Goal: Task Accomplishment & Management: Contribute content

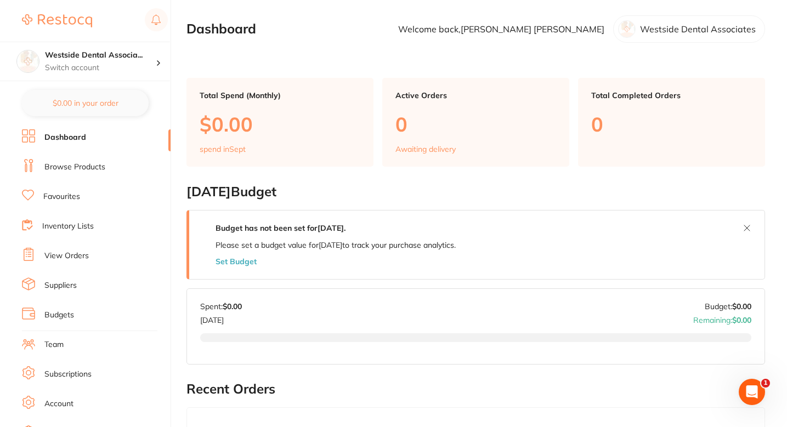
click at [89, 168] on link "Browse Products" at bounding box center [74, 167] width 61 height 11
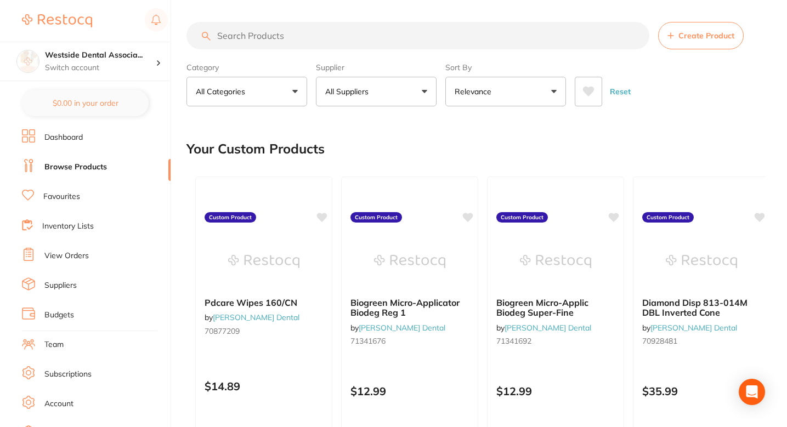
click at [481, 138] on div "Your Custom Products" at bounding box center [475, 149] width 579 height 37
click at [393, 98] on button "All Suppliers" at bounding box center [376, 92] width 121 height 30
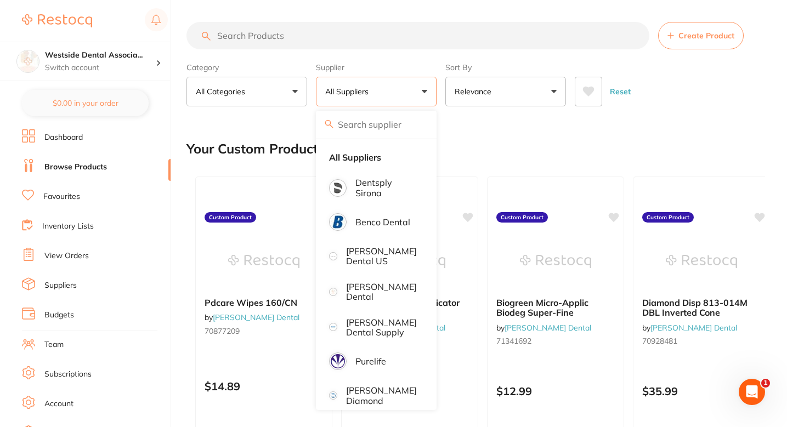
click at [489, 138] on div "Your Custom Products" at bounding box center [475, 149] width 579 height 37
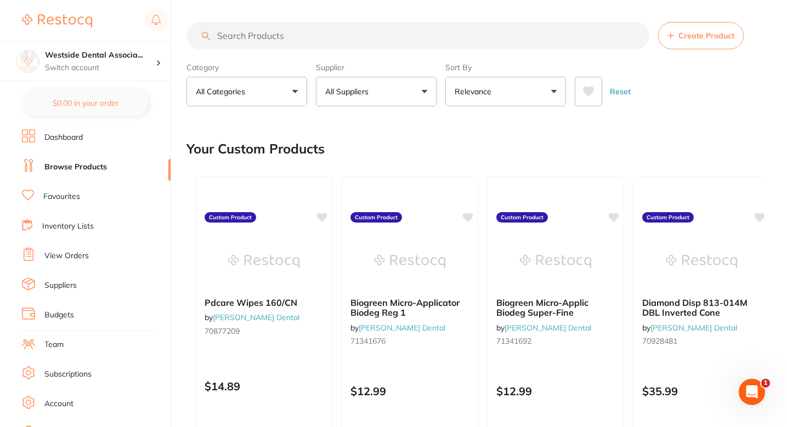
click at [555, 149] on div "Your Custom Products" at bounding box center [475, 149] width 579 height 37
click at [514, 132] on div "Your Custom Products" at bounding box center [475, 149] width 579 height 37
click at [455, 164] on div "Your Custom Products" at bounding box center [475, 149] width 579 height 37
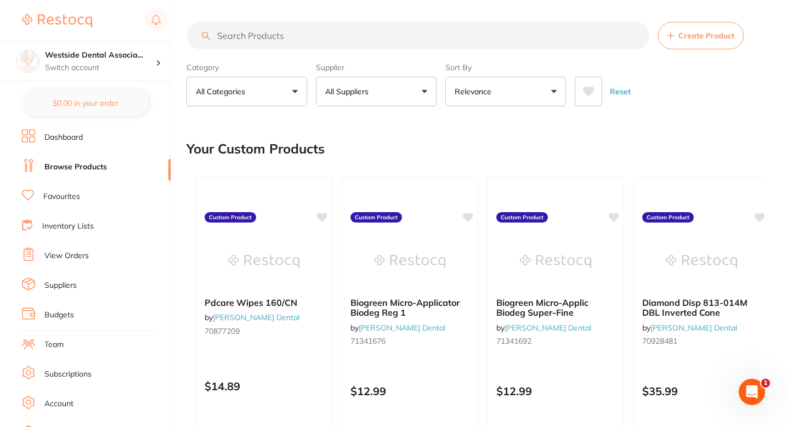
click at [378, 93] on button "All Suppliers" at bounding box center [376, 92] width 121 height 30
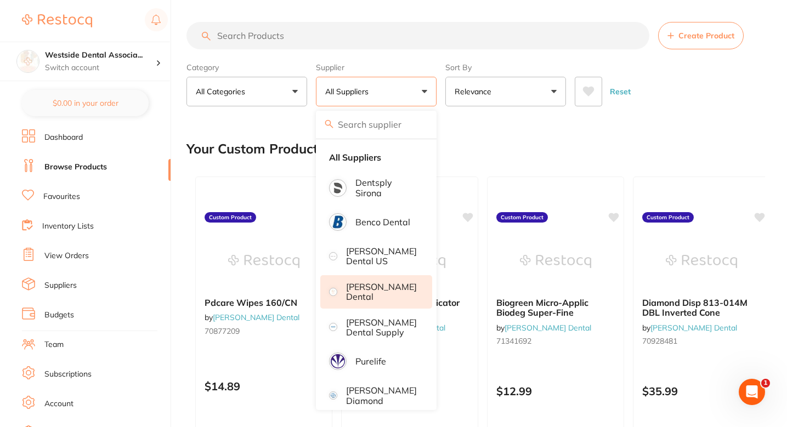
click at [398, 280] on li "[PERSON_NAME] Dental" at bounding box center [376, 291] width 112 height 33
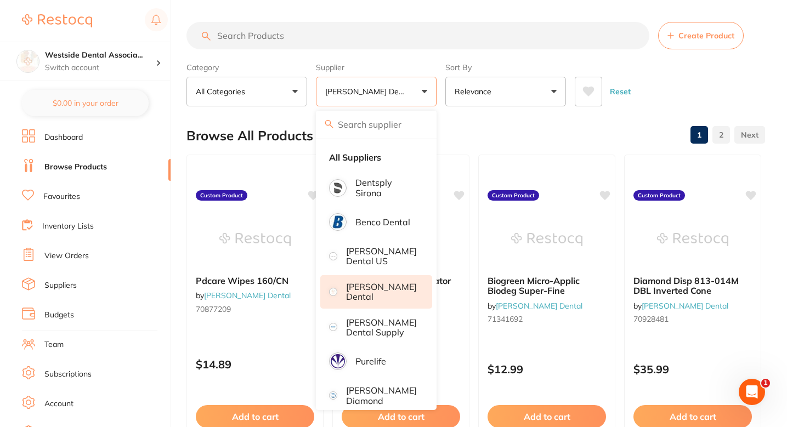
click at [357, 42] on input "search" at bounding box center [417, 35] width 463 height 27
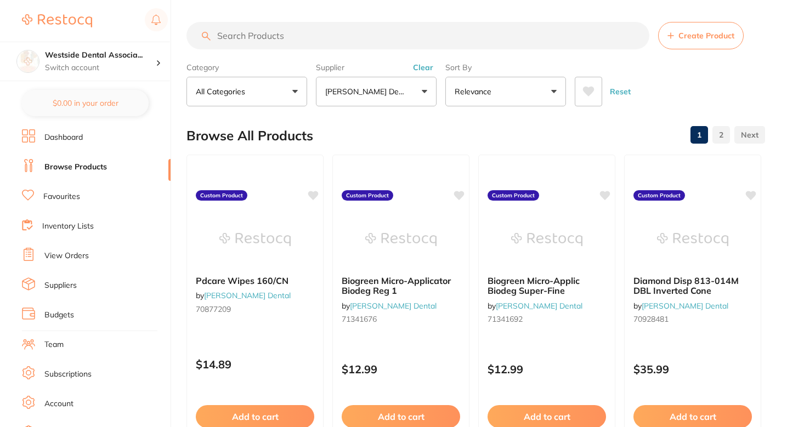
paste input "71152859"
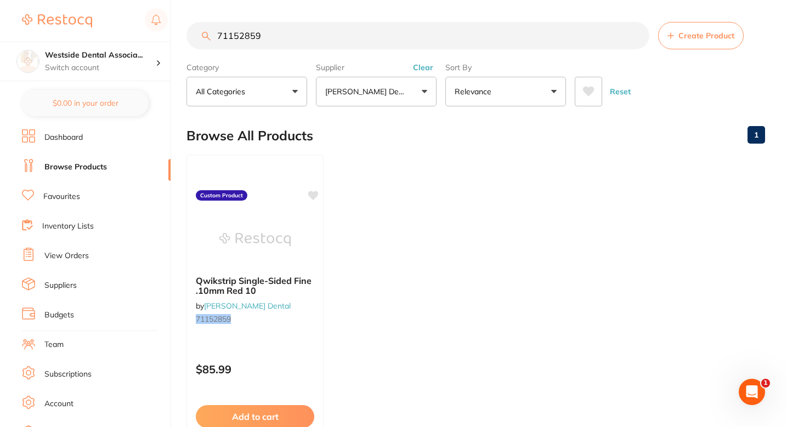
click at [422, 191] on ul "Qwikstrip Single-Sided Fine .10mm Red 10 by [PERSON_NAME] Dental 71152859 Custo…" at bounding box center [475, 312] width 579 height 315
click at [477, 139] on div "Browse All Products 1" at bounding box center [475, 135] width 579 height 37
click at [502, 39] on input "71152859" at bounding box center [417, 35] width 463 height 27
paste input "0928481"
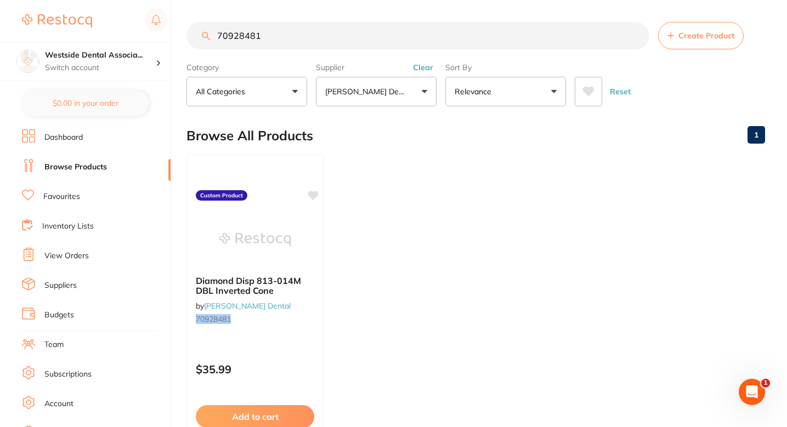
click at [342, 31] on input "70928481" at bounding box center [417, 35] width 463 height 27
click at [483, 165] on ul "Diamond Disp 813-014M DBL Inverted Cone by [PERSON_NAME] Dental 70928481 Custom…" at bounding box center [475, 312] width 579 height 315
click at [408, 47] on input "70928481" at bounding box center [417, 35] width 463 height 27
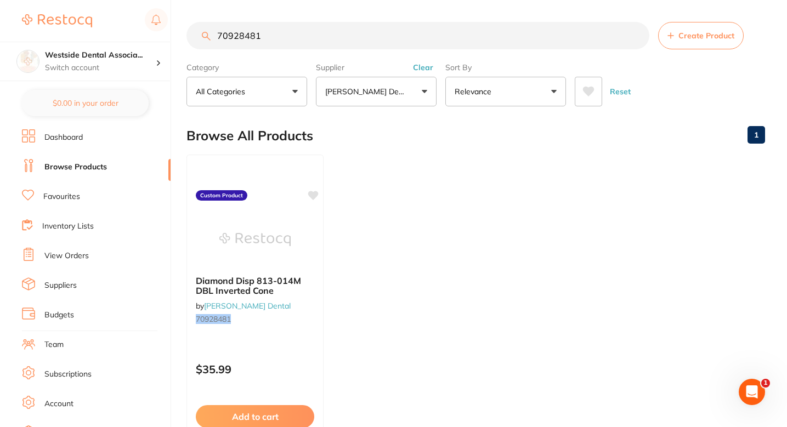
click at [408, 47] on input "70928481" at bounding box center [417, 35] width 463 height 27
paste input "1341692"
click at [344, 43] on input "71341692" at bounding box center [417, 35] width 463 height 27
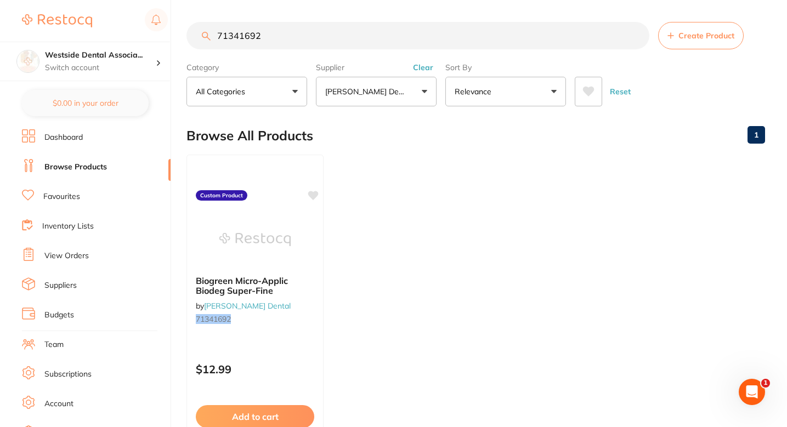
paste input "76"
click at [454, 193] on ul "Biogreen Micro-Applicator Biodeg Reg 1 by [PERSON_NAME] Dental 71341676 Custom …" at bounding box center [475, 312] width 579 height 315
click at [394, 31] on input "71341676" at bounding box center [417, 35] width 463 height 27
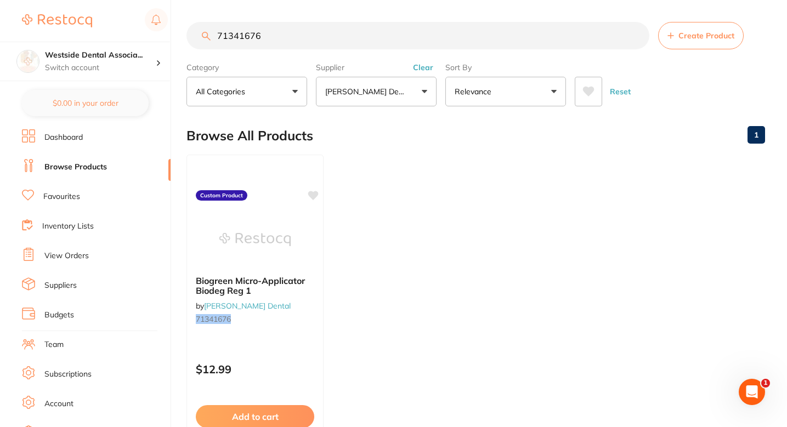
paste input "5034475"
click at [332, 38] on input "75034475" at bounding box center [417, 35] width 463 height 27
paste input "7077431"
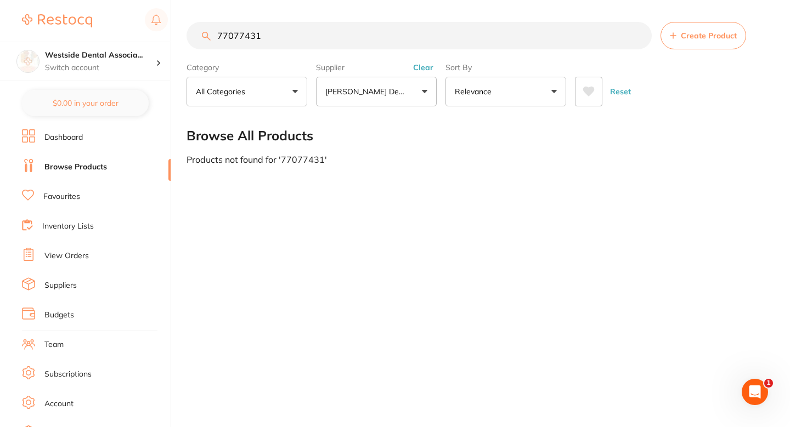
type input "77077431"
click at [695, 41] on button "Create Product" at bounding box center [703, 35] width 86 height 27
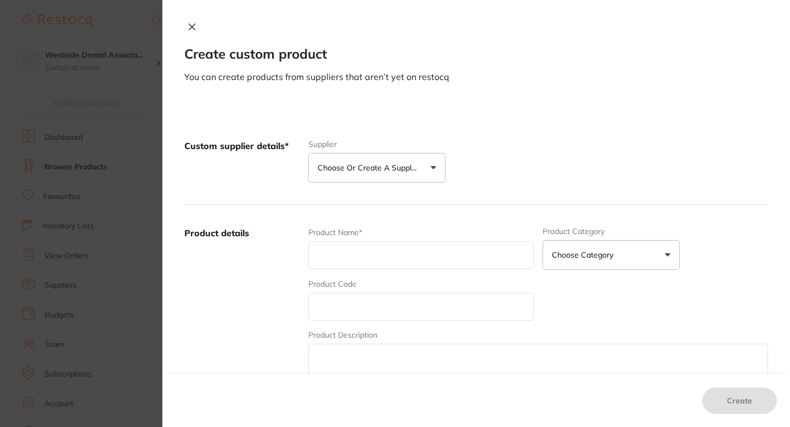
click at [318, 166] on p "Choose or create a supplier" at bounding box center [370, 167] width 104 height 11
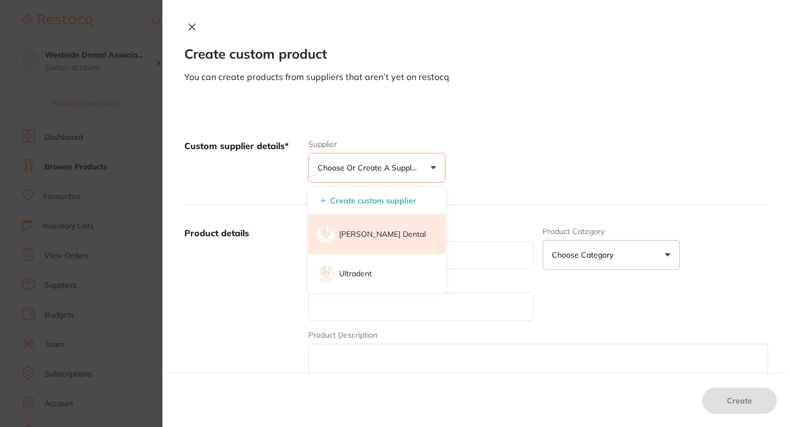
click at [369, 234] on p "[PERSON_NAME] Dental" at bounding box center [382, 234] width 87 height 11
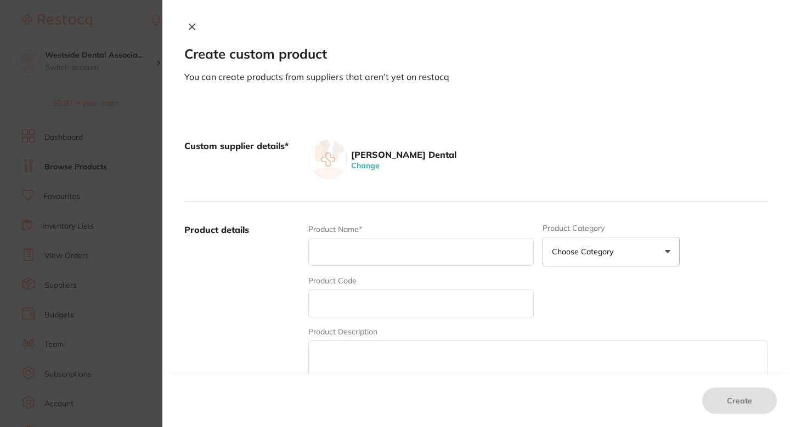
click at [373, 247] on input "text" at bounding box center [420, 252] width 225 height 28
click at [348, 308] on input "text" at bounding box center [420, 304] width 225 height 28
paste input "77077431"
type input "77077431"
click at [363, 264] on input "text" at bounding box center [420, 252] width 225 height 28
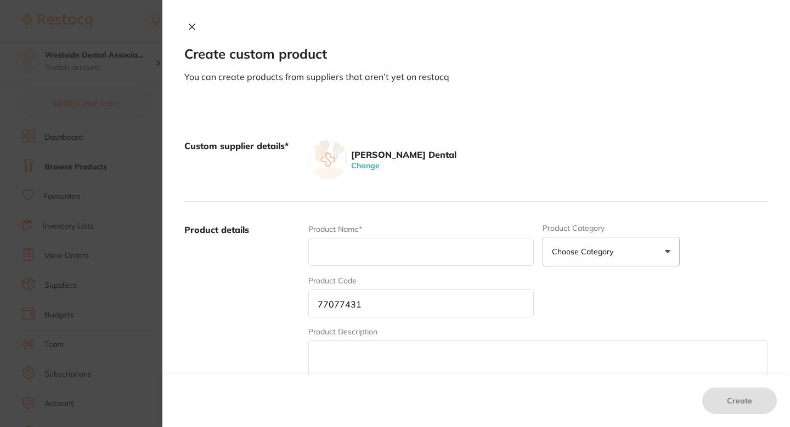
click at [377, 251] on input "text" at bounding box center [420, 252] width 225 height 28
click at [378, 243] on input "text" at bounding box center [420, 252] width 225 height 28
paste input "Micro Aspirators Tips 18 Gauge 20/pk"
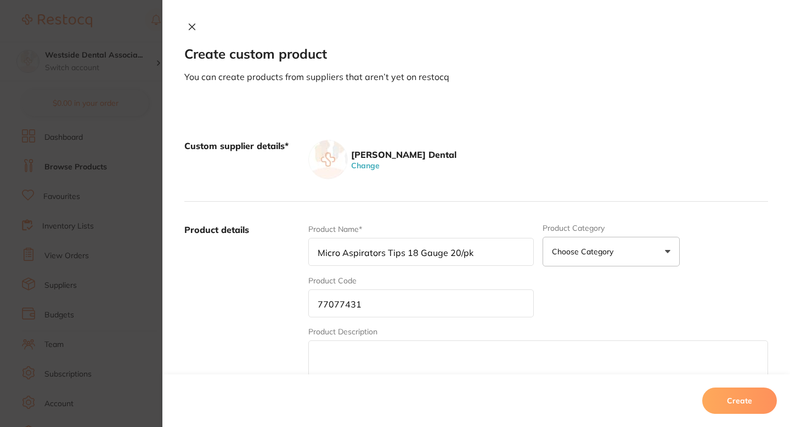
type input "Micro Aspirators Tips 18 Gauge 20/pk"
click at [501, 199] on div "Custom supplier details* [PERSON_NAME] Dental Change" at bounding box center [476, 160] width 584 height 84
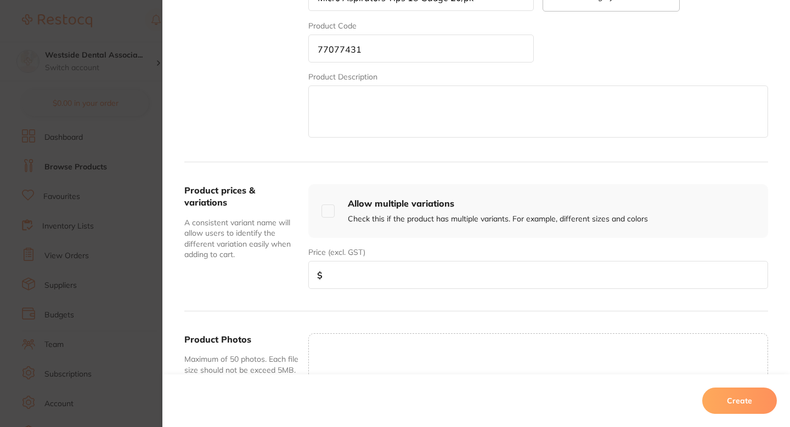
scroll to position [268, 0]
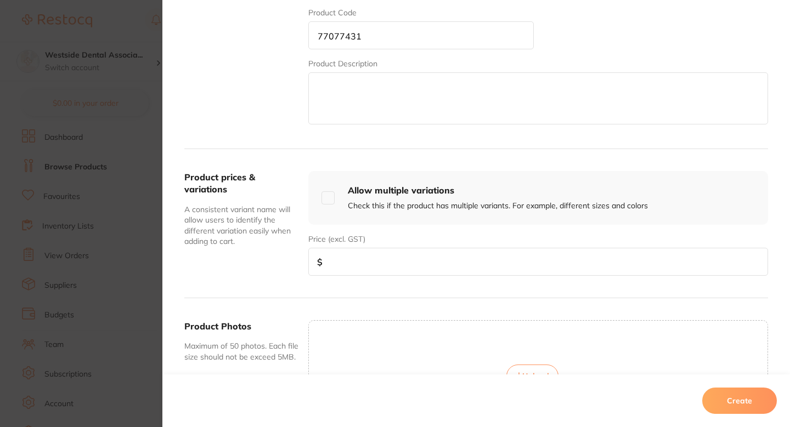
click at [421, 267] on input "number" at bounding box center [538, 262] width 460 height 28
click at [367, 274] on input "number" at bounding box center [538, 262] width 460 height 28
paste input "22.16"
type input "22.16"
click at [298, 294] on div "Product prices & variations A consistent variant name will allow users to ident…" at bounding box center [476, 223] width 584 height 149
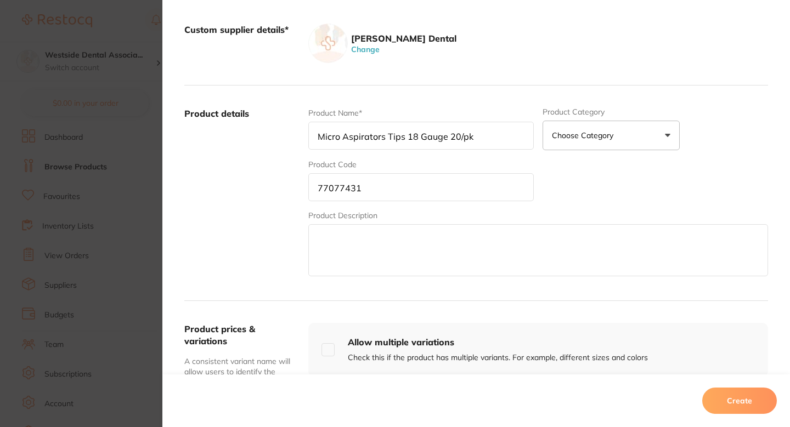
scroll to position [100, 0]
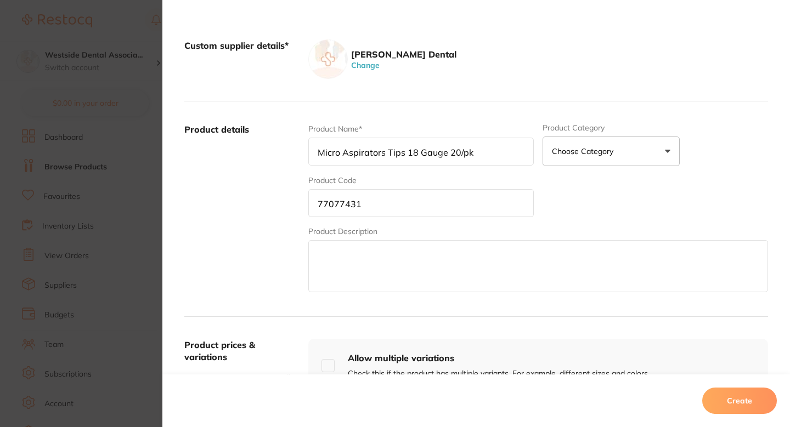
click at [598, 197] on div "Product Name* Micro Aspirators Tips 18 Gauge 20/pk Product Category Choose Cate…" at bounding box center [538, 208] width 460 height 171
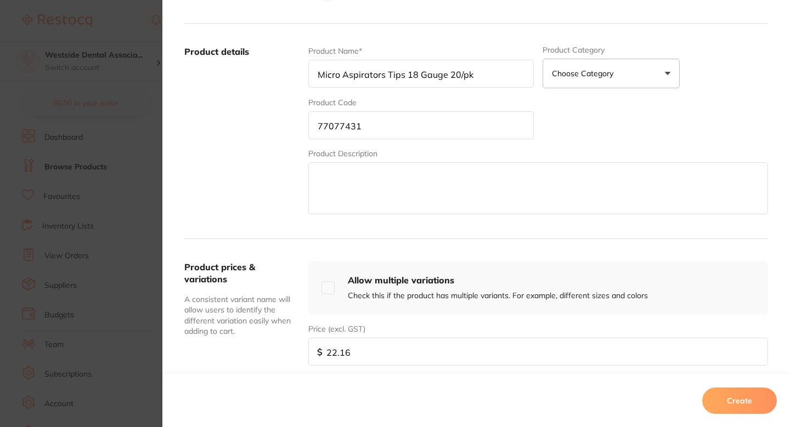
scroll to position [395, 0]
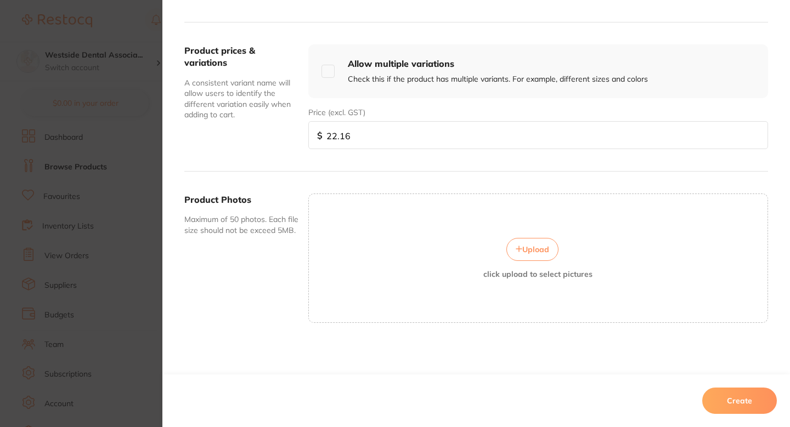
click at [735, 388] on button "Create" at bounding box center [739, 401] width 75 height 26
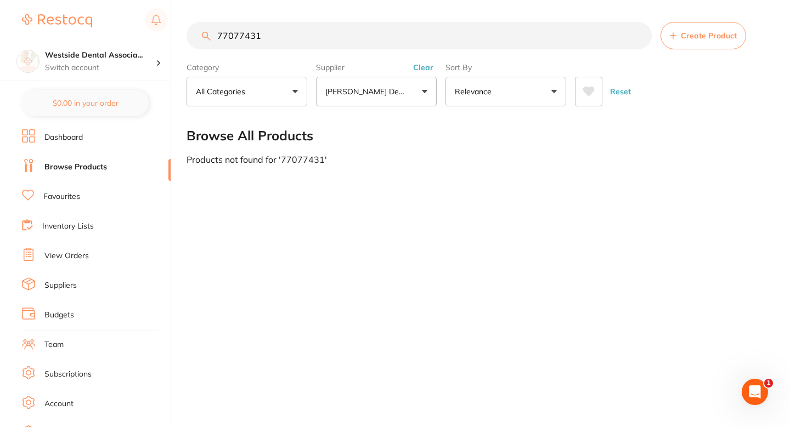
click at [578, 50] on section "77077431 Create Product Category All Categories All Categories No categories fo…" at bounding box center [476, 64] width 581 height 84
click at [568, 48] on input "77077431" at bounding box center [418, 35] width 465 height 27
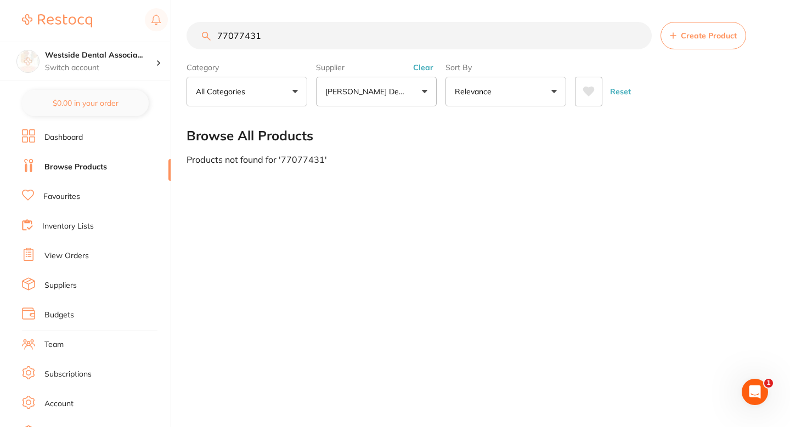
paste input "1152974"
type input "71152974"
click at [681, 39] on span "Create Product" at bounding box center [709, 35] width 56 height 9
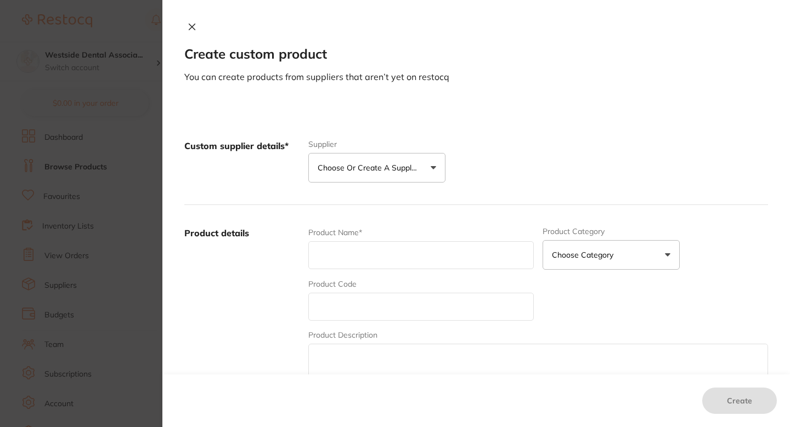
click at [415, 171] on p "Choose or create a supplier" at bounding box center [370, 167] width 104 height 11
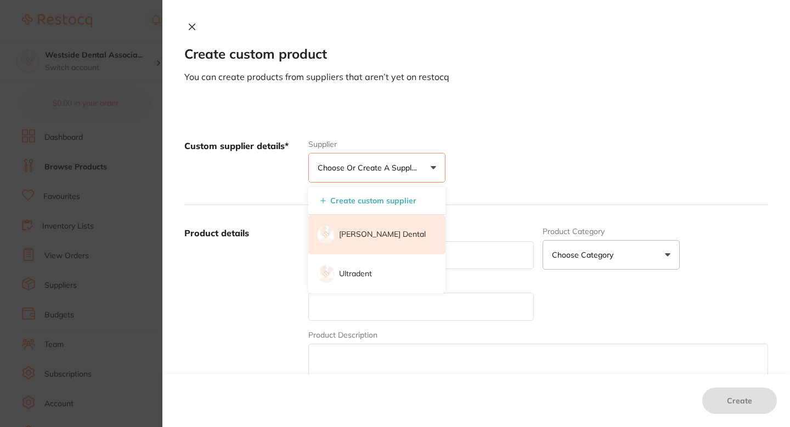
click at [375, 237] on p "[PERSON_NAME] Dental" at bounding box center [382, 234] width 87 height 11
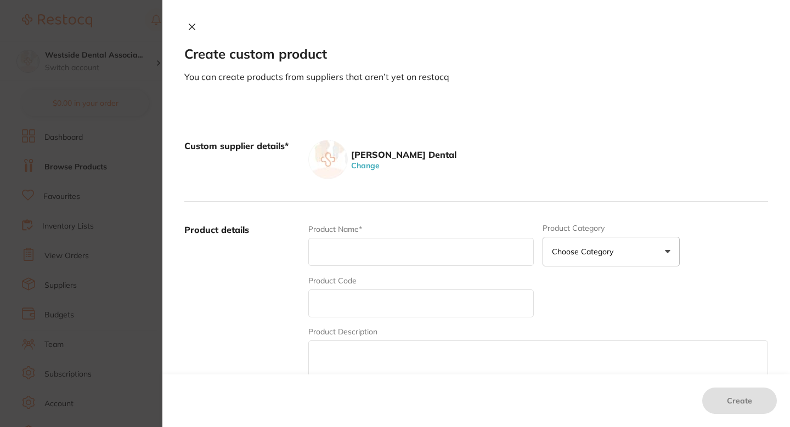
scroll to position [0, 0]
click at [358, 259] on input "text" at bounding box center [420, 252] width 225 height 28
paste input "71152974"
type input "71152974"
click at [349, 304] on input "text" at bounding box center [420, 304] width 225 height 28
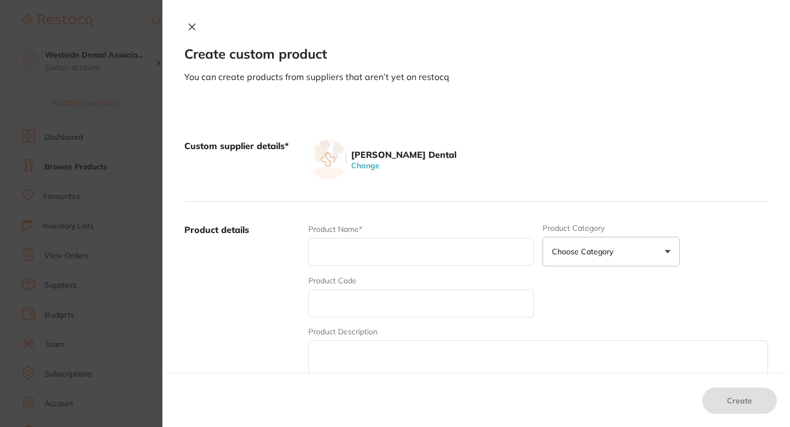
paste input "71152974"
type input "71152974"
click at [363, 258] on input "text" at bounding box center [420, 252] width 225 height 28
click at [410, 236] on div "Product Name*" at bounding box center [420, 245] width 225 height 43
click at [405, 242] on input "text" at bounding box center [420, 252] width 225 height 28
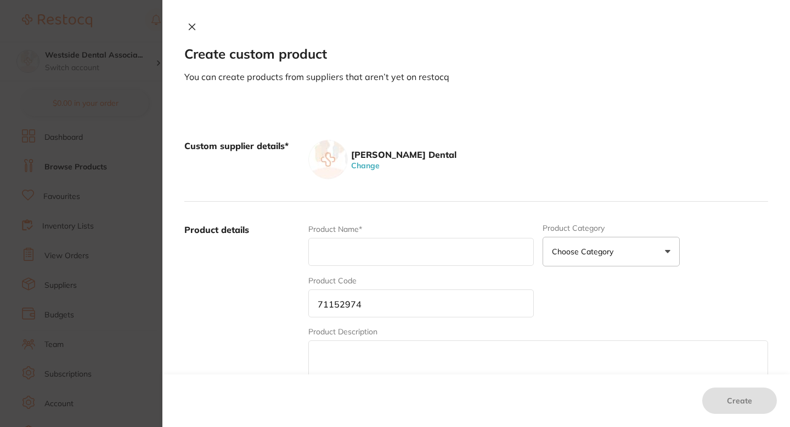
paste input "Qwikstrip Curved Crse 10/pk"
type input "Qwikstrip Curved Crse 10/pk"
click at [416, 221] on div "Product details Product Name* Qwikstrip Curved Crse 10/pk Product Category Choo…" at bounding box center [476, 310] width 584 height 216
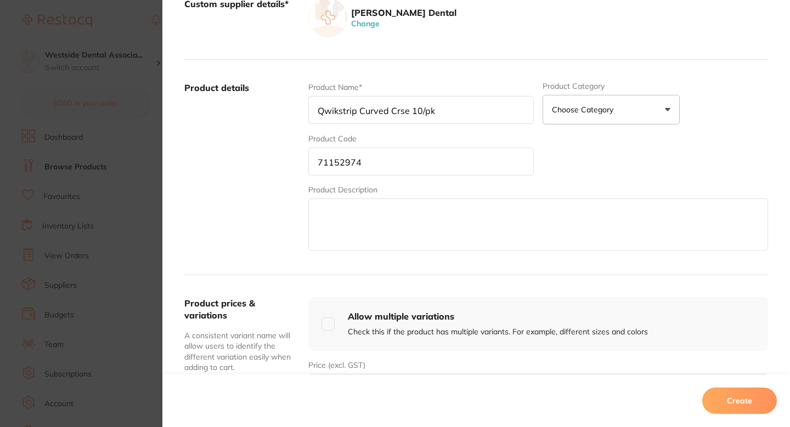
scroll to position [219, 0]
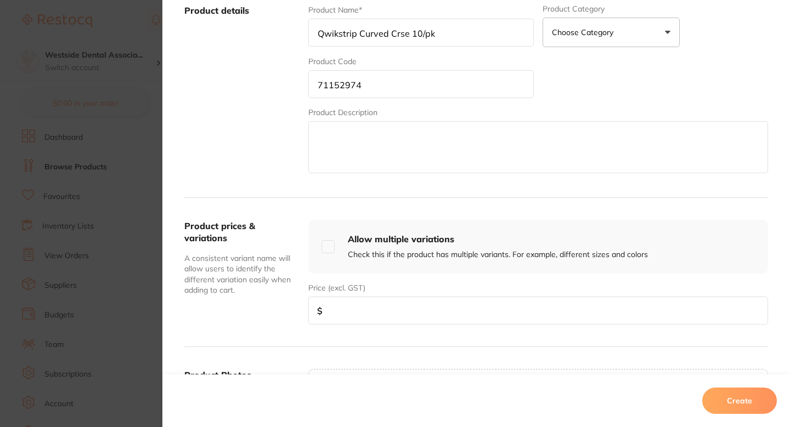
click at [380, 147] on textarea at bounding box center [538, 147] width 460 height 52
click at [358, 302] on input "number" at bounding box center [538, 311] width 460 height 28
paste input "85.99"
type input "85.99"
click at [262, 324] on div "Product prices & variations A consistent variant name will allow users to ident…" at bounding box center [241, 272] width 115 height 105
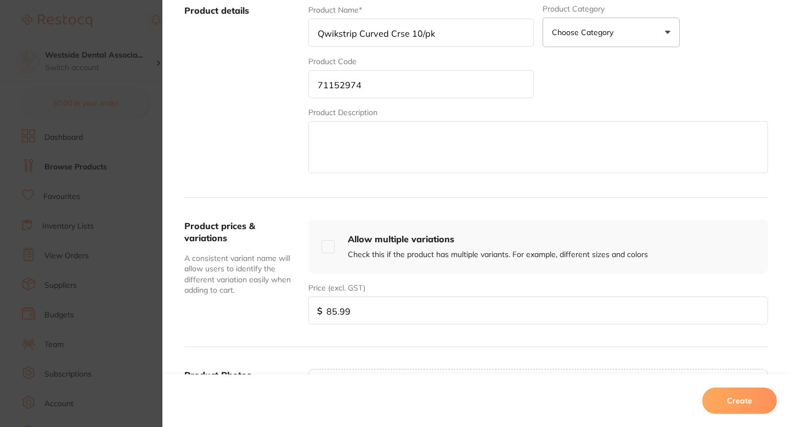
click at [268, 157] on label "Product details" at bounding box center [241, 89] width 115 height 171
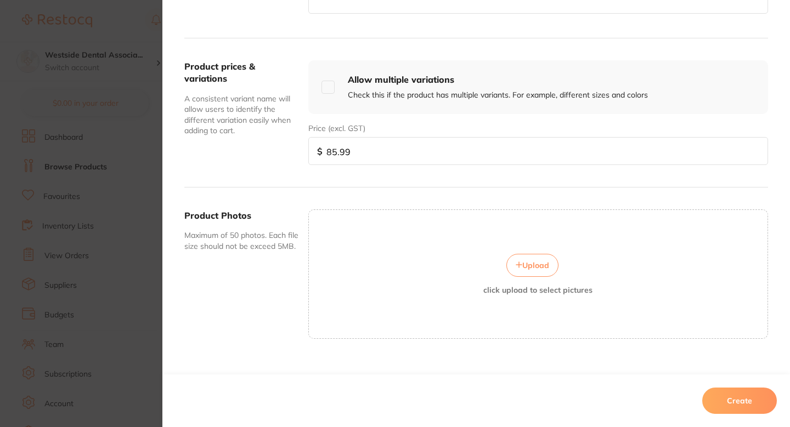
scroll to position [380, 0]
click at [343, 186] on div "Product prices & variations A consistent variant name will allow users to ident…" at bounding box center [476, 112] width 584 height 149
click at [363, 185] on div "Product prices & variations A consistent variant name will allow users to ident…" at bounding box center [476, 112] width 584 height 149
click at [378, 183] on div "Product prices & variations A consistent variant name will allow users to ident…" at bounding box center [476, 112] width 584 height 149
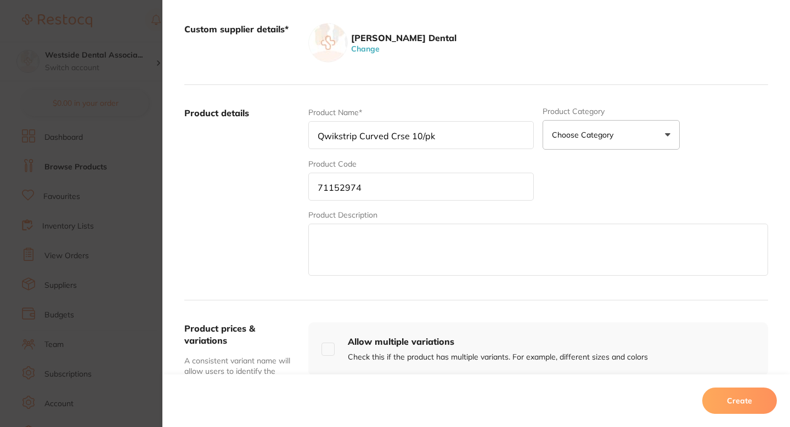
scroll to position [117, 0]
click at [676, 178] on div "Product Name* Qwikstrip Curved Crse 10/pk Product Category Choose Category 3d P…" at bounding box center [538, 191] width 460 height 171
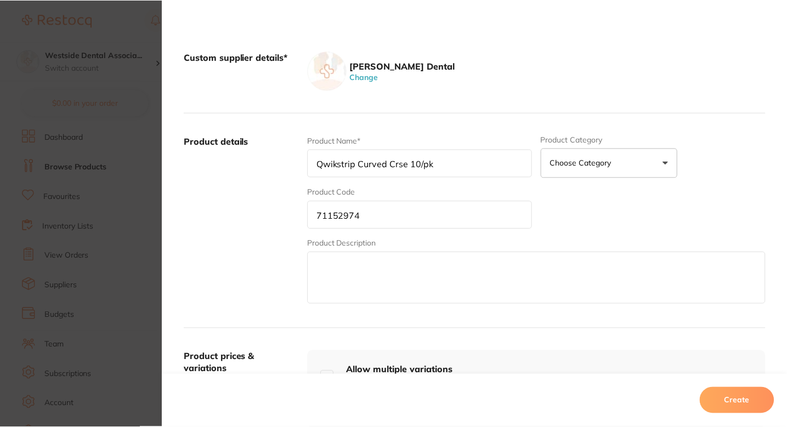
scroll to position [26, 0]
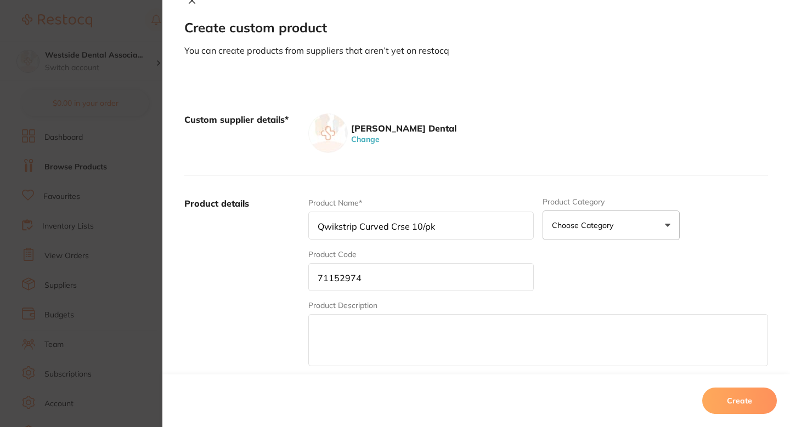
click at [733, 403] on button "Create" at bounding box center [739, 401] width 75 height 26
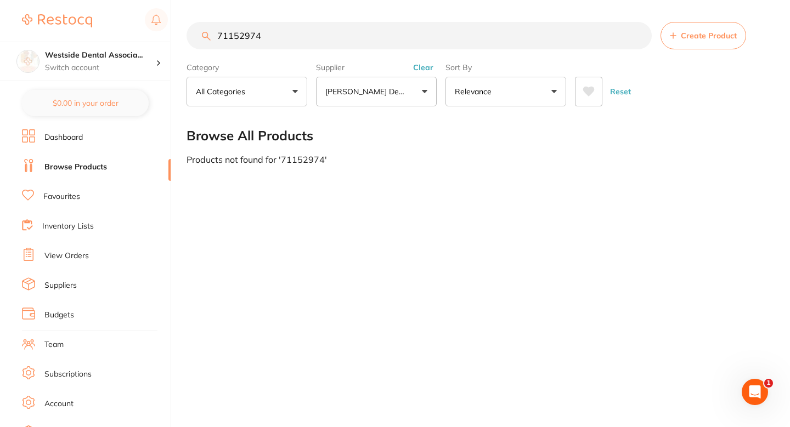
click at [412, 21] on main "71152974 Create Product Category All Categories All Categories No categories fo…" at bounding box center [487, 93] width 603 height 186
click at [416, 36] on input "71152974" at bounding box center [418, 35] width 465 height 27
paste input "90"
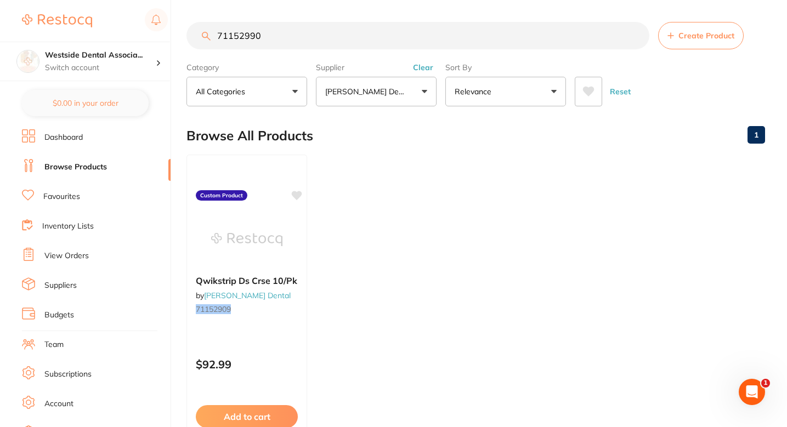
scroll to position [0, 0]
type input "71152990"
click at [562, 242] on ul "Qwikstrip Ds Crse 10/Pk by [PERSON_NAME] Dental 71152909 Custom Product $92.99 …" at bounding box center [475, 312] width 579 height 315
click at [440, 31] on input "71152990" at bounding box center [417, 35] width 463 height 27
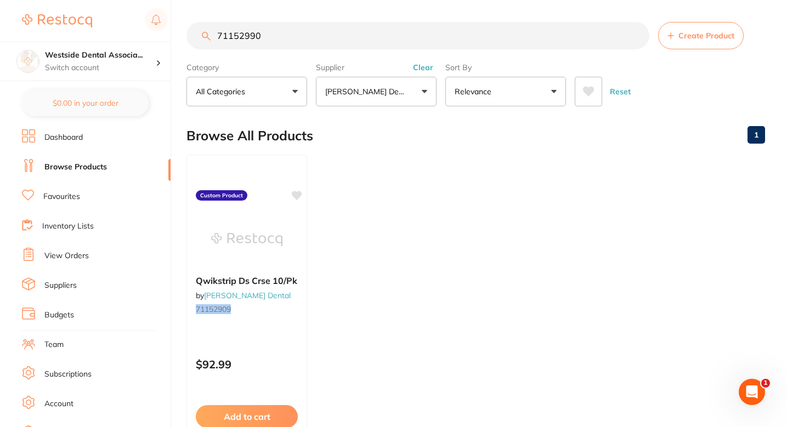
click at [440, 31] on input "71152990" at bounding box center [417, 35] width 463 height 27
click at [414, 202] on ul "Qwikstrip Ds Crse 10/Pk by [PERSON_NAME] Dental 71152909 Custom Product $92.99 …" at bounding box center [475, 312] width 579 height 315
click at [393, 199] on ul "Qwikstrip Ds Crse 10/Pk by [PERSON_NAME] Dental 71152909 Custom Product $92.99 …" at bounding box center [475, 312] width 579 height 315
click at [351, 46] on input "71152990" at bounding box center [417, 35] width 463 height 27
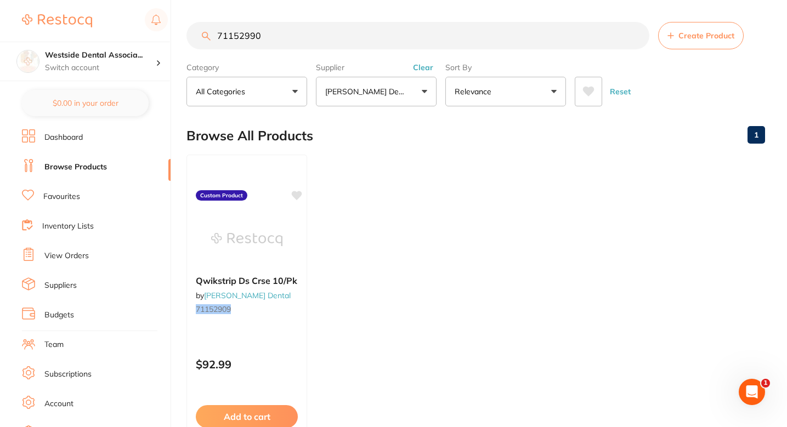
click at [351, 46] on input "71152990" at bounding box center [417, 35] width 463 height 27
click at [692, 47] on button "Create Product" at bounding box center [701, 35] width 86 height 27
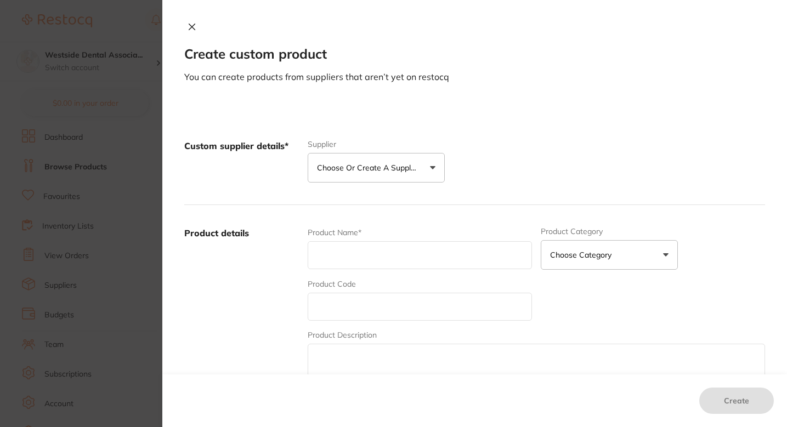
click at [391, 167] on p "Choose or create a supplier" at bounding box center [369, 167] width 104 height 11
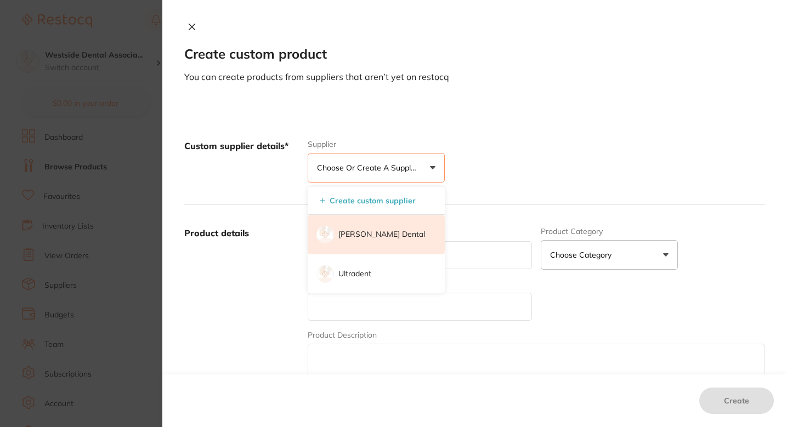
click at [370, 231] on p "[PERSON_NAME] Dental" at bounding box center [381, 234] width 87 height 11
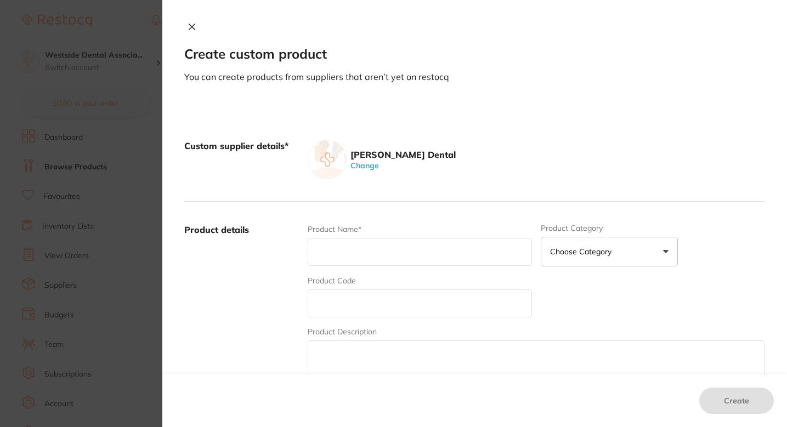
click at [370, 237] on div "Product Name*" at bounding box center [420, 245] width 224 height 43
click at [341, 303] on input "text" at bounding box center [420, 304] width 224 height 28
paste input "71152990"
type input "71152990"
click at [353, 246] on input "text" at bounding box center [420, 252] width 224 height 28
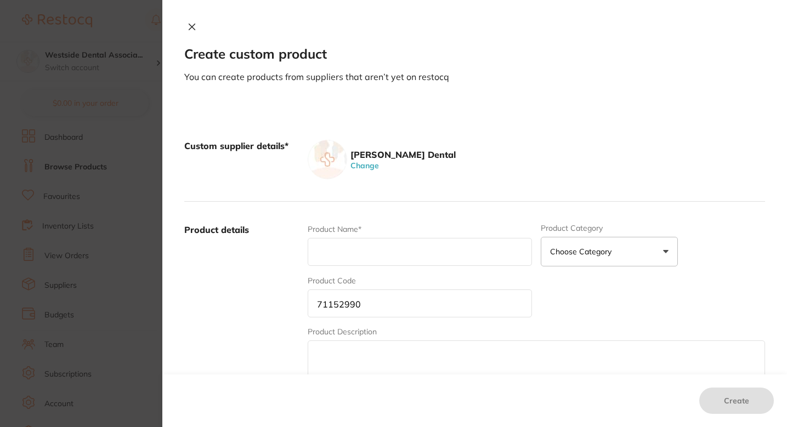
click at [359, 244] on input "text" at bounding box center [420, 252] width 224 height 28
paste input "Qwikstrip Curved Fine 10/pk"
type input "Qwikstrip Curved Fine 10/pk"
click at [270, 282] on label "Product details" at bounding box center [241, 309] width 115 height 171
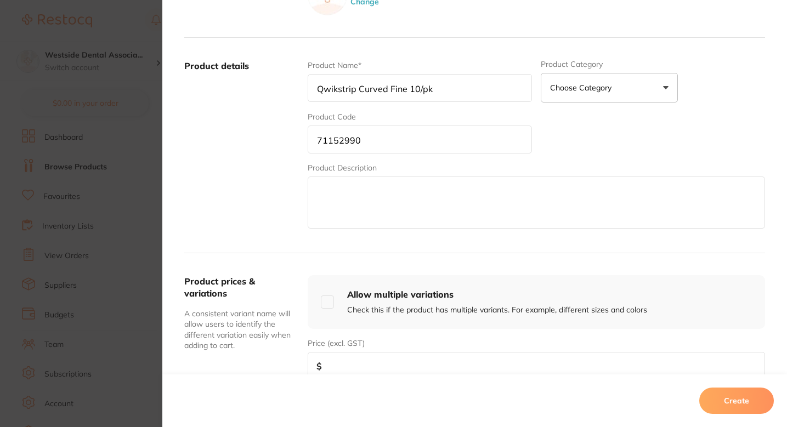
scroll to position [203, 0]
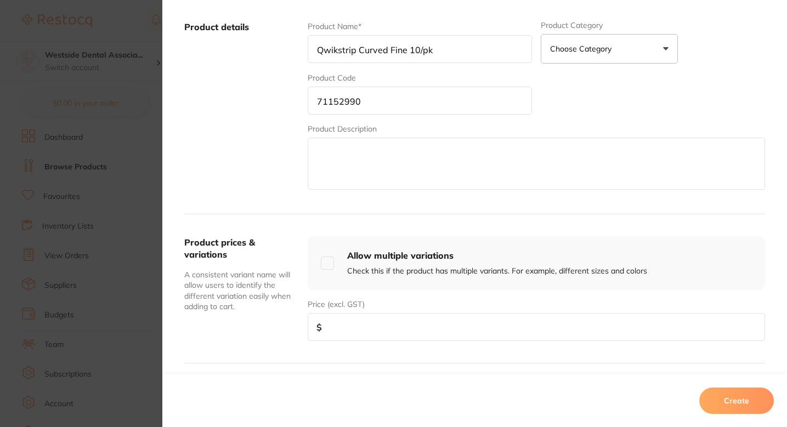
click at [351, 332] on input "number" at bounding box center [536, 327] width 457 height 28
click at [352, 324] on input "number" at bounding box center [536, 327] width 457 height 28
paste input "85.99"
type input "85.99"
click at [285, 341] on div "Product prices & variations A consistent variant name will allow users to ident…" at bounding box center [241, 288] width 115 height 105
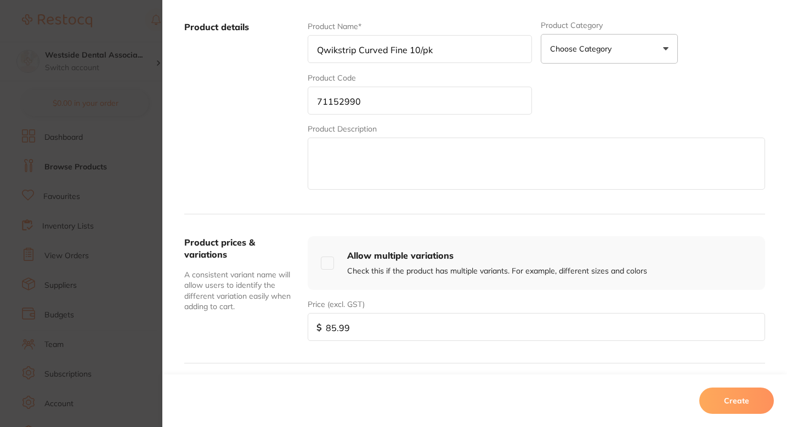
scroll to position [115, 0]
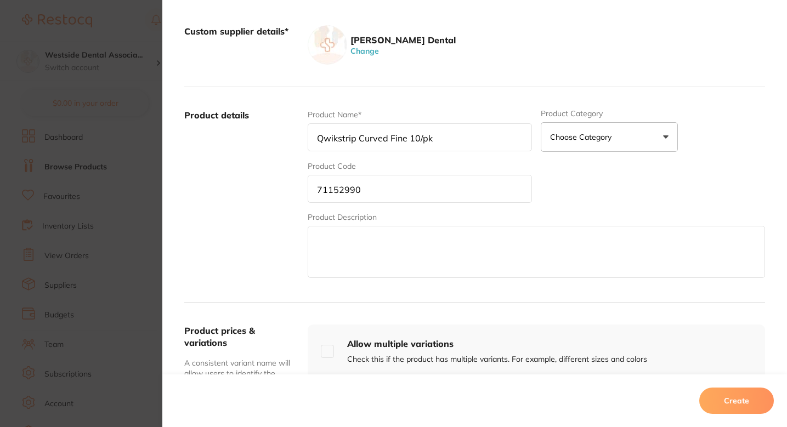
click at [250, 210] on label "Product details" at bounding box center [241, 194] width 115 height 171
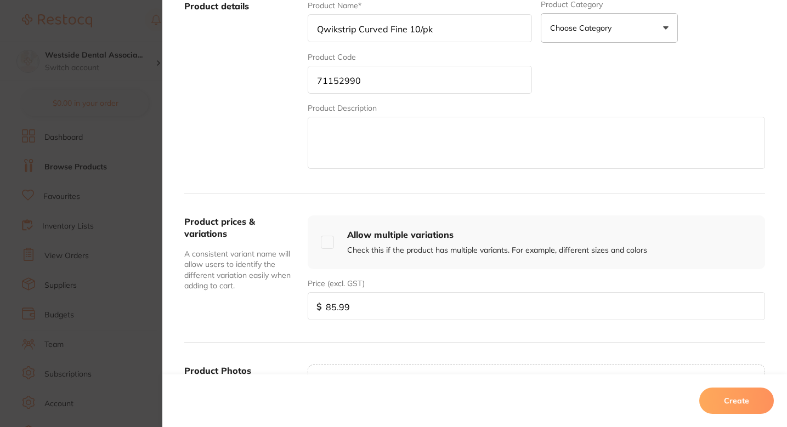
scroll to position [288, 0]
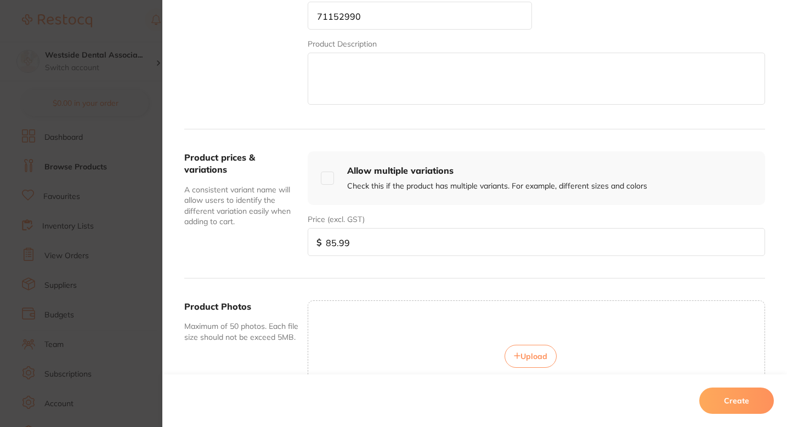
click at [266, 272] on div "Product prices & variations A consistent variant name will allow users to ident…" at bounding box center [474, 203] width 581 height 149
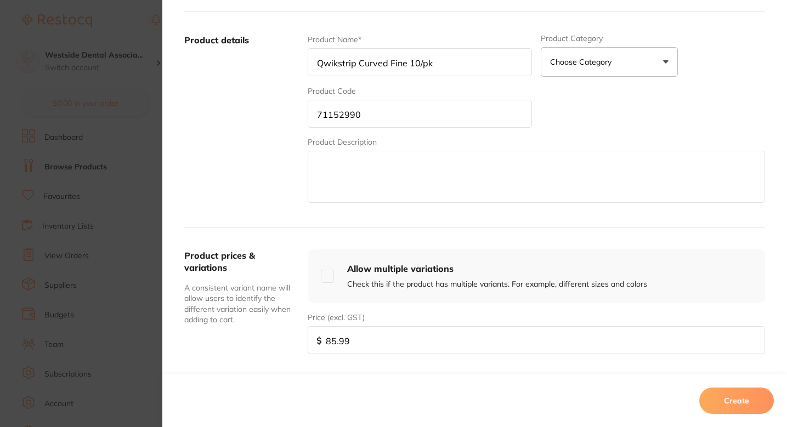
click at [276, 200] on label "Product details" at bounding box center [241, 119] width 115 height 171
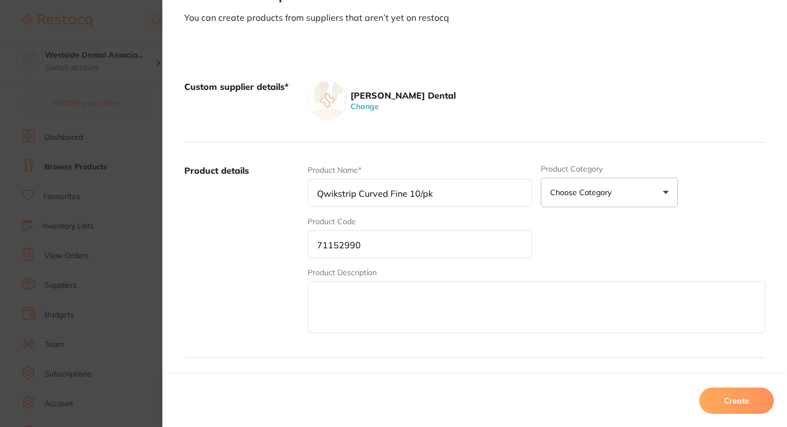
scroll to position [0, 0]
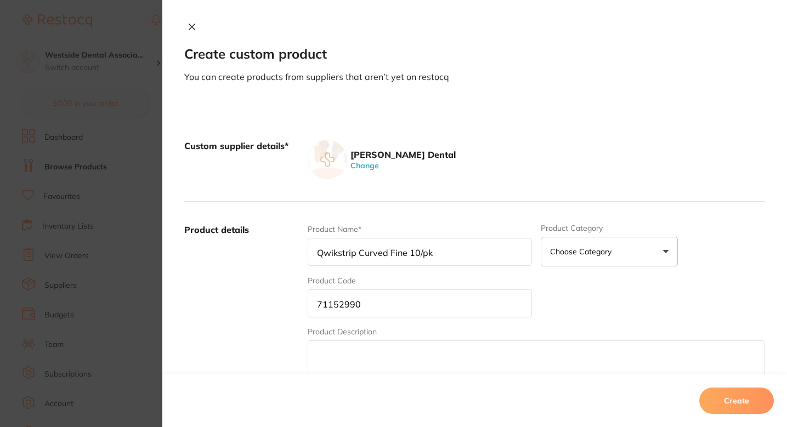
click at [262, 293] on label "Product details" at bounding box center [241, 309] width 115 height 171
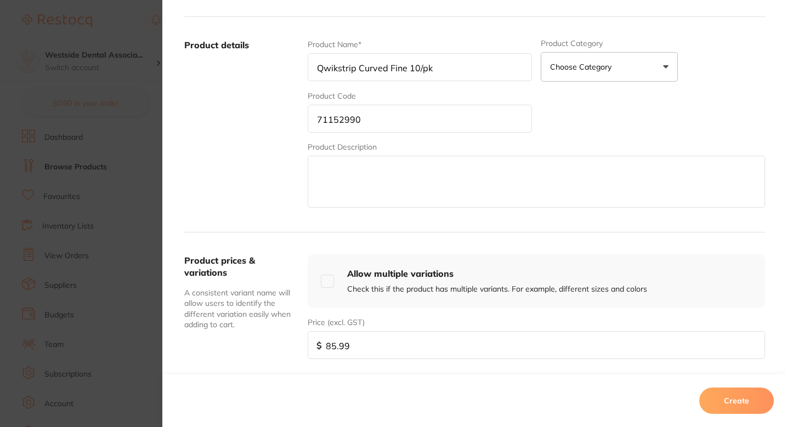
scroll to position [204, 0]
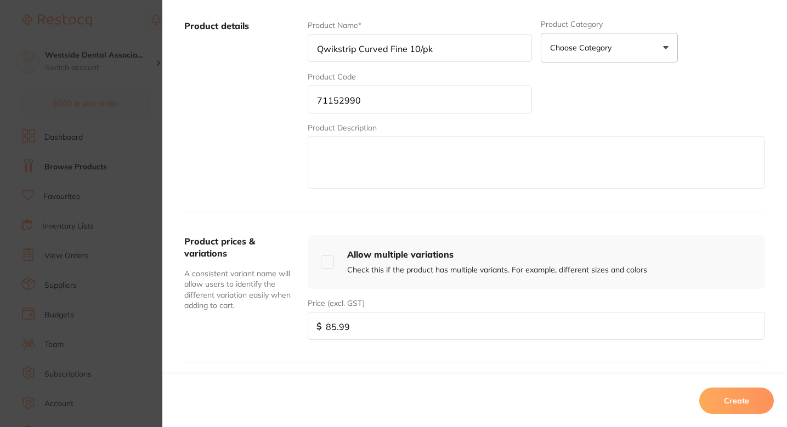
click at [380, 335] on input "85.99" at bounding box center [536, 326] width 457 height 28
click at [535, 225] on div "Product prices & variations A consistent variant name will allow users to ident…" at bounding box center [474, 287] width 581 height 149
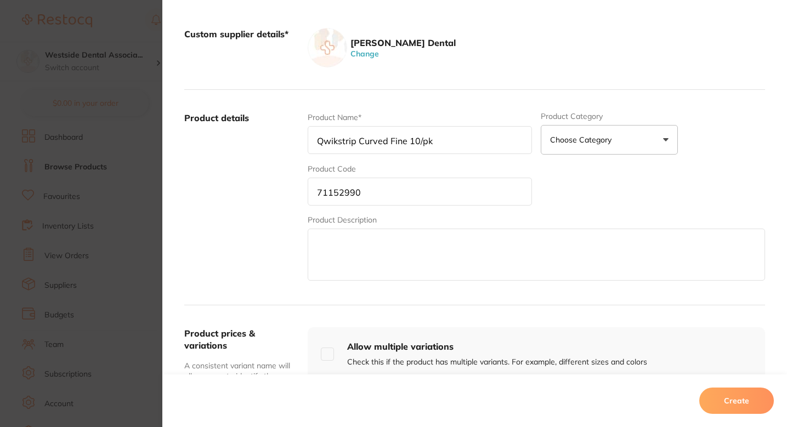
click at [247, 207] on label "Product details" at bounding box center [241, 197] width 115 height 171
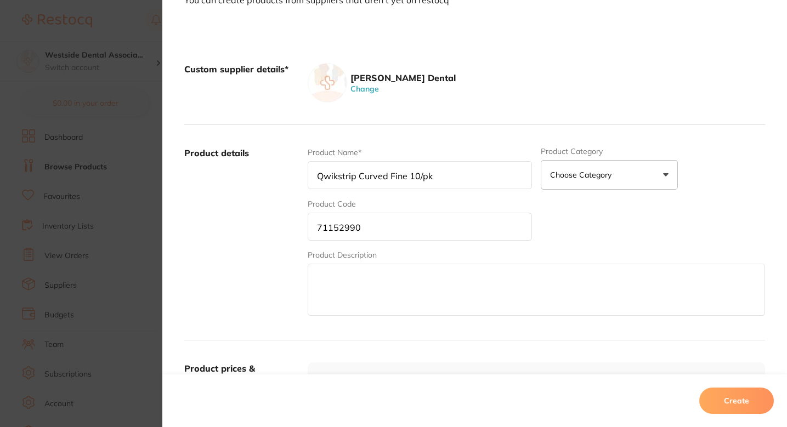
scroll to position [29, 0]
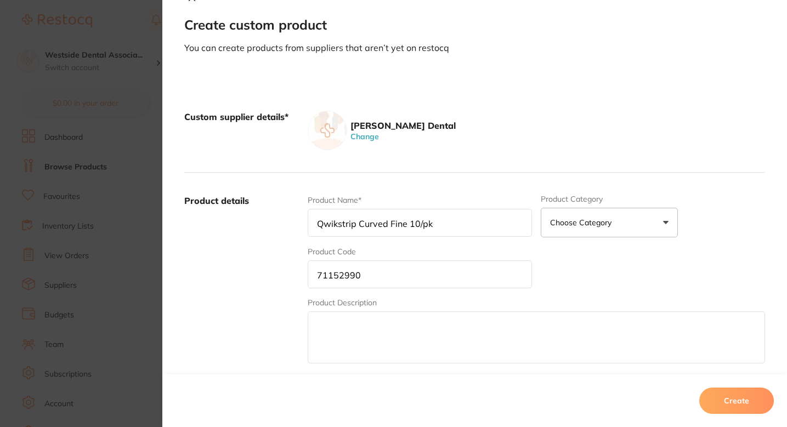
click at [585, 127] on div "[PERSON_NAME] Dental Change" at bounding box center [536, 130] width 457 height 39
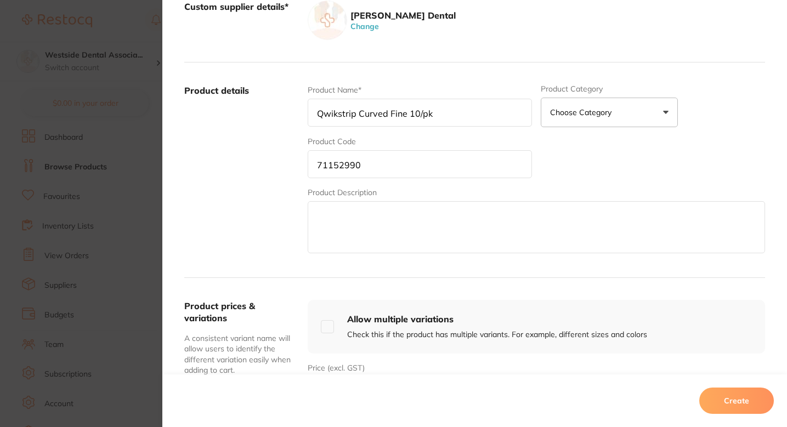
scroll to position [156, 0]
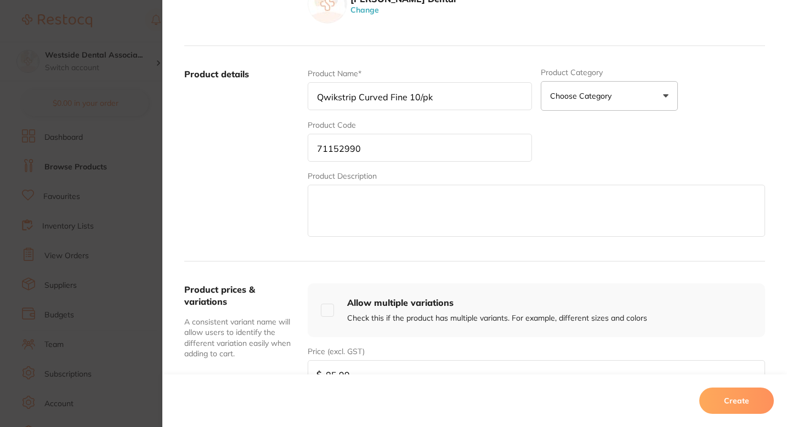
click at [728, 399] on button "Create" at bounding box center [736, 401] width 75 height 26
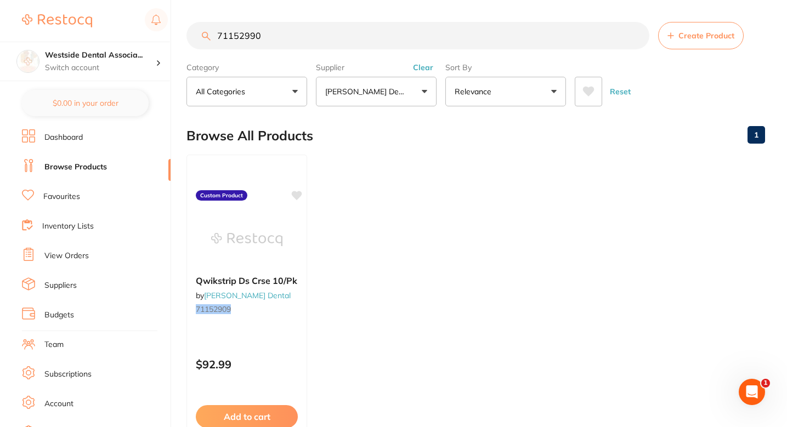
click at [428, 223] on ul "Qwikstrip Ds Crse 10/Pk by [PERSON_NAME] Dental 71152909 Custom Product $92.99 …" at bounding box center [475, 312] width 579 height 315
click at [376, 43] on input "71152990" at bounding box center [417, 35] width 463 height 27
paste input "09"
type input "71152909"
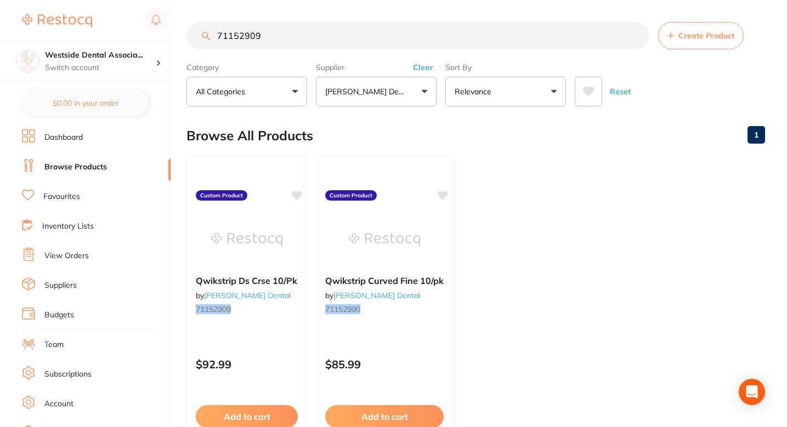
click at [536, 220] on ul "Qwikstrip Ds Crse 10/Pk by [PERSON_NAME] Dental 71152909 Custom Product $92.99 …" at bounding box center [475, 312] width 579 height 315
click at [519, 208] on ul "Qwikstrip Ds Crse 10/Pk by [PERSON_NAME] Dental 71152909 Custom Product $92.99 …" at bounding box center [475, 312] width 579 height 315
click at [591, 160] on ul "Qwikstrip Ds Crse 10/Pk by [PERSON_NAME] Dental 71152909 Custom Product $92.99 …" at bounding box center [475, 312] width 579 height 315
click at [266, 333] on div "Qwikstrip Ds Crse 10/Pk by [PERSON_NAME] Dental 71152909 Custom Product $92.99 …" at bounding box center [247, 312] width 122 height 319
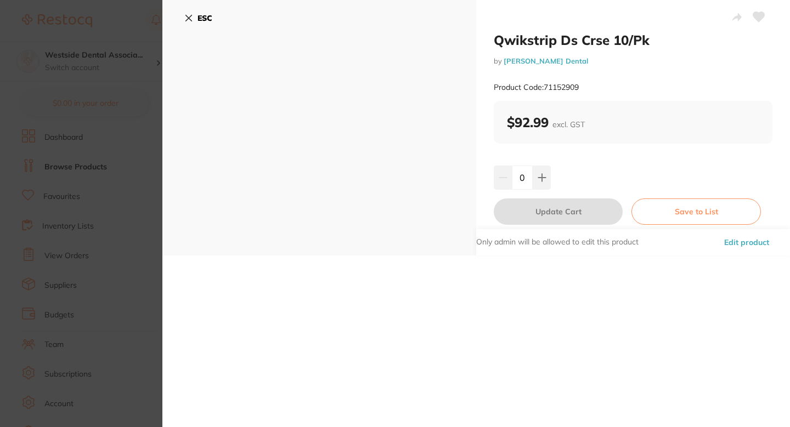
click at [733, 239] on button "Edit product" at bounding box center [747, 242] width 52 height 26
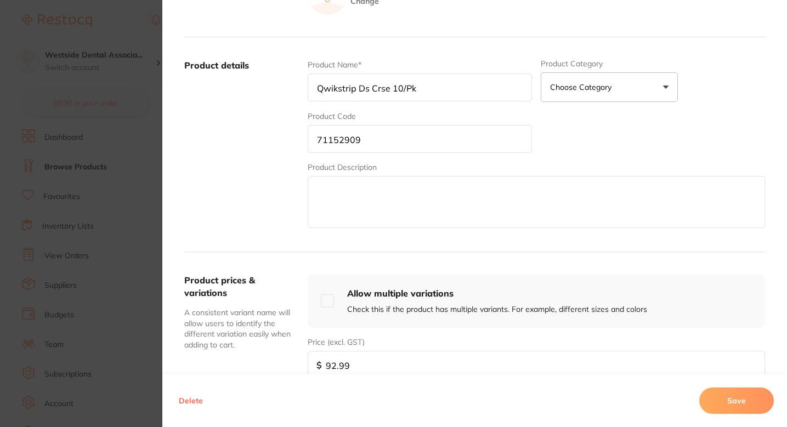
scroll to position [220, 0]
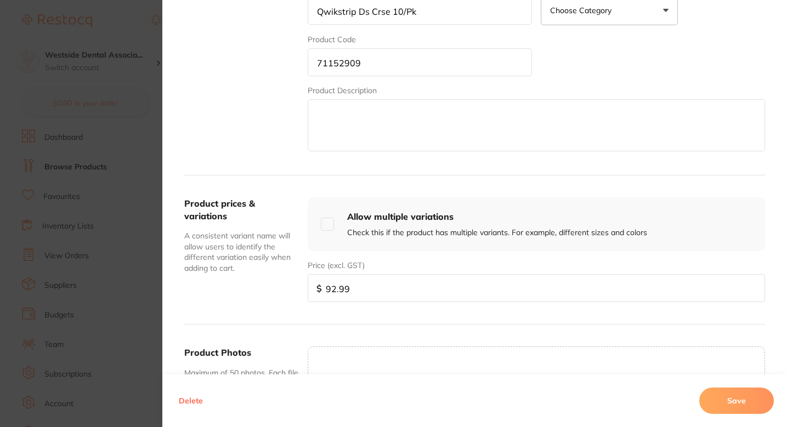
click at [372, 299] on input "92.99" at bounding box center [536, 288] width 457 height 28
paste input "8599"
click at [377, 293] on input "92.998599" at bounding box center [536, 288] width 457 height 28
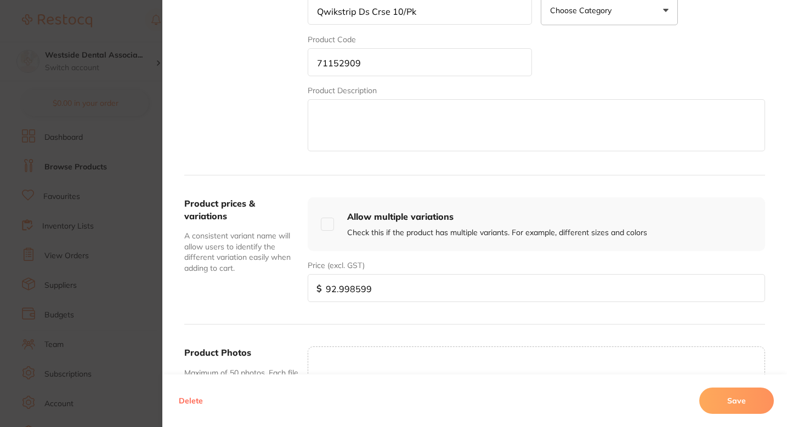
click at [377, 293] on input "92.998599" at bounding box center [536, 288] width 457 height 28
paste input "85."
type input "85.99"
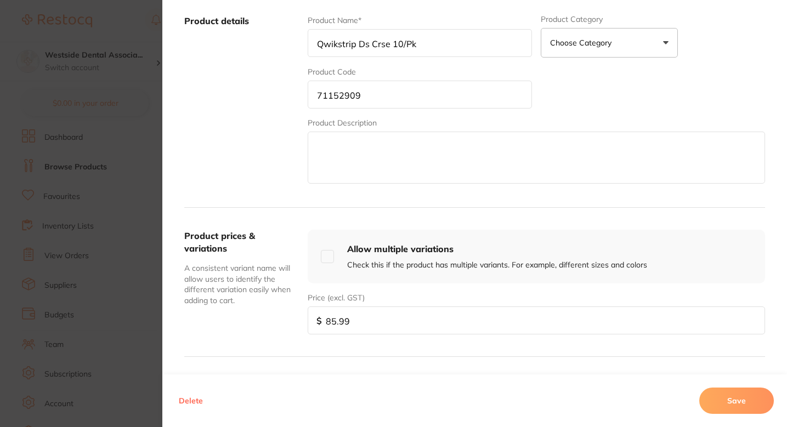
scroll to position [128, 0]
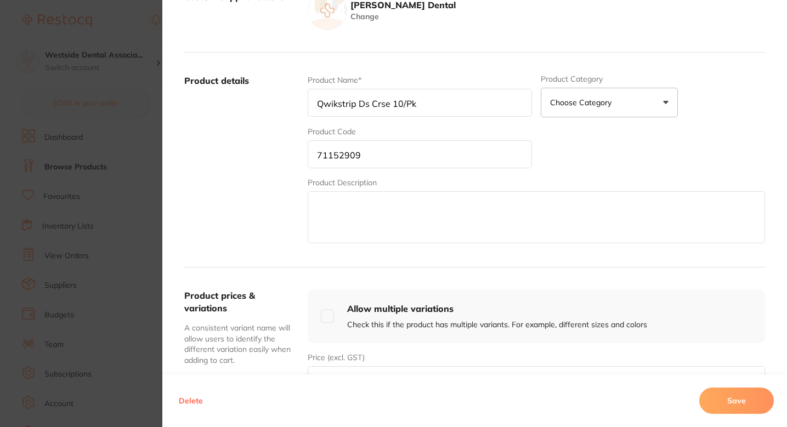
click at [260, 214] on label "Product details" at bounding box center [241, 160] width 115 height 171
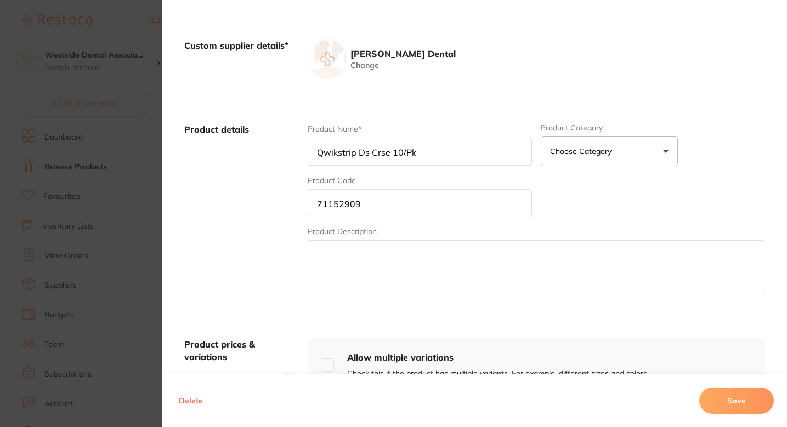
scroll to position [76, 0]
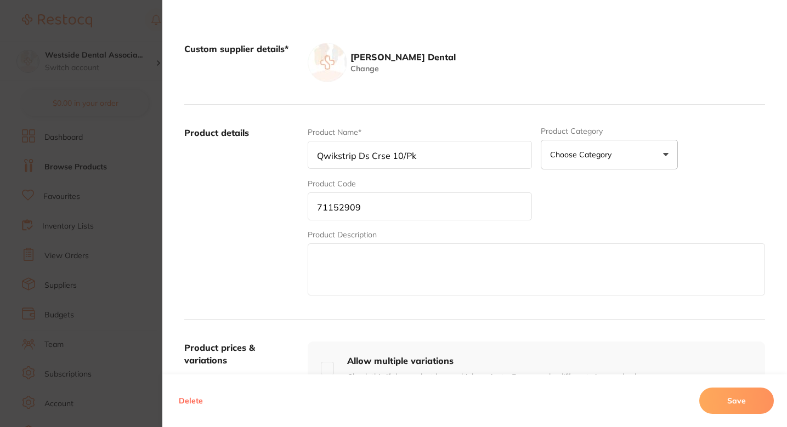
click at [715, 393] on button "Save" at bounding box center [736, 401] width 75 height 26
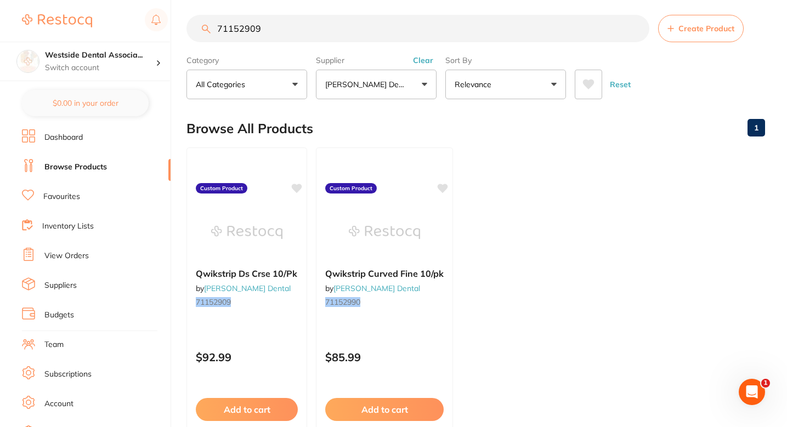
click at [488, 202] on ul "Qwikstrip Ds Crse 10/Pk by [PERSON_NAME] Dental 71152909 Custom Product $92.99 …" at bounding box center [475, 305] width 579 height 315
click at [500, 162] on ul "Qwikstrip Ds Crse 10/Pk by [PERSON_NAME] Dental 71152909 Custom Product $92.99 …" at bounding box center [475, 305] width 579 height 315
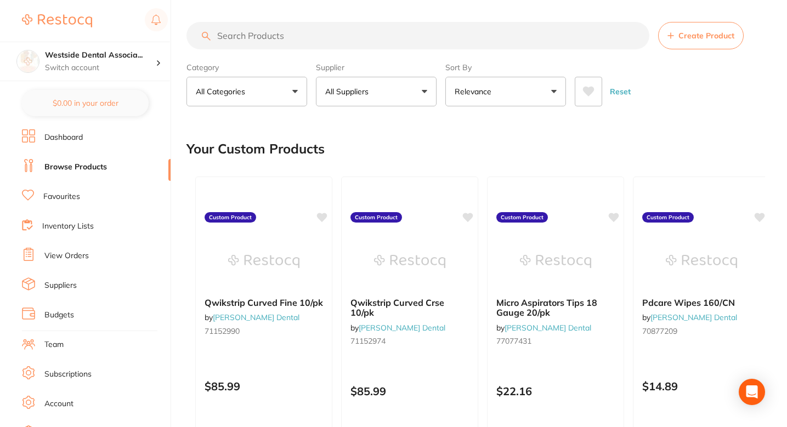
click at [364, 98] on button "All Suppliers" at bounding box center [376, 92] width 121 height 30
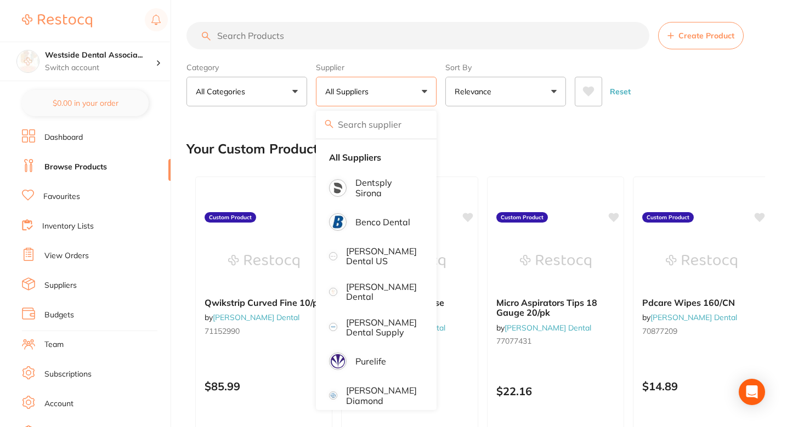
click at [375, 138] on input "search" at bounding box center [376, 124] width 121 height 27
click at [375, 131] on input "search" at bounding box center [376, 124] width 121 height 27
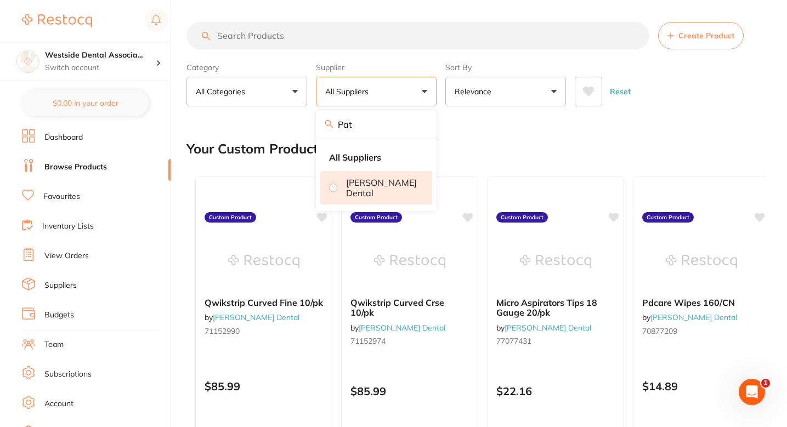
type input "Pat"
click at [380, 186] on p "[PERSON_NAME] Dental" at bounding box center [381, 188] width 71 height 20
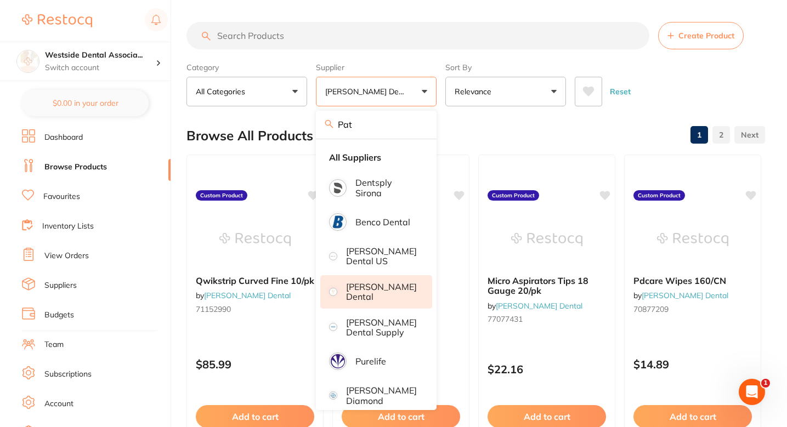
click at [479, 137] on div "Browse All Products 1 2" at bounding box center [475, 135] width 579 height 37
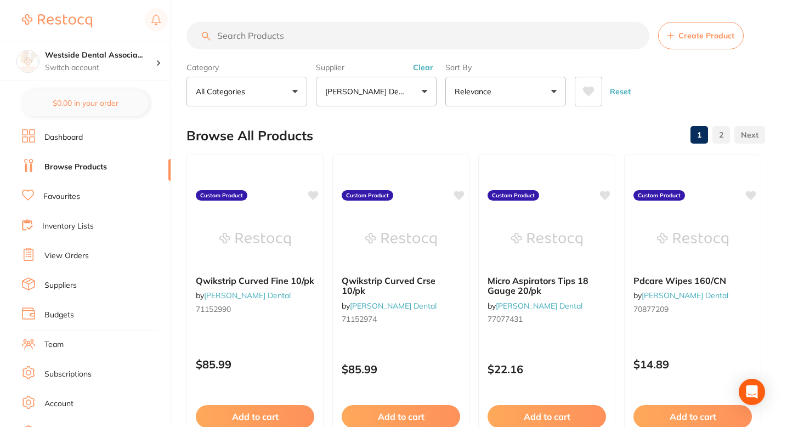
click at [488, 132] on div "Browse All Products 1 2" at bounding box center [475, 135] width 579 height 37
click at [485, 139] on div "Browse All Products 1 2" at bounding box center [475, 135] width 579 height 37
click at [361, 41] on input "search" at bounding box center [417, 35] width 463 height 27
paste input "71152925"
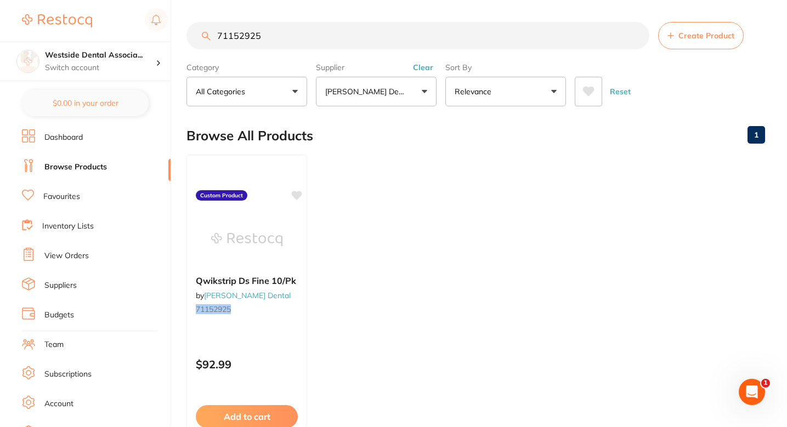
type input "71152925"
click at [325, 51] on section "71152925 Create Product Category All Categories All Categories No categories fo…" at bounding box center [475, 64] width 579 height 84
click at [310, 41] on input "71152925" at bounding box center [417, 35] width 463 height 27
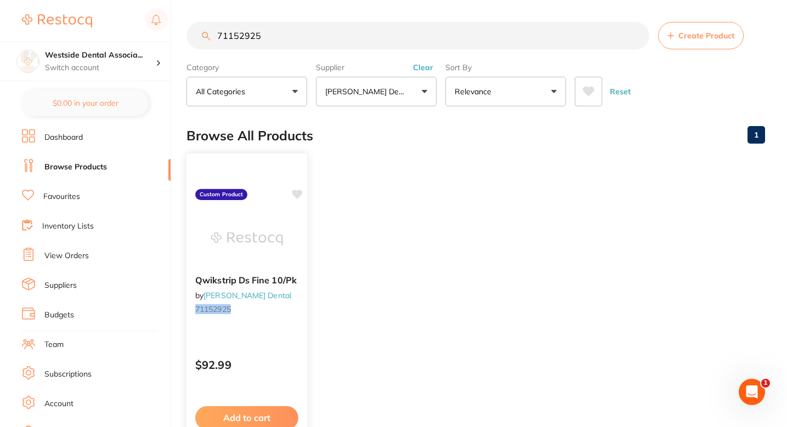
click at [285, 246] on div at bounding box center [246, 238] width 121 height 55
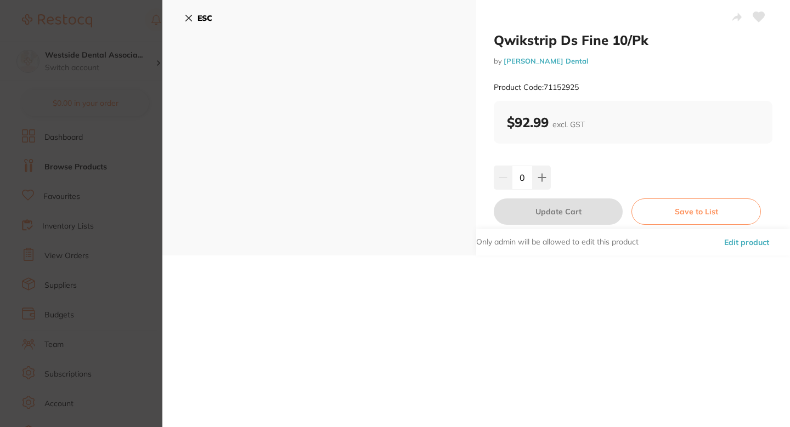
click at [755, 240] on button "Edit product" at bounding box center [747, 242] width 52 height 26
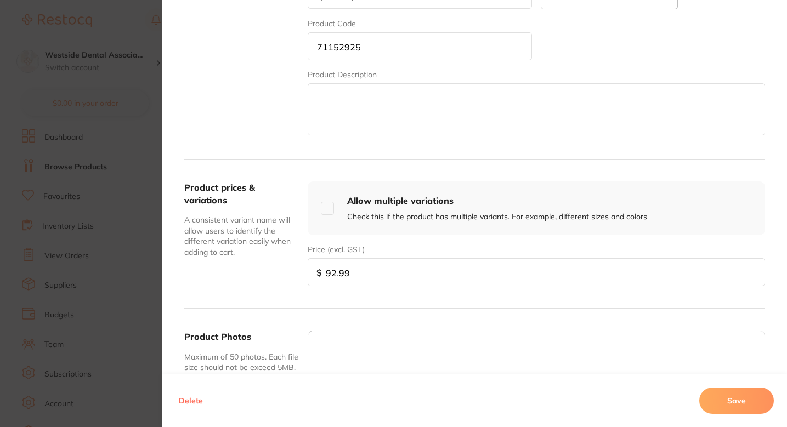
scroll to position [286, 0]
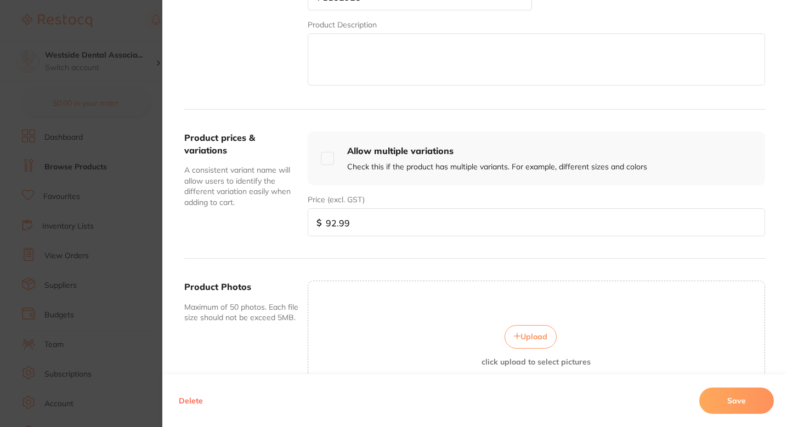
click at [416, 227] on input "92.99" at bounding box center [536, 222] width 457 height 28
paste input "8599"
click at [416, 227] on input "92.998599" at bounding box center [536, 222] width 457 height 28
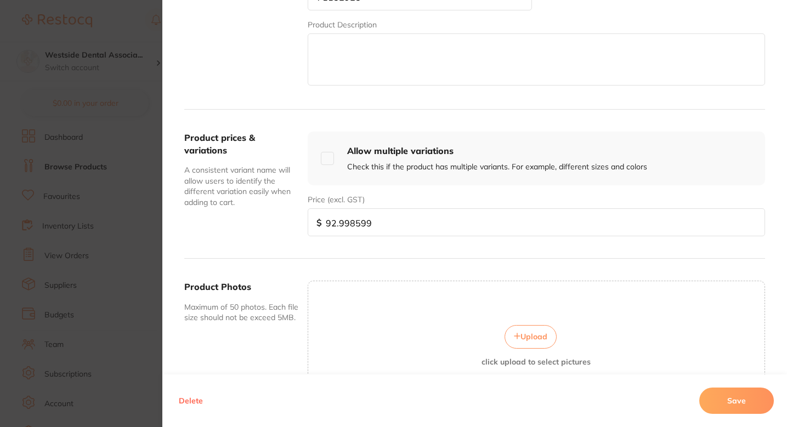
click at [416, 227] on input "92.998599" at bounding box center [536, 222] width 457 height 28
paste input "85."
type input "85.99"
click at [717, 404] on button "Save" at bounding box center [736, 401] width 75 height 26
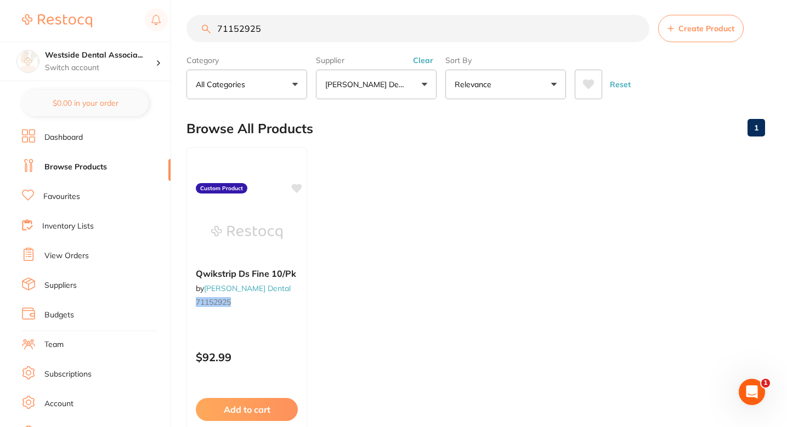
click at [406, 41] on input "71152925" at bounding box center [417, 28] width 463 height 27
paste input "17"
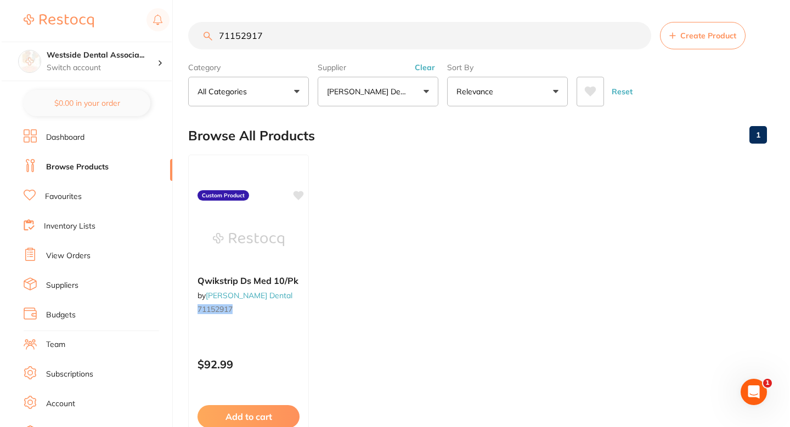
scroll to position [0, 0]
type input "71152917"
click at [439, 149] on div "Browse All Products 1" at bounding box center [475, 135] width 579 height 37
click at [258, 321] on div "Qwikstrip Ds Med 10/Pk by Patterson Dental 71152917" at bounding box center [246, 297] width 121 height 60
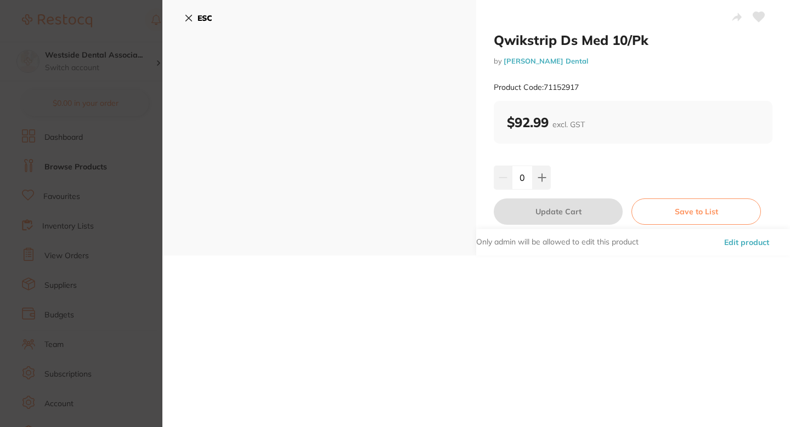
click at [743, 234] on button "Edit product" at bounding box center [747, 242] width 52 height 26
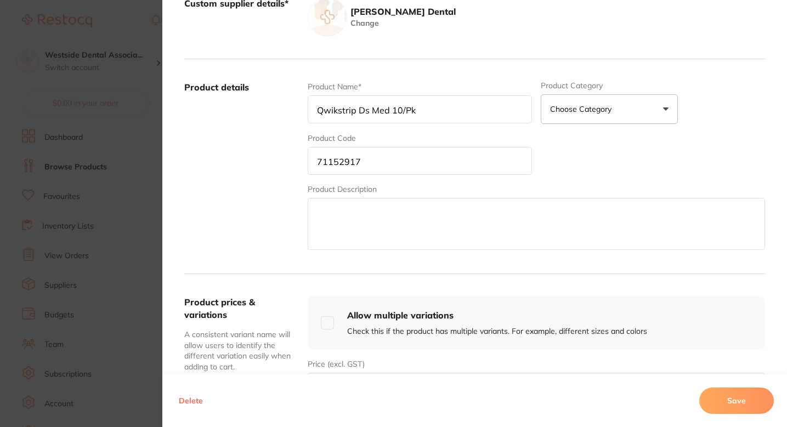
scroll to position [152, 0]
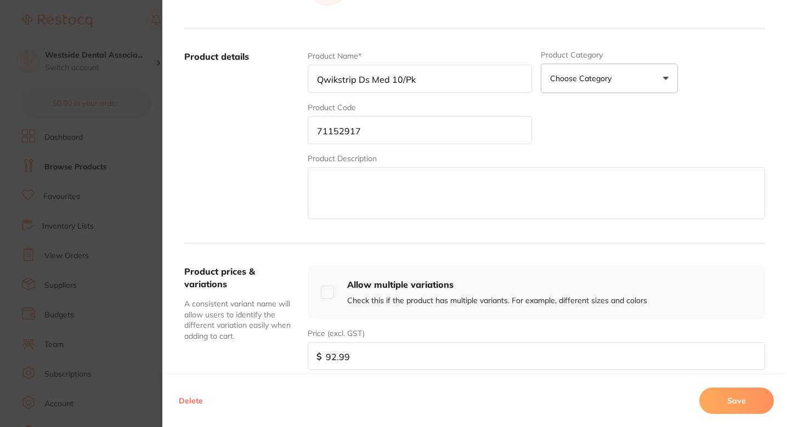
click at [374, 352] on input "92.99" at bounding box center [536, 356] width 457 height 28
paste input "85"
type input "85.99"
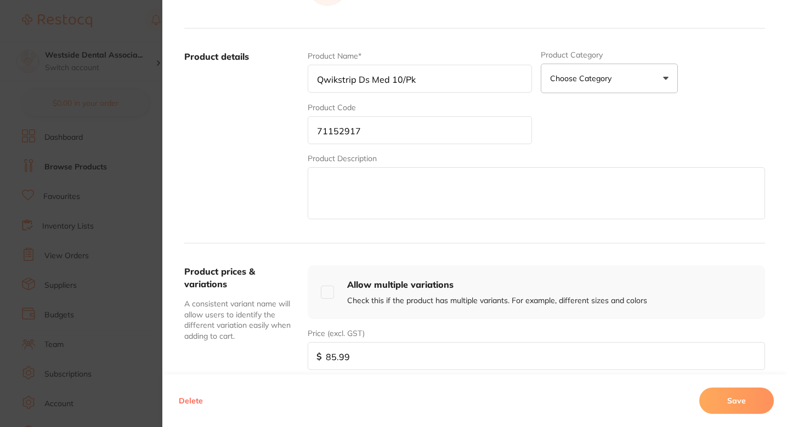
click at [706, 391] on button "Save" at bounding box center [736, 401] width 75 height 26
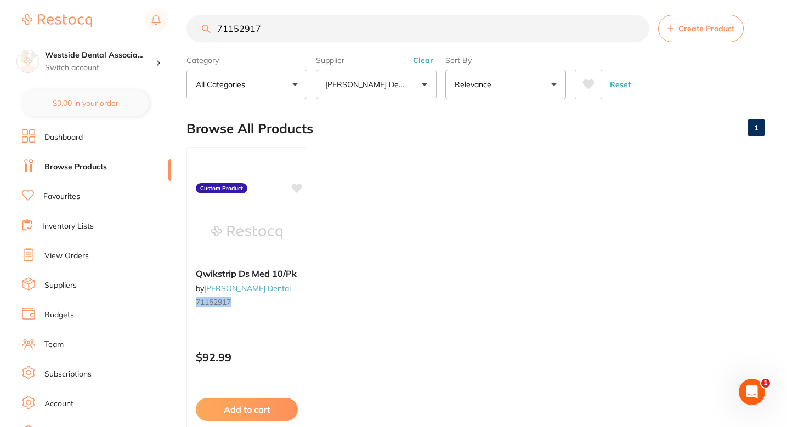
click at [559, 210] on ul "Qwikstrip Ds Med 10/Pk by Patterson Dental 71152917 Custom Product $92.99 Add t…" at bounding box center [475, 305] width 579 height 315
click at [356, 39] on input "71152917" at bounding box center [417, 28] width 463 height 27
paste input "33"
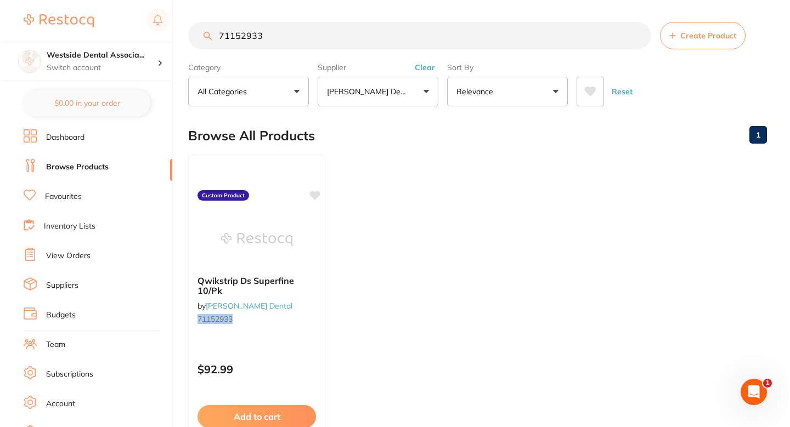
scroll to position [0, 0]
type input "71152933"
click at [314, 320] on small "71152933" at bounding box center [255, 319] width 120 height 9
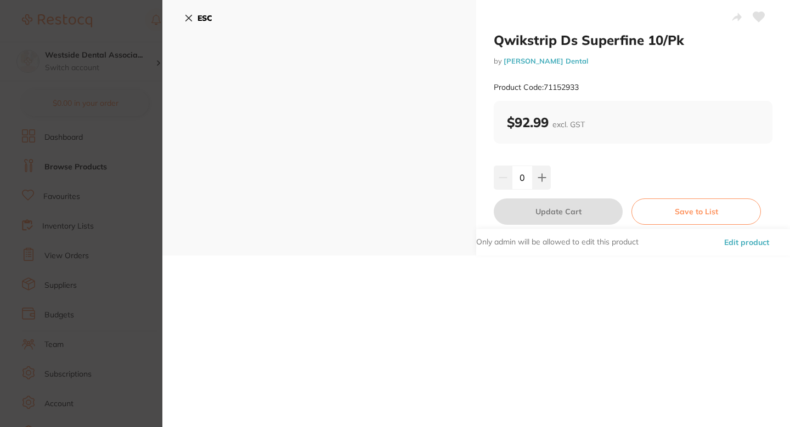
click at [722, 240] on button "Edit product" at bounding box center [747, 242] width 52 height 26
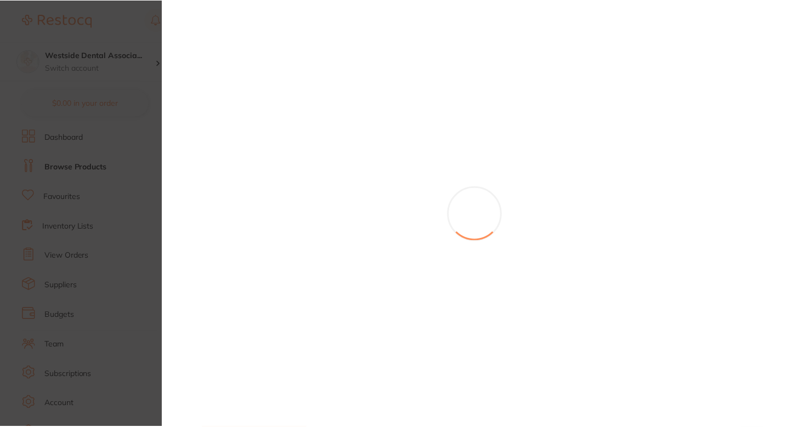
scroll to position [7, 0]
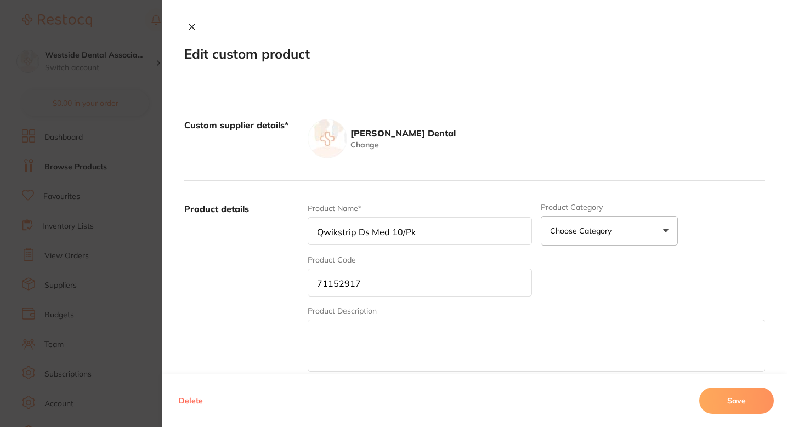
type input "Qwikstrip Ds Superfine 10/Pk"
type input "71152933"
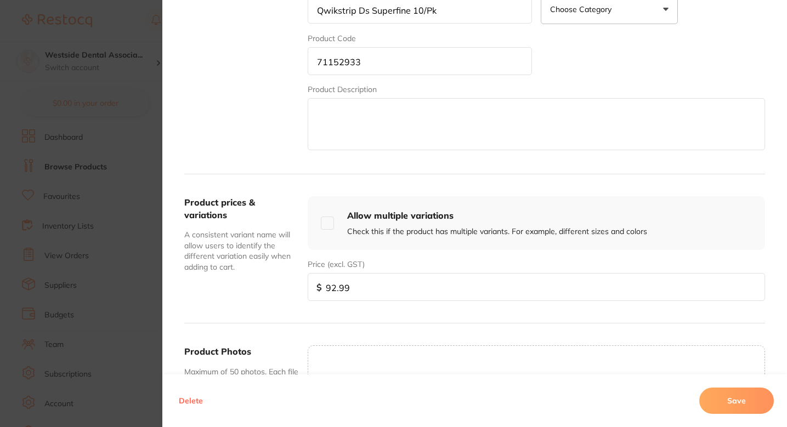
scroll to position [309, 0]
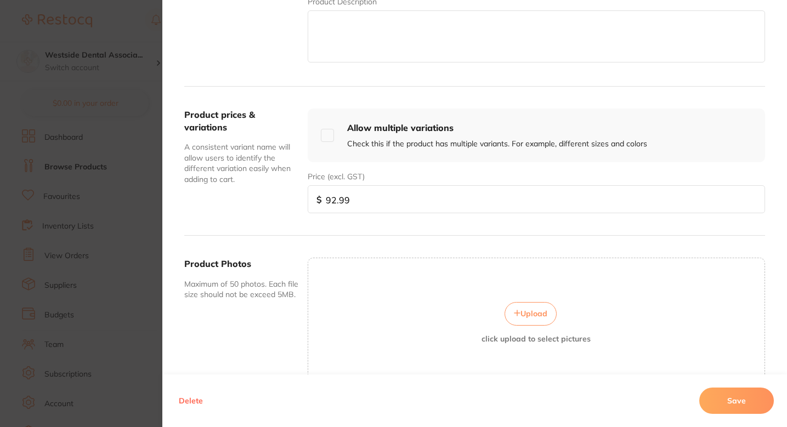
click at [397, 209] on input "92.99" at bounding box center [536, 199] width 457 height 28
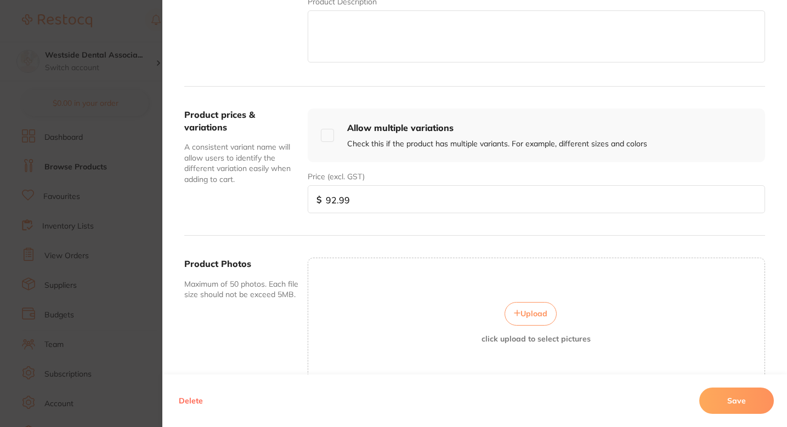
paste input "85"
type input "85.99"
click at [748, 409] on button "Save" at bounding box center [736, 401] width 75 height 26
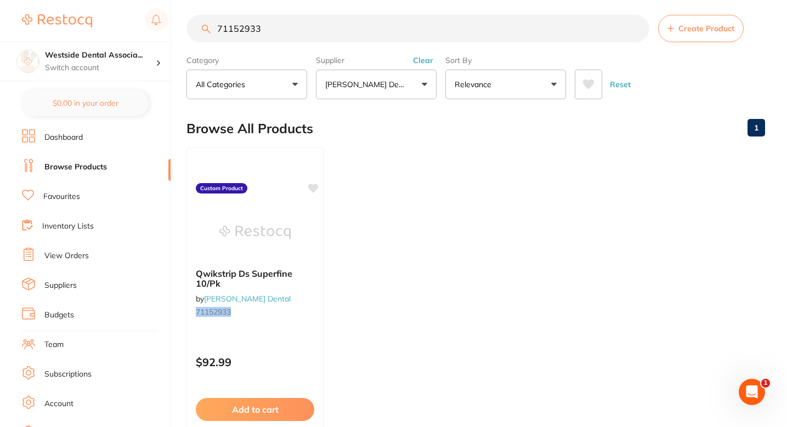
click at [539, 143] on div "Browse All Products 1" at bounding box center [475, 128] width 579 height 37
click at [380, 33] on input "71152933" at bounding box center [417, 28] width 463 height 27
paste input "834"
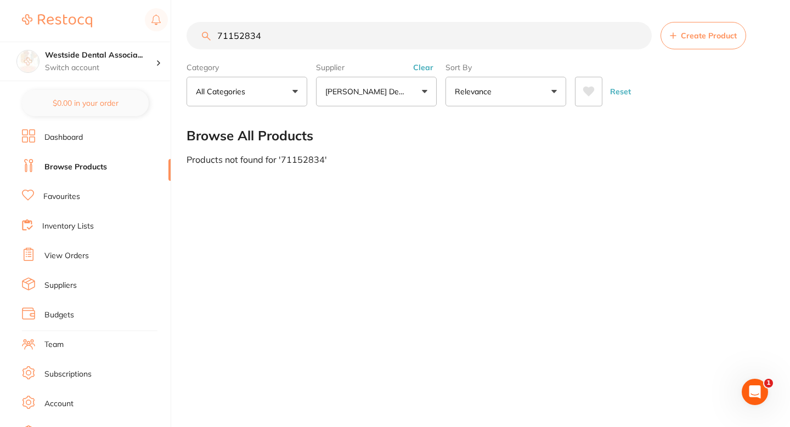
type input "71152834"
click at [692, 23] on button "Create Product" at bounding box center [703, 35] width 86 height 27
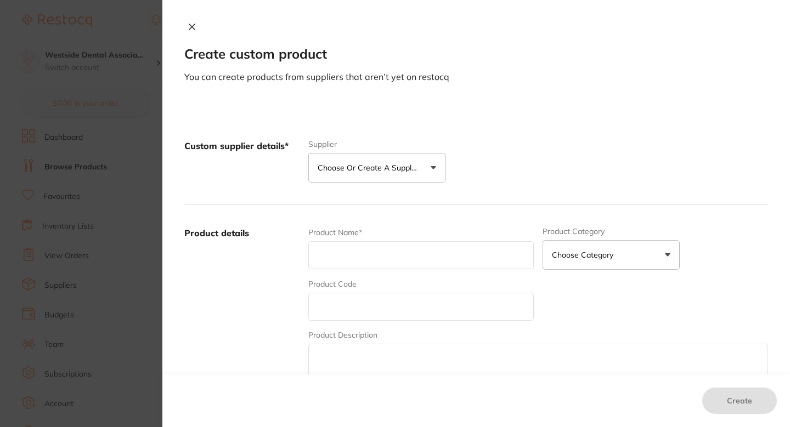
click at [373, 298] on input "text" at bounding box center [420, 307] width 225 height 28
paste input "71152834"
type input "71152834"
click at [372, 173] on button "Choose or create a supplier" at bounding box center [376, 168] width 137 height 30
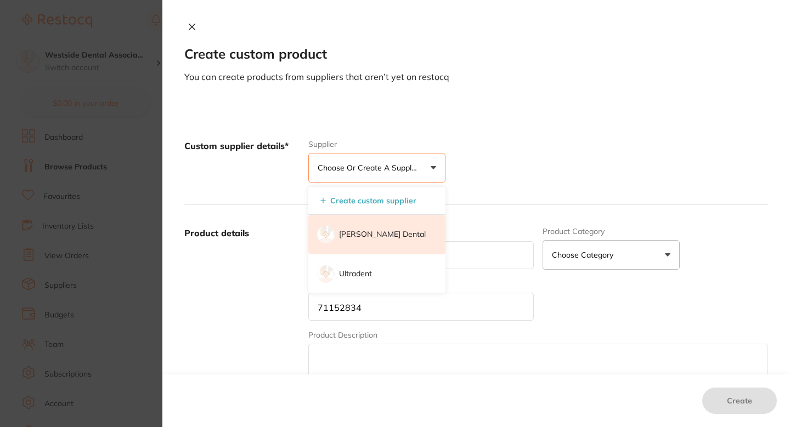
click at [367, 231] on p "[PERSON_NAME] Dental" at bounding box center [382, 234] width 87 height 11
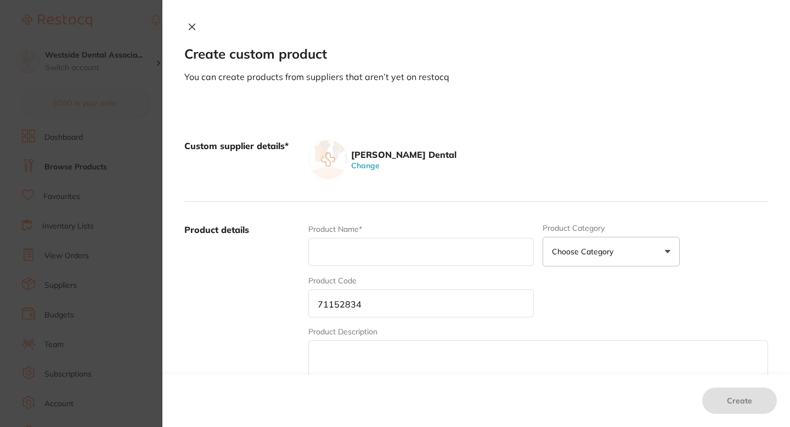
click at [354, 259] on input "text" at bounding box center [420, 252] width 225 height 28
click at [413, 255] on input "text" at bounding box center [420, 252] width 225 height 28
paste input "Qwikstrip Single-Sided Coarse .16mm Gree"
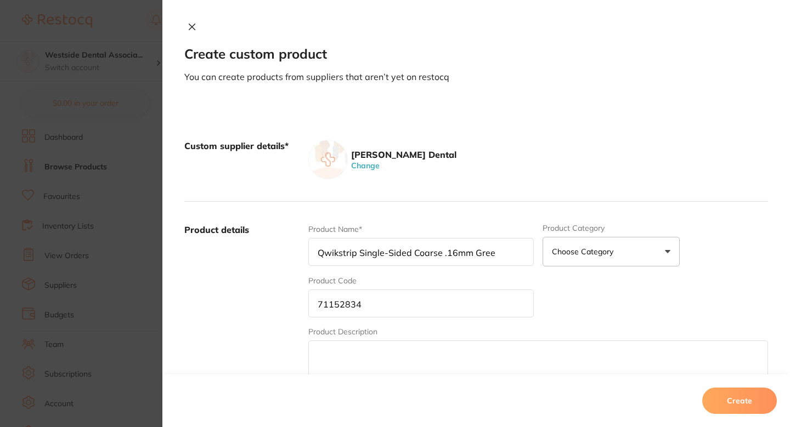
type input "Qwikstrip Single-Sided Coarse .16mm Gree"
click at [431, 216] on div "Product details Product Name* Qwikstrip Single-Sided Coarse .16mm Gree Product …" at bounding box center [476, 310] width 584 height 216
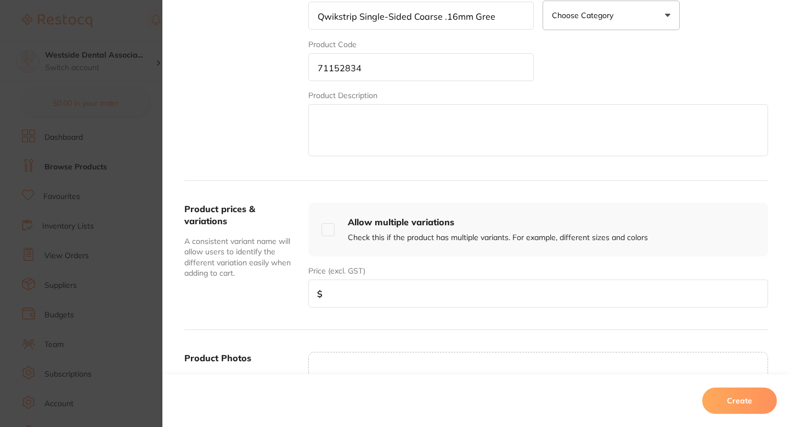
scroll to position [317, 0]
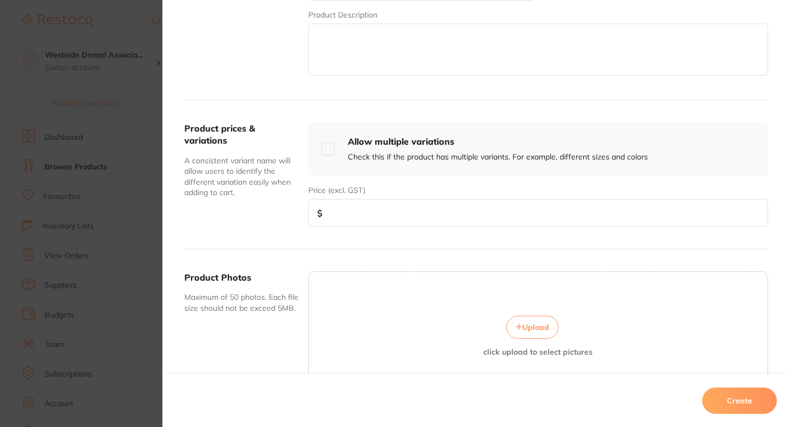
click at [450, 228] on div "Product prices & variations A consistent variant name will allow users to ident…" at bounding box center [476, 174] width 584 height 149
click at [454, 218] on input "number" at bounding box center [538, 213] width 460 height 28
paste input "85.99"
type input "85.99"
click at [732, 392] on button "Create" at bounding box center [739, 401] width 75 height 26
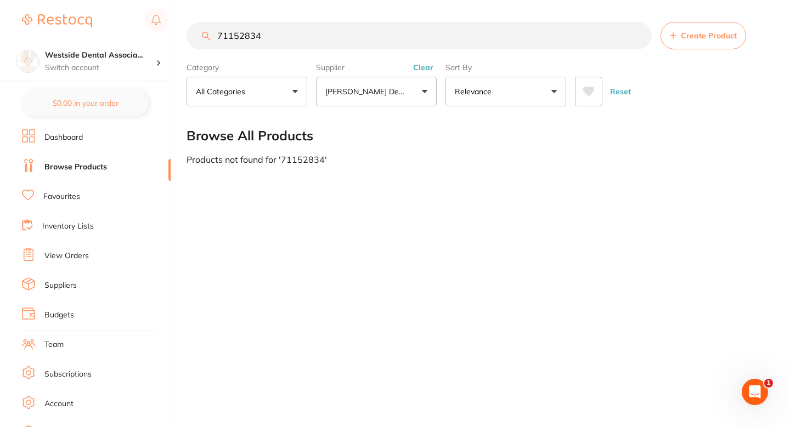
click at [350, 43] on input "71152834" at bounding box center [418, 35] width 465 height 27
paste input "42"
type input "71152842"
click at [706, 35] on span "Create Product" at bounding box center [709, 35] width 56 height 9
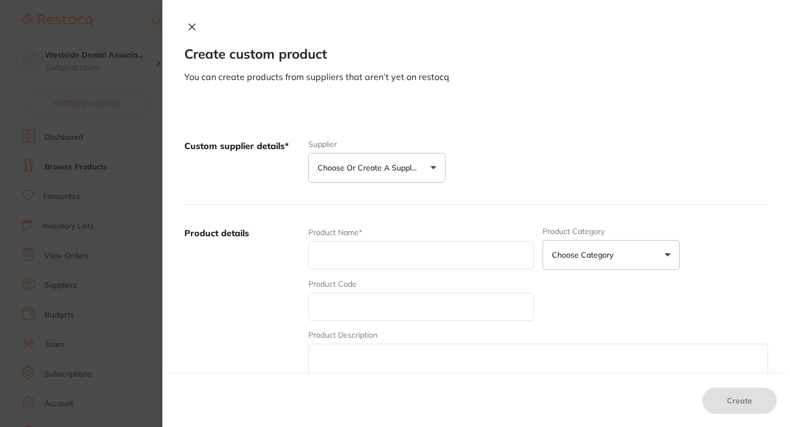
click at [407, 177] on button "Choose or create a supplier" at bounding box center [376, 168] width 137 height 30
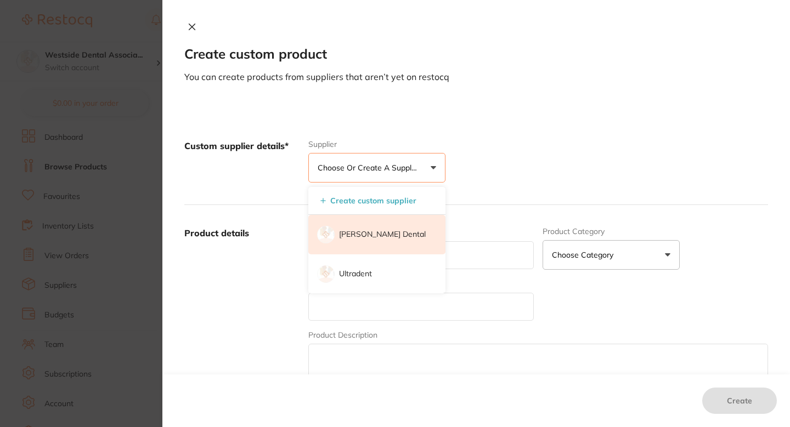
scroll to position [0, 0]
click at [365, 237] on p "[PERSON_NAME] Dental" at bounding box center [382, 234] width 87 height 11
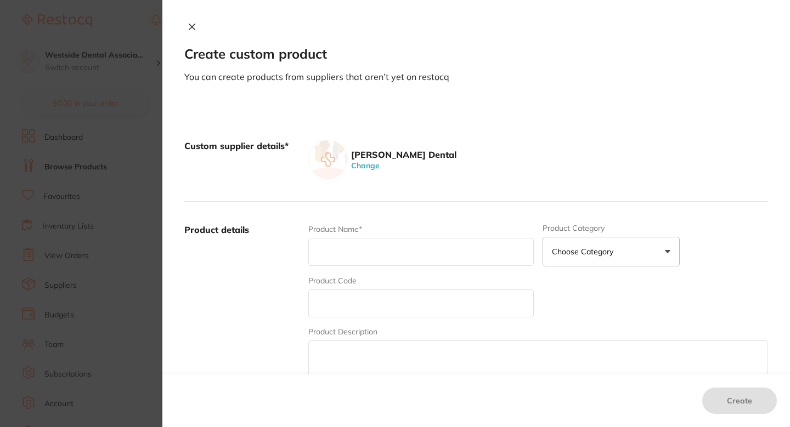
click at [363, 299] on input "text" at bounding box center [420, 304] width 225 height 28
paste input "71152842"
type input "71152842"
click at [364, 261] on input "text" at bounding box center [420, 252] width 225 height 28
paste input "Qwikstrip Single-Sided Medium .13mm Blue"
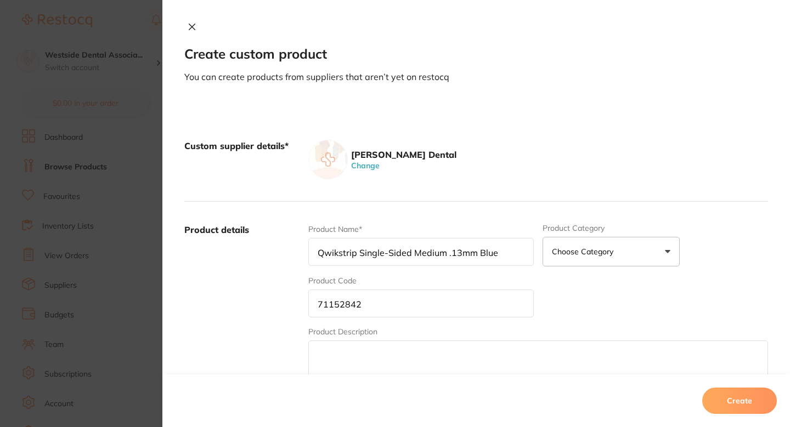
type input "Qwikstrip Single-Sided Medium .13mm Blue"
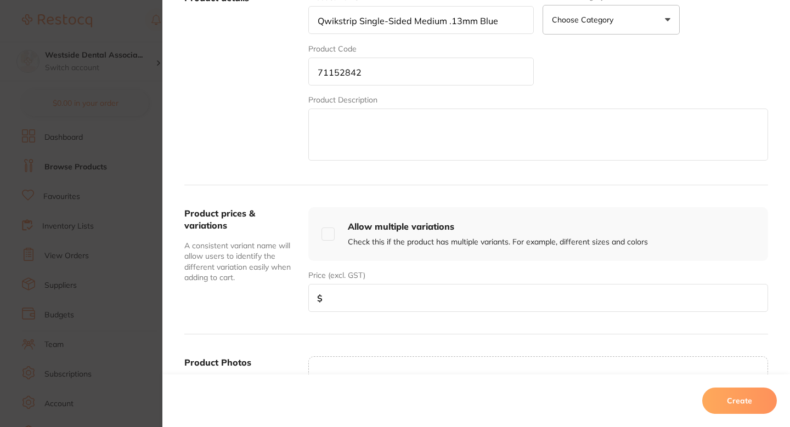
scroll to position [261, 0]
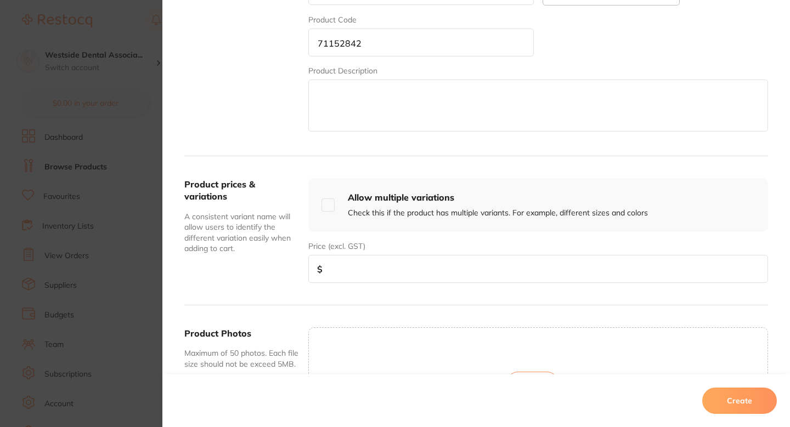
click at [414, 267] on input "number" at bounding box center [538, 269] width 460 height 28
paste input "85.99"
type input "85.99"
click at [725, 400] on button "Create" at bounding box center [739, 401] width 75 height 26
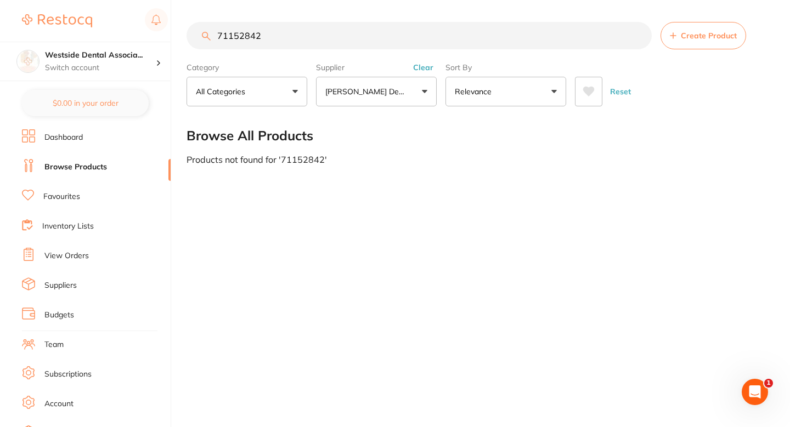
click at [336, 37] on input "71152842" at bounding box center [418, 35] width 465 height 27
paste input "67"
type input "71152867"
click at [710, 30] on button "Create Product" at bounding box center [703, 35] width 86 height 27
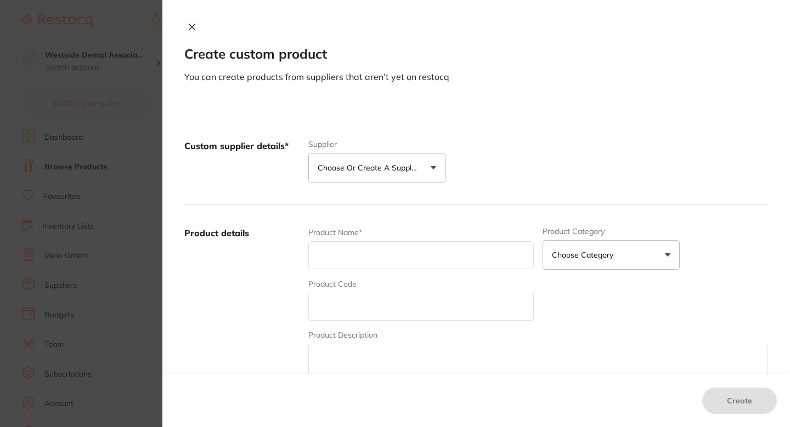
click at [397, 174] on button "Choose or create a supplier" at bounding box center [376, 168] width 137 height 30
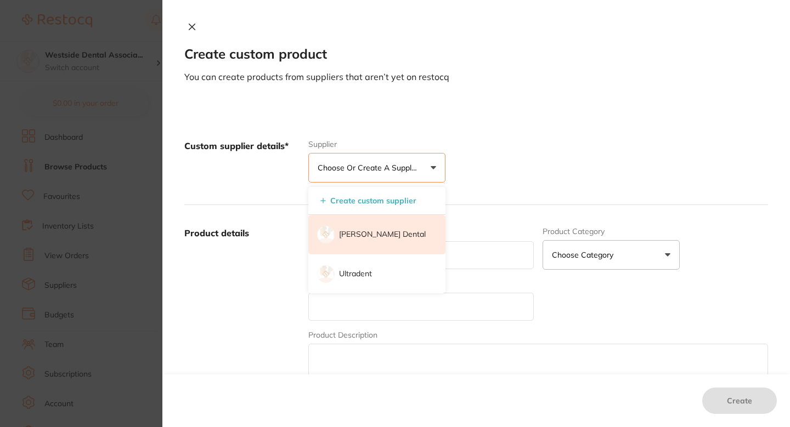
scroll to position [0, 0]
click at [364, 240] on p "[PERSON_NAME] Dental" at bounding box center [382, 234] width 87 height 11
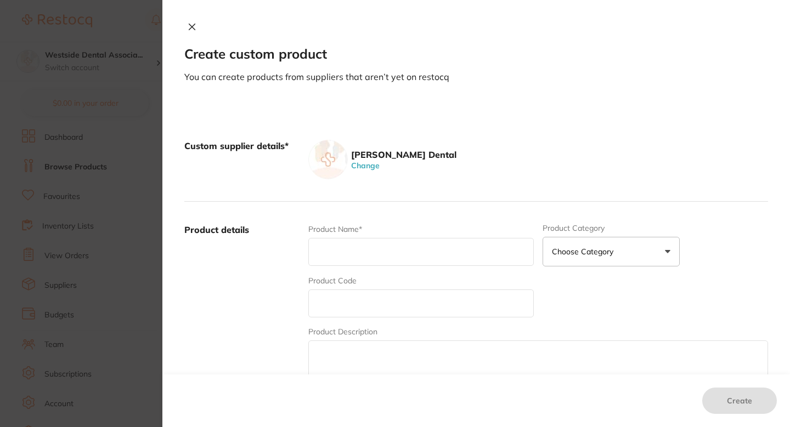
click at [364, 300] on input "text" at bounding box center [420, 304] width 225 height 28
paste input "71152867"
type input "71152867"
click at [356, 257] on input "text" at bounding box center [420, 252] width 225 height 28
click at [381, 254] on input "text" at bounding box center [420, 252] width 225 height 28
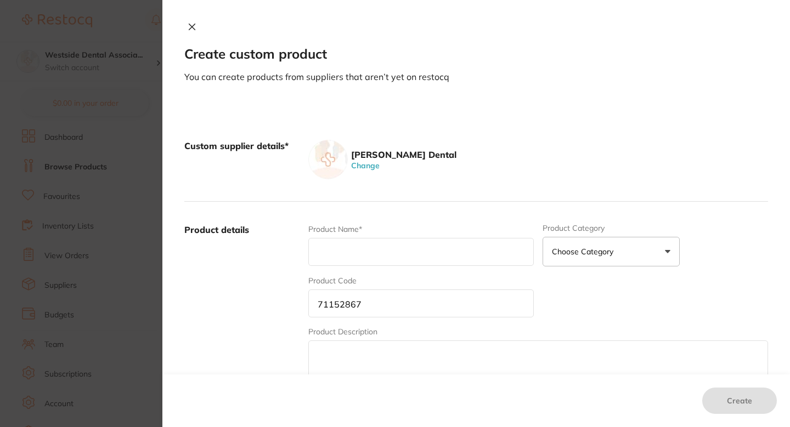
paste input "Qwikstrip Single-Sided Super Fine .07mm"
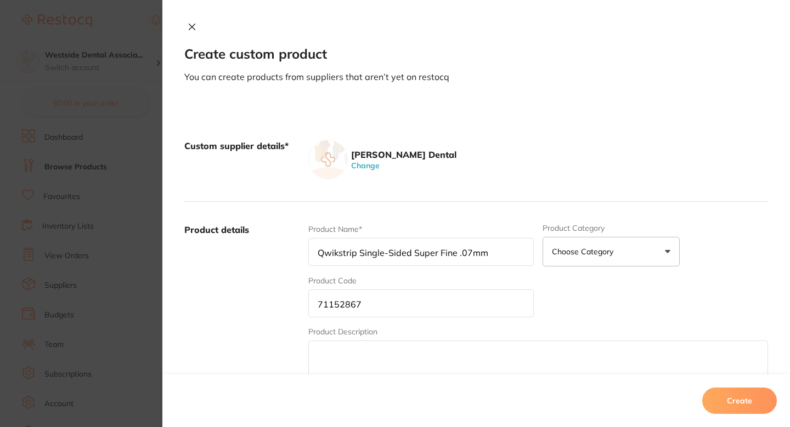
click at [443, 201] on div "Custom supplier details* [PERSON_NAME] Dental Change" at bounding box center [476, 160] width 584 height 84
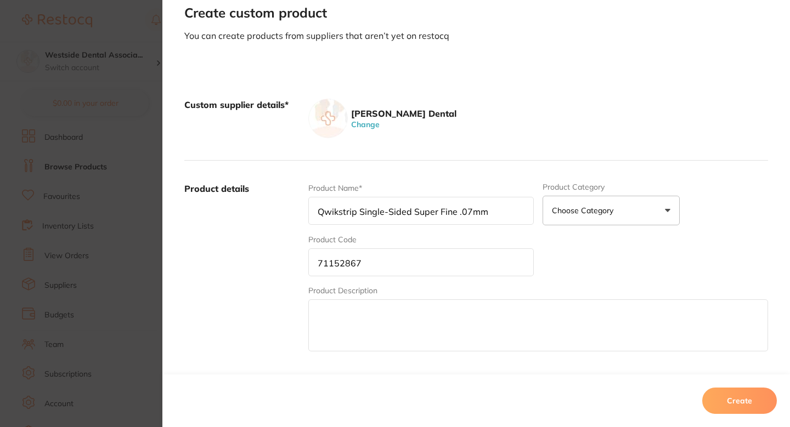
scroll to position [64, 0]
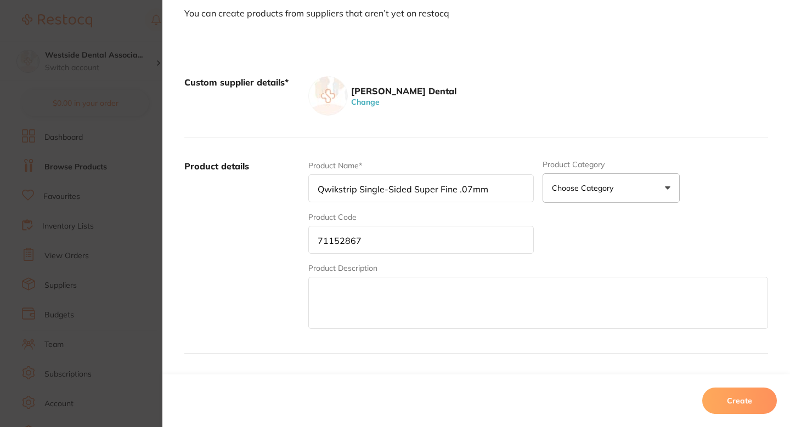
click at [520, 194] on input "Qwikstrip Single-Sided Super Fine .07mm" at bounding box center [420, 188] width 225 height 28
type input "Qwikstrip Single-Sided Super Fine .07mm"
click at [468, 116] on div "Custom supplier details* [PERSON_NAME] Dental Change" at bounding box center [476, 96] width 584 height 84
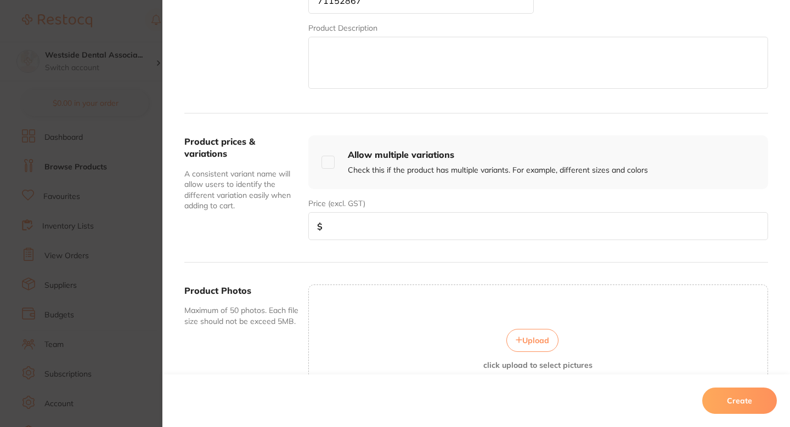
scroll to position [338, 0]
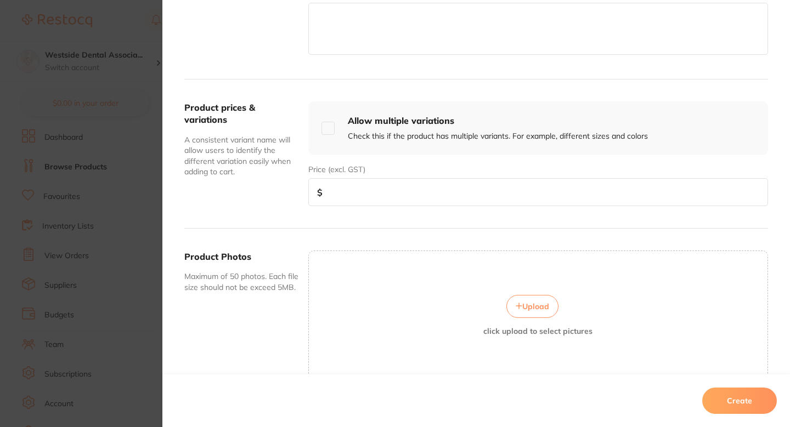
click at [421, 179] on input "number" at bounding box center [538, 192] width 460 height 28
click at [404, 186] on input "number" at bounding box center [538, 192] width 460 height 28
paste input "85.99"
type input "85.99"
click at [285, 205] on div "Product prices & variations A consistent variant name will allow users to ident…" at bounding box center [241, 153] width 115 height 105
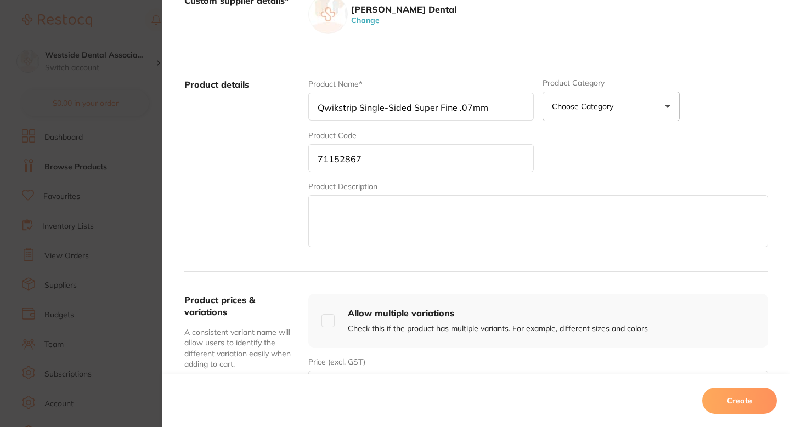
click at [281, 189] on label "Product details" at bounding box center [241, 163] width 115 height 171
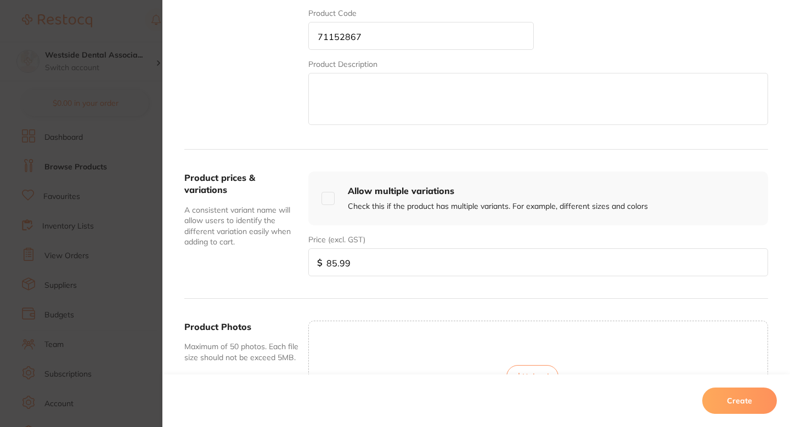
scroll to position [287, 0]
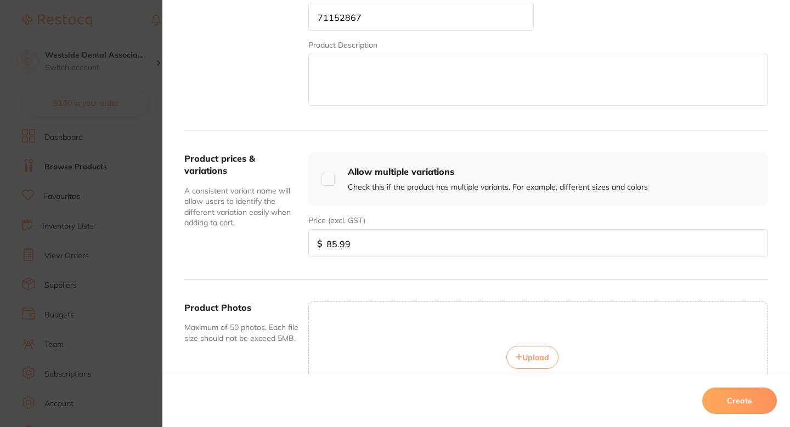
click at [291, 265] on div "Product prices & variations A consistent variant name will allow users to ident…" at bounding box center [476, 205] width 584 height 149
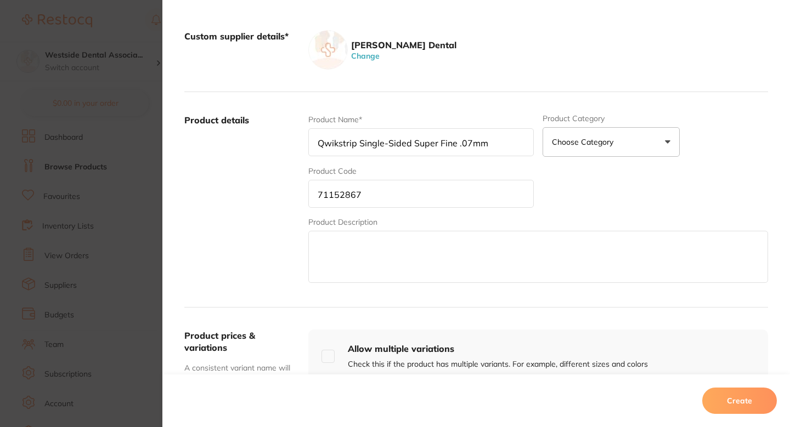
scroll to position [15, 0]
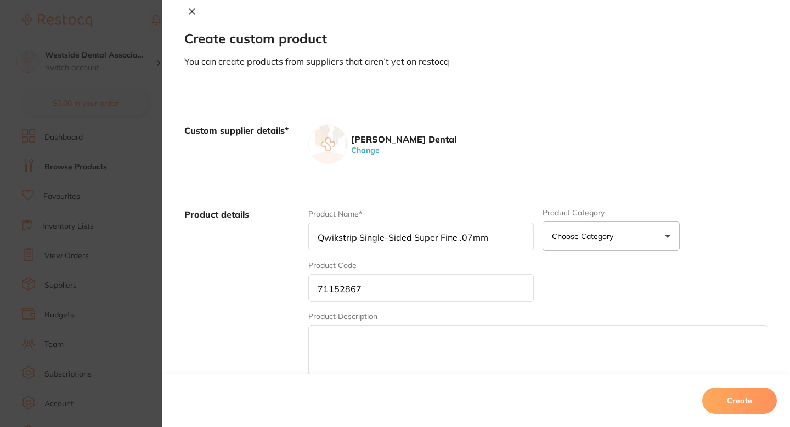
click at [282, 291] on label "Product details" at bounding box center [241, 293] width 115 height 171
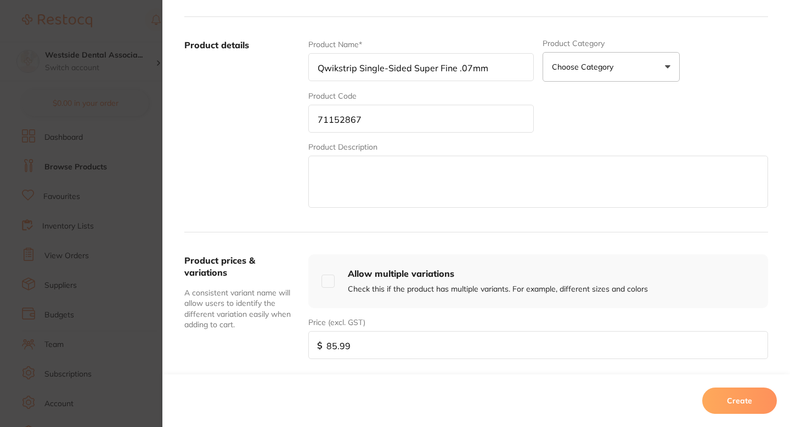
scroll to position [395, 0]
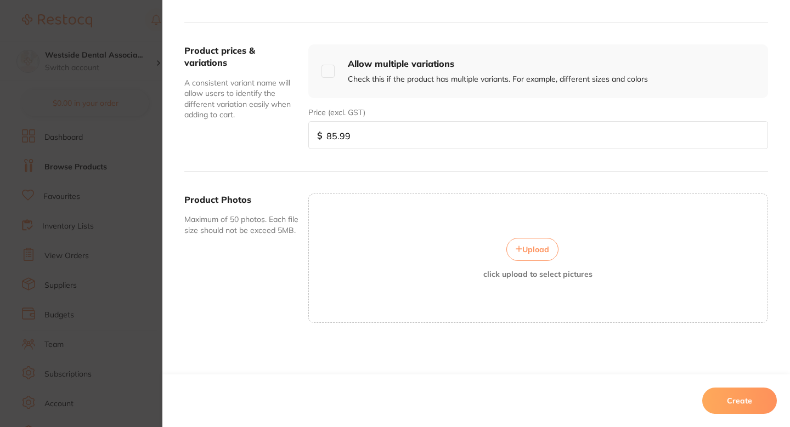
click at [739, 399] on button "Create" at bounding box center [739, 401] width 75 height 26
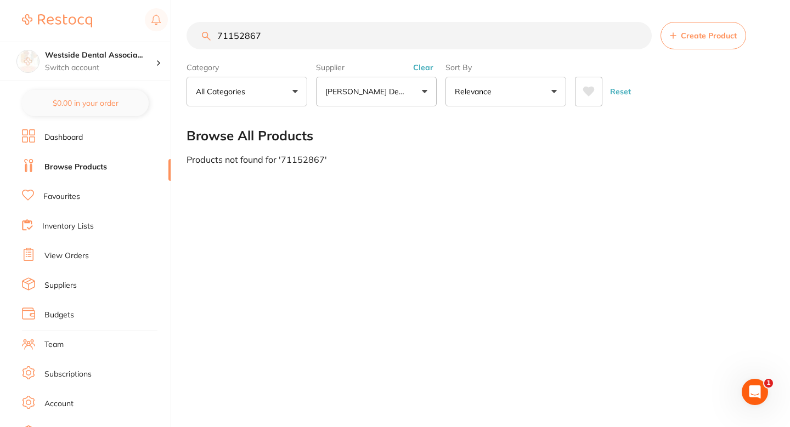
click at [328, 46] on input "71152867" at bounding box center [418, 35] width 465 height 27
paste input "496280"
type input "71496280"
click at [681, 45] on button "Create Product" at bounding box center [703, 35] width 86 height 27
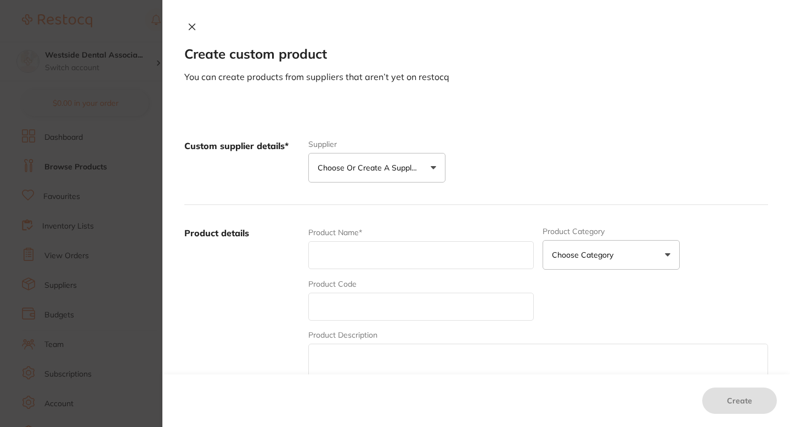
click at [404, 169] on p "Choose or create a supplier" at bounding box center [370, 167] width 104 height 11
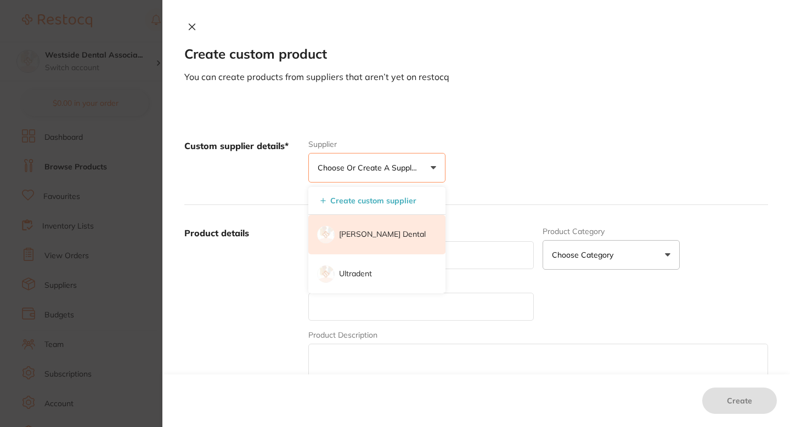
click at [384, 232] on p "[PERSON_NAME] Dental" at bounding box center [382, 234] width 87 height 11
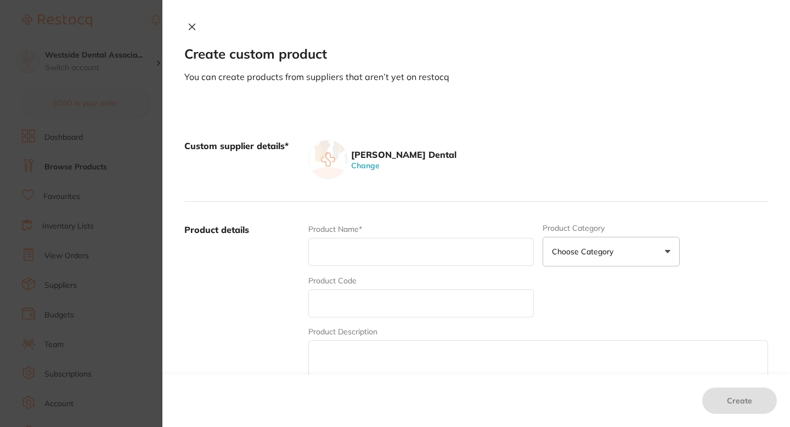
click at [377, 285] on div "Product Code" at bounding box center [420, 296] width 225 height 42
click at [371, 292] on input "text" at bounding box center [420, 304] width 225 height 28
paste input "71496280"
type input "71496280"
click at [362, 233] on div "Product Name*" at bounding box center [420, 245] width 225 height 43
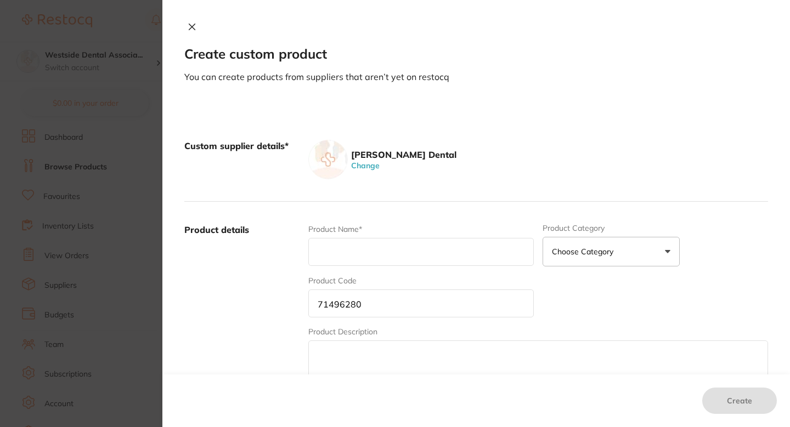
click at [365, 248] on input "text" at bounding box center [420, 252] width 225 height 28
click at [373, 255] on input "text" at bounding box center [420, 252] width 225 height 28
paste input "Oral-B Glide Pro-Health Threader Floss"
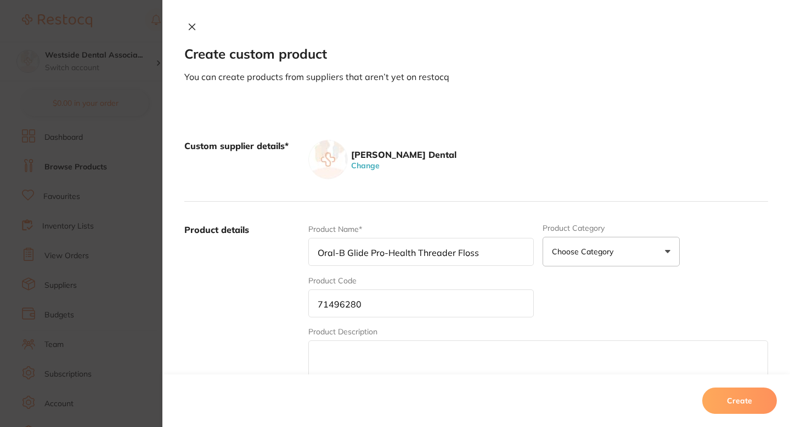
type input "Oral-B Glide Pro-Health Threader Floss"
click at [277, 269] on label "Product details" at bounding box center [241, 309] width 115 height 171
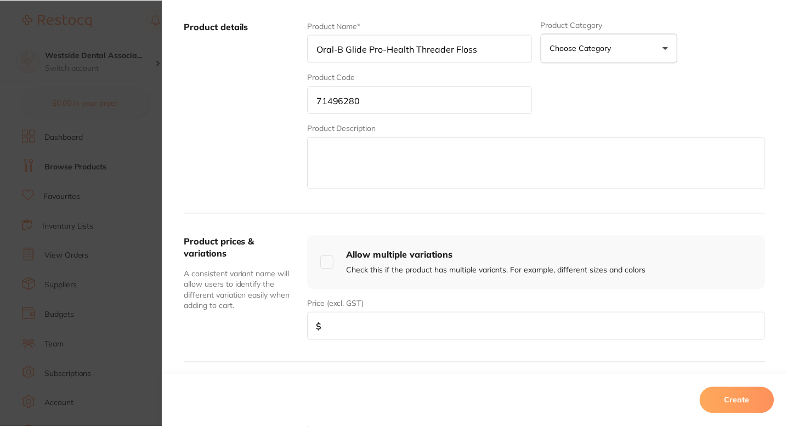
scroll to position [264, 0]
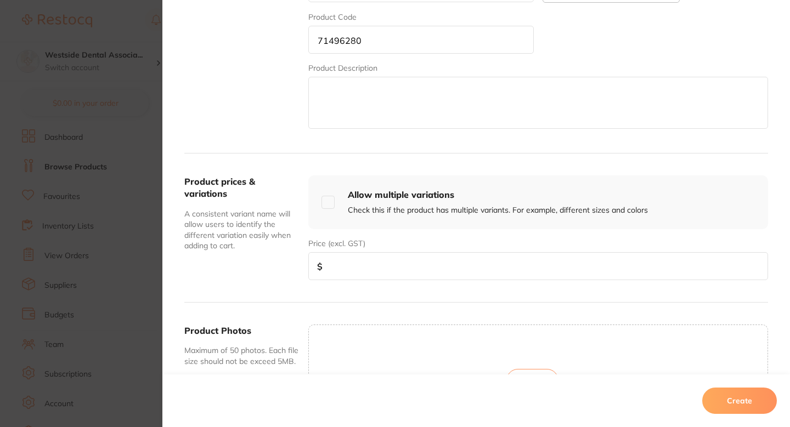
click at [363, 270] on input "number" at bounding box center [538, 266] width 460 height 28
click at [371, 274] on input "number" at bounding box center [538, 266] width 460 height 28
paste input "30.99"
type input "30.99"
click at [299, 284] on div "Product prices & variations A consistent variant name will allow users to ident…" at bounding box center [476, 228] width 584 height 149
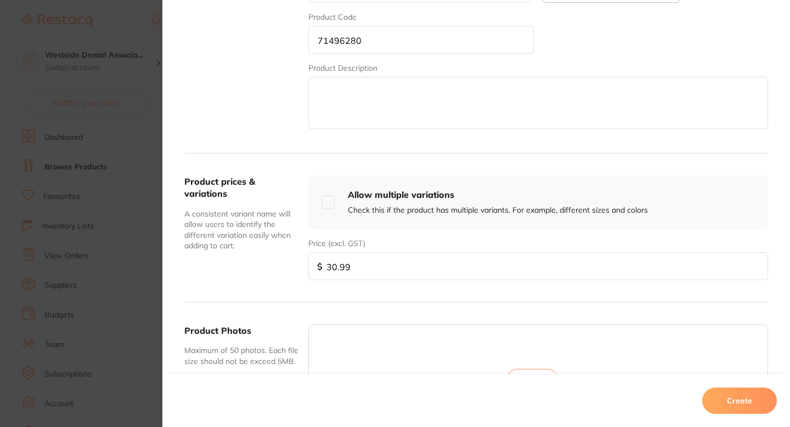
click at [732, 393] on button "Create" at bounding box center [739, 401] width 75 height 26
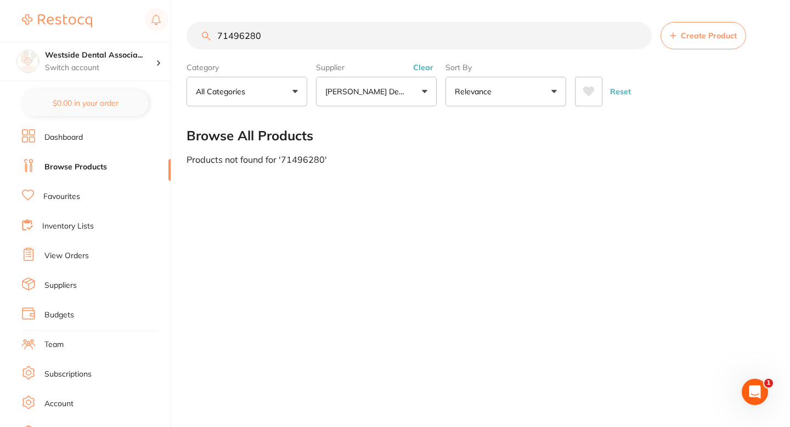
click at [378, 41] on input "71496280" at bounding box center [418, 35] width 465 height 27
paste input "5046214"
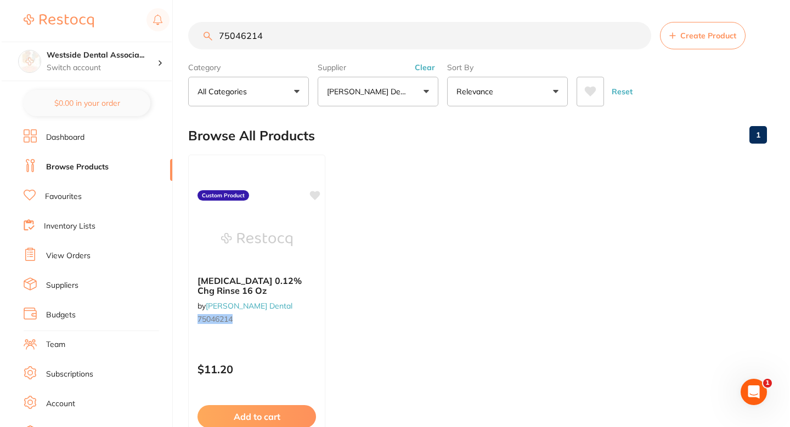
scroll to position [0, 0]
type input "75046214"
click at [302, 322] on small "75046214" at bounding box center [255, 319] width 120 height 9
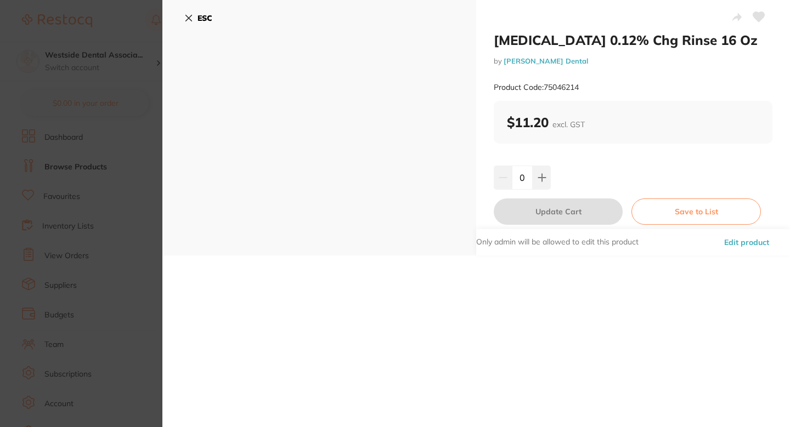
click at [744, 238] on button "Edit product" at bounding box center [747, 242] width 52 height 26
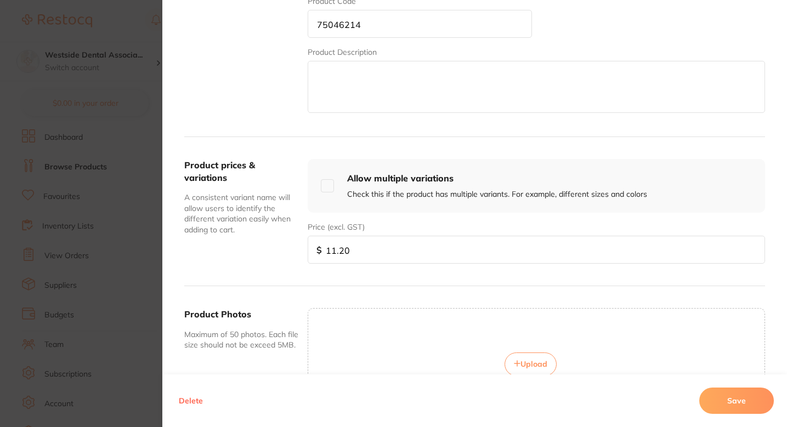
scroll to position [373, 0]
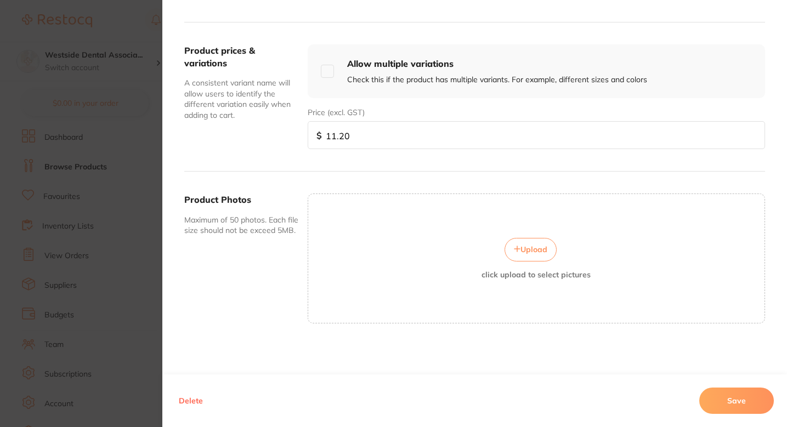
click at [400, 135] on input "11.20" at bounding box center [536, 135] width 457 height 28
paste input "99"
type input "11.99"
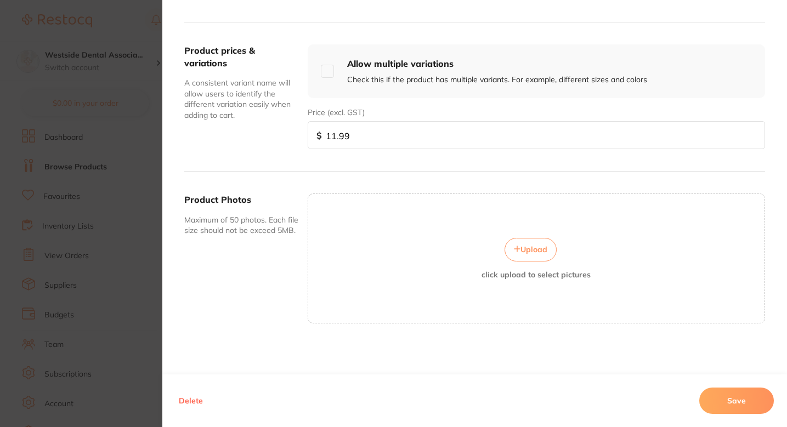
click at [706, 395] on button "Save" at bounding box center [736, 401] width 75 height 26
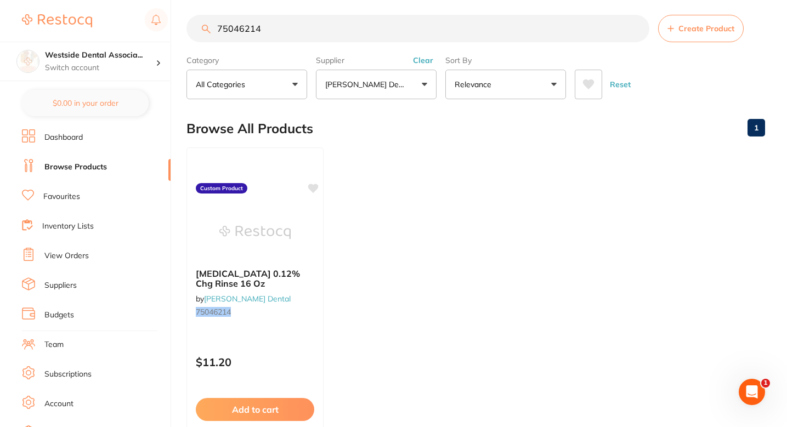
click at [501, 209] on ul "Peridex 0.12% Chg Rinse 16 Oz by Patterson Dental 75046214 Custom Product $11.2…" at bounding box center [475, 305] width 579 height 315
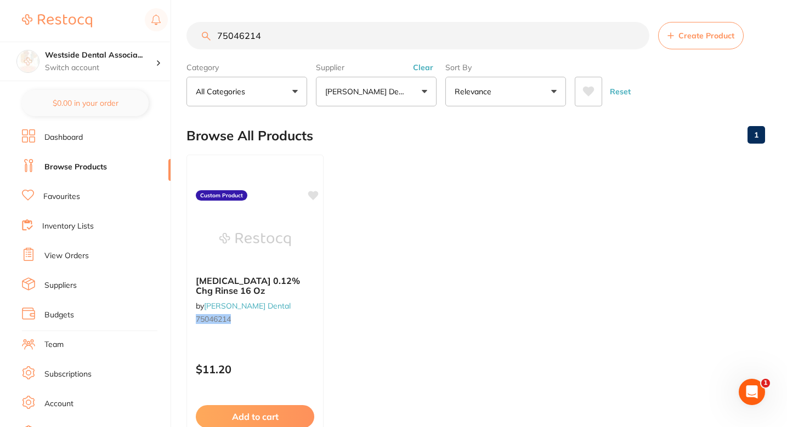
click at [498, 171] on ul "Peridex 0.12% Chg Rinse 16 Oz by Patterson Dental 75046214 Custom Product $11.2…" at bounding box center [475, 312] width 579 height 315
click at [404, 129] on div "Browse All Products 1" at bounding box center [475, 135] width 579 height 37
click at [338, 54] on section "75046214 Create Product Category All Categories All Categories No categories fo…" at bounding box center [475, 64] width 579 height 84
click at [339, 48] on input "75046214" at bounding box center [417, 35] width 463 height 27
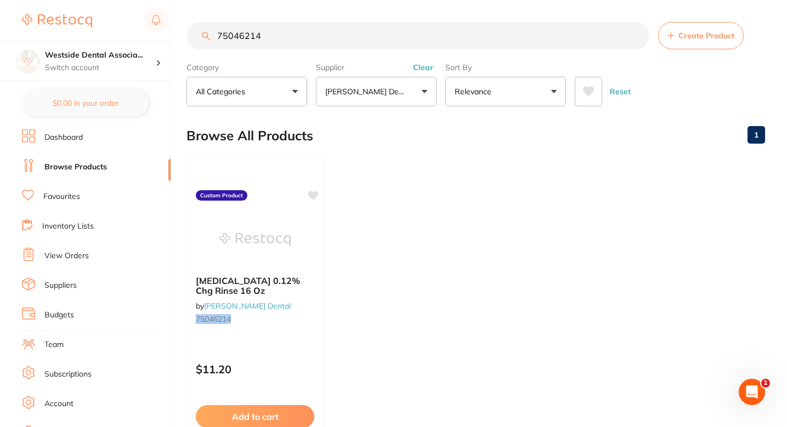
paste input "865076"
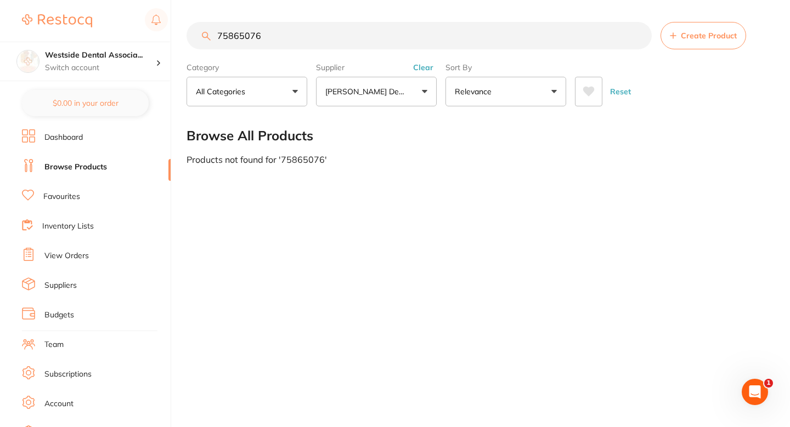
type input "75865076"
click at [706, 27] on button "Create Product" at bounding box center [703, 35] width 86 height 27
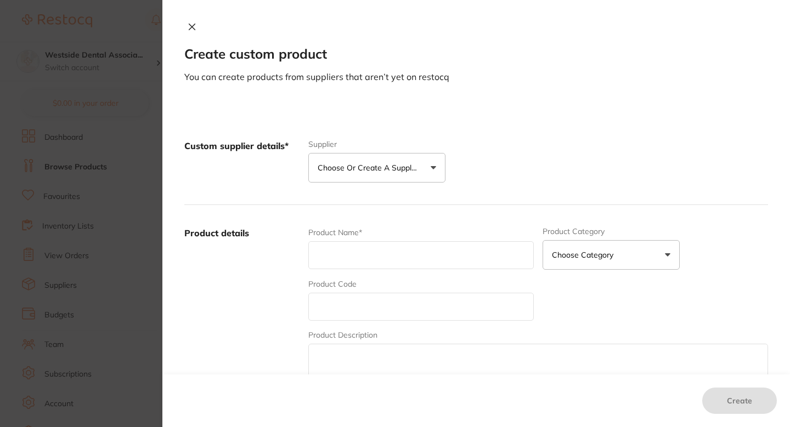
click at [401, 254] on input "text" at bounding box center [420, 255] width 225 height 28
click at [349, 313] on input "text" at bounding box center [420, 307] width 225 height 28
paste input "75865076"
type input "75865076"
click at [360, 234] on label "Product Name*" at bounding box center [335, 232] width 54 height 9
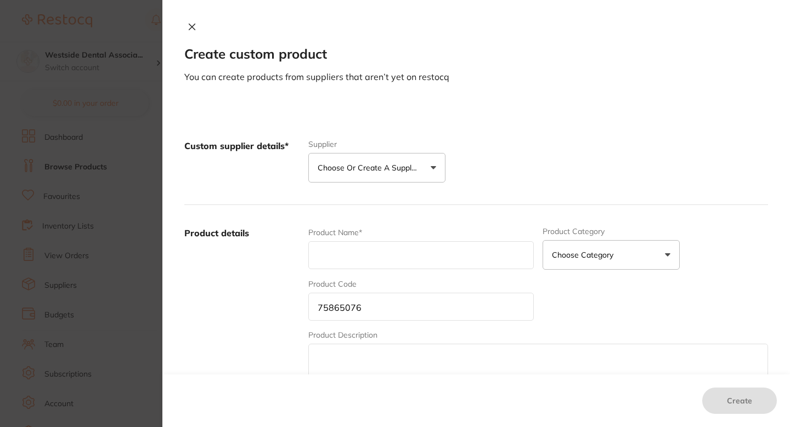
click at [364, 245] on input "text" at bounding box center [420, 255] width 225 height 28
click at [372, 177] on button "Choose or create a supplier" at bounding box center [376, 168] width 137 height 30
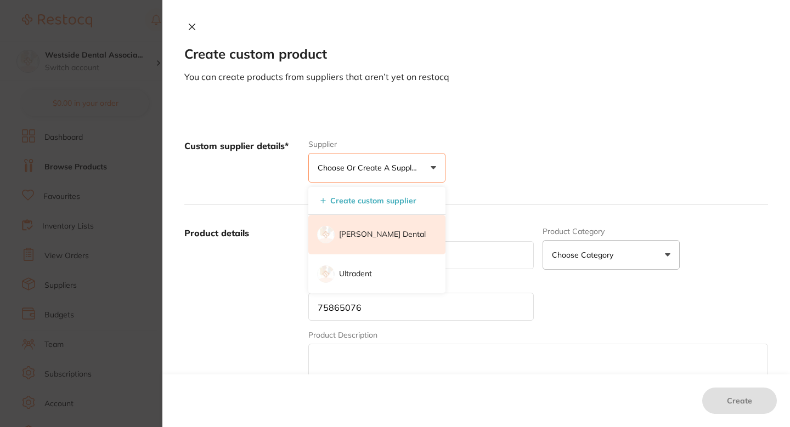
click at [366, 245] on li "[PERSON_NAME] Dental" at bounding box center [376, 234] width 137 height 39
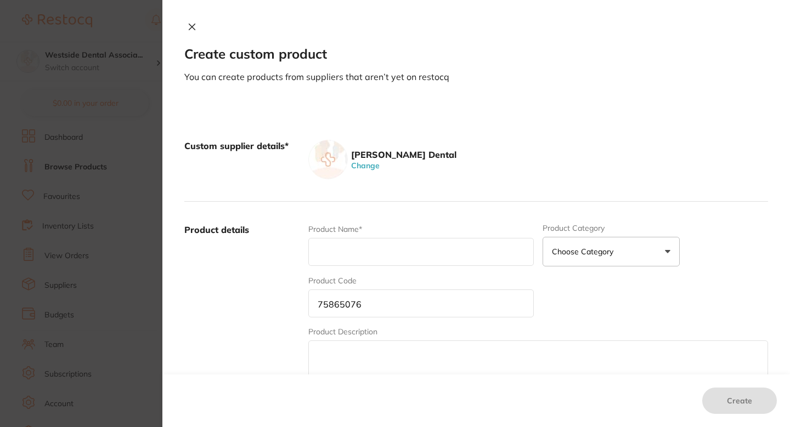
click at [380, 246] on input "text" at bounding box center [420, 252] width 225 height 28
click at [413, 247] on input "text" at bounding box center [420, 252] width 225 height 28
paste input "NEXT Prophy Paste W/Fluor Crse Cherry"
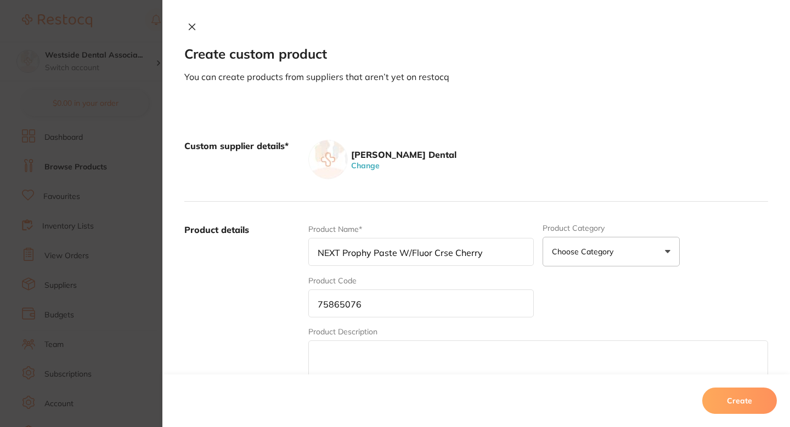
type input "NEXT Prophy Paste W/Fluor Crse Cherry"
click at [459, 208] on div "Product details Product Name* NEXT Prophy Paste W/Fluor Crse Cherry Product Cat…" at bounding box center [476, 310] width 584 height 216
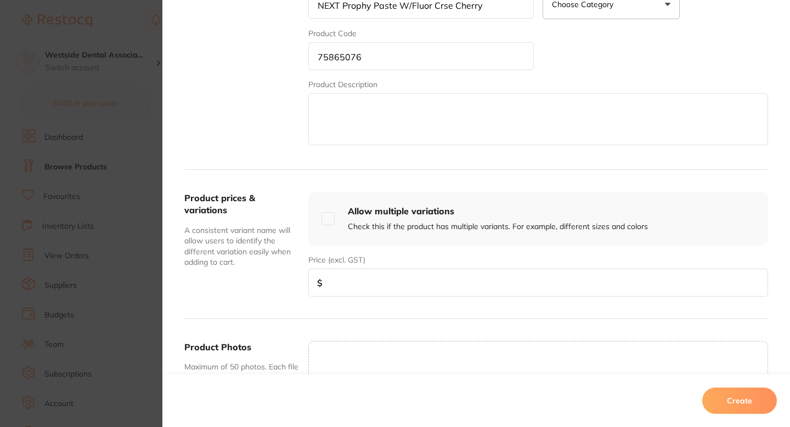
scroll to position [269, 0]
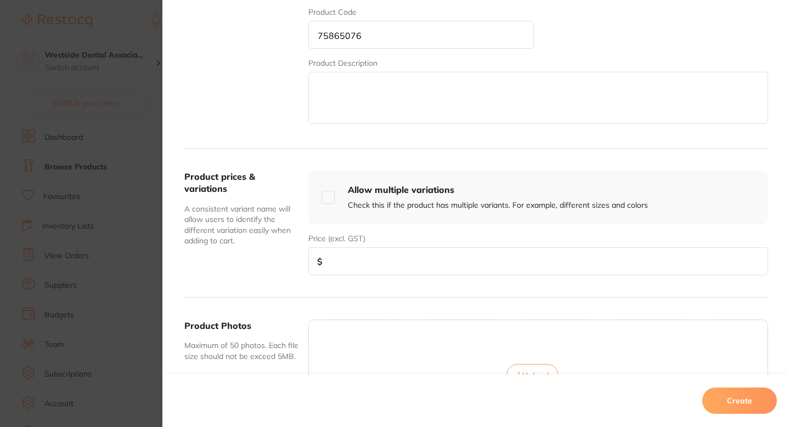
click at [439, 265] on input "number" at bounding box center [538, 261] width 460 height 28
paste input "50.99"
type input "50.99"
click at [735, 399] on button "Create" at bounding box center [739, 401] width 75 height 26
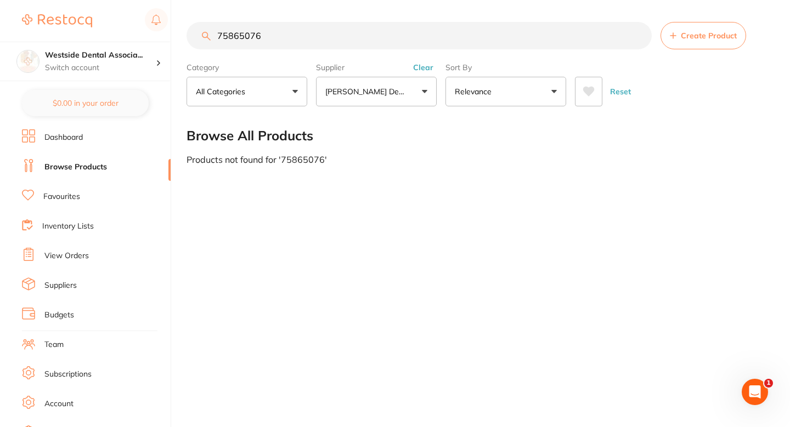
click at [346, 47] on input "75865076" at bounding box center [418, 35] width 465 height 27
paste input "35"
type input "75865035"
click at [684, 49] on button "Create Product" at bounding box center [703, 35] width 86 height 27
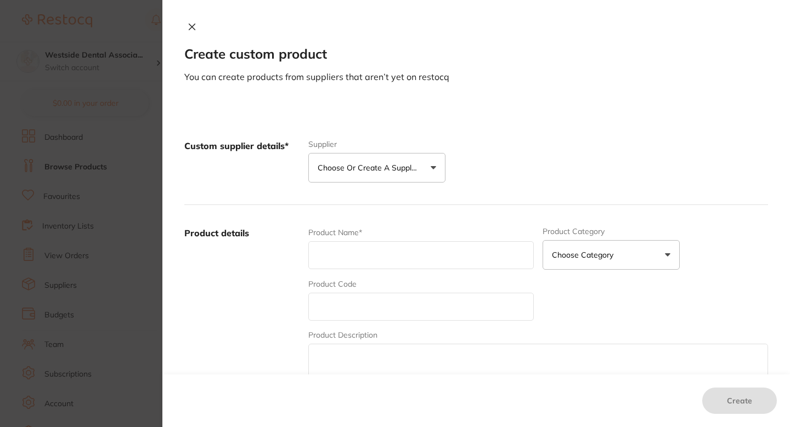
click at [376, 165] on p "Choose or create a supplier" at bounding box center [370, 167] width 104 height 11
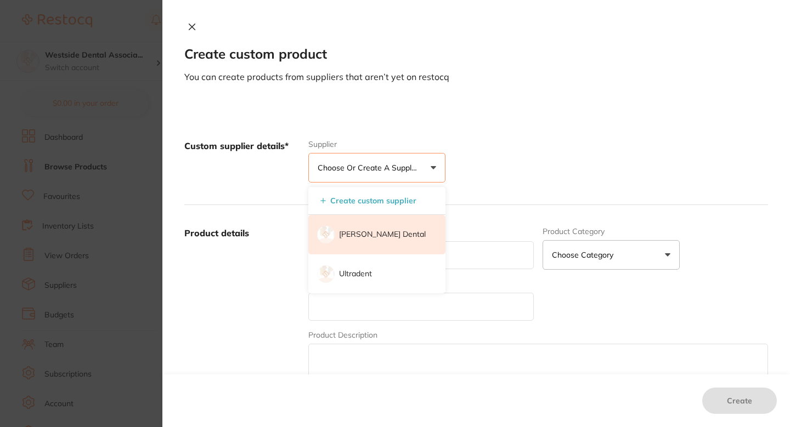
click at [359, 241] on li "[PERSON_NAME] Dental" at bounding box center [376, 234] width 137 height 39
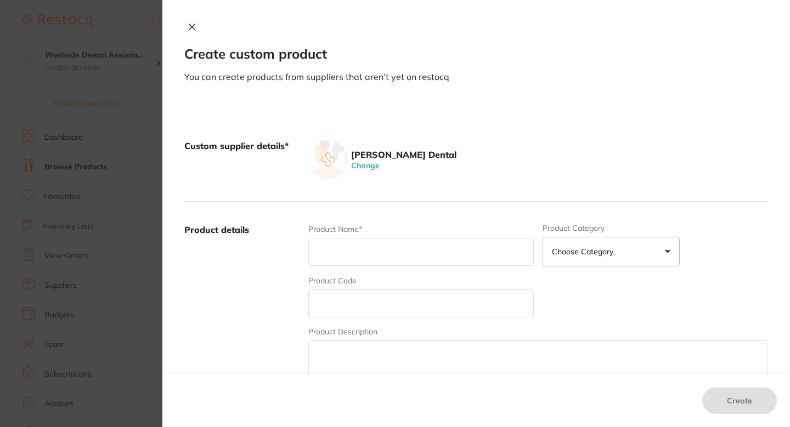
click at [353, 307] on input "text" at bounding box center [420, 304] width 225 height 28
paste input "75865035"
type input "75865035"
click at [360, 256] on input "text" at bounding box center [420, 252] width 225 height 28
paste input "NEXT Prophy Paste W/Fluor Crse Mint 20"
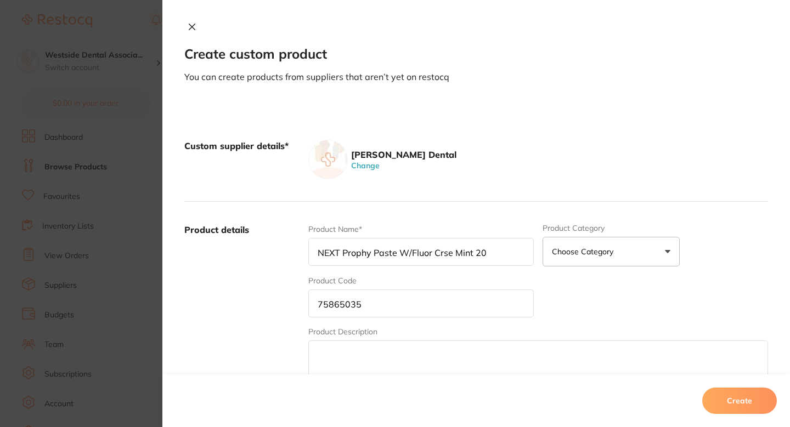
type input "NEXT Prophy Paste W/Fluor Crse Mint 20"
click at [274, 290] on label "Product details" at bounding box center [241, 309] width 115 height 171
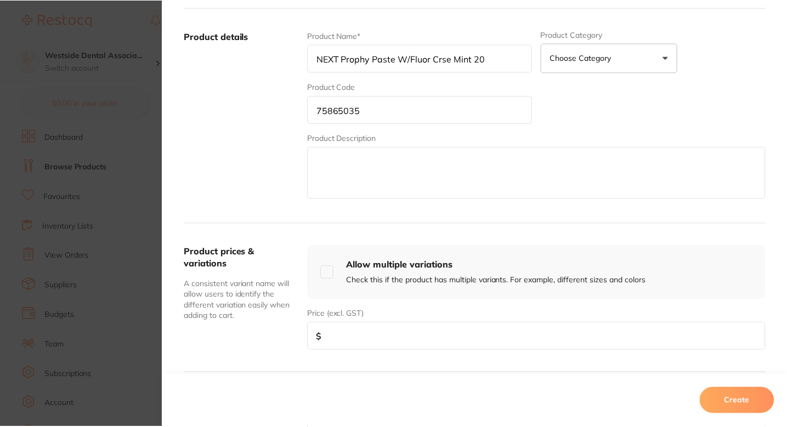
scroll to position [216, 0]
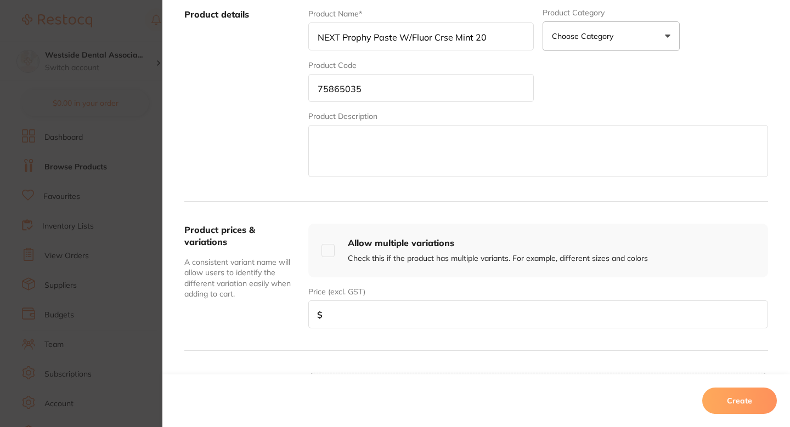
click at [402, 305] on input "number" at bounding box center [538, 315] width 460 height 28
paste input "50.99"
type input "50.99"
click at [730, 394] on button "Create" at bounding box center [739, 401] width 75 height 26
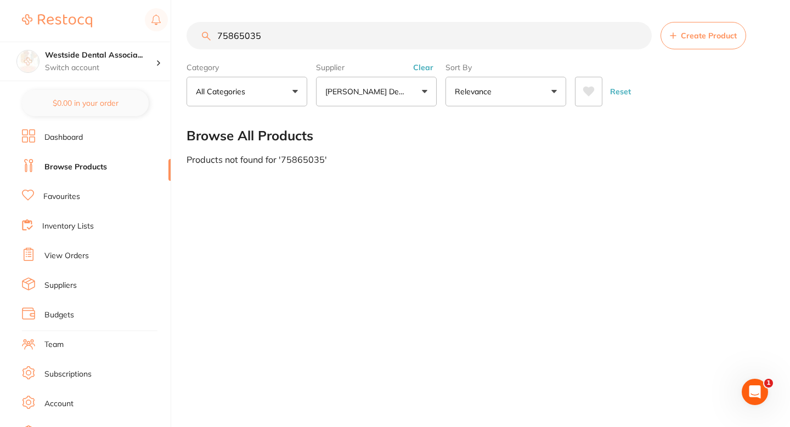
click at [483, 172] on main "75865035 Create Product Category All Categories All Categories No categories fo…" at bounding box center [487, 93] width 603 height 186
click at [377, 35] on input "75865035" at bounding box center [418, 35] width 465 height 27
paste input "0850602"
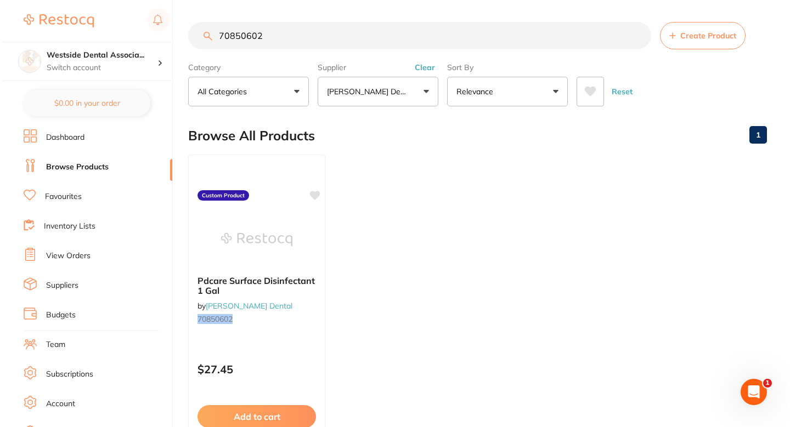
scroll to position [0, 0]
type input "70850602"
click at [282, 316] on small "70850602" at bounding box center [255, 319] width 120 height 9
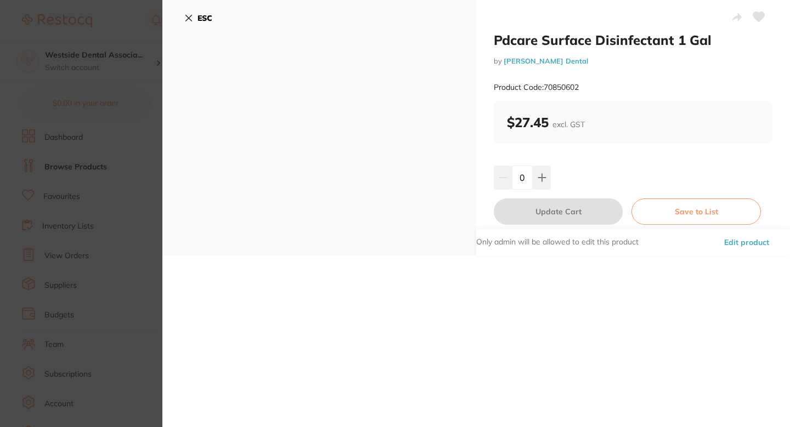
click at [752, 248] on button "Edit product" at bounding box center [747, 242] width 52 height 26
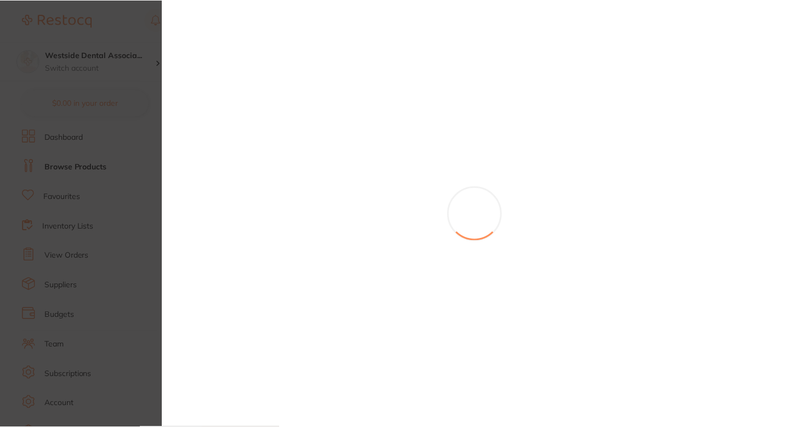
scroll to position [3, 0]
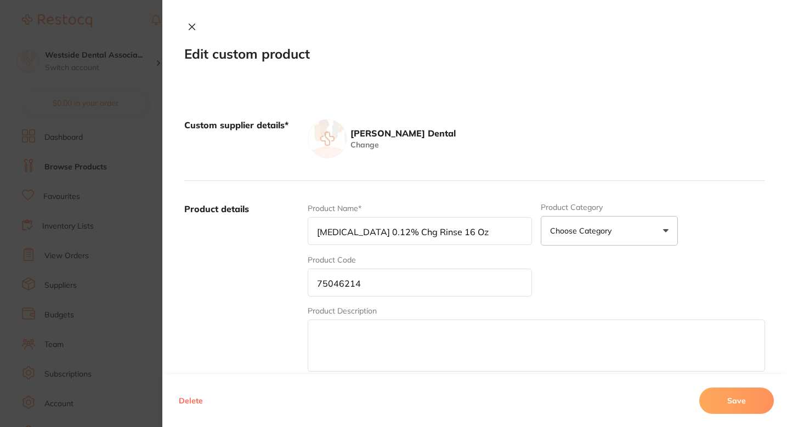
type input "Pdcare Surface Disinfectant 1 Gal"
type input "70850602"
type input "27.45"
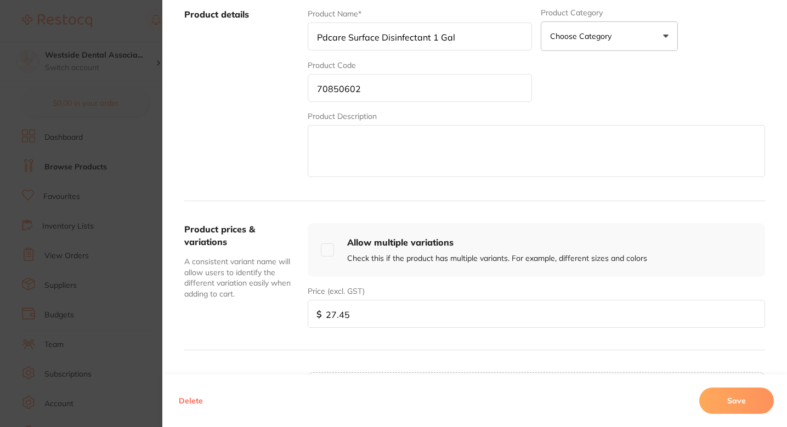
scroll to position [216, 0]
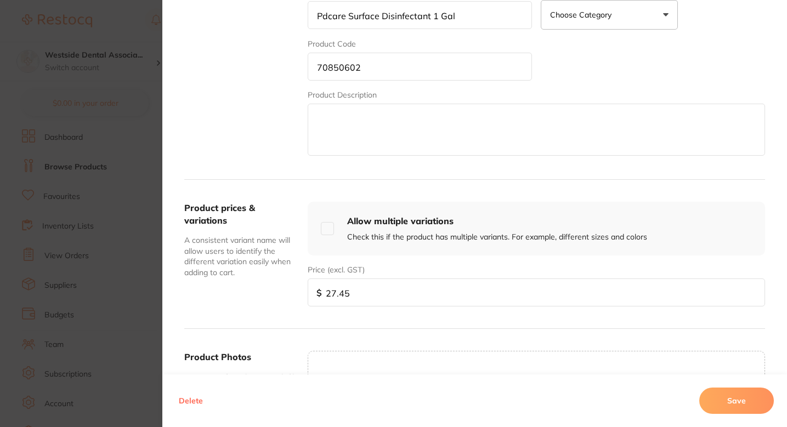
click at [388, 284] on input "27.45" at bounding box center [536, 293] width 457 height 28
click at [746, 389] on button "Save" at bounding box center [736, 401] width 75 height 26
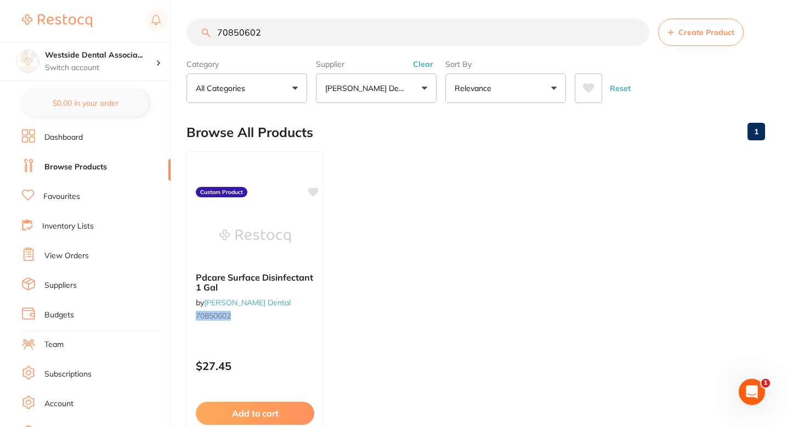
click at [450, 233] on ul "Pdcare Surface Disinfectant 1 Gal by Patterson Dental 70850602 Custom Product $…" at bounding box center [475, 308] width 579 height 315
click at [414, 211] on ul "Pdcare Surface Disinfectant 1 Gal by Patterson Dental 70850602 Custom Product $…" at bounding box center [475, 308] width 579 height 315
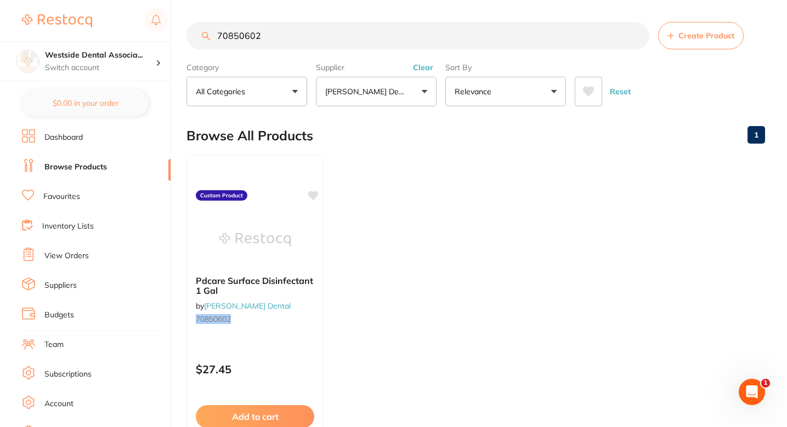
click at [377, 43] on input "70850602" at bounding box center [417, 35] width 463 height 27
paste input "77209"
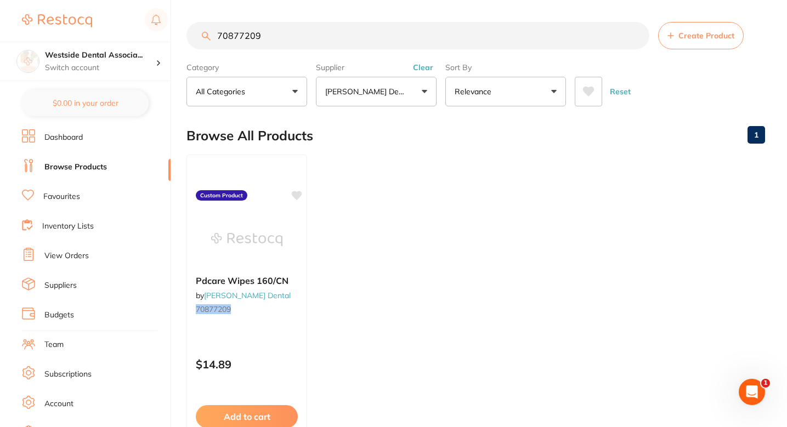
type input "70877209"
click at [290, 302] on div "Pdcare Wipes 160/CN by Patterson Dental 70877209" at bounding box center [246, 297] width 121 height 60
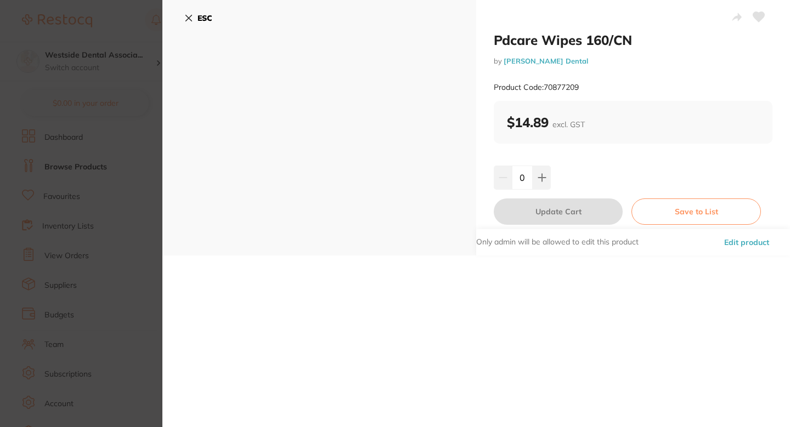
click at [724, 240] on button "Edit product" at bounding box center [747, 242] width 52 height 26
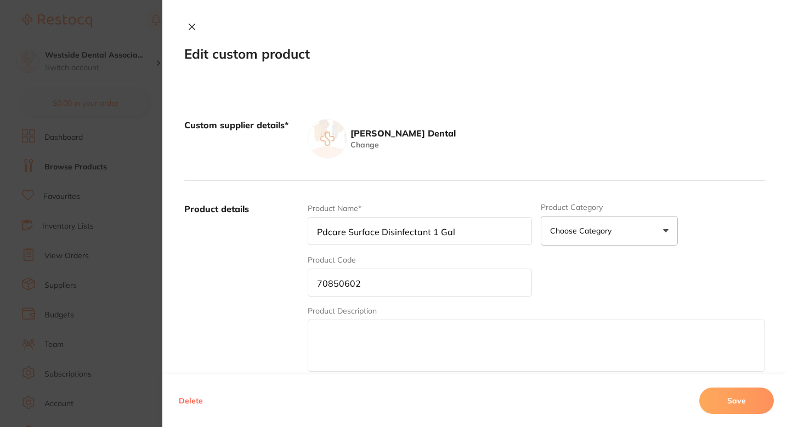
type input "Pdcare Wipes 160/CN"
type input "70877209"
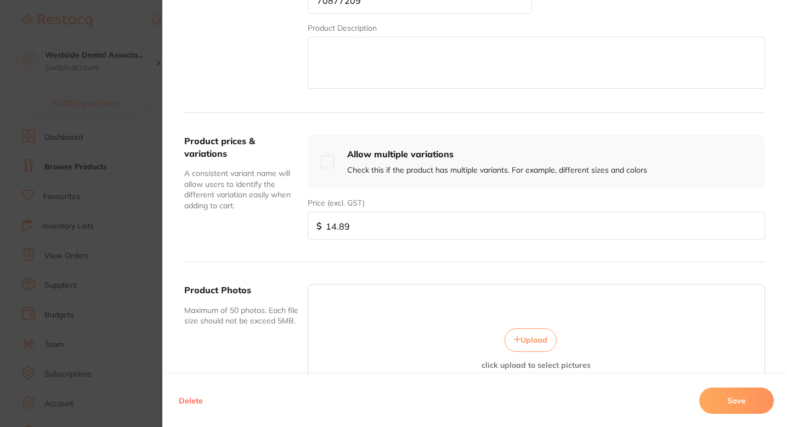
scroll to position [0, 0]
click at [370, 232] on input "14.89" at bounding box center [536, 226] width 457 height 28
paste input "0.9"
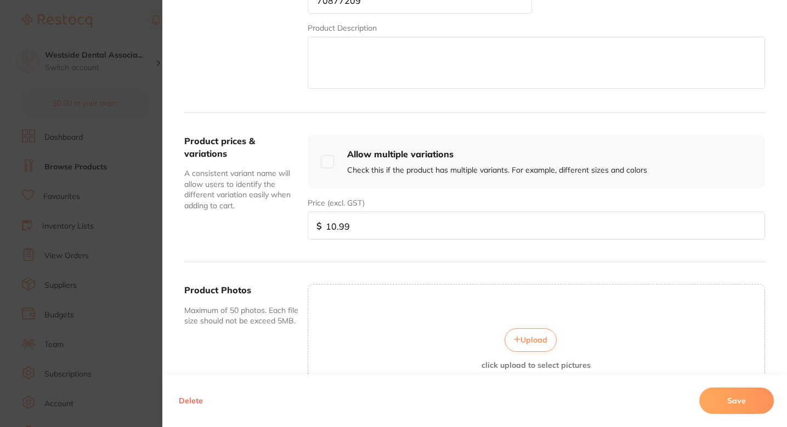
type input "10.99"
click at [724, 395] on button "Save" at bounding box center [736, 401] width 75 height 26
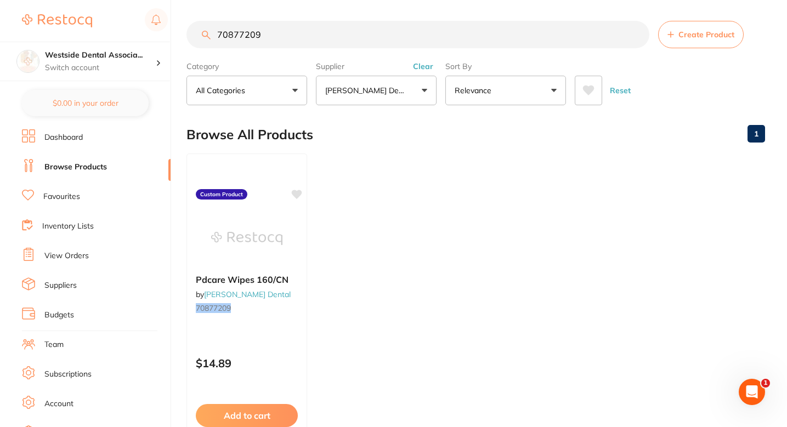
click at [432, 165] on ul "Pdcare Wipes 160/CN by Patterson Dental 70877209 Custom Product $14.89 Add to c…" at bounding box center [475, 311] width 579 height 315
click at [388, 32] on input "70877209" at bounding box center [417, 35] width 463 height 27
paste input "1895382"
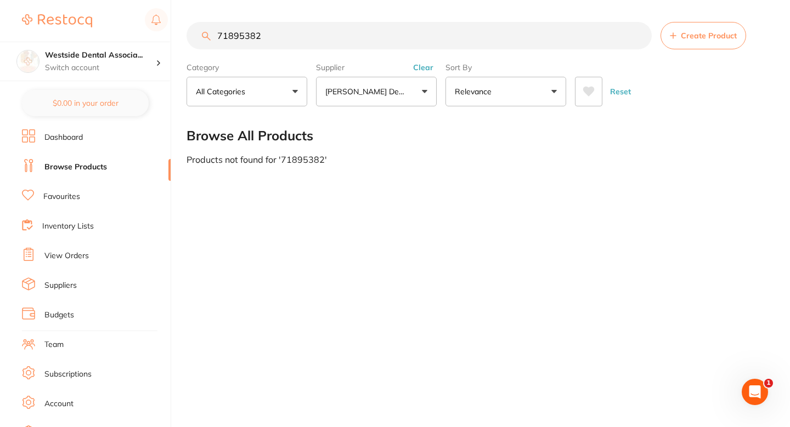
type input "71895382"
click at [371, 38] on input "71895382" at bounding box center [418, 35] width 465 height 27
click at [698, 47] on button "Create Product" at bounding box center [703, 35] width 86 height 27
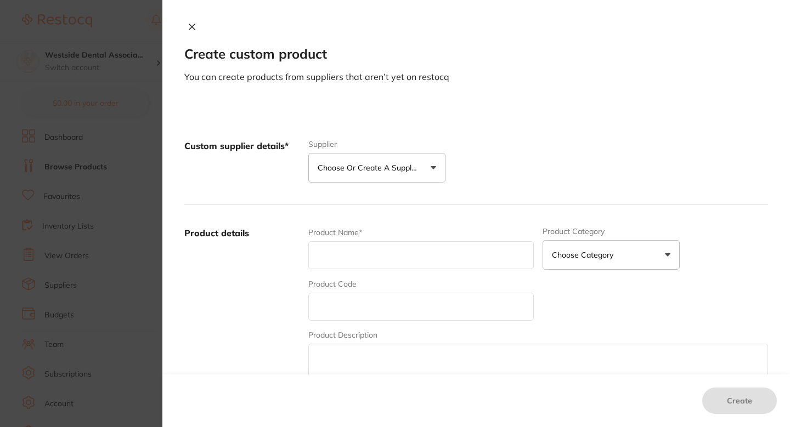
click at [424, 179] on button "Choose or create a supplier" at bounding box center [376, 168] width 137 height 30
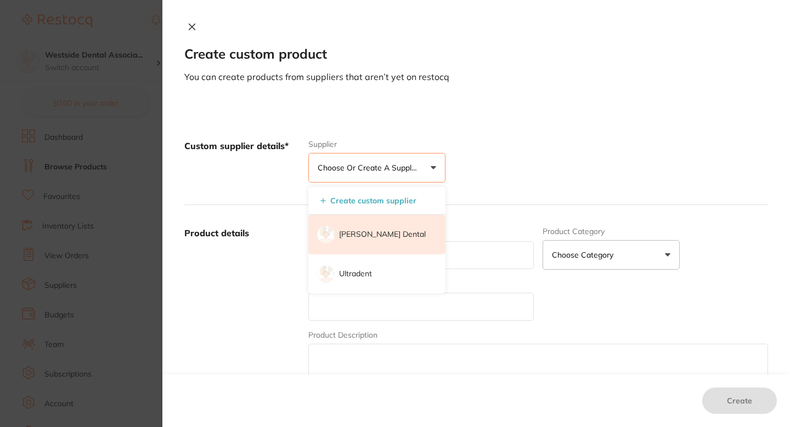
click at [368, 229] on p "[PERSON_NAME] Dental" at bounding box center [382, 234] width 87 height 11
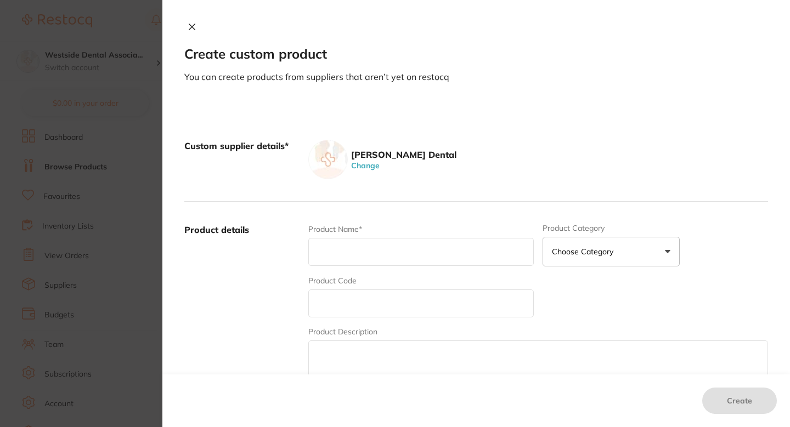
click at [366, 299] on input "text" at bounding box center [420, 304] width 225 height 28
paste input "71895382"
type input "71895382"
click at [370, 258] on input "text" at bounding box center [420, 252] width 225 height 28
click at [391, 255] on input "text" at bounding box center [420, 252] width 225 height 28
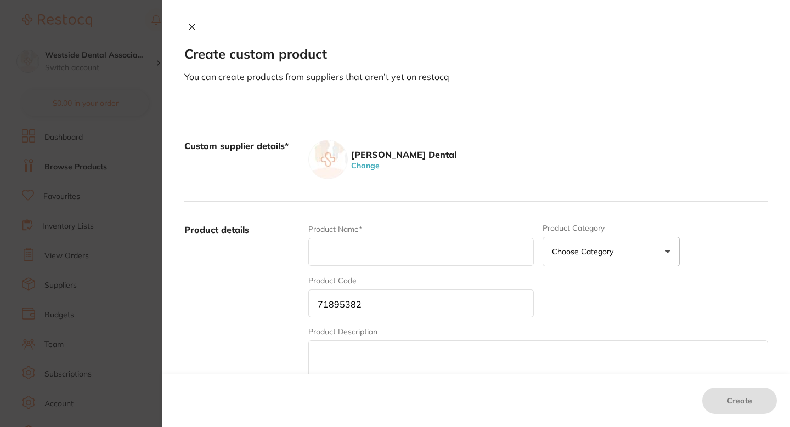
paste input "TEMPIT Tube Temp Fill 30/PK"
click at [241, 305] on label "Product details" at bounding box center [241, 309] width 115 height 171
click at [468, 250] on input "TEMPIT Tube Temp Fill 30/PK" at bounding box center [420, 252] width 225 height 28
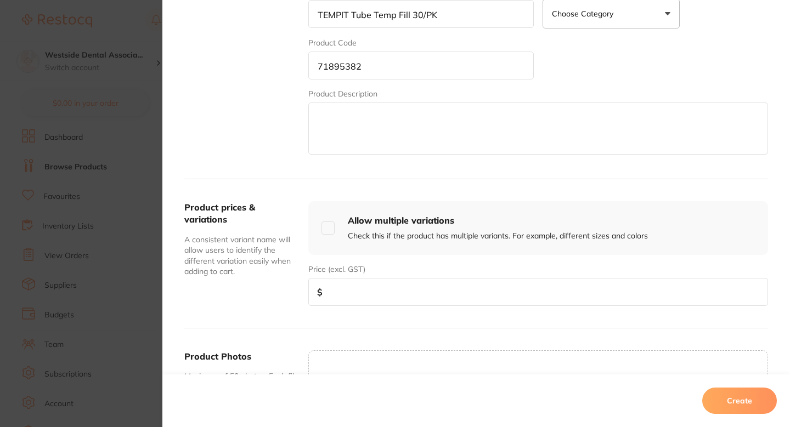
scroll to position [298, 0]
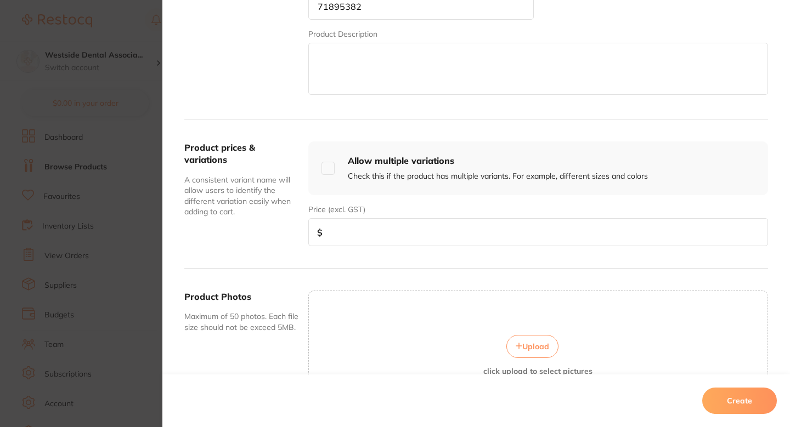
type input "TEMPIT Tube Temp Fill 30/PK"
click at [395, 240] on input "number" at bounding box center [538, 232] width 460 height 28
paste input "75.99"
type input "75.99"
click at [755, 418] on div "Create" at bounding box center [475, 401] width 627 height 53
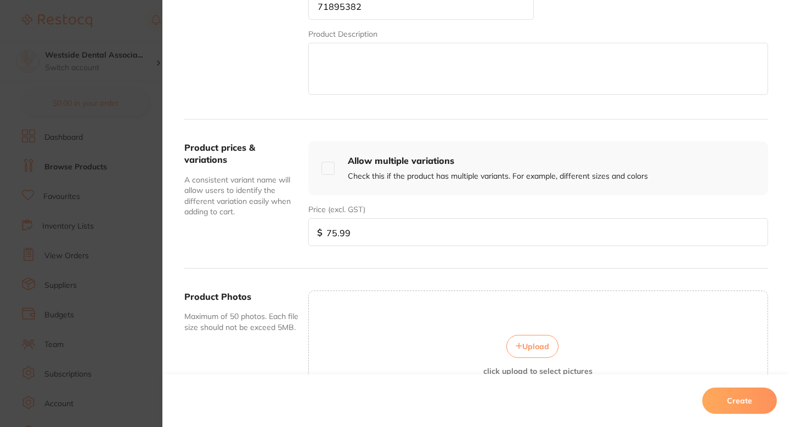
click at [750, 401] on button "Create" at bounding box center [739, 401] width 75 height 26
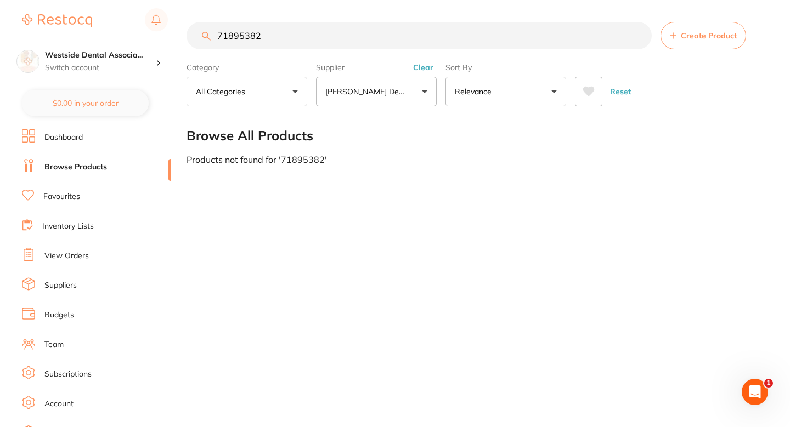
click at [482, 207] on div "71895382 Create Product Category All Categories All Categories No categories fo…" at bounding box center [487, 213] width 603 height 427
click at [345, 25] on input "71895382" at bounding box center [418, 35] width 465 height 27
paste input "200385"
type input "71200385"
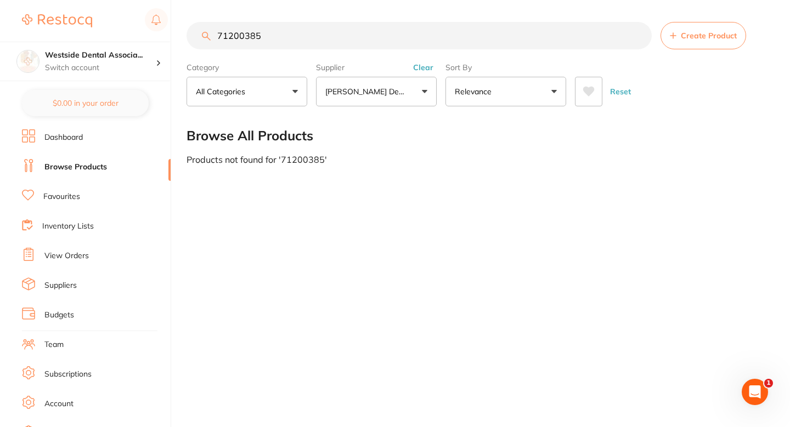
click at [709, 42] on button "Create Product" at bounding box center [703, 35] width 86 height 27
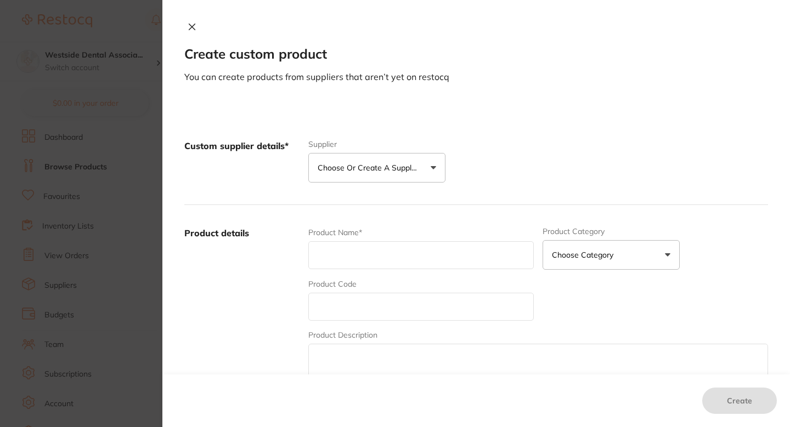
click at [415, 161] on button "Choose or create a supplier" at bounding box center [376, 168] width 137 height 30
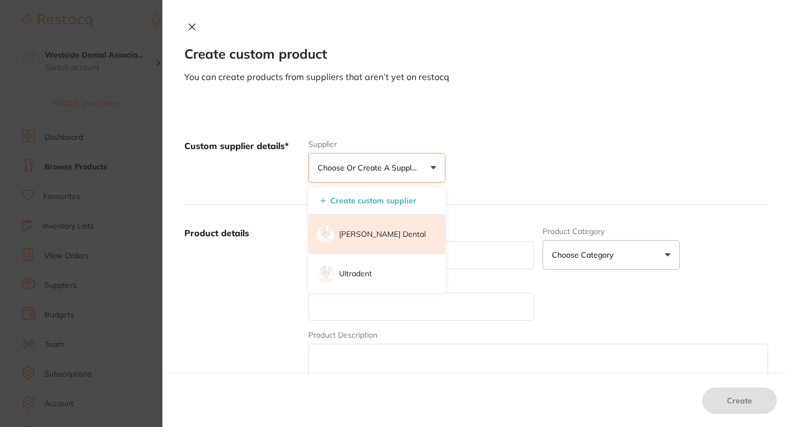
scroll to position [0, 0]
click at [364, 227] on li "[PERSON_NAME] Dental" at bounding box center [376, 234] width 137 height 39
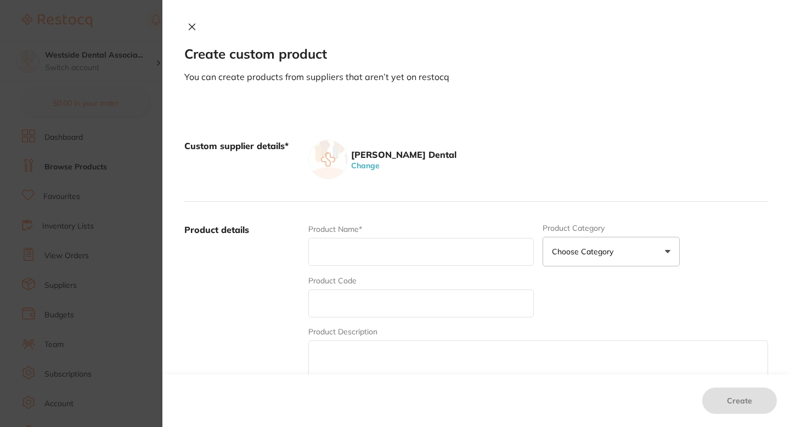
click at [359, 286] on div "Product Code" at bounding box center [420, 296] width 225 height 42
click at [355, 290] on input "text" at bounding box center [420, 304] width 225 height 28
paste input "71200385"
type input "71200385"
click at [356, 259] on input "text" at bounding box center [420, 252] width 225 height 28
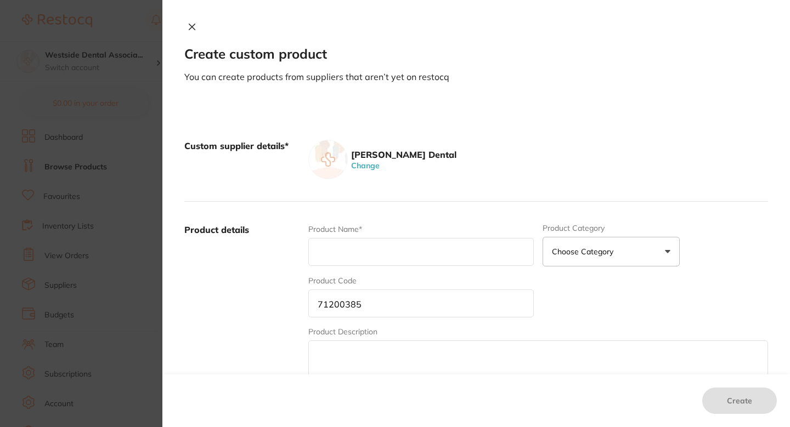
click at [356, 244] on input "text" at bounding box center [420, 252] width 225 height 28
paste input "ICX Water Tablet 2L 50/BX"
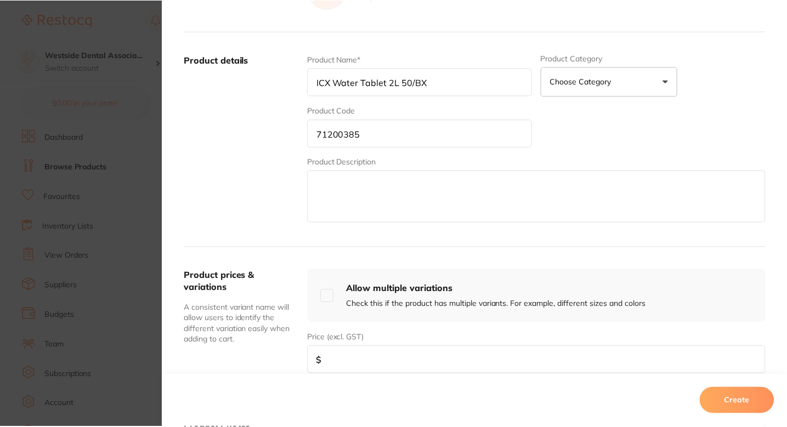
scroll to position [203, 0]
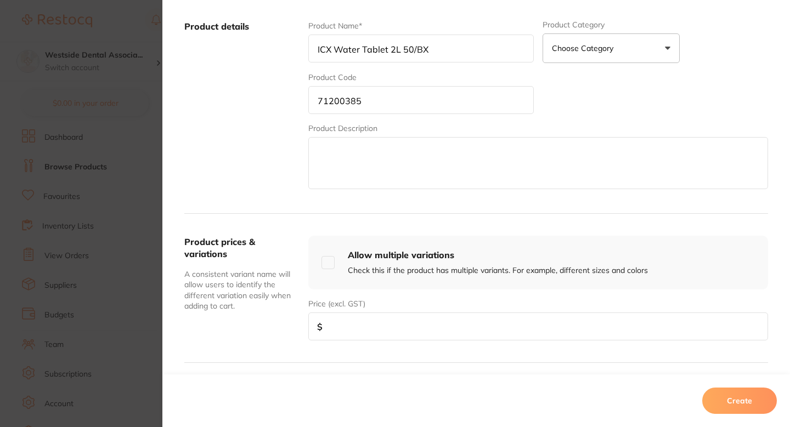
type input "ICX Water Tablet 2L 50/BX"
click at [390, 319] on input "number" at bounding box center [538, 327] width 460 height 28
paste input "65.99"
type input "65.99"
click at [713, 392] on button "Create" at bounding box center [739, 401] width 75 height 26
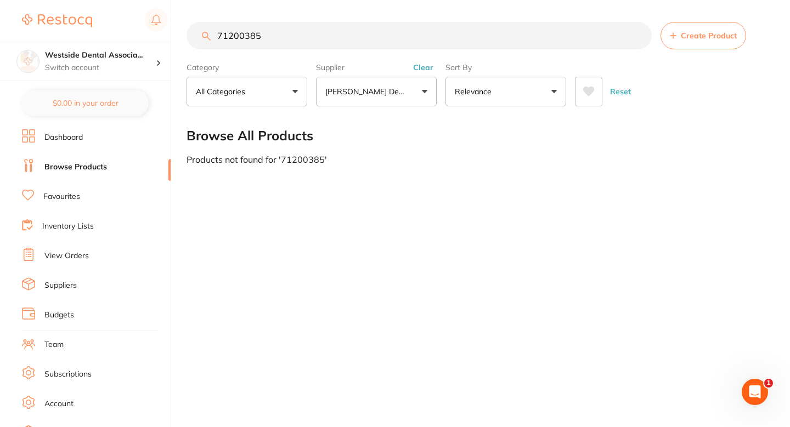
click at [528, 261] on div "71200385 Create Product Category All Categories All Categories No categories fo…" at bounding box center [487, 213] width 603 height 427
click at [354, 49] on input "71200385" at bounding box center [418, 35] width 465 height 27
paste input "6616718"
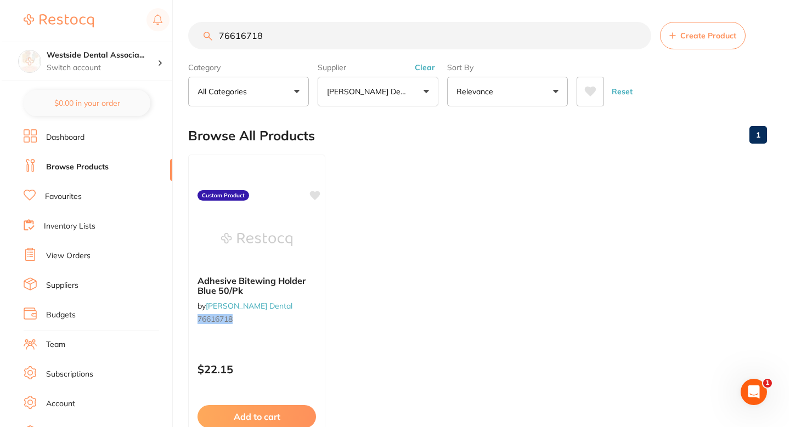
scroll to position [0, 0]
click at [285, 329] on div "Adhesive Bitewing Holder Blue 50/Pk by Patterson Dental 76616718" at bounding box center [254, 302] width 137 height 71
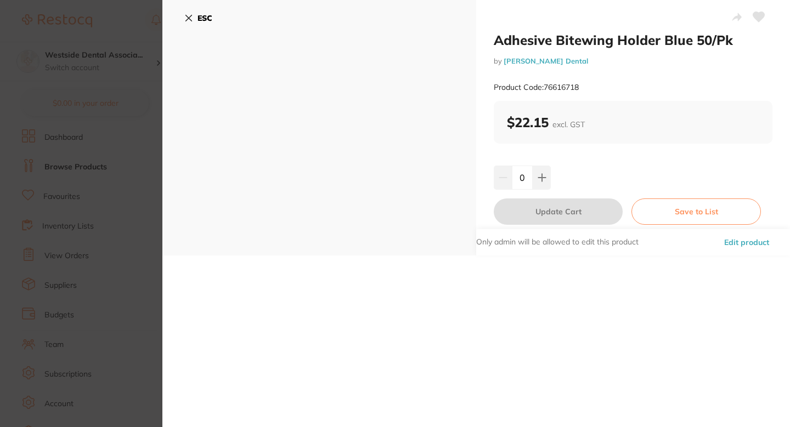
click at [139, 209] on section "Adhesive Bitewing Holder Blue 50/Pk by Patterson Dental Product Code: 76616718 …" at bounding box center [395, 213] width 790 height 427
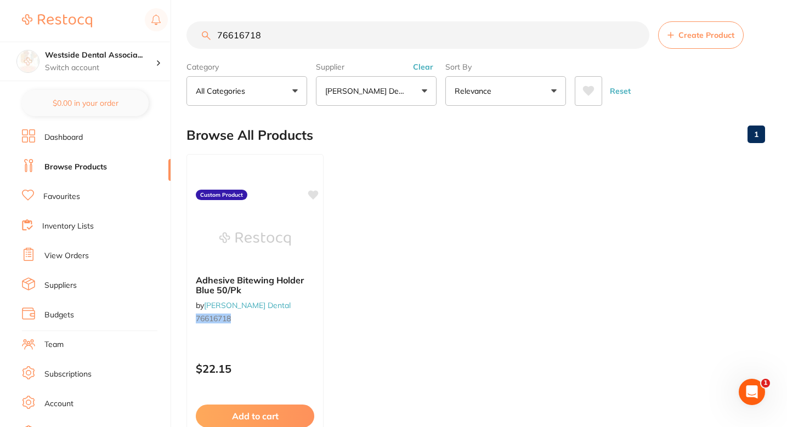
click at [503, 149] on div "Browse All Products 1" at bounding box center [475, 135] width 579 height 37
click at [381, 28] on input "76616718" at bounding box center [417, 34] width 463 height 27
paste input "0877191"
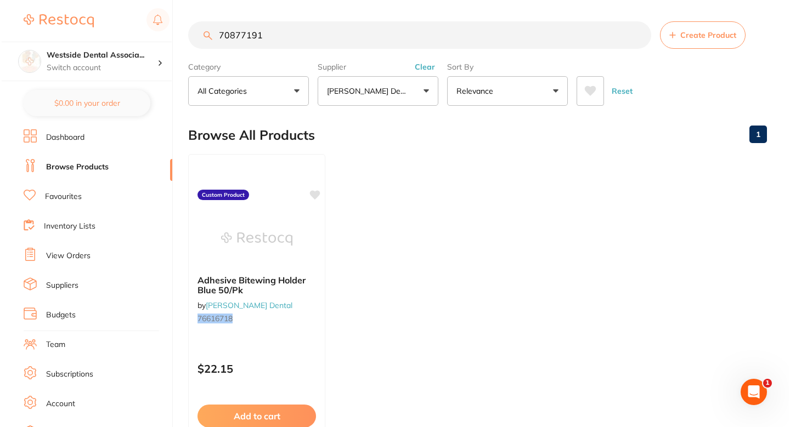
scroll to position [0, 0]
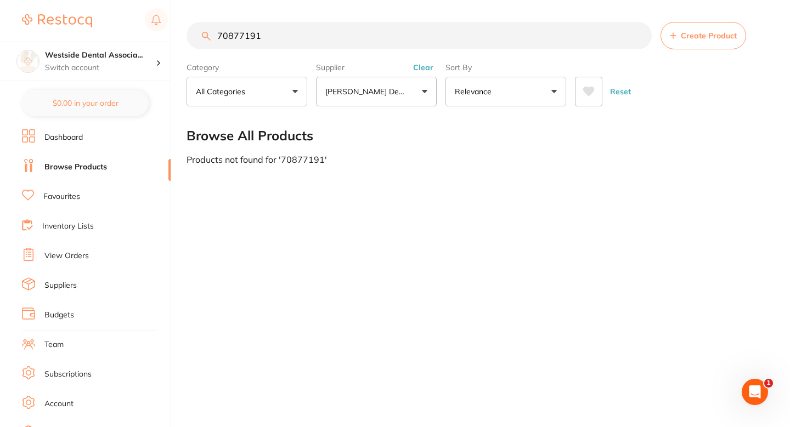
type input "70877191"
click at [694, 42] on button "Create Product" at bounding box center [703, 35] width 86 height 27
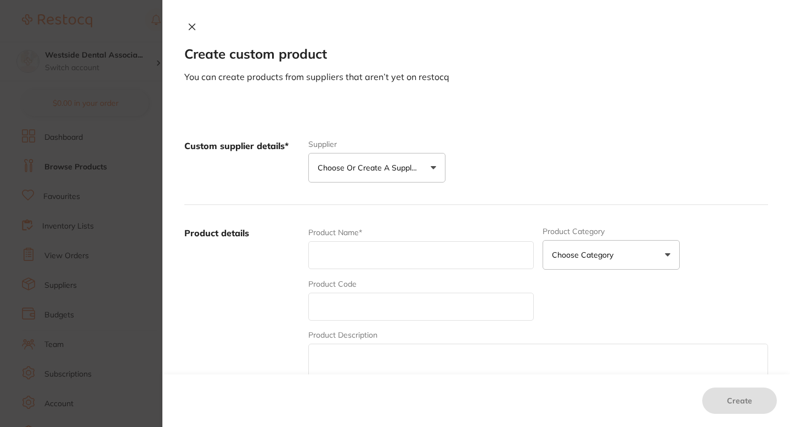
click at [381, 155] on button "Choose or create a supplier" at bounding box center [376, 168] width 137 height 30
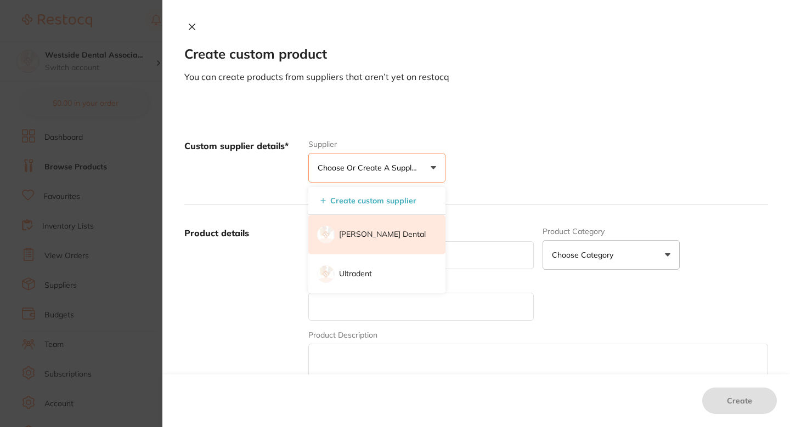
click at [373, 223] on li "[PERSON_NAME] Dental" at bounding box center [376, 234] width 137 height 39
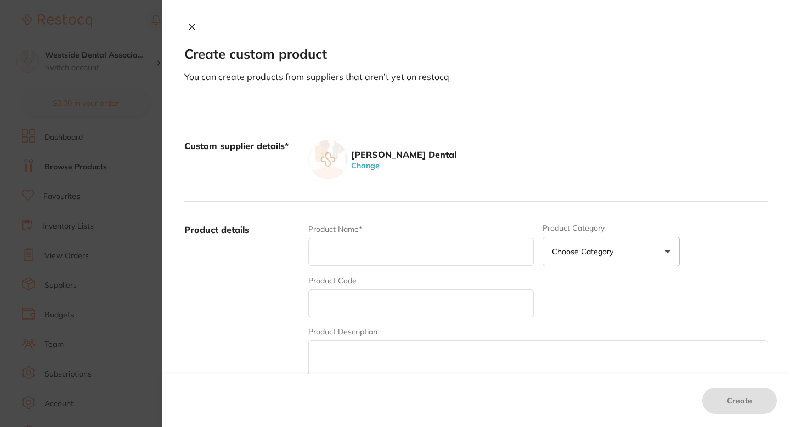
click at [365, 280] on div "Product Code" at bounding box center [420, 296] width 225 height 42
click at [356, 291] on input "text" at bounding box center [420, 304] width 225 height 28
paste input "70877191"
type input "70877191"
click at [364, 253] on input "text" at bounding box center [420, 252] width 225 height 28
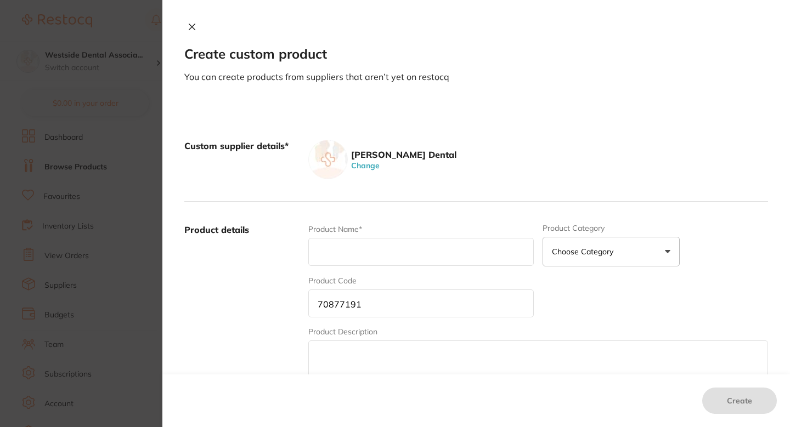
click at [349, 261] on input "text" at bounding box center [420, 252] width 225 height 28
paste input "PDCARE Wipes LG 65/CN"
type input "PDCARE Wipes LG 65/CN"
click at [225, 254] on label "Product details" at bounding box center [241, 309] width 115 height 171
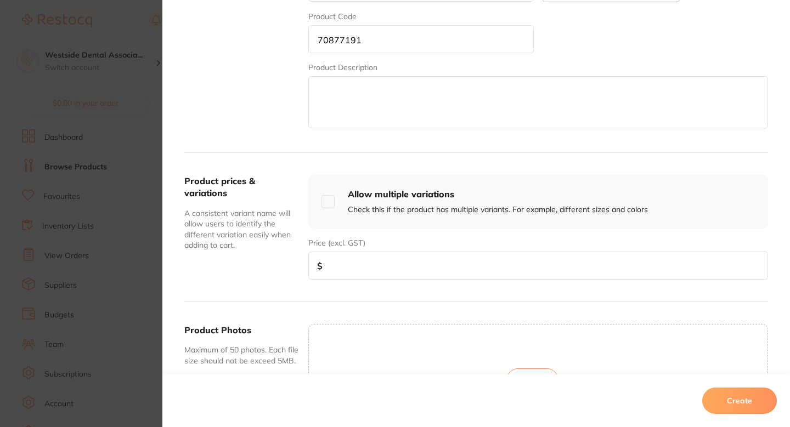
scroll to position [265, 0]
click at [388, 255] on input "number" at bounding box center [538, 265] width 460 height 28
paste input "15.99"
type input "15.99"
click at [263, 295] on div "Product prices & variations A consistent variant name will allow users to ident…" at bounding box center [476, 226] width 584 height 149
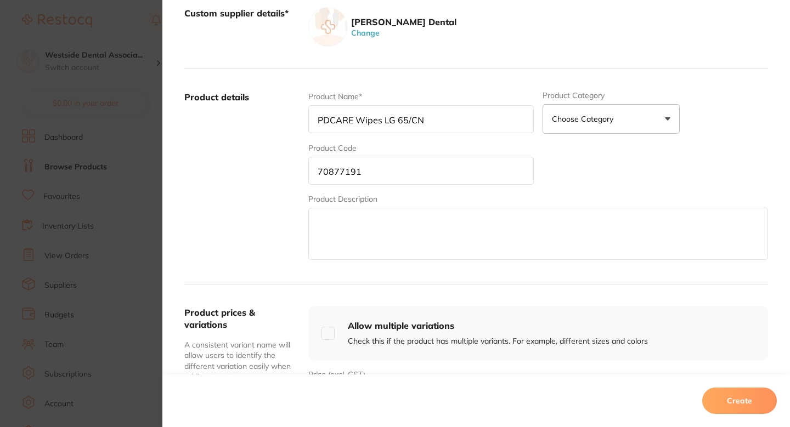
click at [251, 238] on label "Product details" at bounding box center [241, 176] width 115 height 171
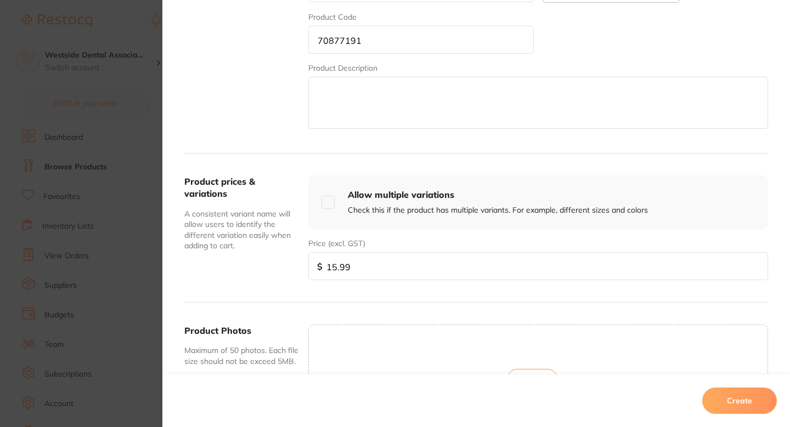
scroll to position [300, 0]
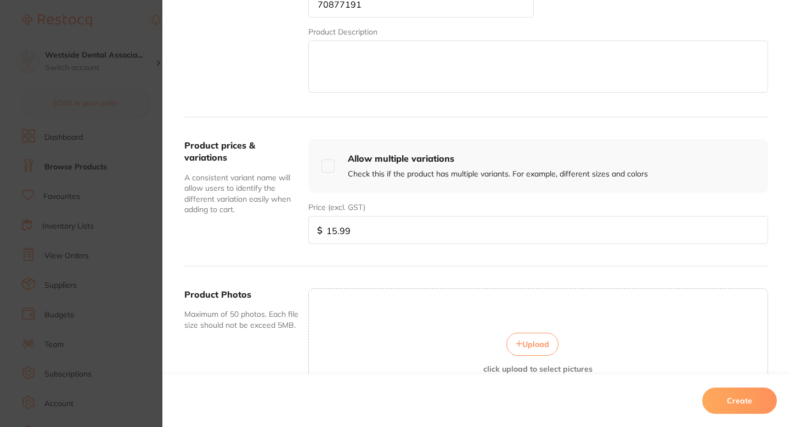
click at [743, 398] on button "Create" at bounding box center [739, 401] width 75 height 26
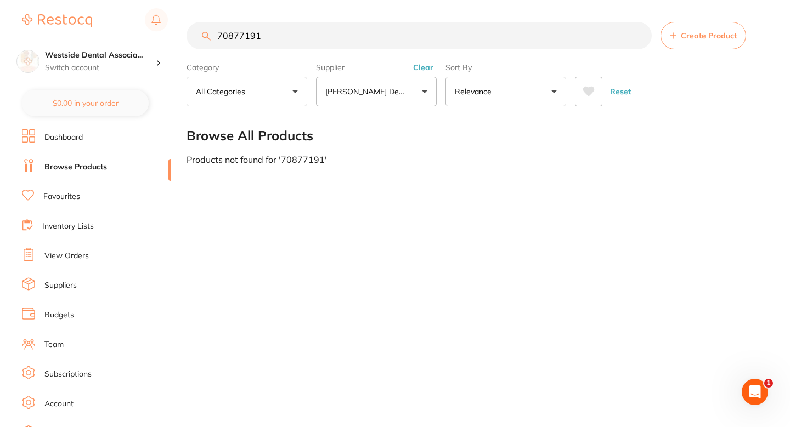
click at [354, 43] on input "70877191" at bounding box center [418, 35] width 465 height 27
paste input "476200"
type input "70476200"
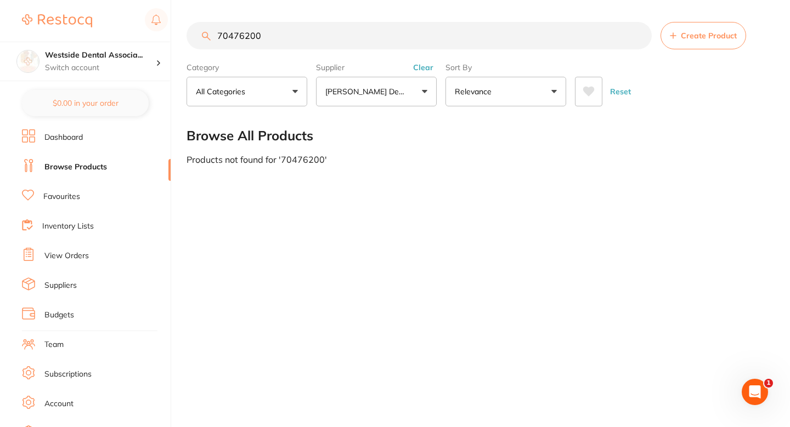
click at [697, 41] on button "Create Product" at bounding box center [703, 35] width 86 height 27
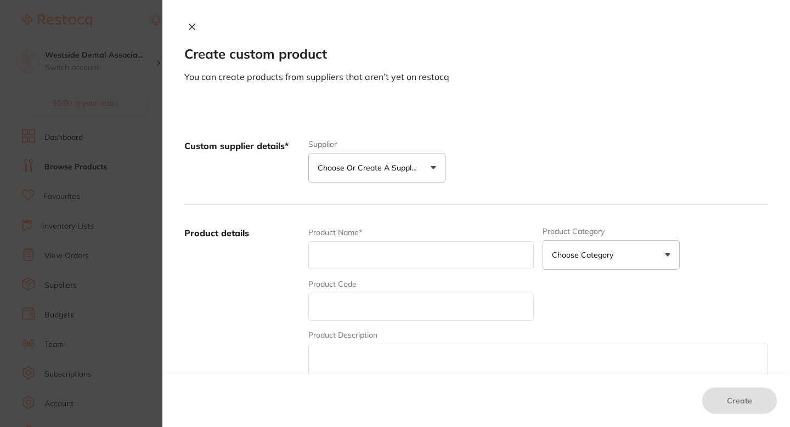
click at [377, 173] on p "Choose or create a supplier" at bounding box center [370, 167] width 104 height 11
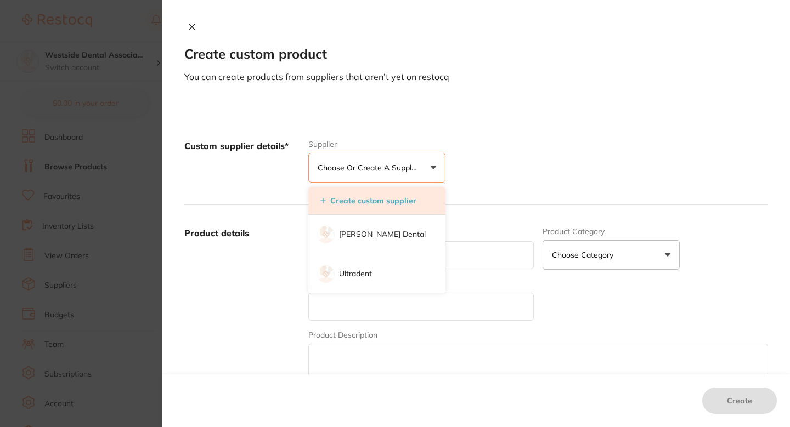
scroll to position [0, 0]
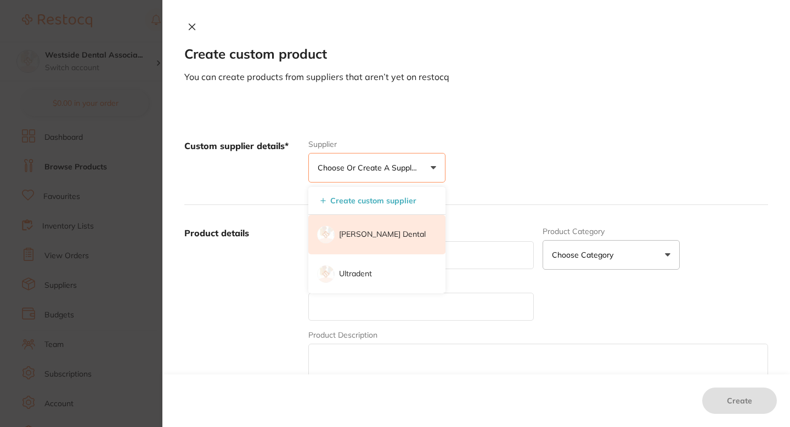
click at [360, 234] on p "[PERSON_NAME] Dental" at bounding box center [382, 234] width 87 height 11
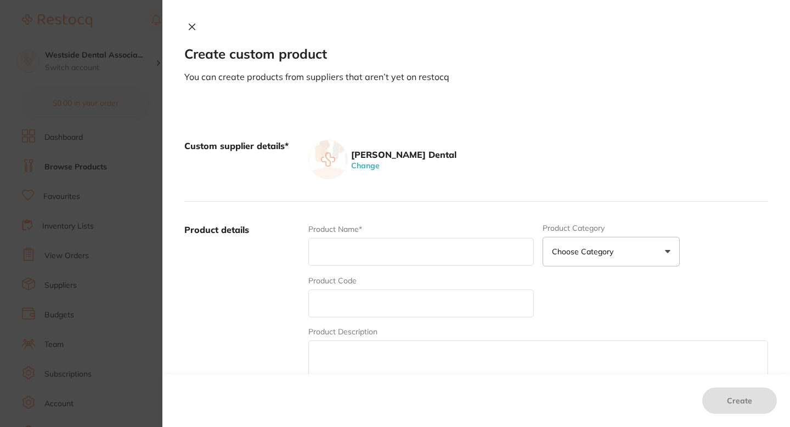
click at [361, 296] on input "text" at bounding box center [420, 304] width 225 height 28
paste input "70476200"
type input "70476200"
click at [370, 256] on input "text" at bounding box center [420, 252] width 225 height 28
click at [370, 249] on input "text" at bounding box center [420, 252] width 225 height 28
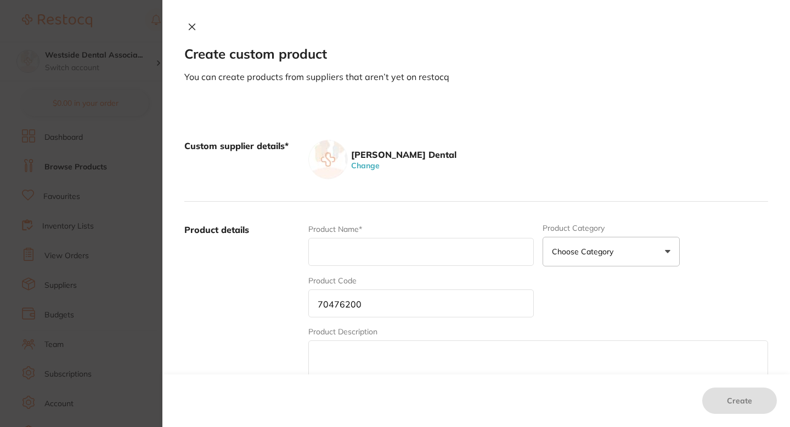
paste input "Forceps Halsted-Mosquit CVD.12"
type input "Forceps Halsted-Mosquit CVD.12"
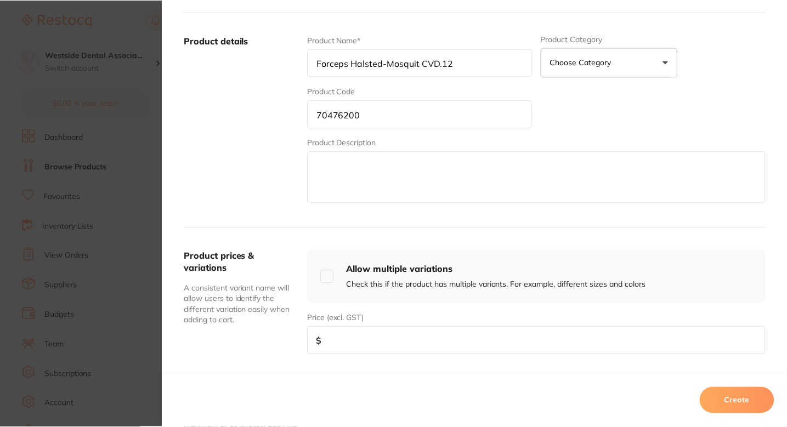
scroll to position [237, 0]
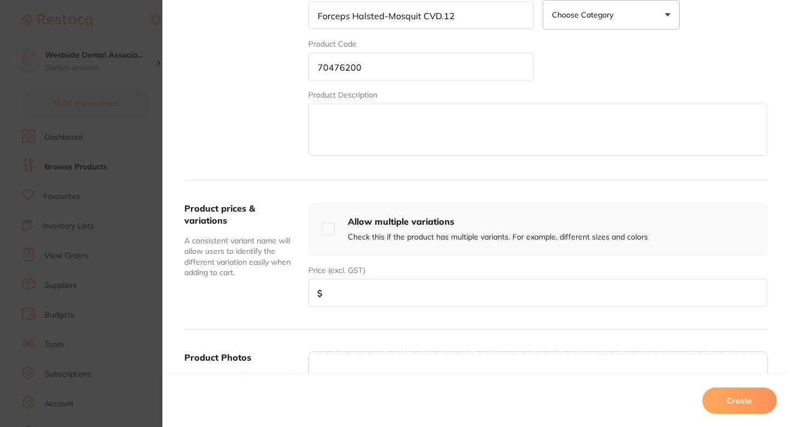
click at [387, 287] on input "number" at bounding box center [538, 293] width 460 height 28
paste input "45.99"
type input "45.99"
click at [282, 306] on div "Product prices & variations A consistent variant name will allow users to ident…" at bounding box center [241, 254] width 115 height 105
click at [712, 399] on button "Create" at bounding box center [739, 401] width 75 height 26
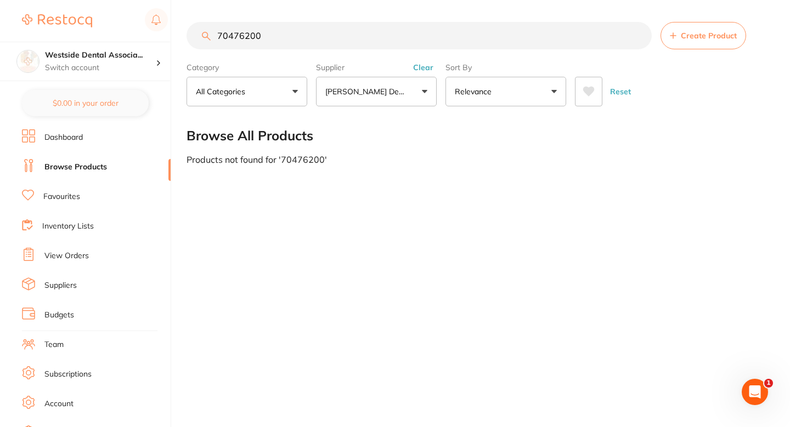
click at [466, 225] on div "70476200 Create Product Category All Categories All Categories No categories fo…" at bounding box center [487, 213] width 603 height 427
click at [476, 162] on div "Products not found for ' 70476200 '" at bounding box center [476, 160] width 581 height 10
click at [453, 29] on input "70476200" at bounding box center [418, 35] width 465 height 27
paste input "7095342"
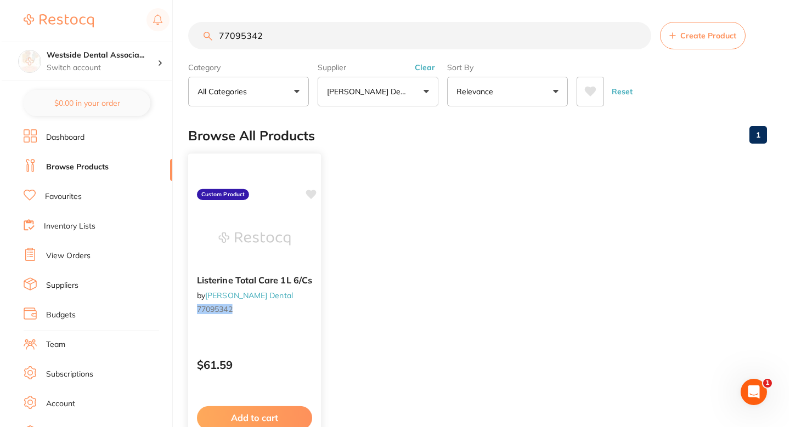
scroll to position [0, 0]
click at [297, 321] on div "Listerine Total Care 1L 6/Cs by Patterson Dental 77095342" at bounding box center [252, 297] width 133 height 60
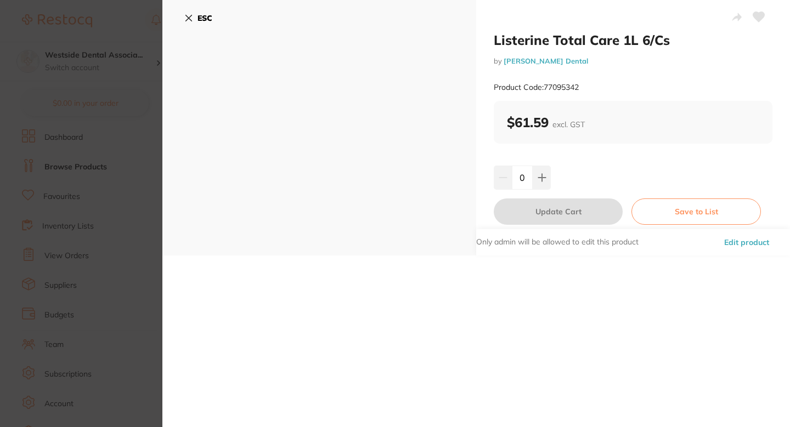
click at [190, 20] on icon at bounding box center [189, 18] width 6 height 6
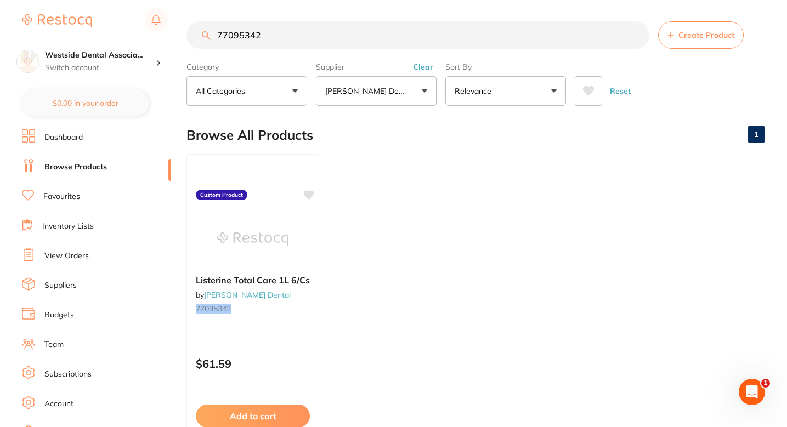
click at [298, 48] on input "77095342" at bounding box center [417, 34] width 463 height 27
paste input "0877209"
type input "70877209"
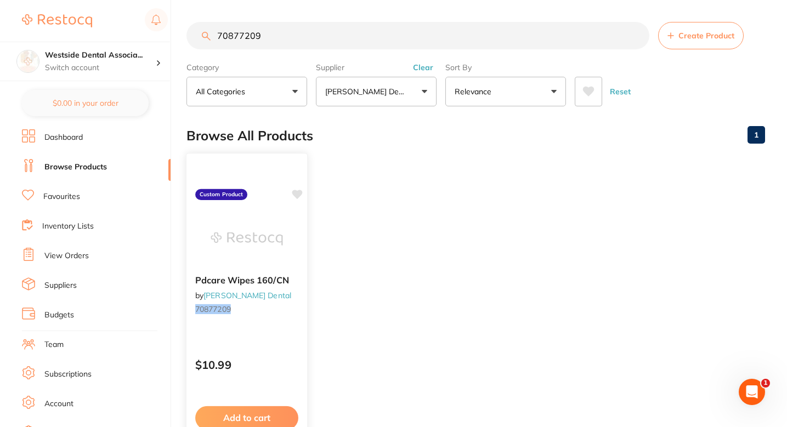
click at [296, 293] on div "Pdcare Wipes 160/CN by Patterson Dental 70877209" at bounding box center [246, 297] width 121 height 60
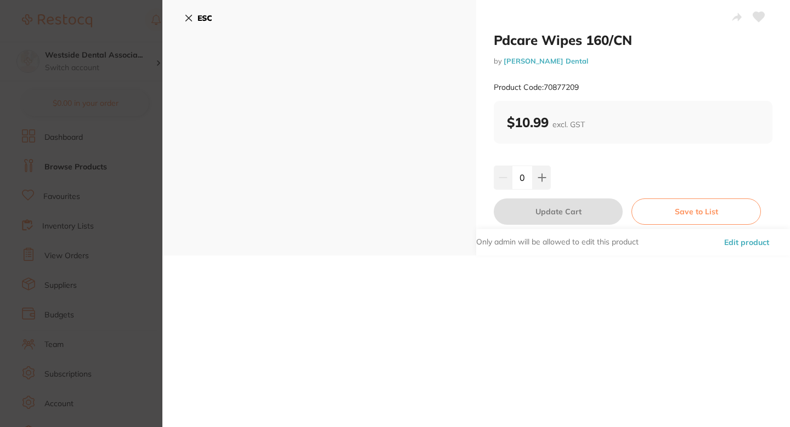
click at [729, 235] on button "Edit product" at bounding box center [747, 242] width 52 height 26
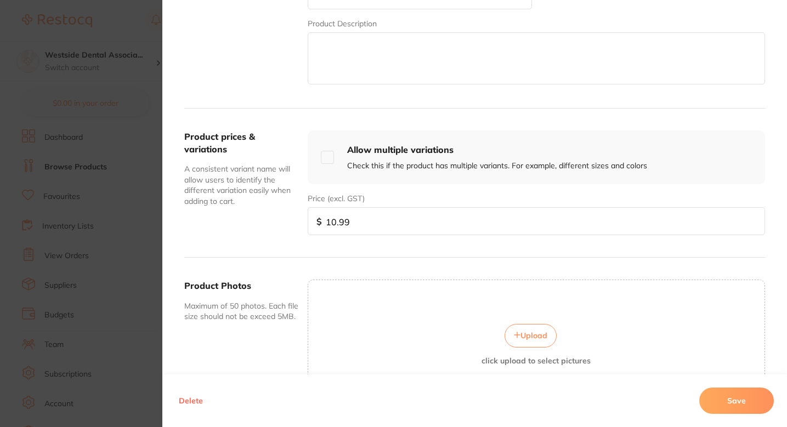
click at [389, 206] on div "Price (excl. GST) $ 10.99" at bounding box center [536, 214] width 457 height 42
click at [389, 216] on input "10.99" at bounding box center [536, 221] width 457 height 28
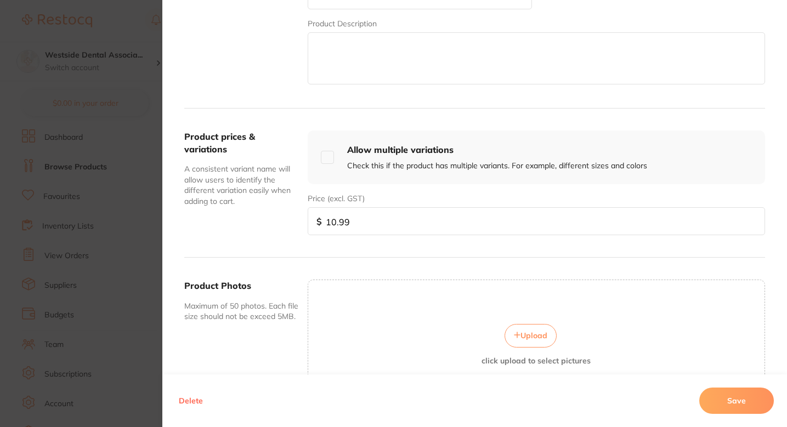
paste input "4.8"
type input "14.89"
click at [726, 389] on button "Save" at bounding box center [736, 401] width 75 height 26
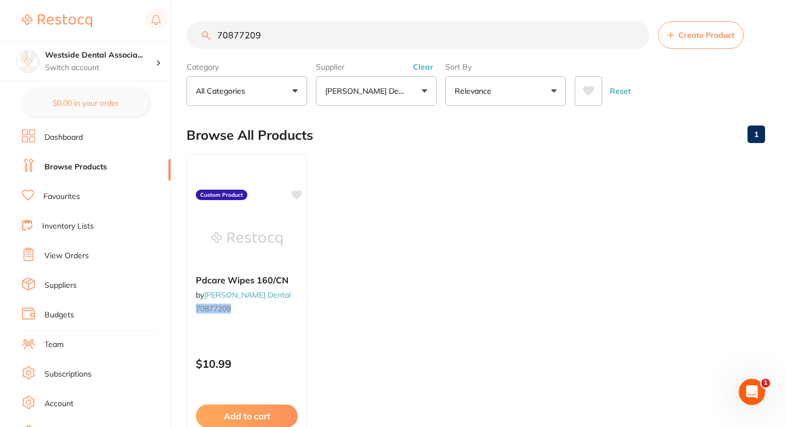
click at [523, 215] on ul "Pdcare Wipes 160/CN by Patterson Dental 70877209 Custom Product $10.99 Add to c…" at bounding box center [475, 311] width 579 height 315
click at [488, 205] on ul "Pdcare Wipes 160/CN by Patterson Dental 70877209 Custom Product $10.99 Add to c…" at bounding box center [475, 312] width 579 height 315
click at [507, 129] on div "Browse All Products 1" at bounding box center [475, 135] width 579 height 37
click at [426, 142] on div "Browse All Products 1" at bounding box center [475, 135] width 579 height 37
click at [354, 24] on input "70877209" at bounding box center [417, 35] width 463 height 27
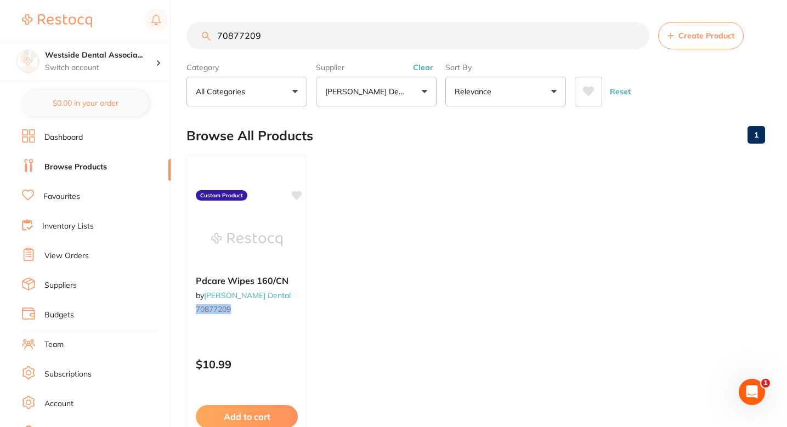
click at [354, 24] on input "70877209" at bounding box center [417, 35] width 463 height 27
paste input "437541"
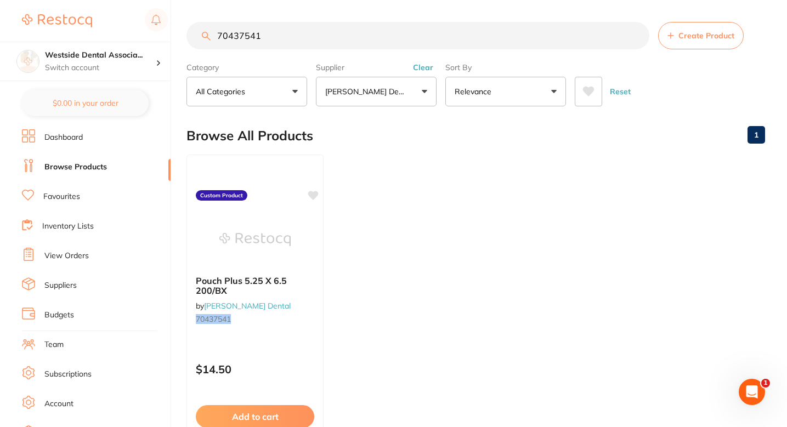
click at [360, 41] on input "70437541" at bounding box center [417, 35] width 463 height 27
paste input "6659759"
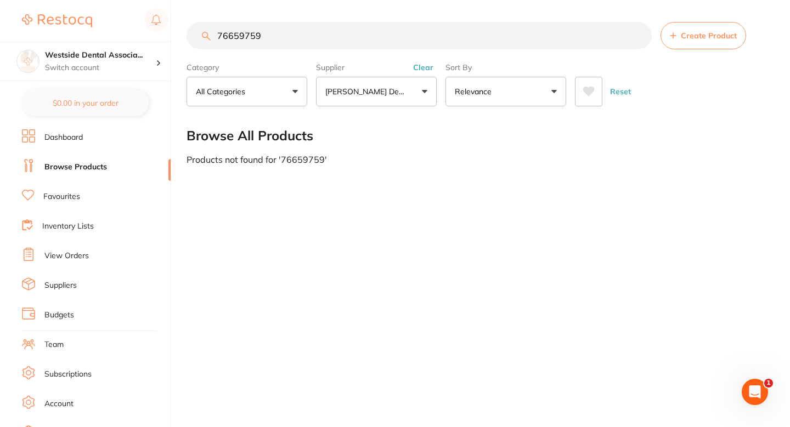
type input "76659759"
click at [686, 32] on span "Create Product" at bounding box center [709, 35] width 56 height 9
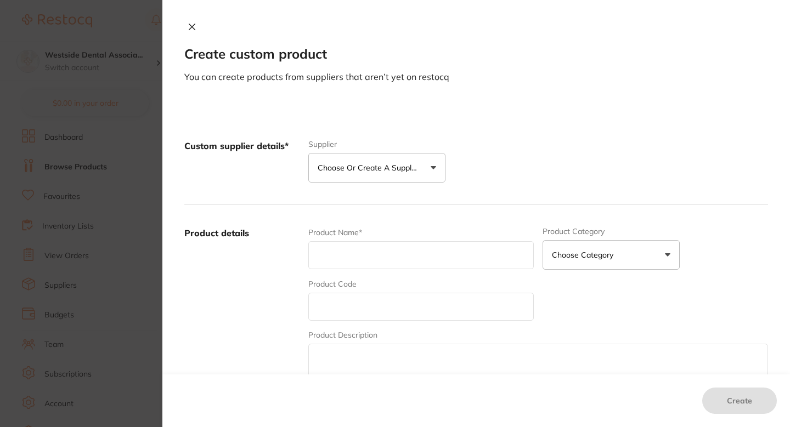
click at [361, 184] on div "Custom supplier details* Supplier Choose or create a supplier Create custom sup…" at bounding box center [476, 161] width 584 height 87
click at [362, 179] on button "Choose or create a supplier" at bounding box center [376, 168] width 137 height 30
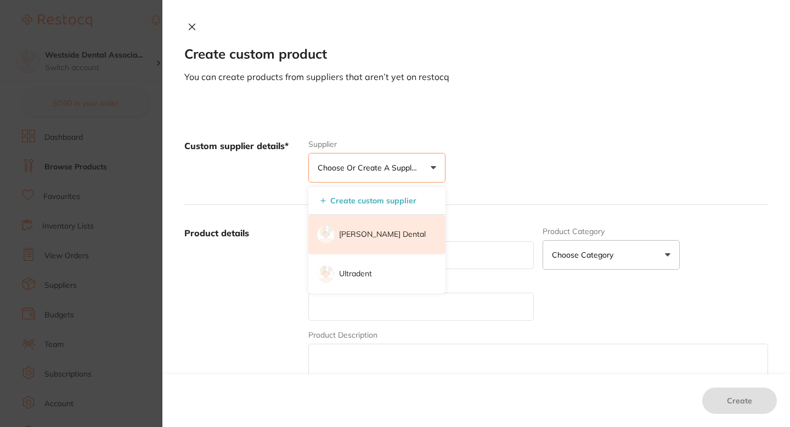
click at [364, 230] on p "[PERSON_NAME] Dental" at bounding box center [382, 234] width 87 height 11
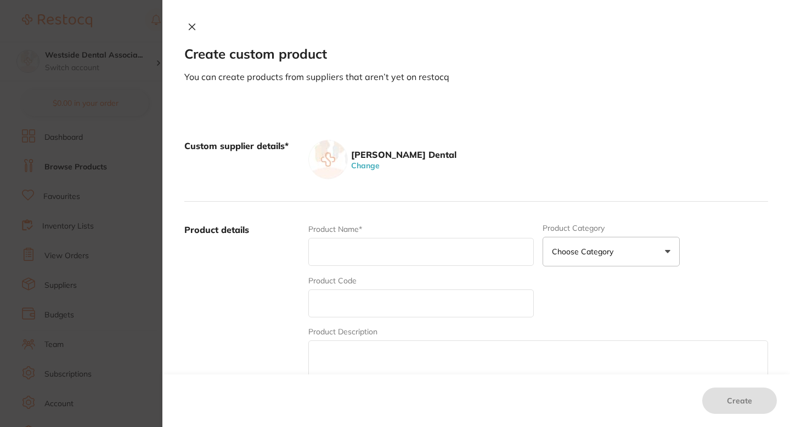
click at [371, 297] on input "text" at bounding box center [420, 304] width 225 height 28
paste input "76659759"
click at [366, 260] on input "text" at bounding box center [420, 252] width 225 height 28
click at [329, 299] on input "76659759" at bounding box center [420, 304] width 225 height 28
click at [372, 302] on input "76659759" at bounding box center [420, 304] width 225 height 28
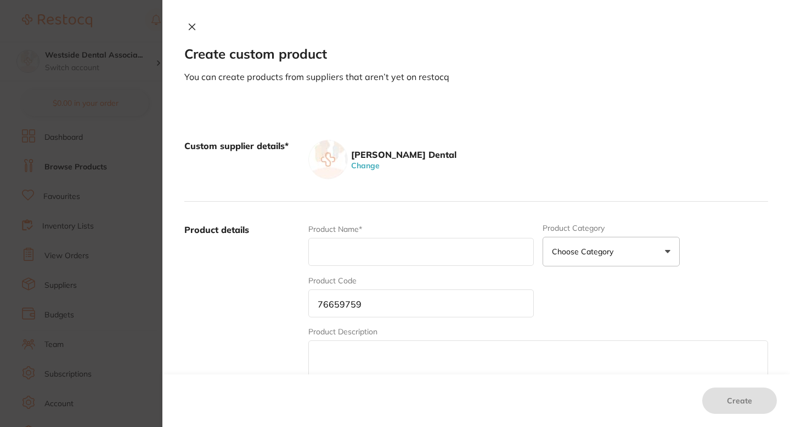
type input "76659759"
click at [326, 245] on input "text" at bounding box center [420, 252] width 225 height 28
click at [355, 244] on input "text" at bounding box center [420, 252] width 225 height 28
paste input "SENSITEMP R/D Temp Cement Kit"
type input "SENSITEMP R/D Temp Cement Kit"
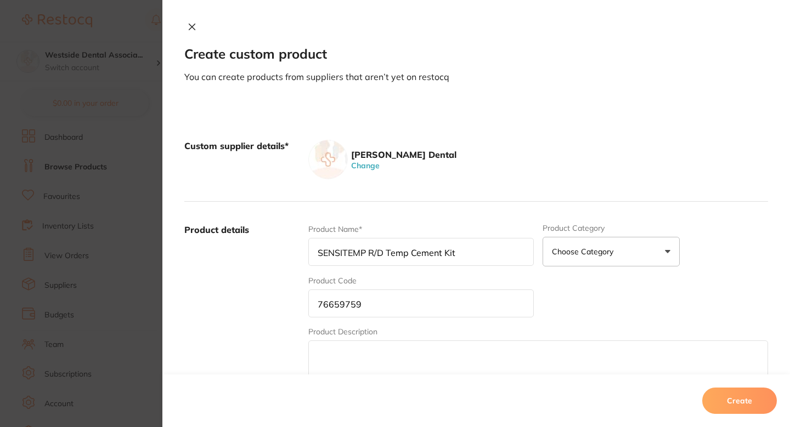
click at [284, 281] on label "Product details" at bounding box center [241, 309] width 115 height 171
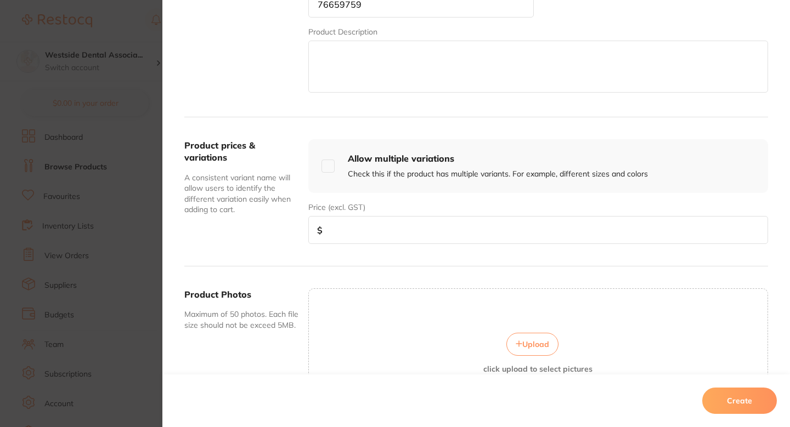
scroll to position [345, 0]
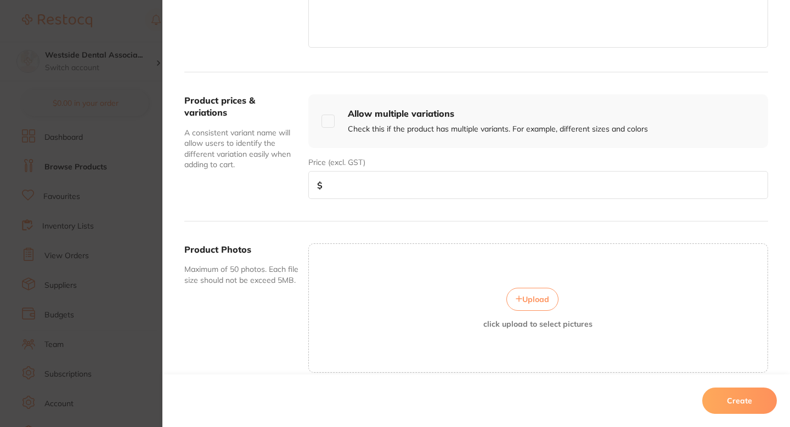
click at [370, 197] on input "number" at bounding box center [538, 185] width 460 height 28
paste input "57.42"
type input "57.42"
click at [288, 196] on div "Product prices & variations A consistent variant name will allow users to ident…" at bounding box center [241, 146] width 115 height 105
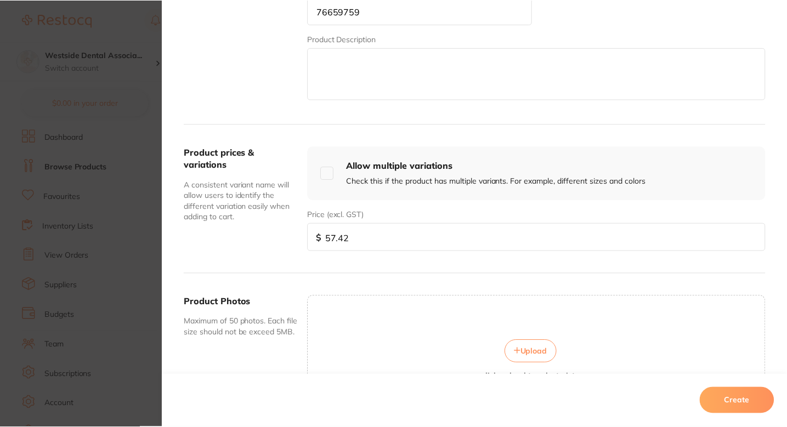
scroll to position [395, 0]
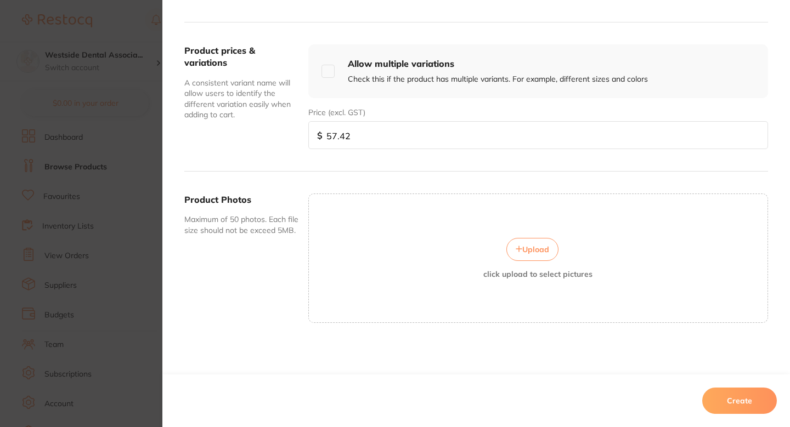
click at [760, 399] on button "Create" at bounding box center [739, 401] width 75 height 26
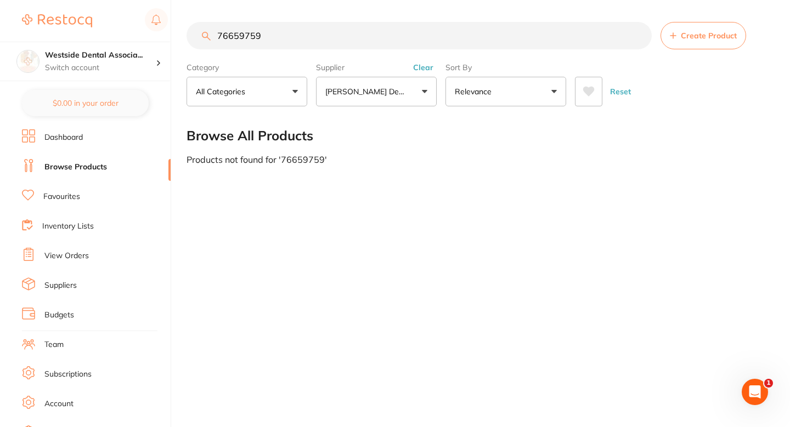
click at [364, 24] on input "76659759" at bounding box center [418, 35] width 465 height 27
paste input "1437730"
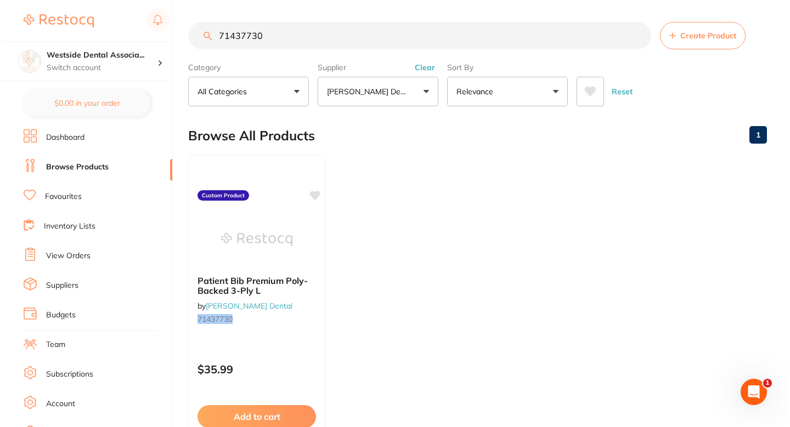
scroll to position [0, 0]
click at [303, 326] on div "Patient Bib Premium Poly-Backed 3-Ply L by Patterson Dental 71437730" at bounding box center [254, 302] width 137 height 71
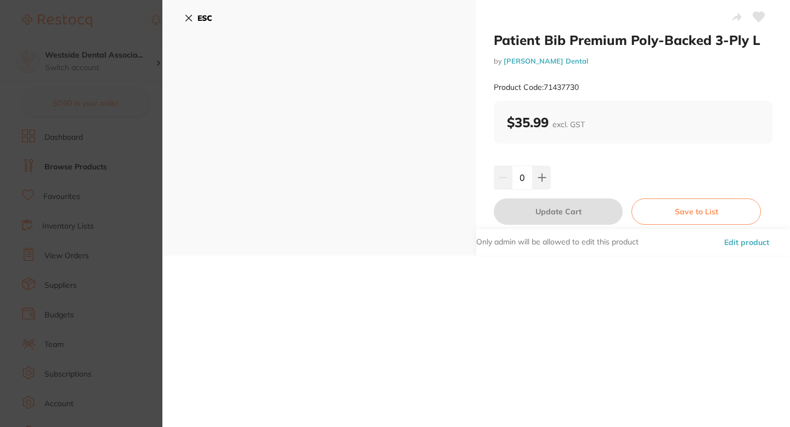
click at [135, 148] on section "Patient Bib Premium Poly-Backed 3-Ply L by Patterson Dental Product Code: 71437…" at bounding box center [395, 213] width 790 height 427
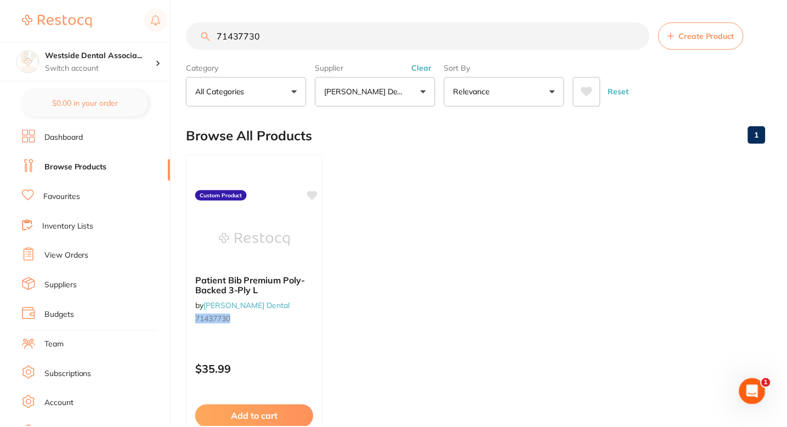
scroll to position [1, 0]
click at [288, 46] on input "71437730" at bounding box center [417, 34] width 463 height 27
paste input "4269312"
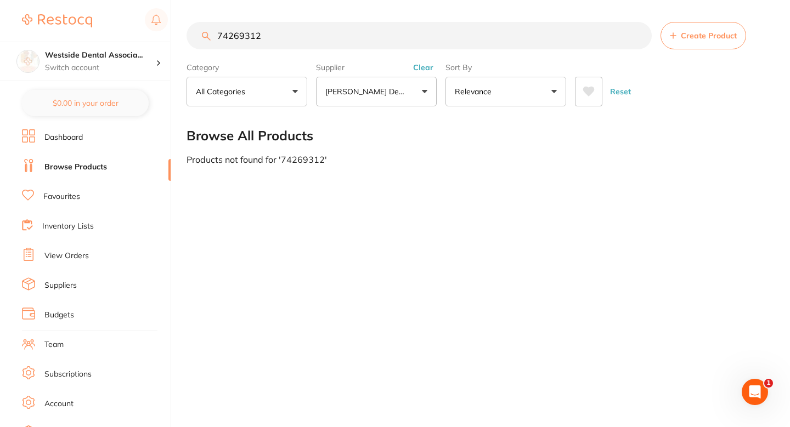
type input "74269312"
click at [711, 36] on span "Create Product" at bounding box center [709, 35] width 56 height 9
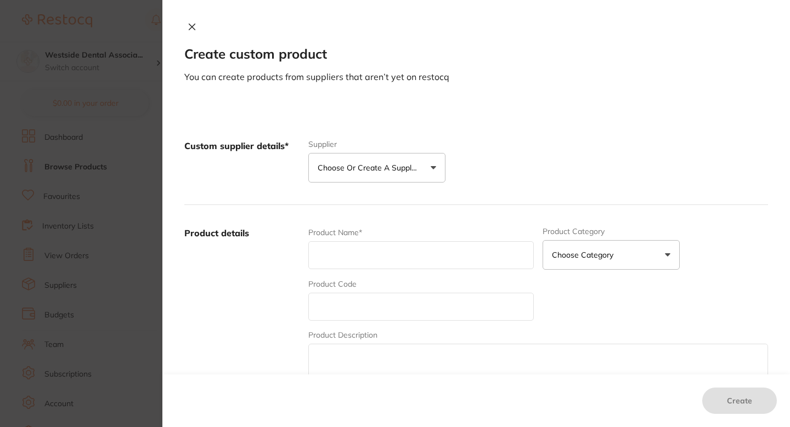
click at [430, 174] on button "Choose or create a supplier" at bounding box center [376, 168] width 137 height 30
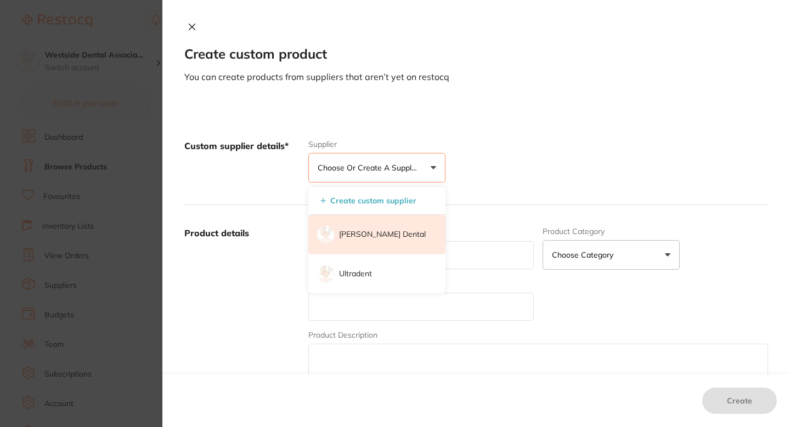
click at [388, 231] on p "[PERSON_NAME] Dental" at bounding box center [382, 234] width 87 height 11
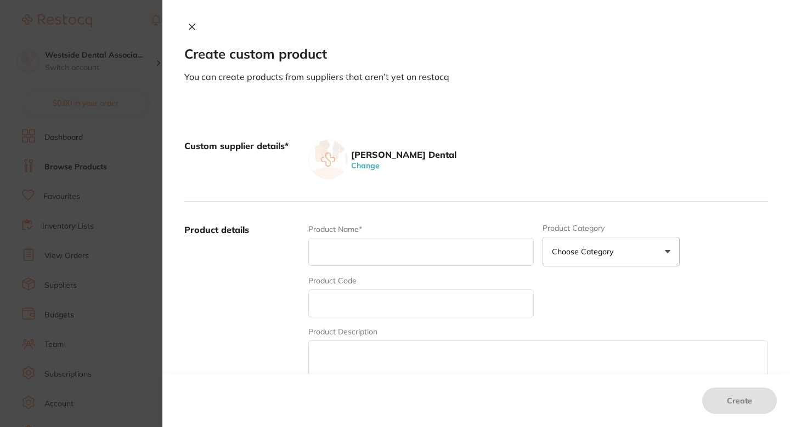
click at [381, 289] on div "Product Code" at bounding box center [420, 296] width 225 height 42
click at [369, 299] on input "text" at bounding box center [420, 304] width 225 height 28
paste input "74269312"
type input "74269312"
click at [365, 253] on input "text" at bounding box center [420, 252] width 225 height 28
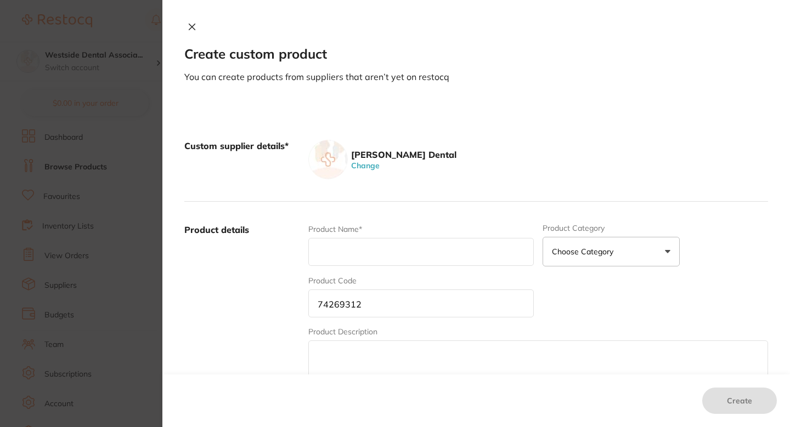
click at [363, 234] on div "Product Name*" at bounding box center [420, 245] width 225 height 43
click at [363, 257] on input "text" at bounding box center [420, 252] width 225 height 28
paste input "Herculite Ultra Unidose A1 Enamel 20/P"
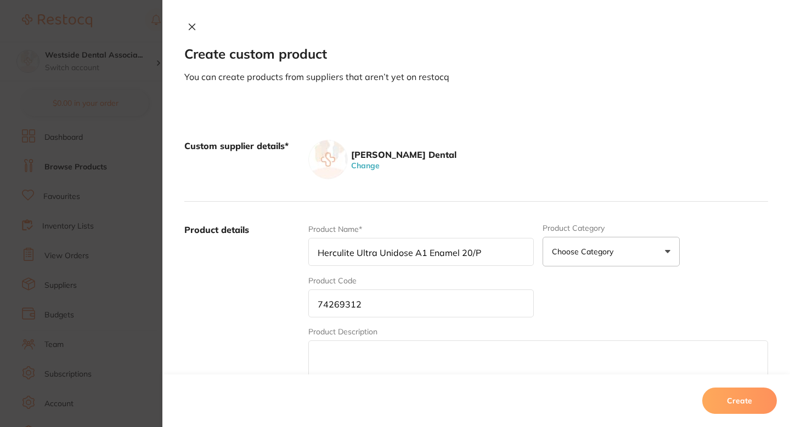
type input "Herculite Ultra Unidose A1 Enamel 20/P"
click at [273, 281] on label "Product details" at bounding box center [241, 309] width 115 height 171
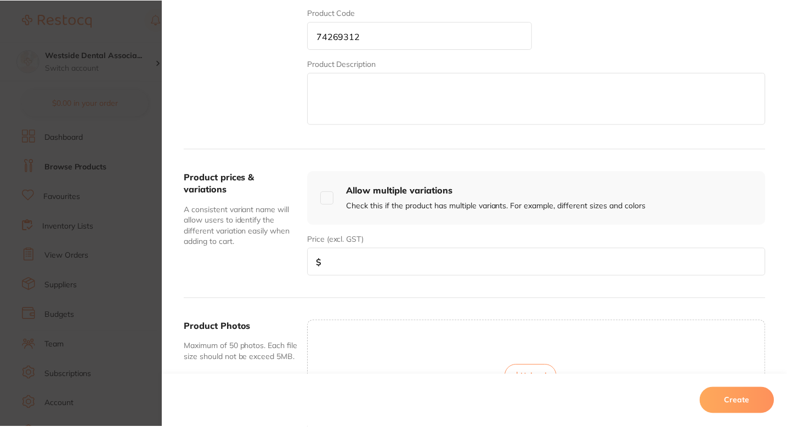
scroll to position [279, 0]
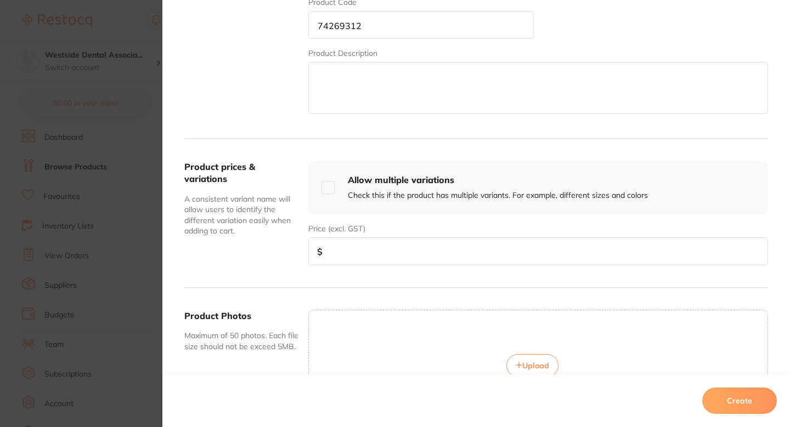
click at [366, 260] on input "number" at bounding box center [538, 251] width 460 height 28
paste input "155.99"
type input "155.99"
click at [712, 400] on button "Create" at bounding box center [739, 401] width 75 height 26
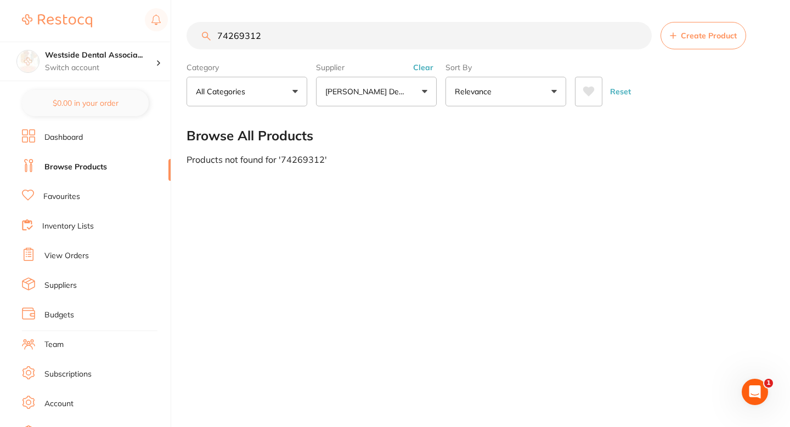
click at [304, 31] on input "74269312" at bounding box center [418, 35] width 465 height 27
paste input "20"
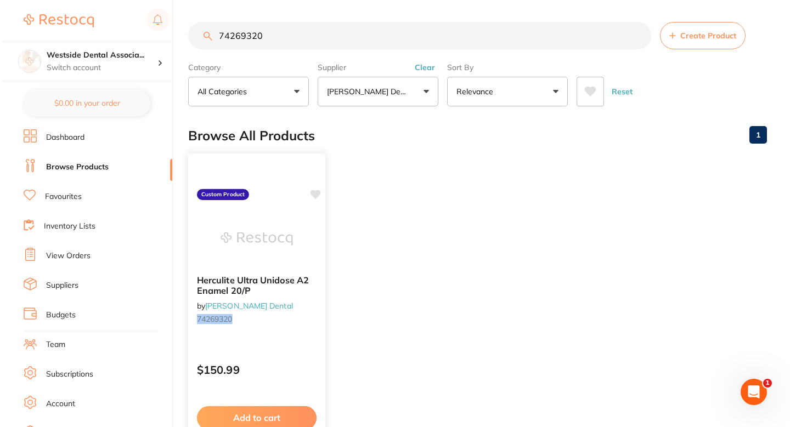
scroll to position [0, 0]
type input "74269320"
click at [404, 140] on div "Browse All Products 1" at bounding box center [475, 135] width 579 height 37
click at [411, 258] on ul "Herculite Ultra Unidose A2 Enamel 20/P by Patterson Dental 74269320 Custom Prod…" at bounding box center [475, 312] width 579 height 315
click at [307, 316] on small "74269320" at bounding box center [255, 319] width 120 height 9
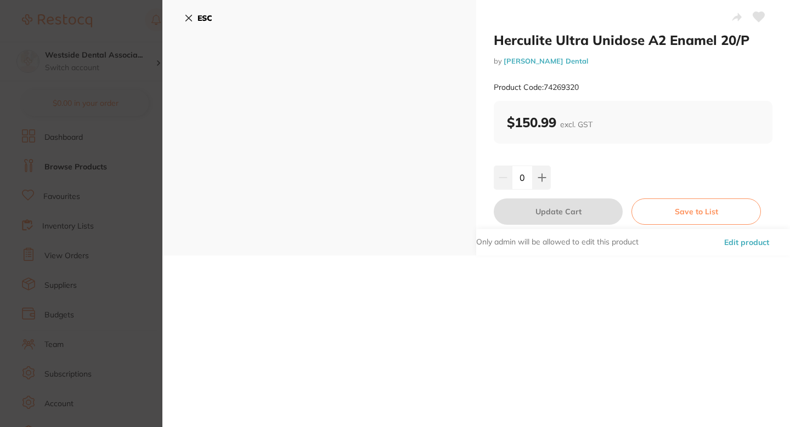
click at [731, 236] on button "Edit product" at bounding box center [747, 242] width 52 height 26
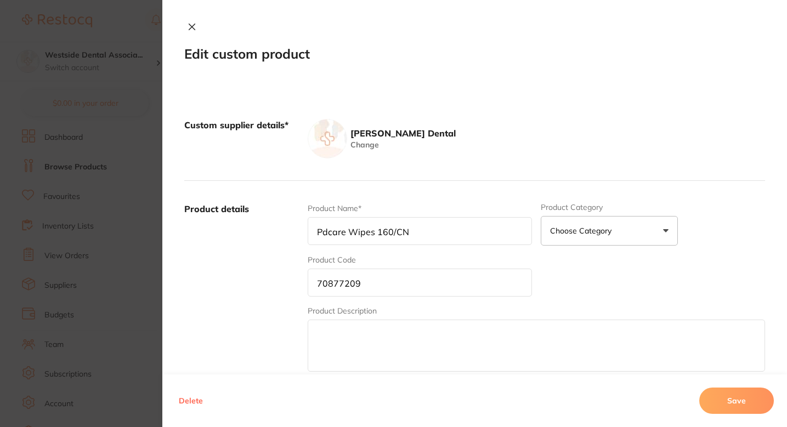
type input "Herculite Ultra Unidose A2 Enamel 20/P"
type input "74269320"
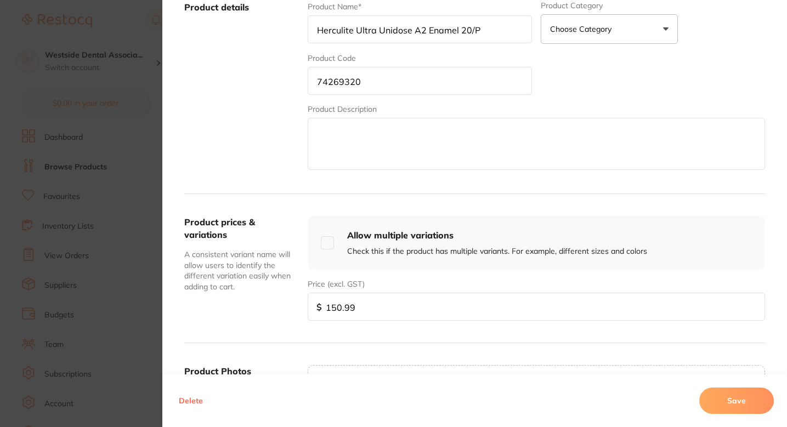
scroll to position [219, 0]
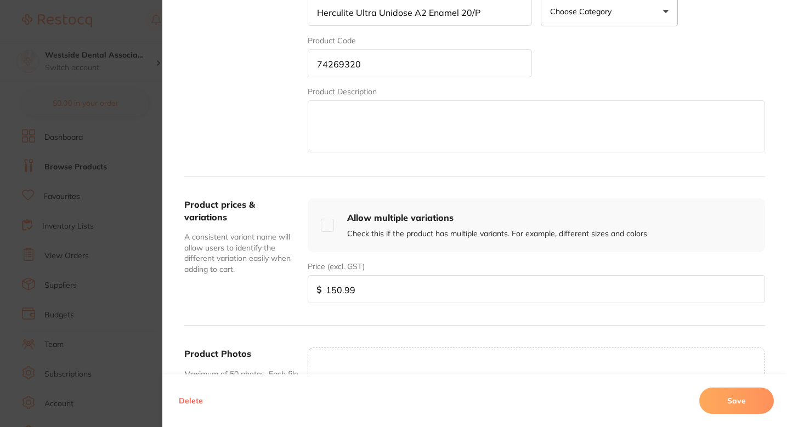
click at [385, 300] on input "150.99" at bounding box center [536, 289] width 457 height 28
paste input "5"
type input "155.99"
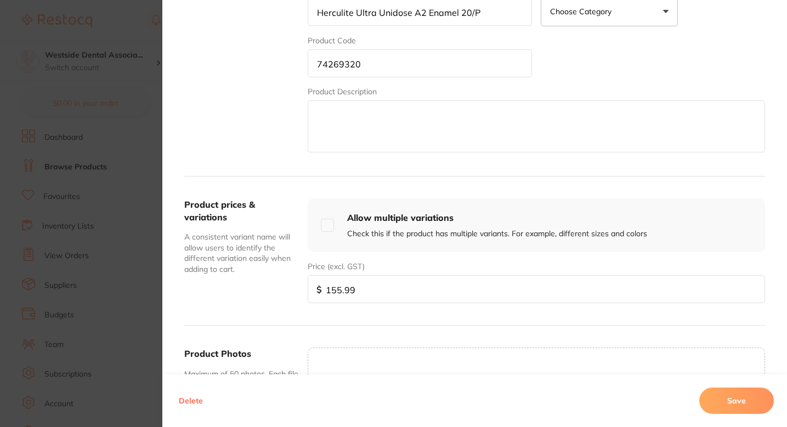
click at [712, 383] on div "Delete Save" at bounding box center [474, 401] width 625 height 53
click at [718, 391] on button "Save" at bounding box center [736, 401] width 75 height 26
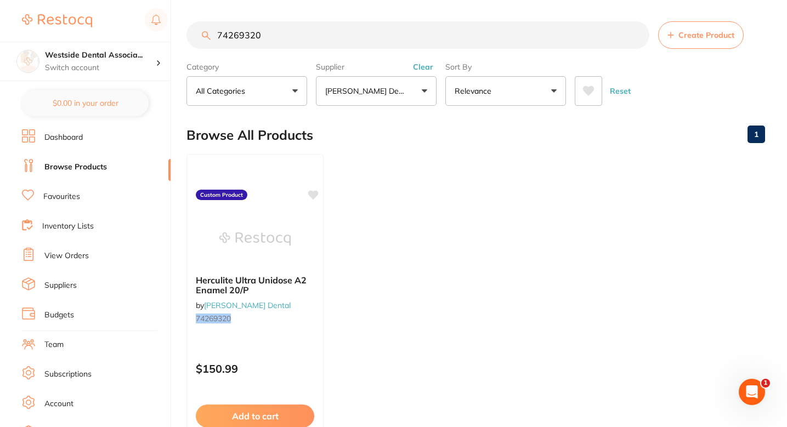
click at [375, 195] on ul "Herculite Ultra Unidose A2 Enamel 20/P by Patterson Dental 74269320 Custom Prod…" at bounding box center [475, 311] width 579 height 315
click at [329, 39] on input "74269320" at bounding box center [417, 34] width 463 height 27
paste input "0909796"
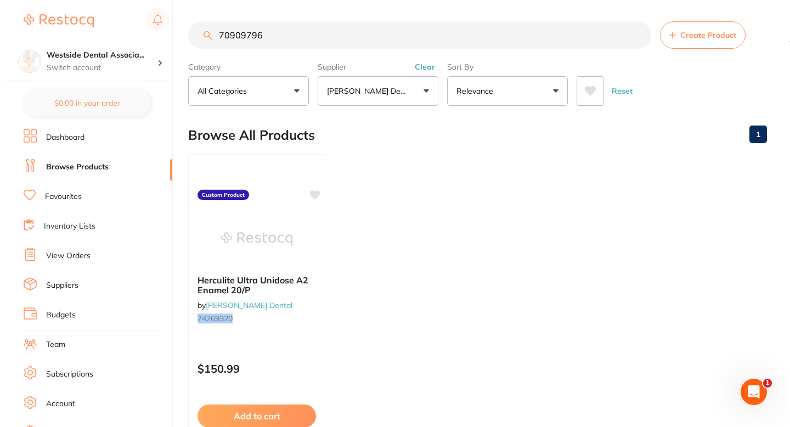
scroll to position [0, 0]
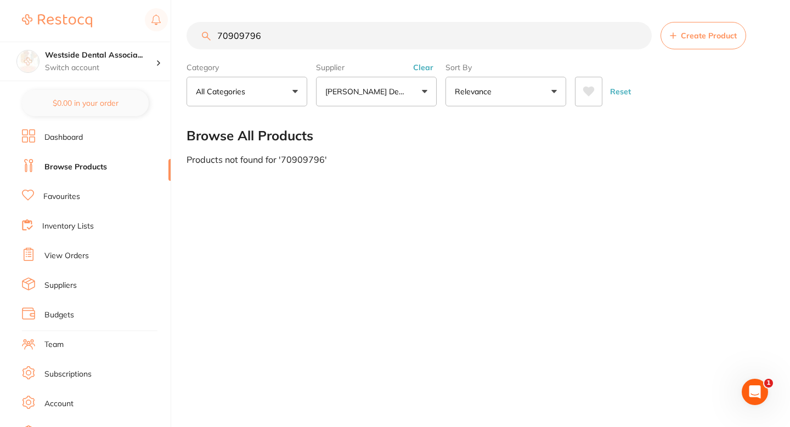
type input "70909796"
click at [690, 44] on button "Create Product" at bounding box center [703, 35] width 86 height 27
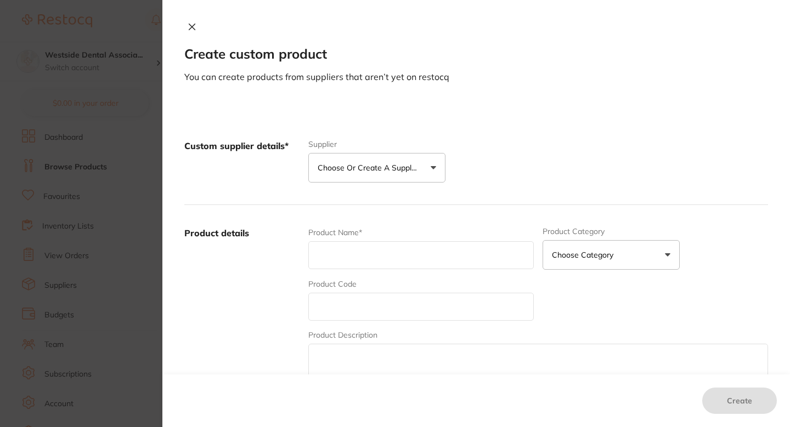
click at [388, 169] on p "Choose or create a supplier" at bounding box center [370, 167] width 104 height 11
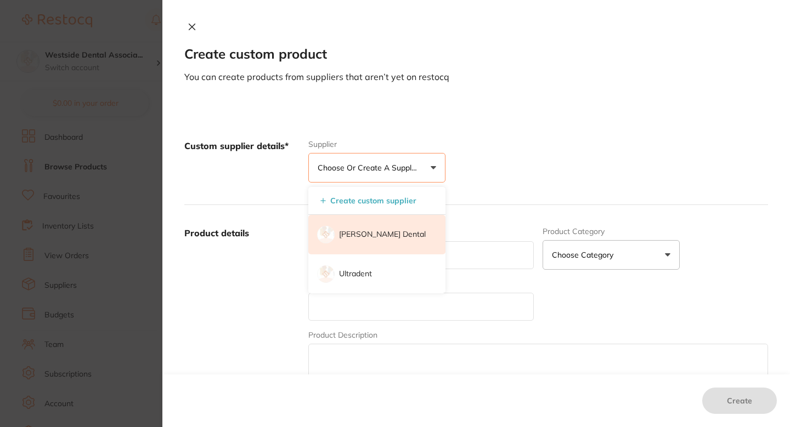
click at [358, 241] on li "[PERSON_NAME] Dental" at bounding box center [376, 234] width 137 height 39
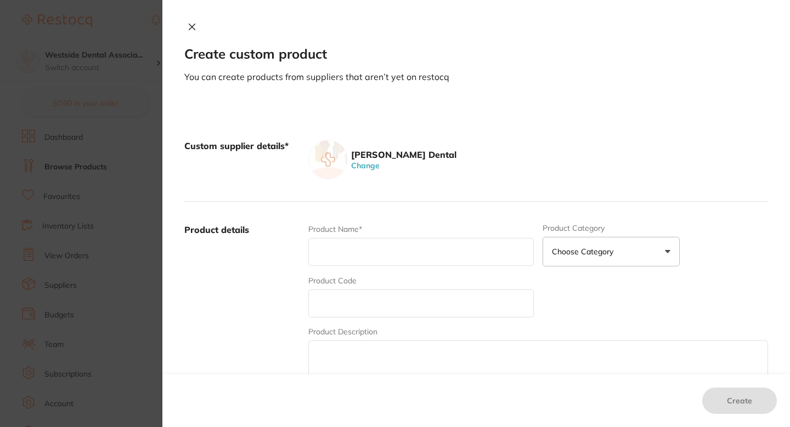
click at [344, 297] on input "text" at bounding box center [420, 304] width 225 height 28
paste input "70909796"
type input "70909796"
click at [364, 257] on input "text" at bounding box center [420, 252] width 225 height 28
click at [360, 246] on input "text" at bounding box center [420, 252] width 225 height 28
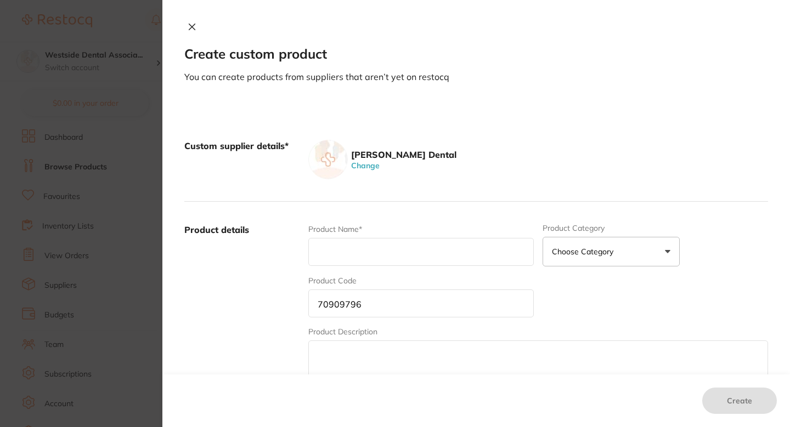
paste input "Ultrasonic Enzyme Tablets 64/PK"
type input "Ultrasonic Enzyme Tablets 64/PK"
click at [460, 230] on div "Product Name* Ultrasonic Enzyme Tablets 64/PK" at bounding box center [420, 245] width 225 height 43
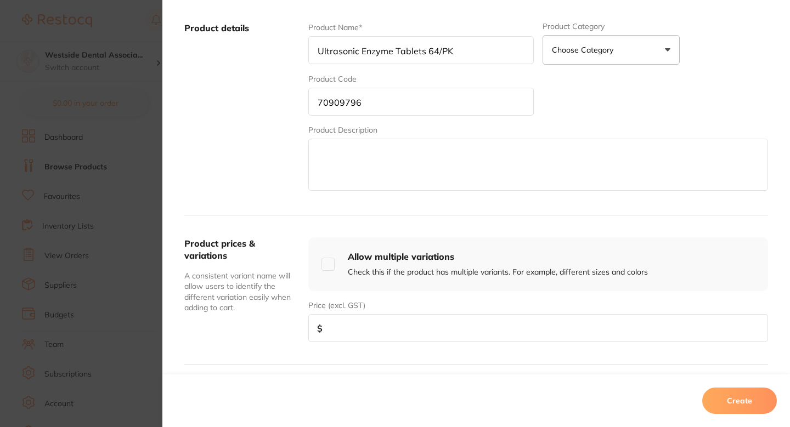
scroll to position [216, 0]
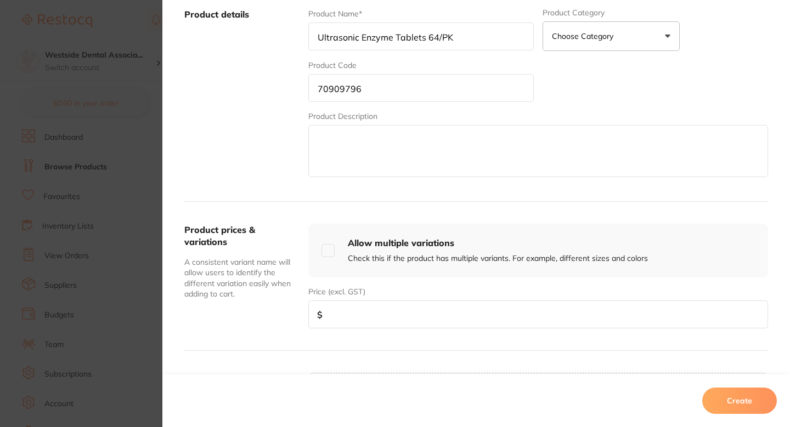
click at [397, 303] on input "number" at bounding box center [538, 315] width 460 height 28
click at [367, 321] on input "number" at bounding box center [538, 315] width 460 height 28
paste input "41.53"
type input "41.53"
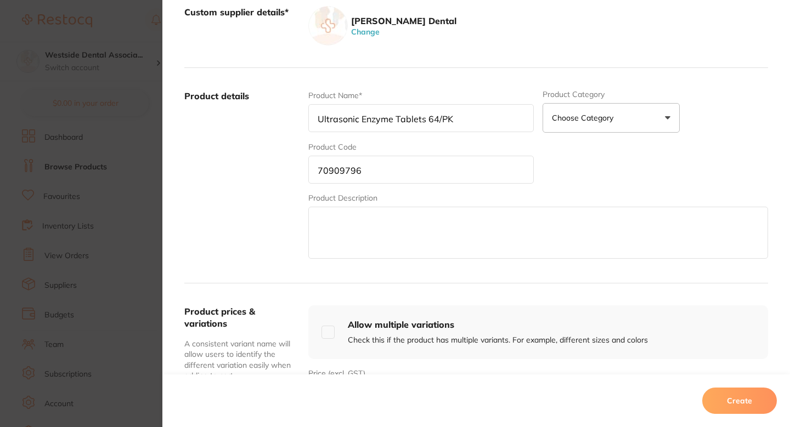
click at [583, 169] on div "Product Name* Ultrasonic Enzyme Tablets 64/PK Product Category Choose Category …" at bounding box center [538, 175] width 460 height 171
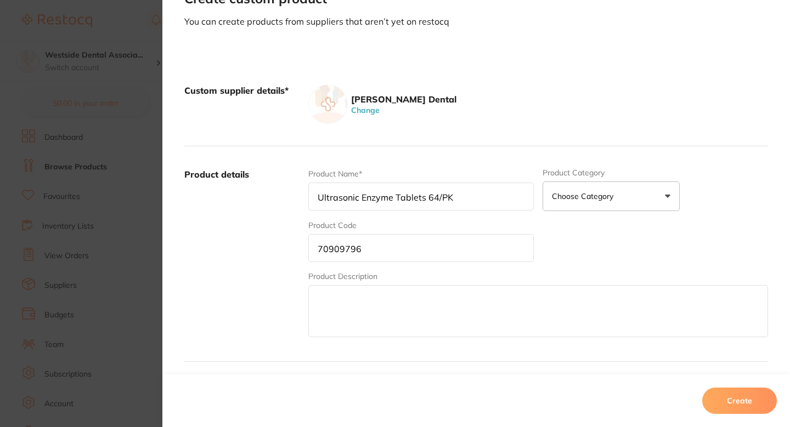
scroll to position [0, 0]
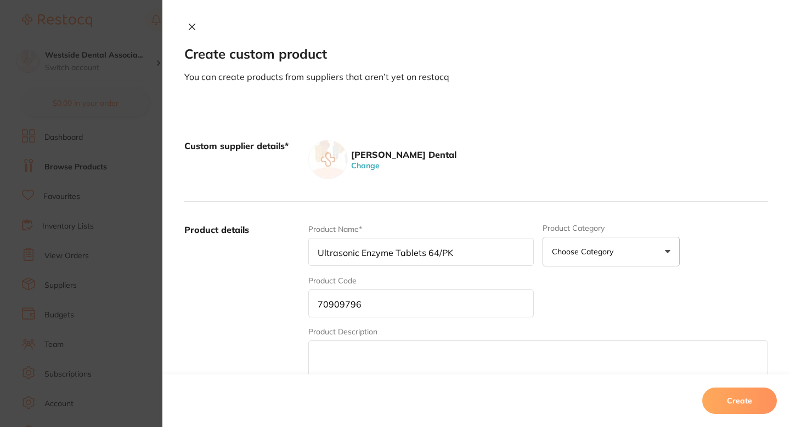
click at [731, 401] on button "Create" at bounding box center [739, 401] width 75 height 26
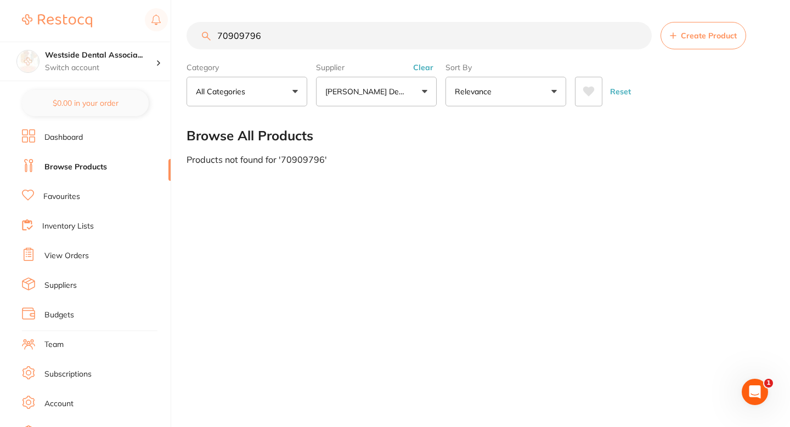
click at [429, 245] on div "70909796 Create Product Category All Categories All Categories No categories fo…" at bounding box center [487, 213] width 603 height 427
click at [590, 172] on main "70909796 Create Product Category All Categories All Categories No categories fo…" at bounding box center [487, 93] width 603 height 186
click at [535, 198] on div "70909796 Create Product Category All Categories All Categories No categories fo…" at bounding box center [487, 213] width 603 height 427
click at [365, 231] on div "70909796 Create Product Category All Categories All Categories No categories fo…" at bounding box center [487, 213] width 603 height 427
click at [401, 148] on div "Browse All Products" at bounding box center [476, 135] width 581 height 37
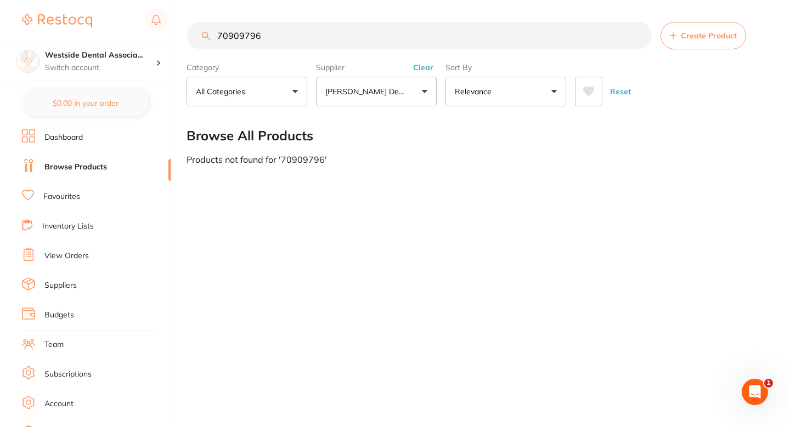
click at [390, 180] on main "70909796 Create Product Category All Categories All Categories No categories fo…" at bounding box center [487, 93] width 603 height 186
click at [339, 42] on input "70909796" at bounding box center [418, 35] width 465 height 27
click at [381, 28] on input "70909796" at bounding box center [418, 35] width 465 height 27
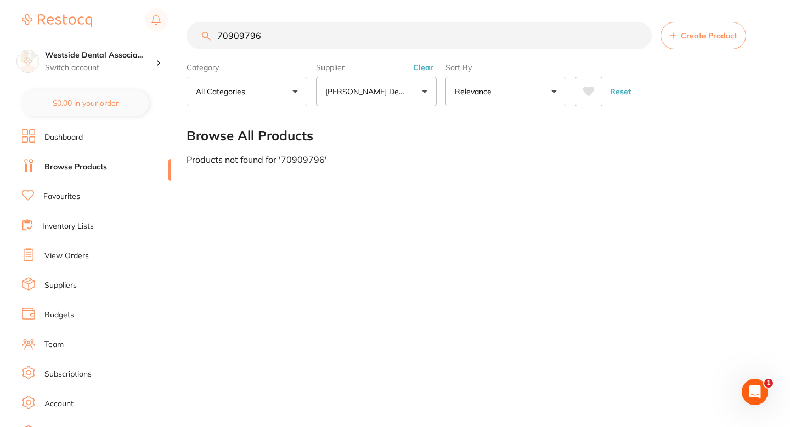
click at [381, 28] on input "70909796" at bounding box center [418, 35] width 465 height 27
paste input "70909796"
type input "70909796"
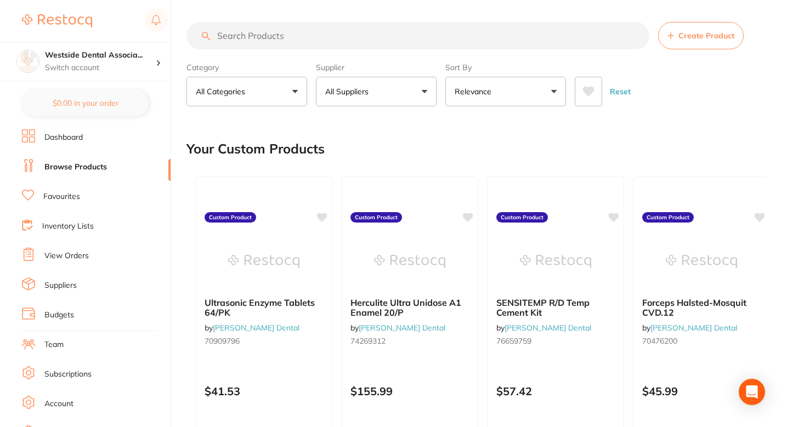
click at [342, 42] on input "search" at bounding box center [417, 35] width 463 height 27
paste input "70909796"
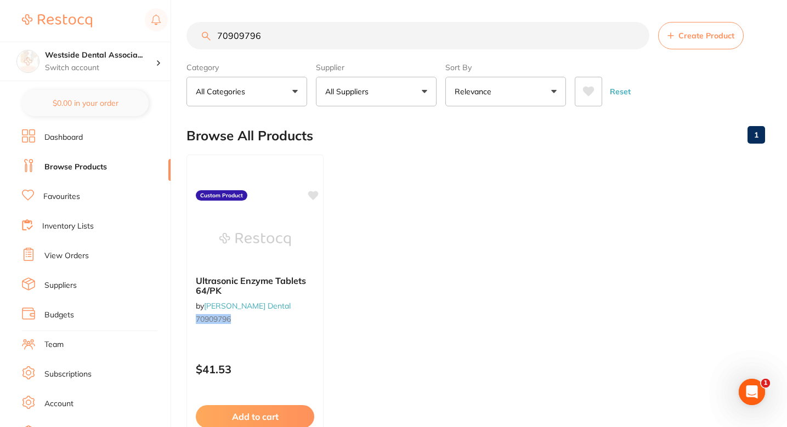
click at [562, 33] on input "70909796" at bounding box center [417, 35] width 463 height 27
paste input "6616718"
type input "76616718"
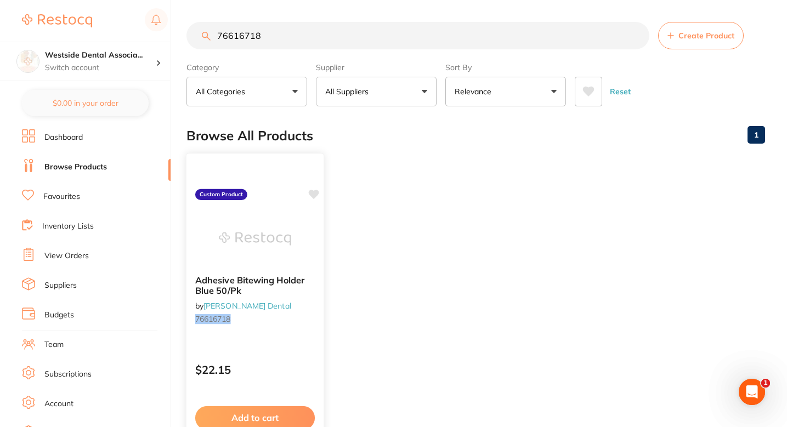
click at [298, 336] on div "Adhesive Bitewing Holder Blue 50/Pk by Patterson Dental 76616718" at bounding box center [254, 302] width 137 height 71
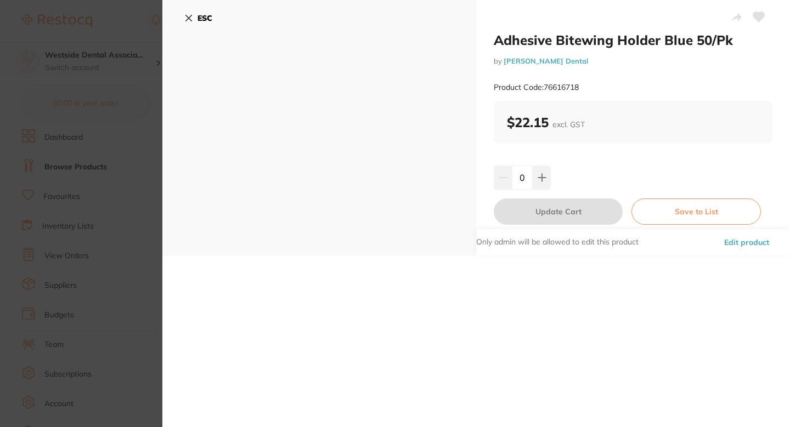
click at [728, 235] on button "Edit product" at bounding box center [747, 242] width 52 height 26
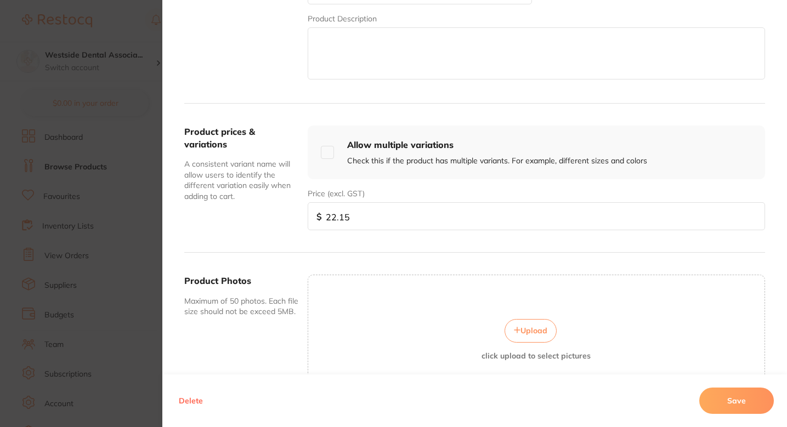
scroll to position [296, 0]
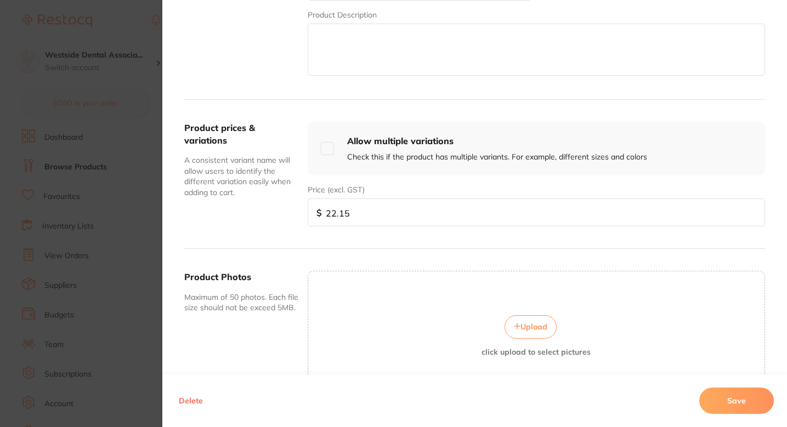
click at [376, 203] on input "22.15" at bounding box center [536, 213] width 457 height 28
paste input "0.99"
type input "20.99"
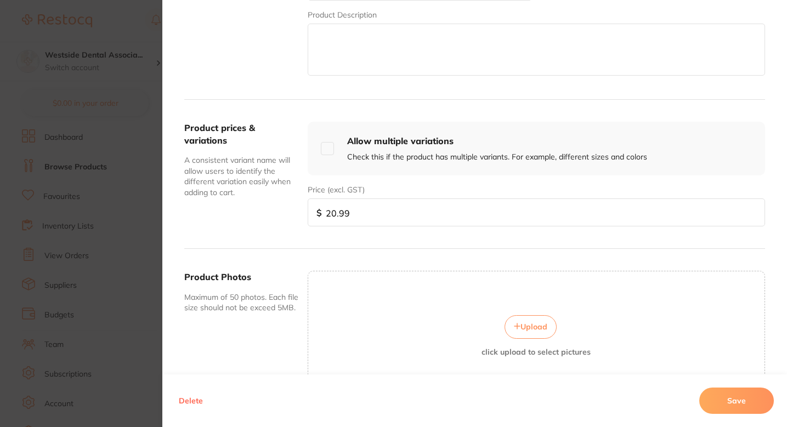
click at [703, 394] on button "Save" at bounding box center [736, 401] width 75 height 26
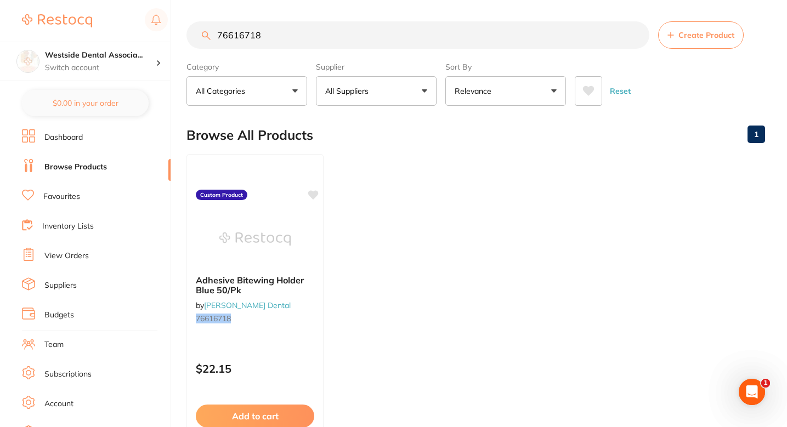
click at [467, 251] on ul "Adhesive Bitewing Holder Blue 50/Pk by Patterson Dental 76616718 Custom Product…" at bounding box center [475, 311] width 579 height 315
click at [373, 47] on input "76616718" at bounding box center [417, 34] width 463 height 27
paste input "42"
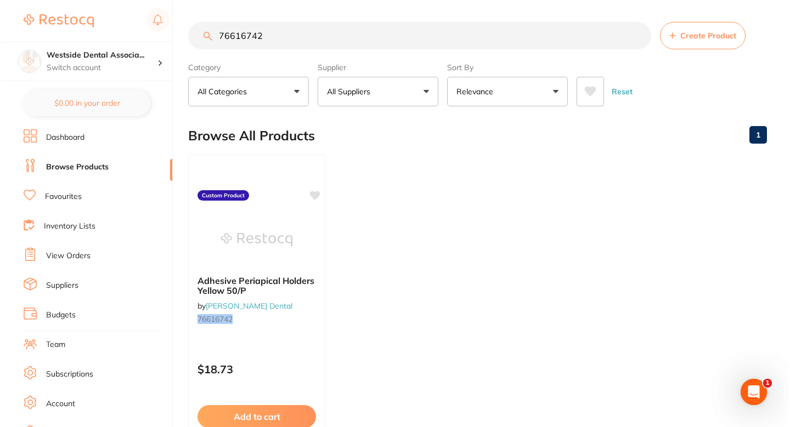
scroll to position [0, 0]
type input "76616742"
click at [318, 330] on div "Adhesive Periapical Holders Yellow 50/P by Patterson Dental 76616742" at bounding box center [254, 302] width 137 height 71
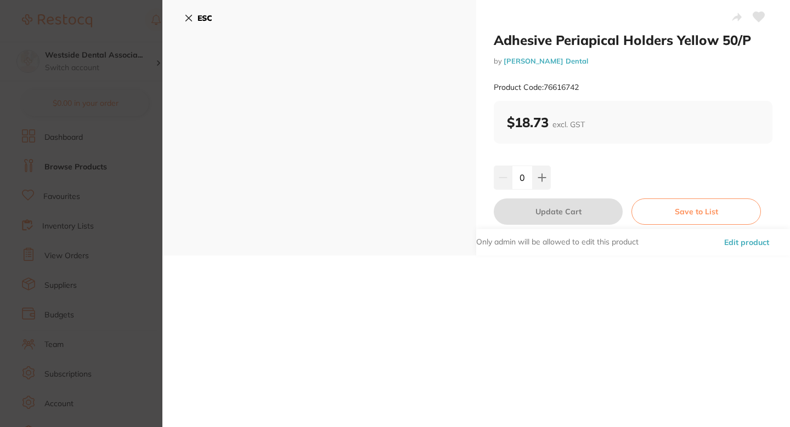
click at [748, 242] on button "Edit product" at bounding box center [747, 242] width 52 height 26
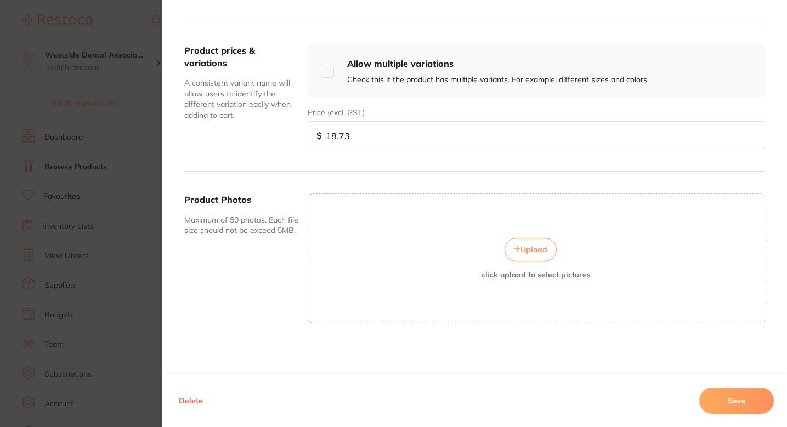
click at [367, 132] on input "18.73" at bounding box center [536, 135] width 457 height 28
paste input "20.99"
type input "20.99"
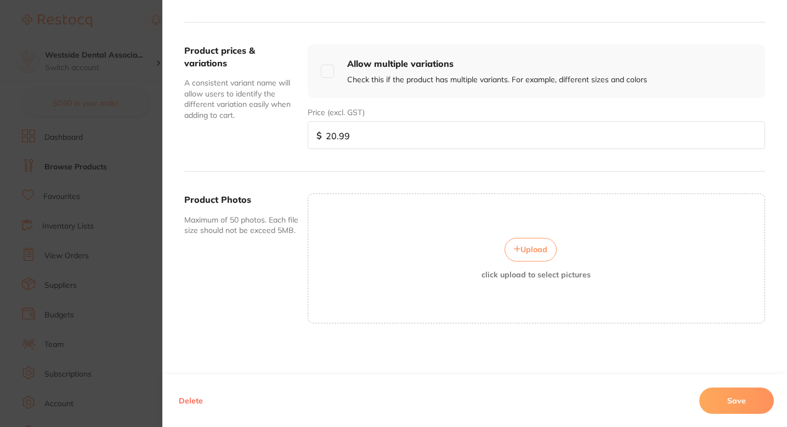
click at [717, 407] on button "Save" at bounding box center [736, 401] width 75 height 26
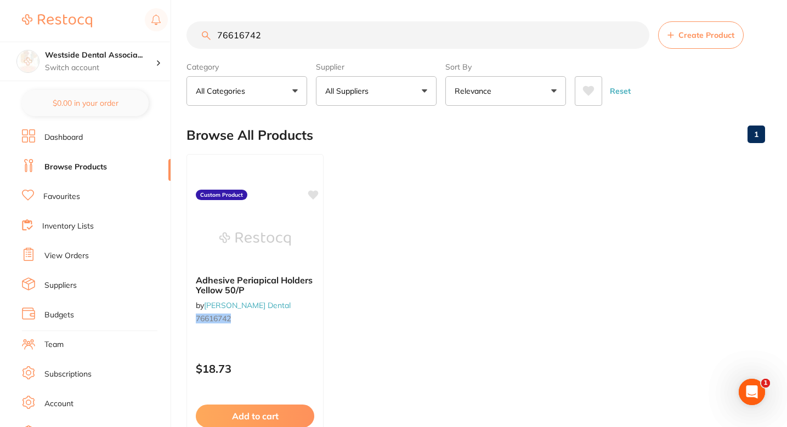
click at [367, 45] on input "76616742" at bounding box center [417, 34] width 463 height 27
paste input "34"
type input "76616734"
click at [367, 287] on ul "Adhesive Anterior Holder White 50/Pk by Patterson Dental 76616734 Custom Produc…" at bounding box center [475, 312] width 579 height 315
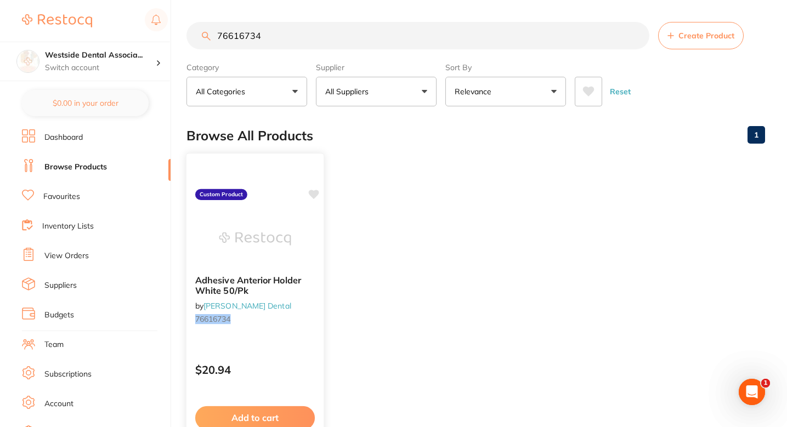
click at [306, 331] on div "Adhesive Anterior Holder White 50/Pk by Patterson Dental 76616734" at bounding box center [254, 302] width 137 height 71
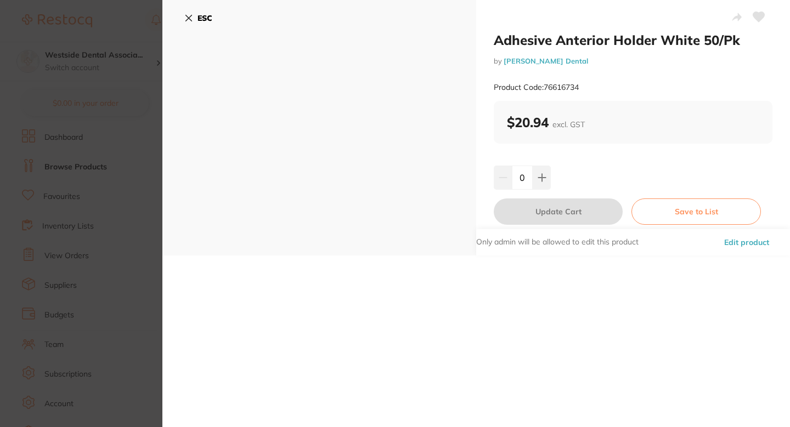
click at [735, 242] on button "Edit product" at bounding box center [747, 242] width 52 height 26
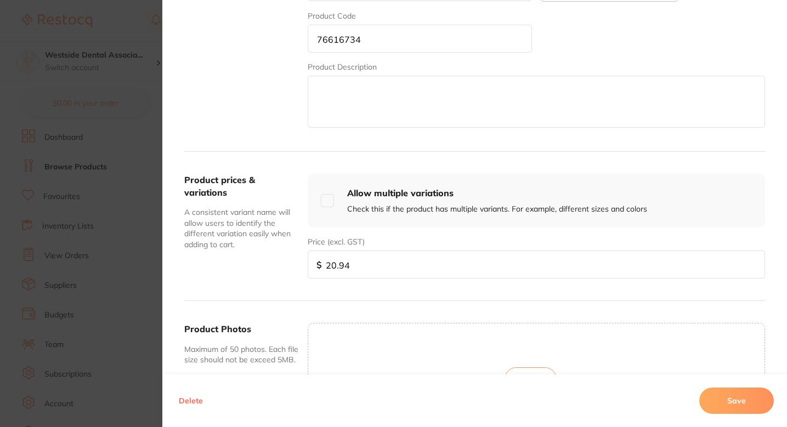
scroll to position [288, 0]
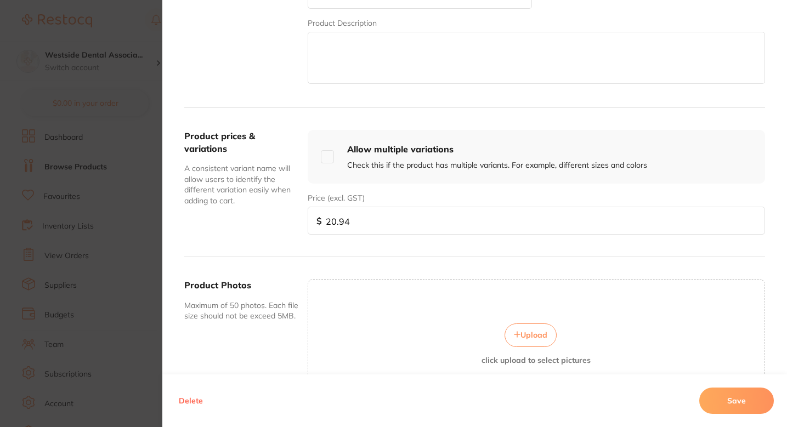
click at [409, 237] on div "Product prices & variations A consistent variant name will allow users to ident…" at bounding box center [474, 182] width 581 height 149
click at [409, 227] on input "20.94" at bounding box center [536, 221] width 457 height 28
paste input "number"
click at [409, 227] on input "number" at bounding box center [536, 221] width 457 height 28
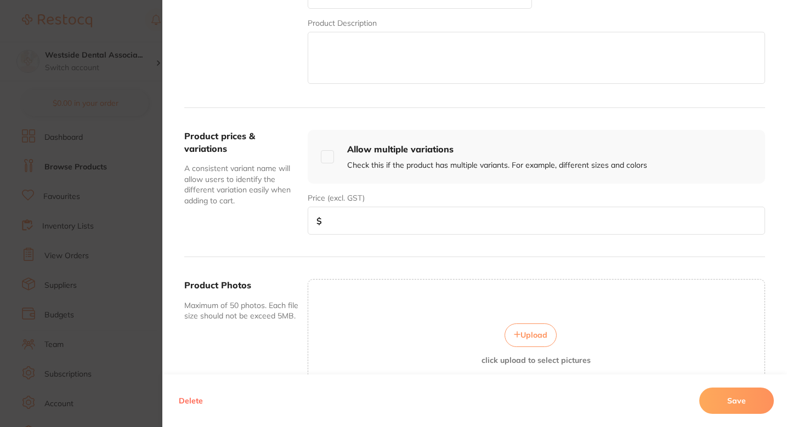
click at [409, 227] on input "number" at bounding box center [536, 221] width 457 height 28
paste input "number"
click at [409, 212] on input "number" at bounding box center [536, 221] width 457 height 28
click at [369, 217] on input "number" at bounding box center [536, 221] width 457 height 28
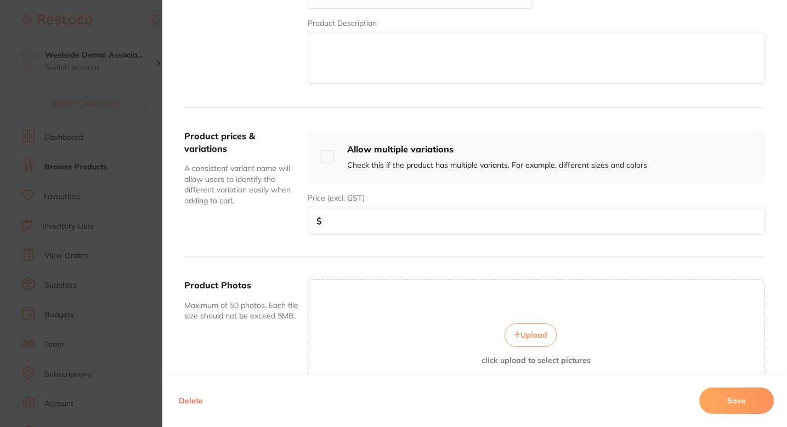
click at [369, 217] on input "number" at bounding box center [536, 221] width 457 height 28
paste input "20.94"
type input "20.94"
click at [558, 246] on div "Product prices & variations A consistent variant name will allow users to ident…" at bounding box center [474, 182] width 581 height 149
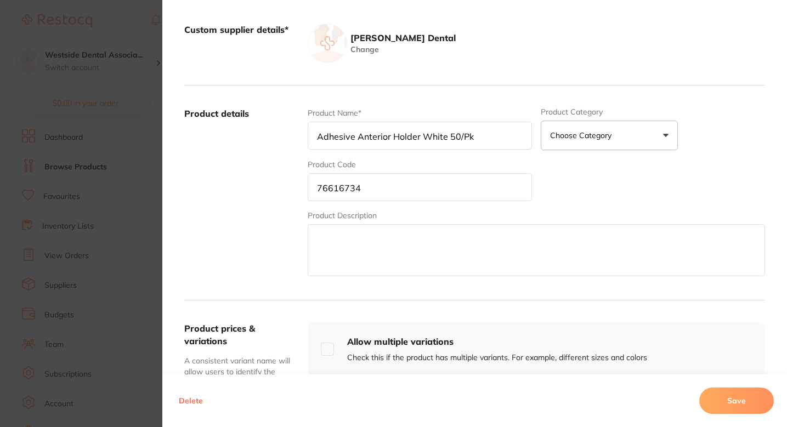
scroll to position [67, 0]
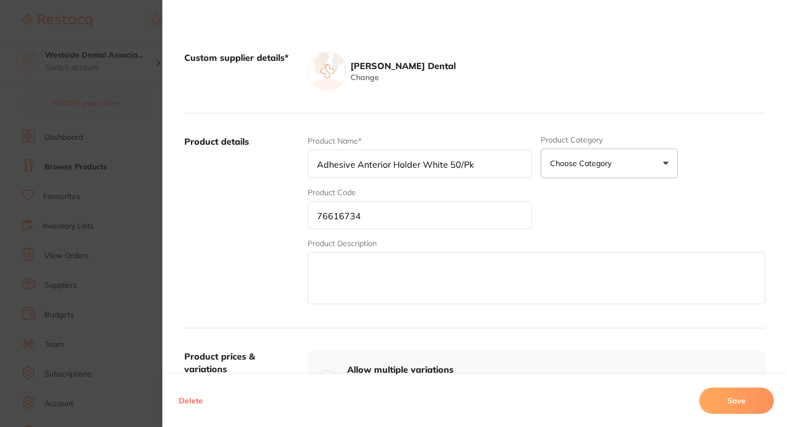
click at [297, 236] on div "Product details Product Name* Adhesive Anterior Holder White 50/Pk Product Cate…" at bounding box center [474, 222] width 581 height 216
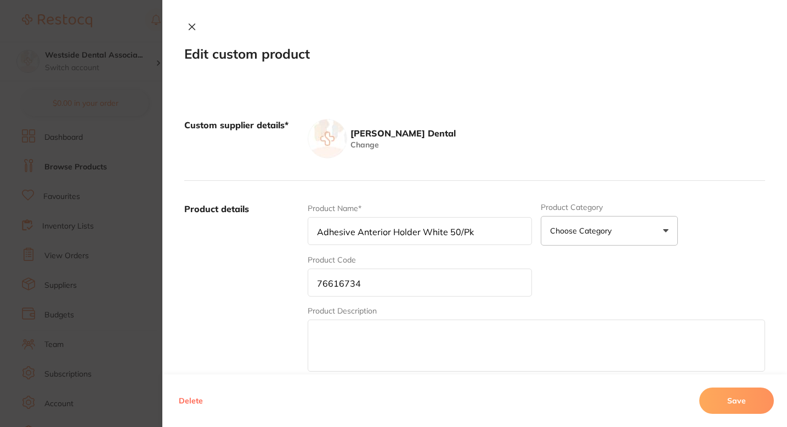
click at [748, 402] on button "Save" at bounding box center [736, 401] width 75 height 26
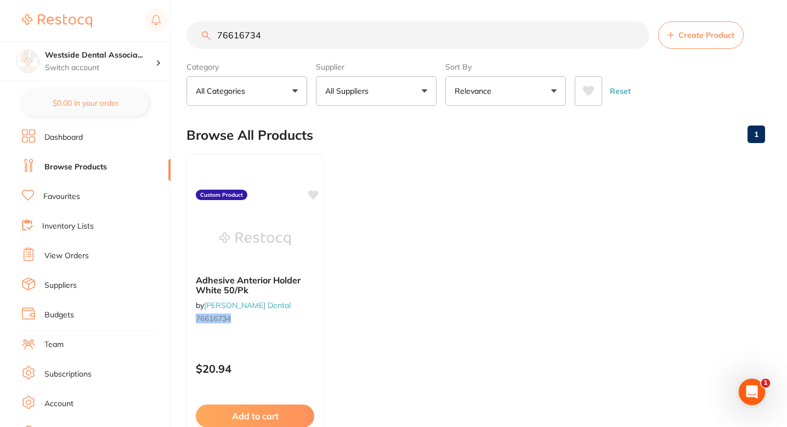
click at [474, 201] on ul "Adhesive Anterior Holder White 50/Pk by Patterson Dental 76616734 Custom Produc…" at bounding box center [475, 311] width 579 height 315
click at [357, 42] on input "76616734" at bounding box center [417, 34] width 463 height 27
paste input "0855650"
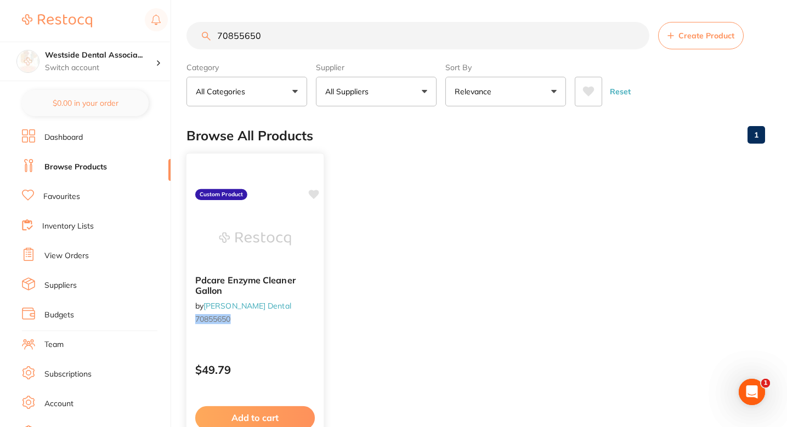
type input "70855650"
click at [309, 331] on div "Pdcare Enzyme Cleaner Gallon by Patterson Dental 70855650" at bounding box center [254, 302] width 137 height 71
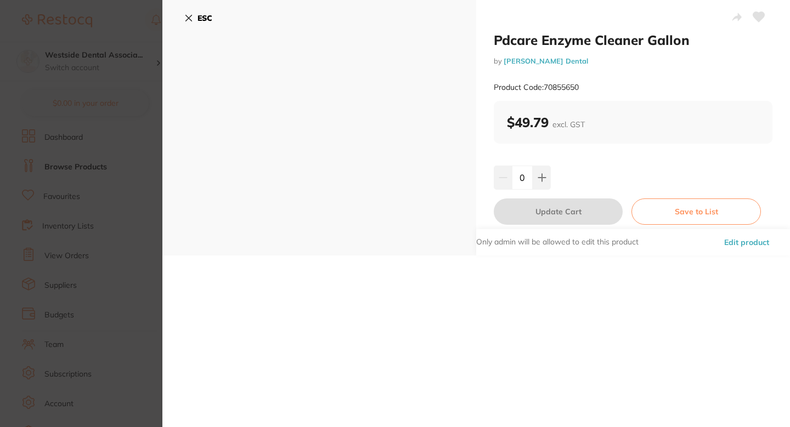
click at [744, 240] on button "Edit product" at bounding box center [747, 242] width 52 height 26
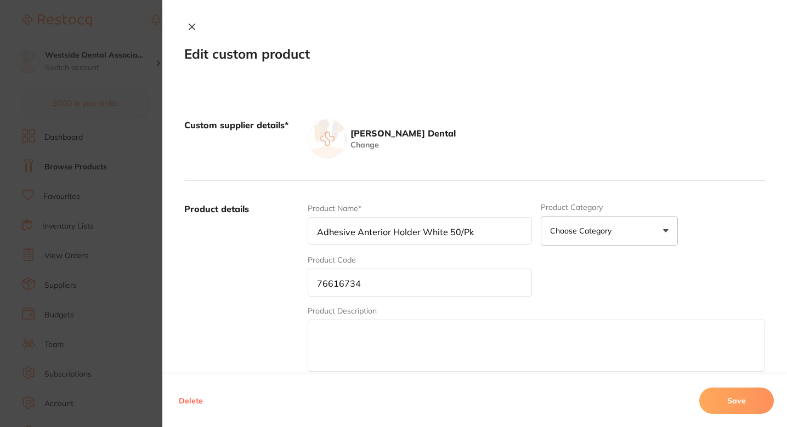
type input "Pdcare Enzyme Cleaner Gallon"
type input "70855650"
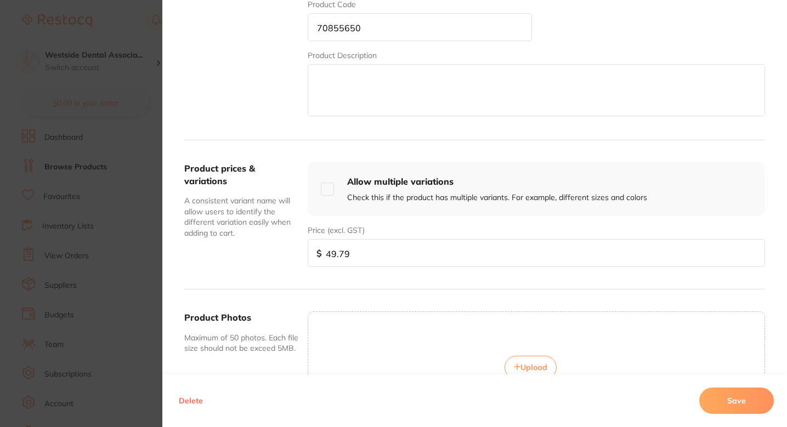
scroll to position [280, 0]
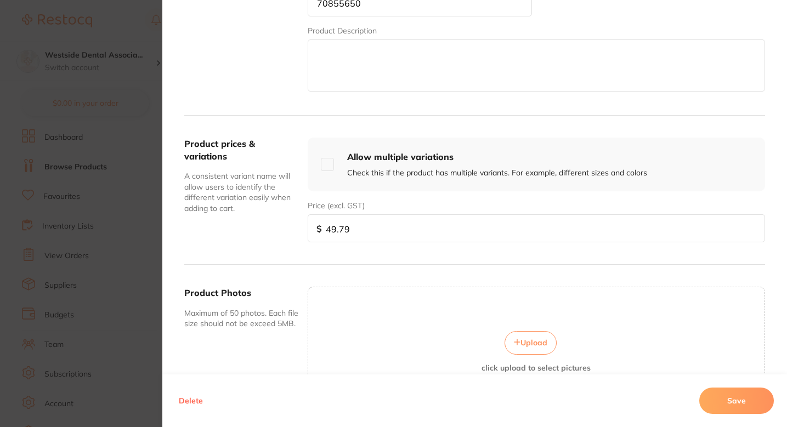
click at [379, 233] on input "49.79" at bounding box center [536, 228] width 457 height 28
paste input "51.5"
type input "51.59"
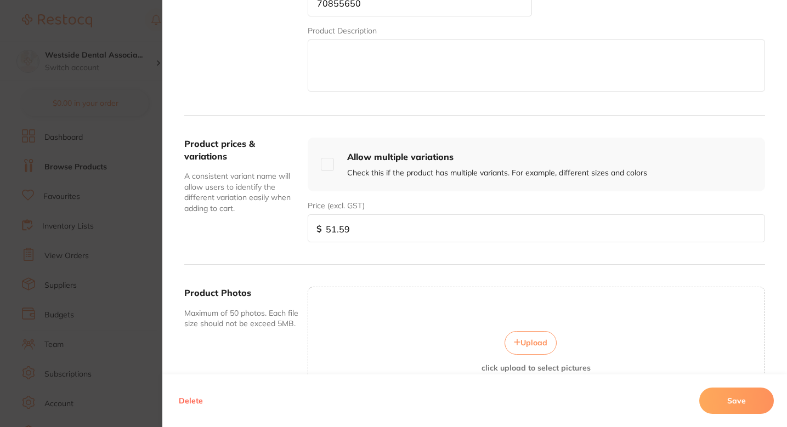
click at [734, 403] on button "Save" at bounding box center [736, 401] width 75 height 26
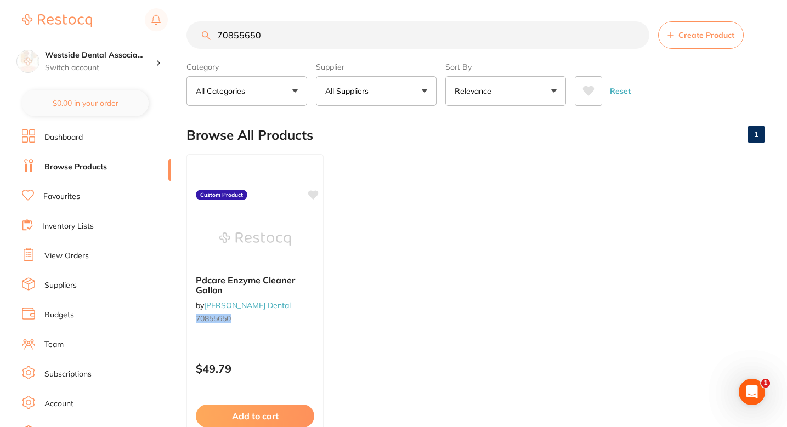
click at [388, 31] on input "70855650" at bounding box center [417, 34] width 463 height 27
paste input "909713"
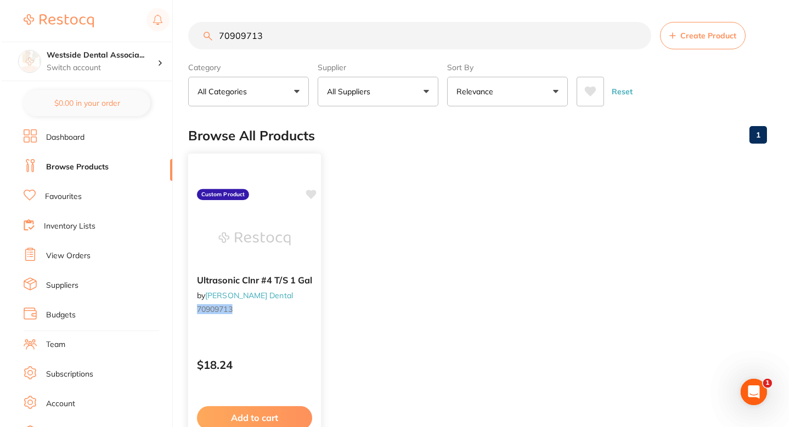
scroll to position [0, 0]
type input "70909713"
click at [294, 329] on div "Ultrasonic Clnr #4 T/S 1 Gal by Patterson Dental 70909713 Custom Product $18.24…" at bounding box center [253, 312] width 134 height 319
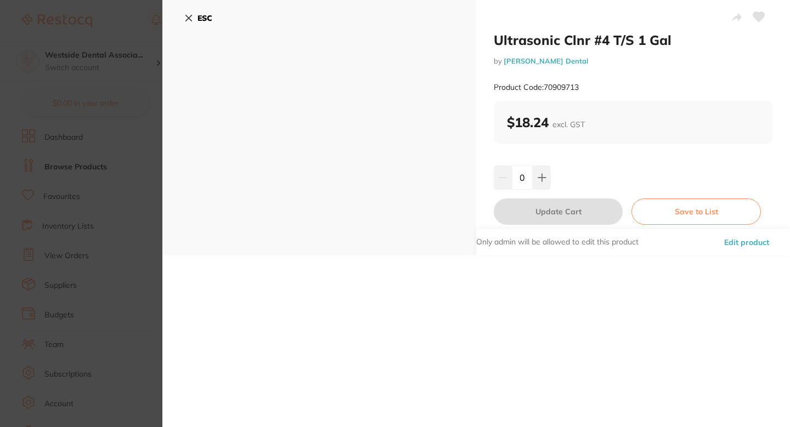
click at [740, 231] on button "Edit product" at bounding box center [747, 242] width 52 height 26
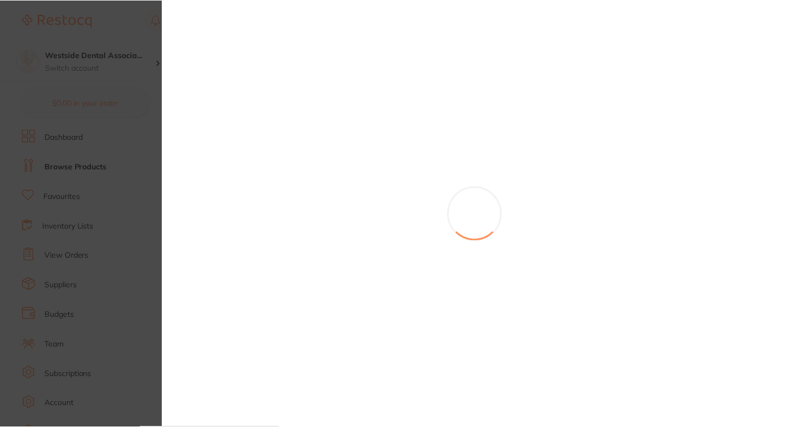
scroll to position [1, 0]
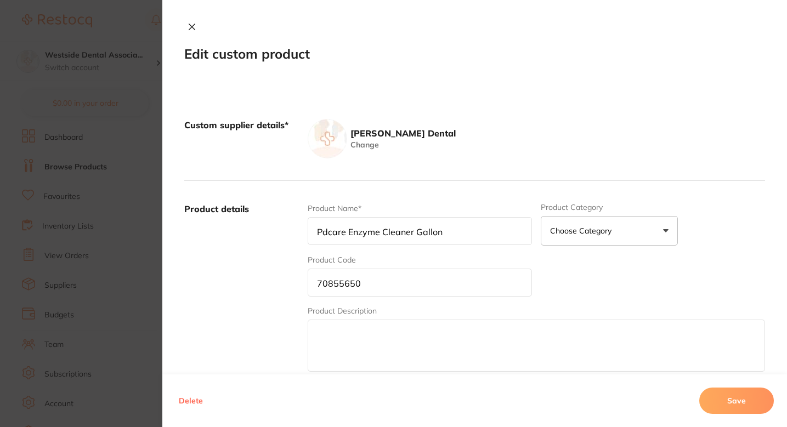
type input "Ultrasonic Clnr #4 T/S 1 Gal"
type input "70909713"
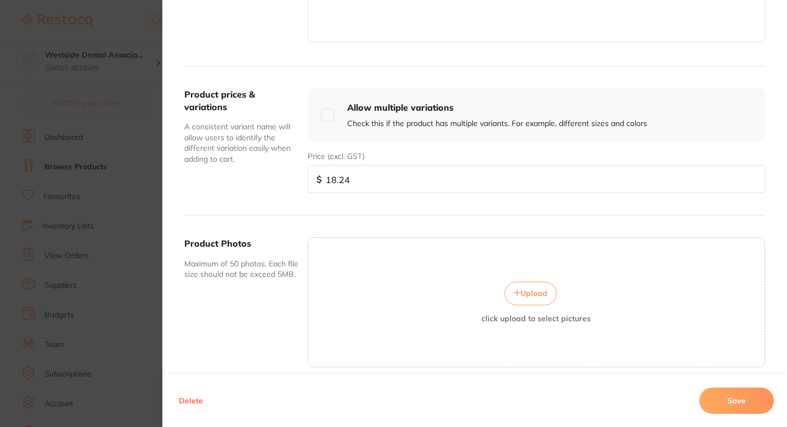
scroll to position [337, 0]
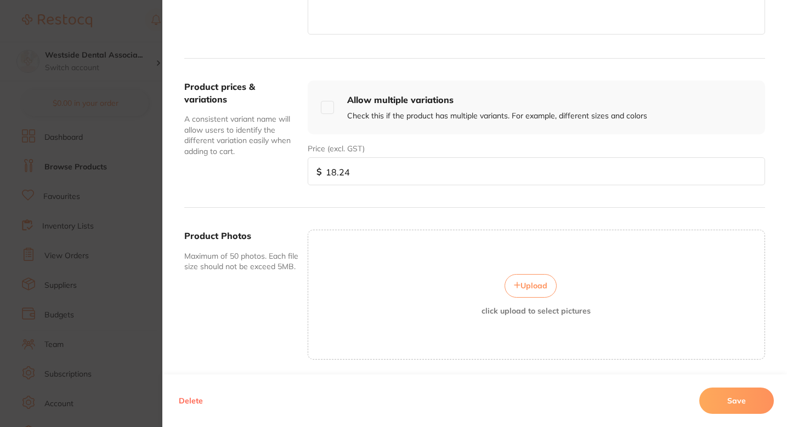
click at [382, 172] on input "18.24" at bounding box center [536, 171] width 457 height 28
paste input "9.17"
type input "19.17"
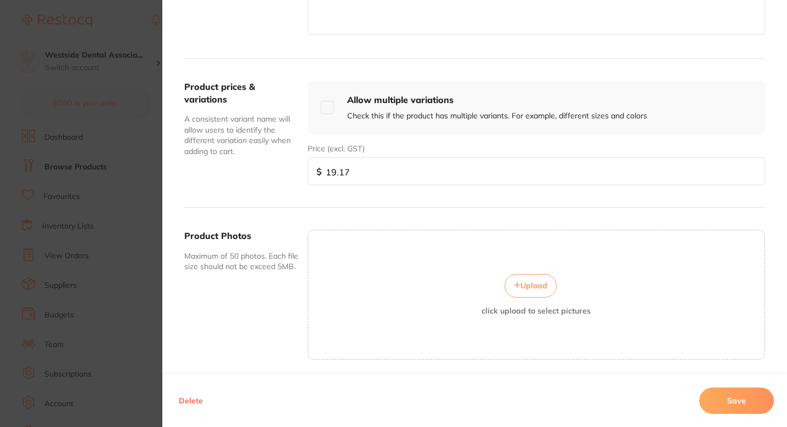
click at [756, 405] on button "Save" at bounding box center [736, 401] width 75 height 26
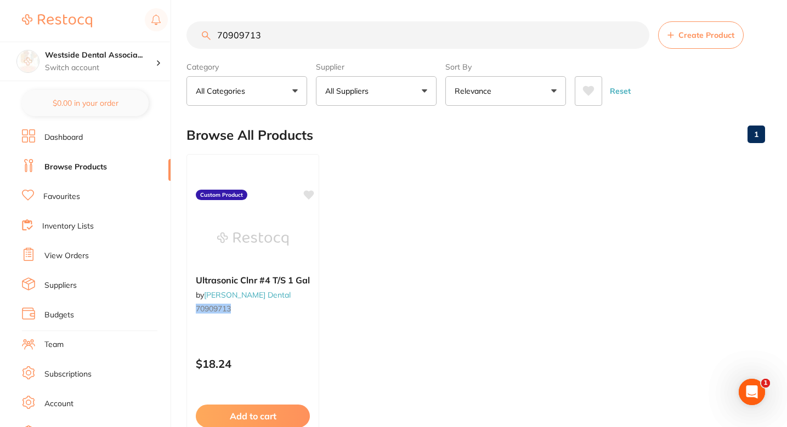
click at [459, 246] on ul "Ultrasonic Clnr #4 T/S 1 Gal by Patterson Dental 70909713 Custom Product $18.24…" at bounding box center [475, 311] width 579 height 315
click at [420, 33] on input "70909713" at bounding box center [417, 35] width 463 height 27
paste input "877209"
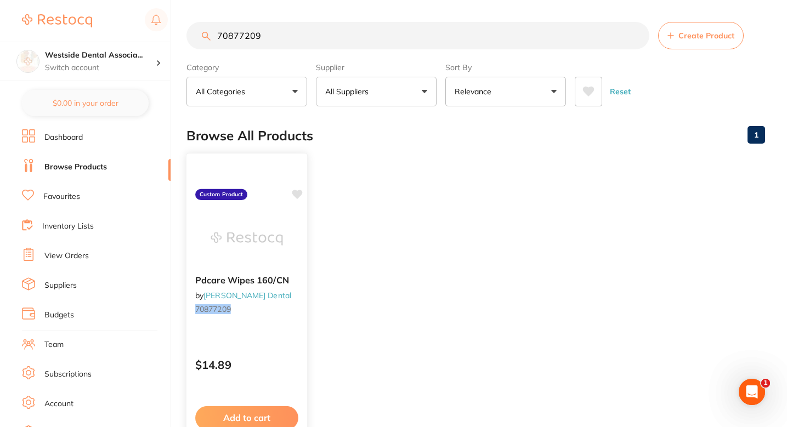
click at [281, 344] on div "Pdcare Wipes 160/CN by Patterson Dental 70877209 Custom Product $14.89 Add to c…" at bounding box center [247, 312] width 122 height 319
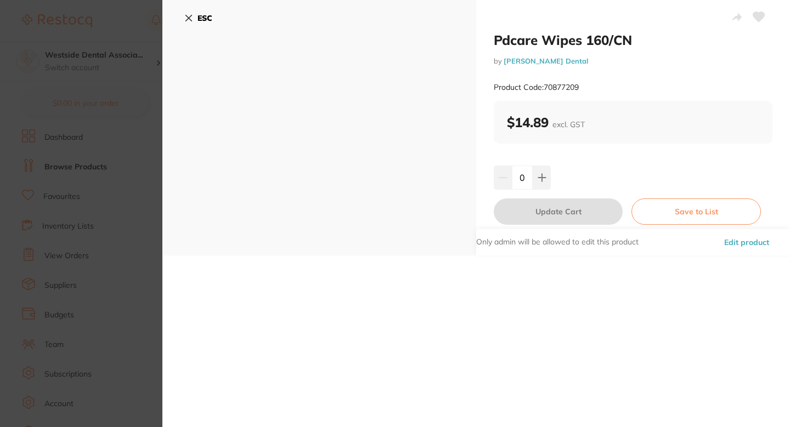
click at [188, 21] on icon at bounding box center [188, 18] width 9 height 9
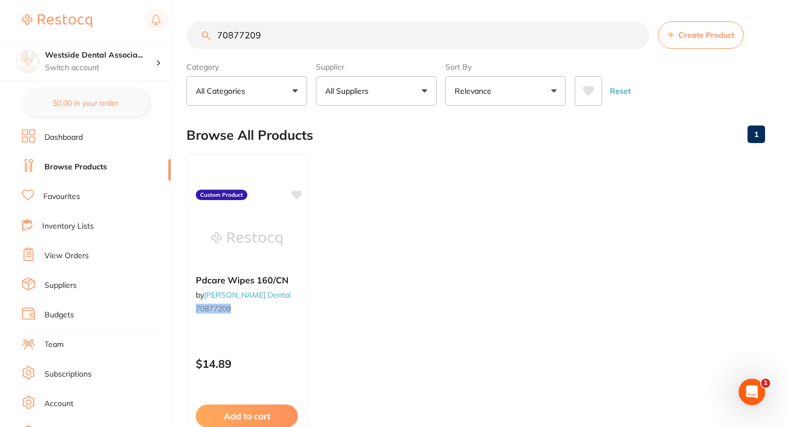
click at [369, 26] on input "70877209" at bounding box center [417, 34] width 463 height 27
paste input "1350974"
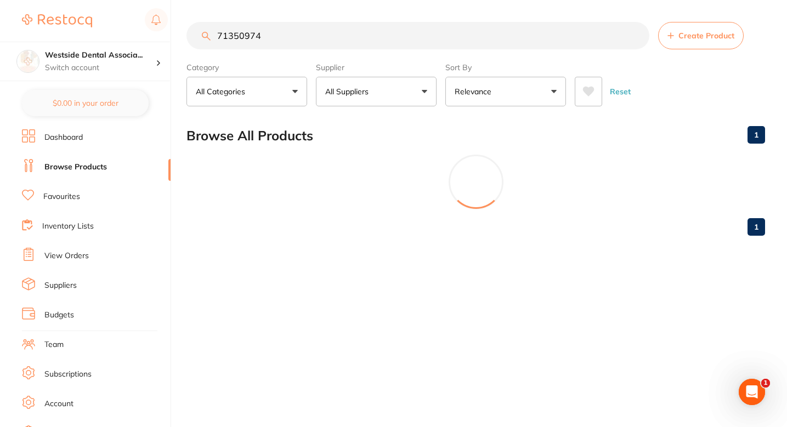
scroll to position [0, 0]
type input "71350974"
click at [371, 103] on button "All Suppliers" at bounding box center [376, 92] width 121 height 30
click at [259, 37] on input "71350974" at bounding box center [418, 35] width 465 height 27
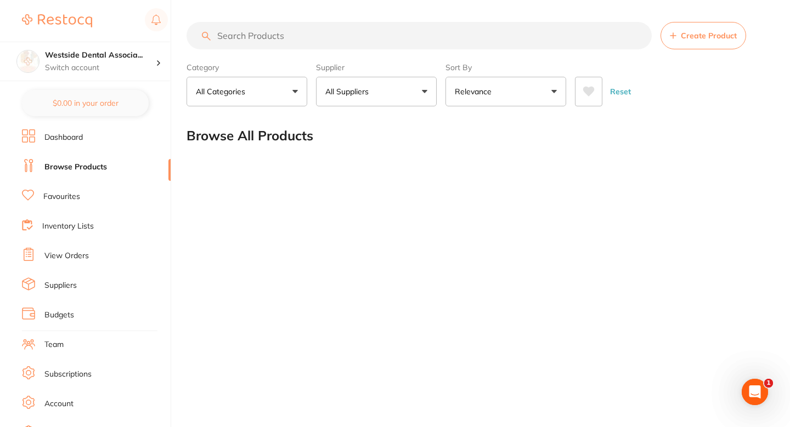
click at [340, 88] on p "All Suppliers" at bounding box center [349, 91] width 48 height 11
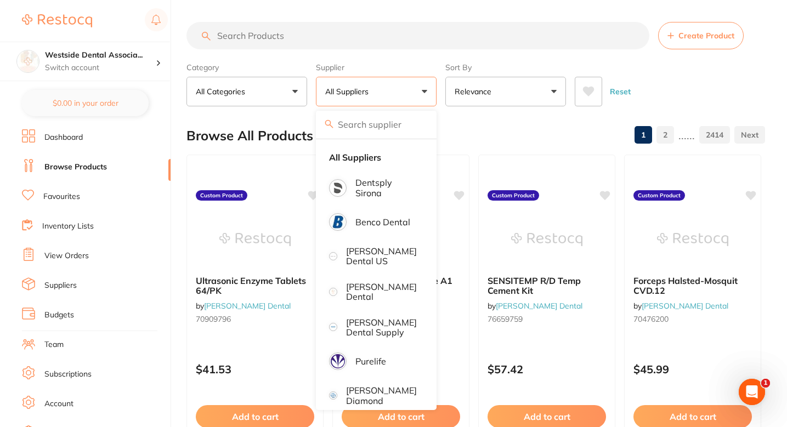
click at [360, 123] on input "search" at bounding box center [376, 124] width 121 height 27
click at [358, 299] on p "[PERSON_NAME] Dental" at bounding box center [381, 292] width 71 height 20
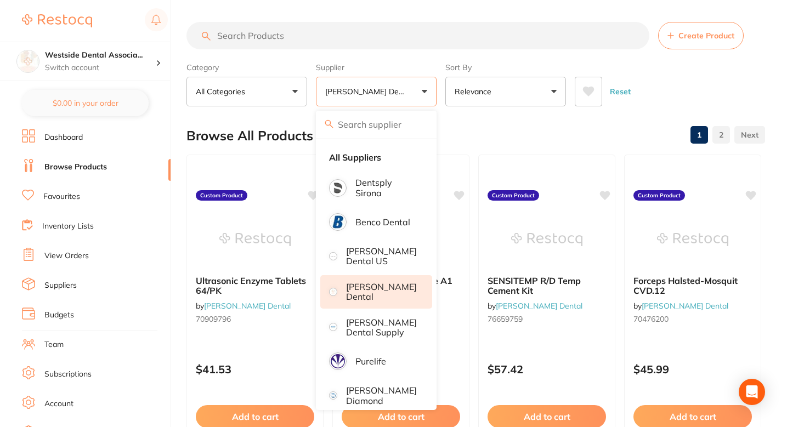
click at [332, 43] on input "search" at bounding box center [417, 35] width 463 height 27
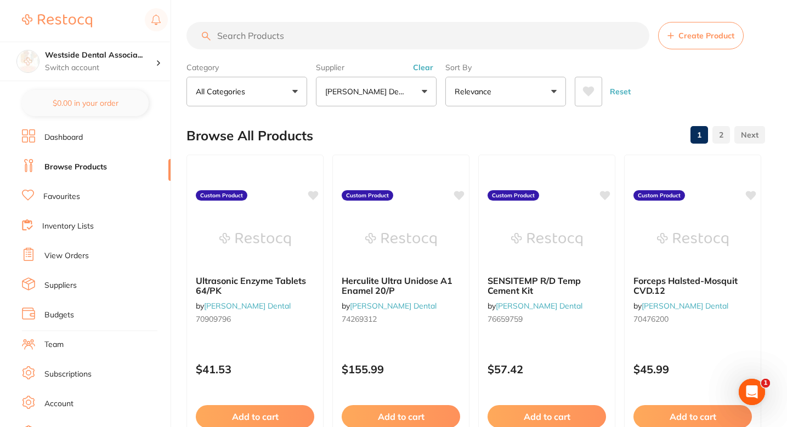
paste input "71350974"
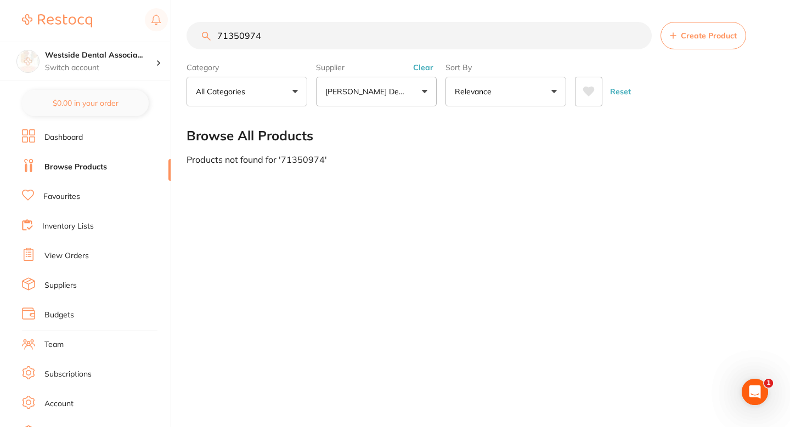
type input "71350974"
click at [690, 41] on button "Create Product" at bounding box center [703, 35] width 86 height 27
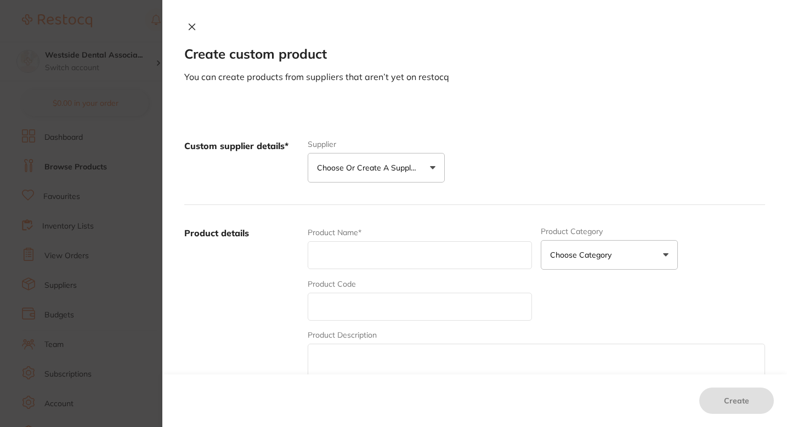
click at [389, 170] on p "Choose or create a supplier" at bounding box center [369, 167] width 104 height 11
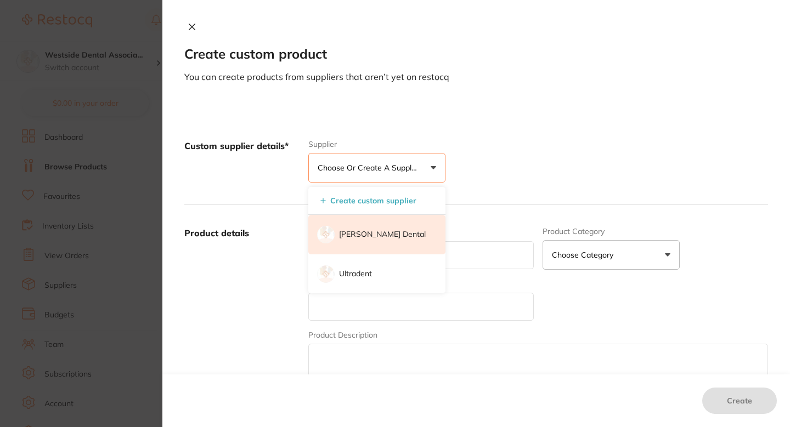
click at [377, 230] on p "[PERSON_NAME] Dental" at bounding box center [382, 234] width 87 height 11
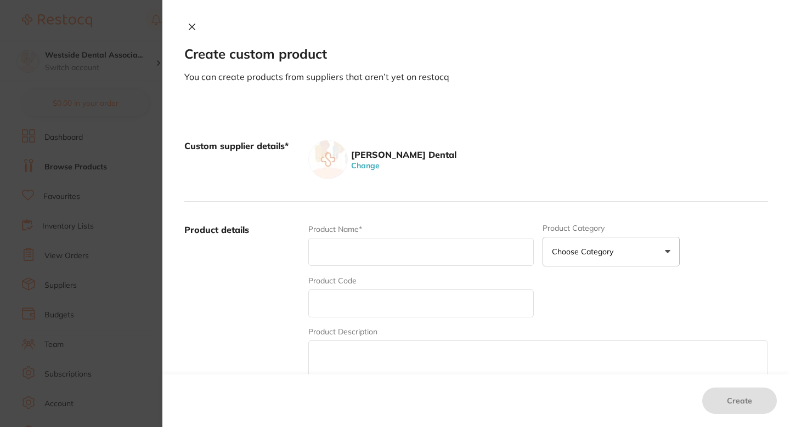
click at [363, 292] on input "text" at bounding box center [420, 304] width 225 height 28
paste input "71350974"
type input "71350974"
click at [349, 254] on input "text" at bounding box center [420, 252] width 225 height 28
click at [380, 250] on input "text" at bounding box center [420, 252] width 225 height 28
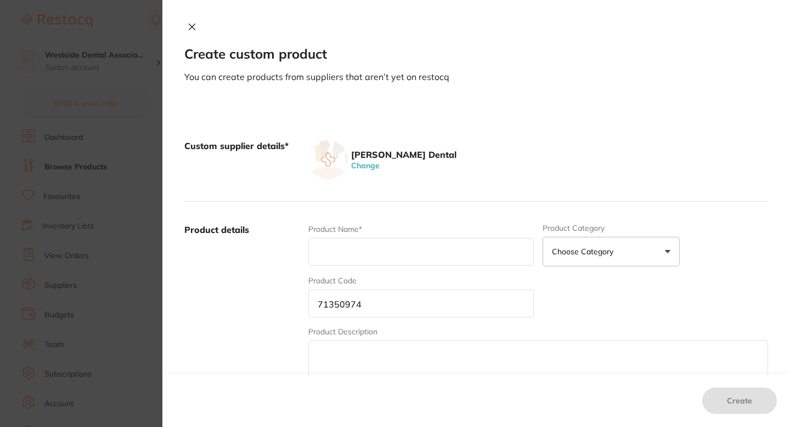
paste input "Adhese Univ Vivapen Snap-On 100/Bx"
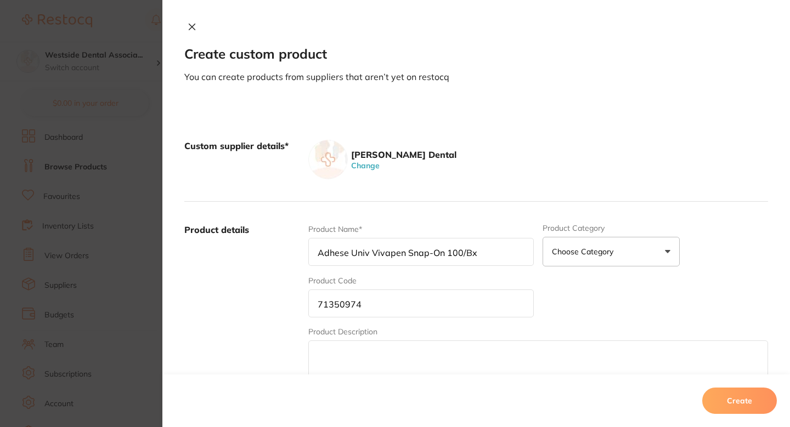
type input "Adhese Univ Vivapen Snap-On 100/Bx"
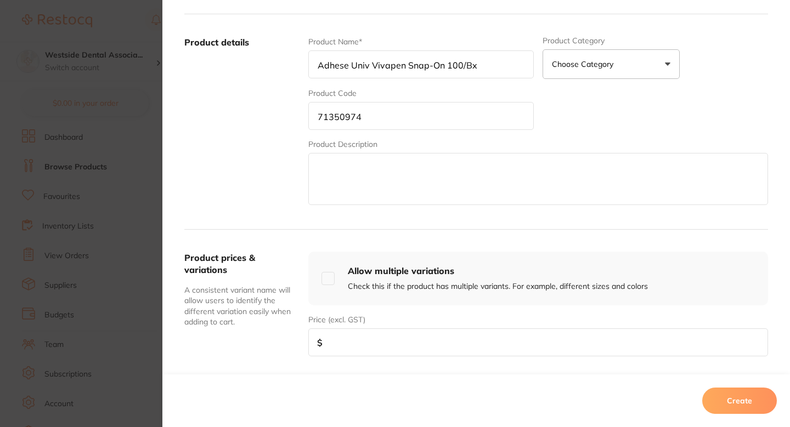
scroll to position [271, 0]
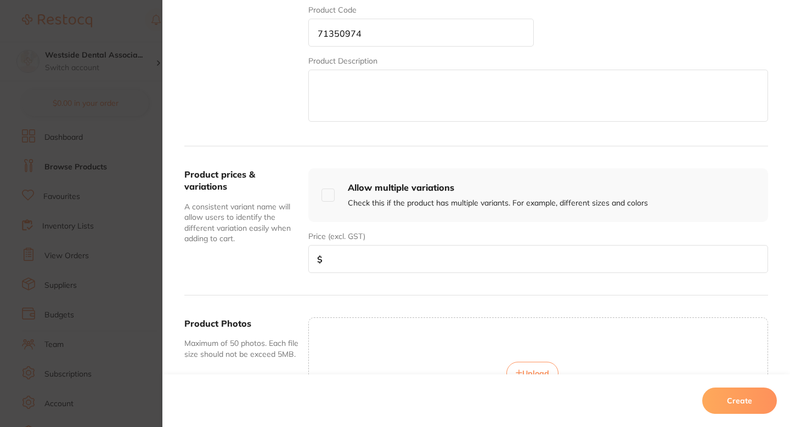
click at [377, 267] on input "number" at bounding box center [538, 259] width 460 height 28
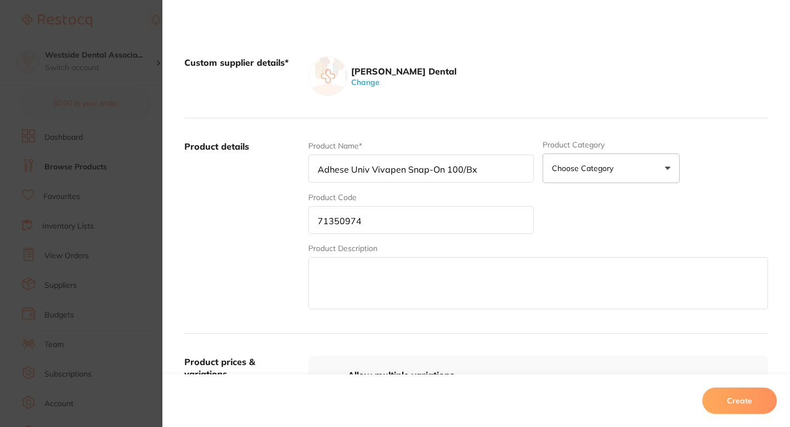
scroll to position [81, 0]
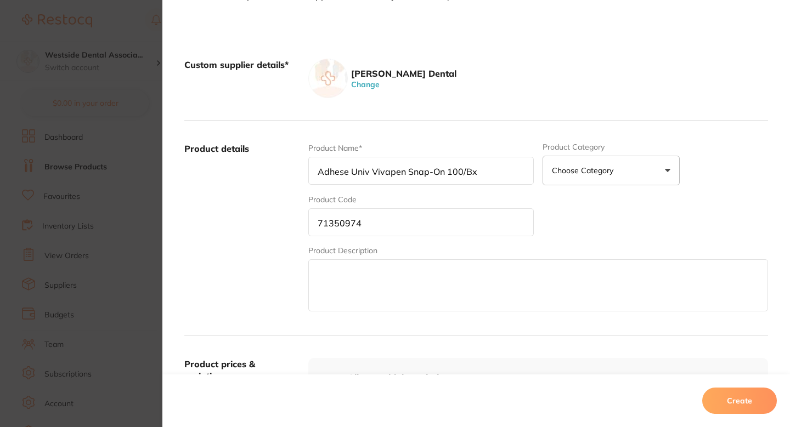
click at [608, 200] on div "Product Name* Adhese Univ Vivapen Snap-On 100/Bx Product Category Choose Catego…" at bounding box center [538, 228] width 460 height 171
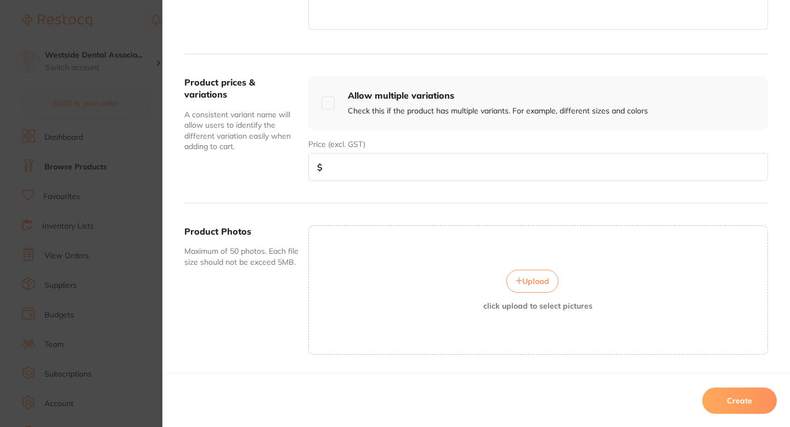
scroll to position [375, 0]
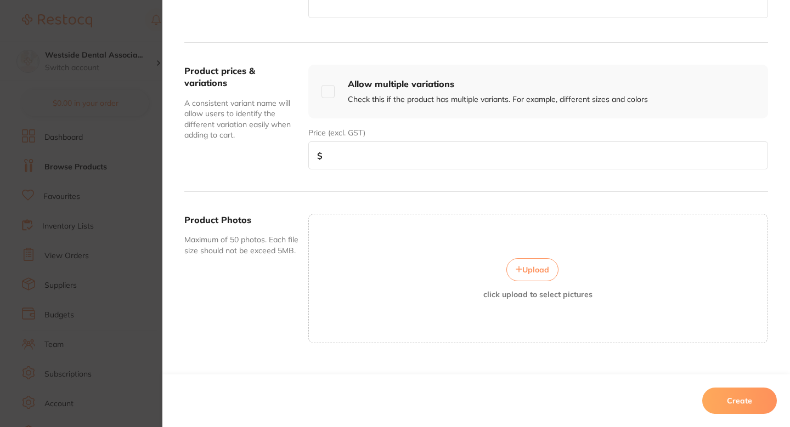
click at [413, 162] on input "number" at bounding box center [538, 155] width 460 height 28
type input "4"
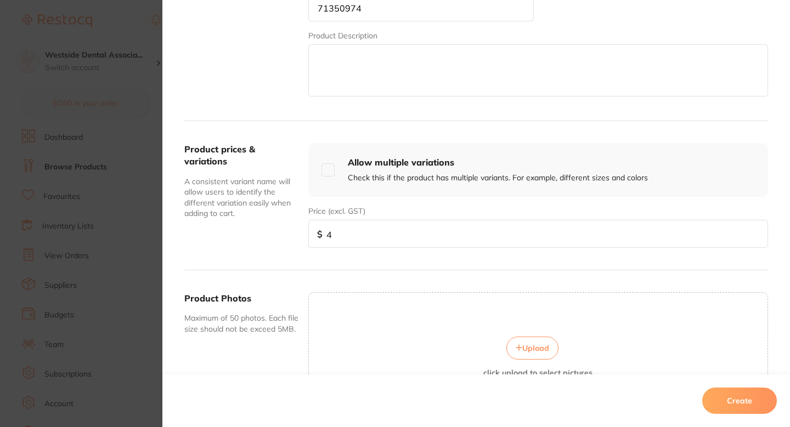
scroll to position [295, 0]
click at [373, 247] on input "number" at bounding box center [538, 235] width 460 height 28
paste input "53.39"
type input "53.39"
click at [362, 259] on div "Product prices & variations A consistent variant name will allow users to ident…" at bounding box center [476, 196] width 584 height 149
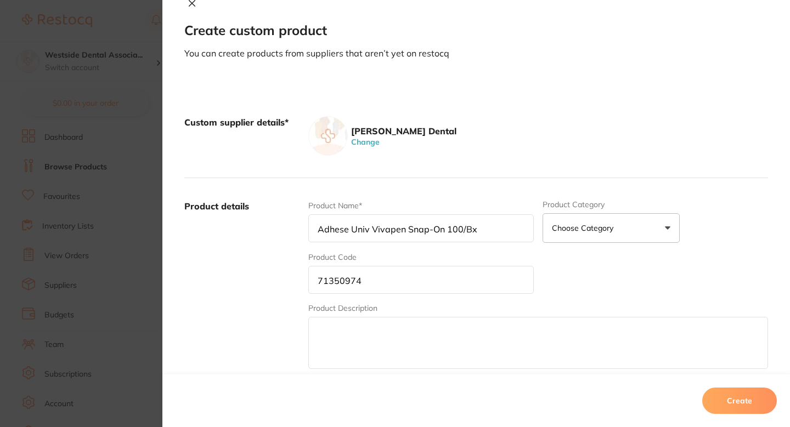
scroll to position [395, 0]
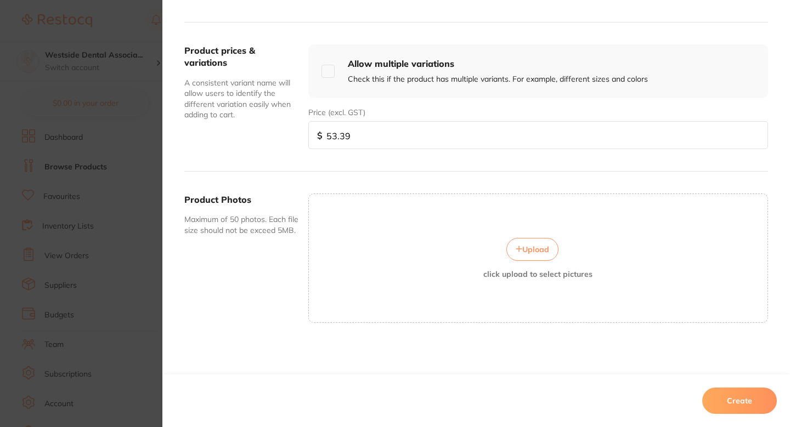
click at [731, 399] on button "Create" at bounding box center [739, 401] width 75 height 26
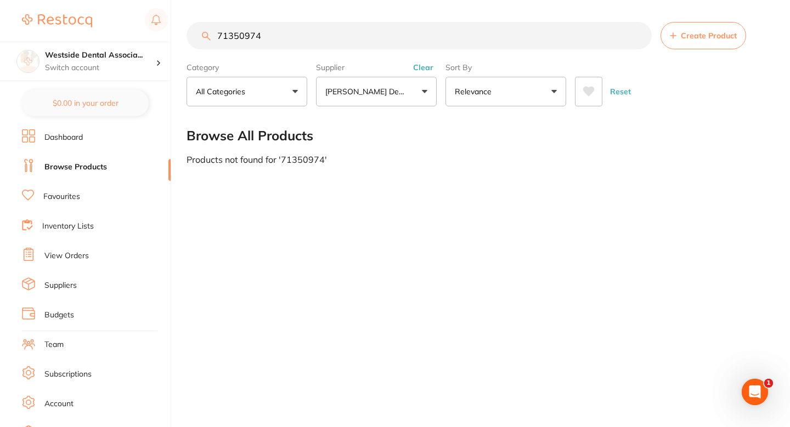
click at [349, 50] on section "71350974 Create Product Category All Categories All Categories No categories fo…" at bounding box center [476, 64] width 581 height 84
click at [356, 46] on input "71350974" at bounding box center [418, 35] width 465 height 27
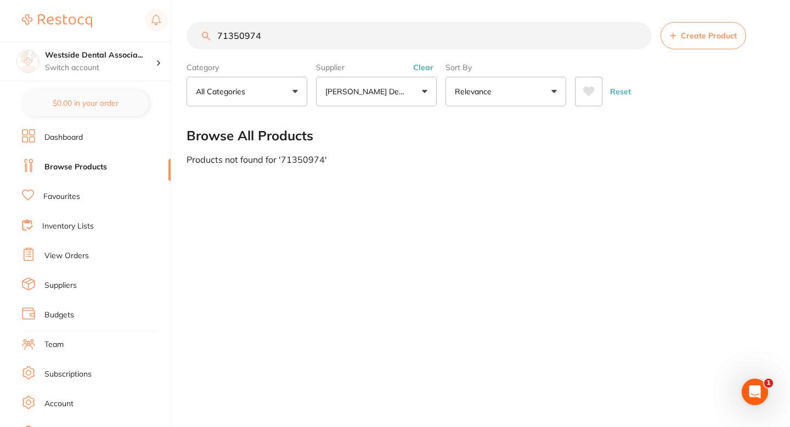
paste input "4383717"
type input "74383717"
click at [388, 43] on input "74383717" at bounding box center [418, 35] width 465 height 27
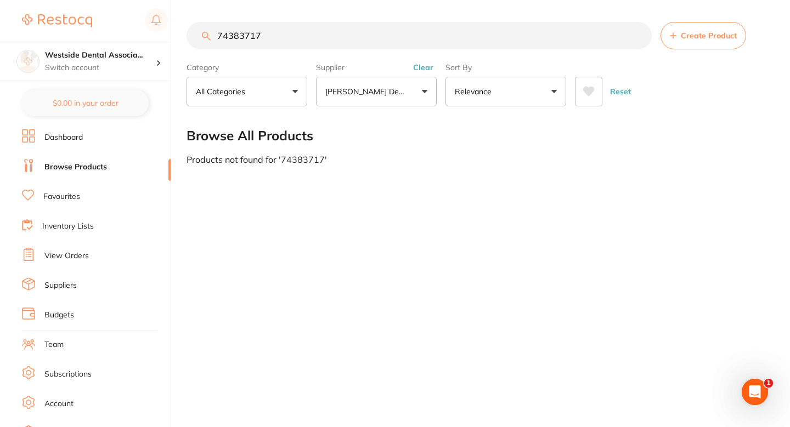
click at [683, 50] on section "74383717 Create Product Category All Categories All Categories No categories fo…" at bounding box center [476, 64] width 581 height 84
click at [683, 45] on button "Create Product" at bounding box center [703, 35] width 86 height 27
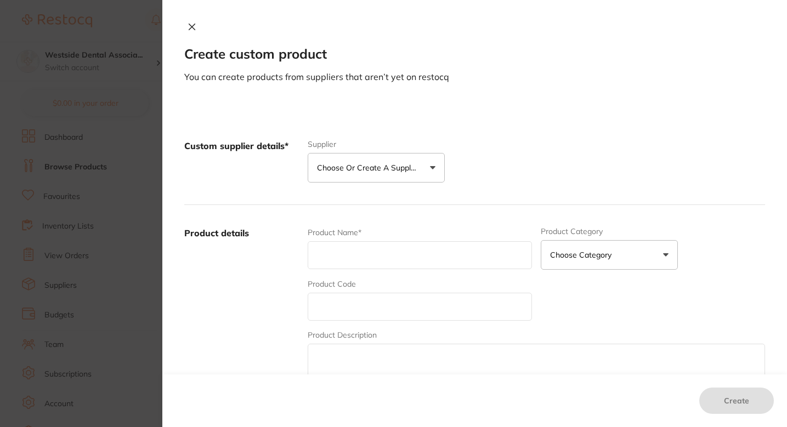
click at [377, 174] on button "Choose or create a supplier" at bounding box center [376, 168] width 137 height 30
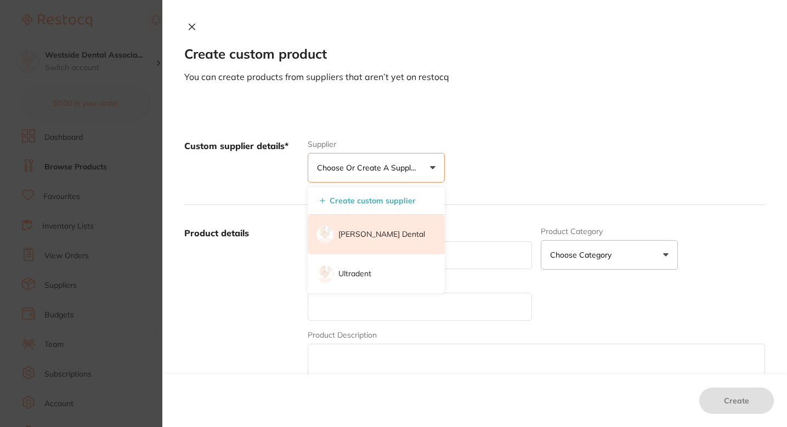
click at [371, 227] on li "[PERSON_NAME] Dental" at bounding box center [376, 234] width 137 height 39
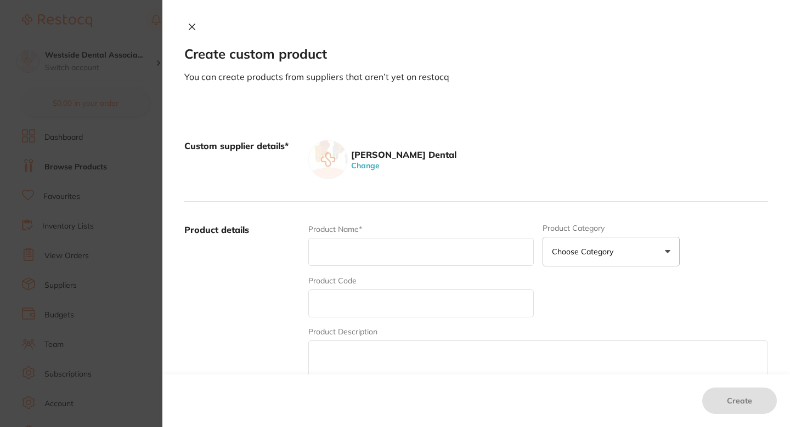
scroll to position [0, 0]
click at [361, 303] on input "text" at bounding box center [420, 304] width 225 height 28
type input "v"
paste input "74383717"
type input "74383717"
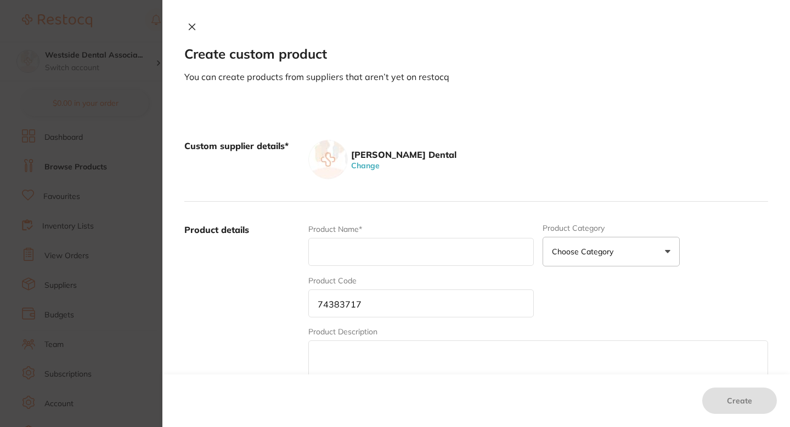
click at [359, 263] on input "text" at bounding box center [420, 252] width 225 height 28
click at [371, 262] on input "text" at bounding box center [420, 252] width 225 height 28
paste input "Tempbond Clear Automix Syr"
type input "Tempbond Clear Automix Syr"
click at [260, 284] on label "Product details" at bounding box center [241, 309] width 115 height 171
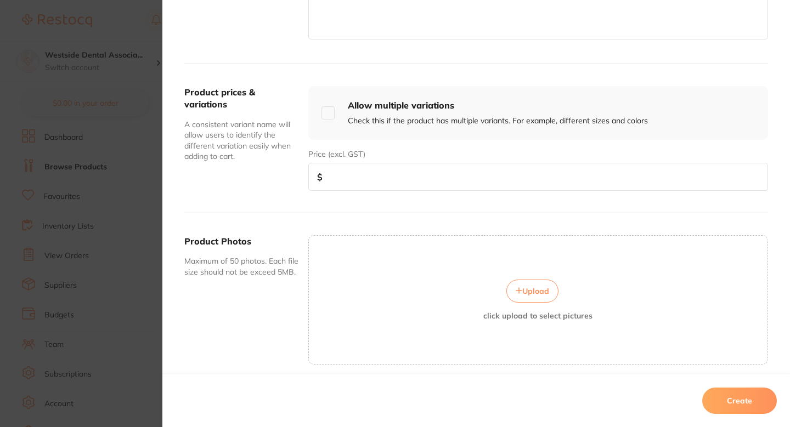
scroll to position [364, 0]
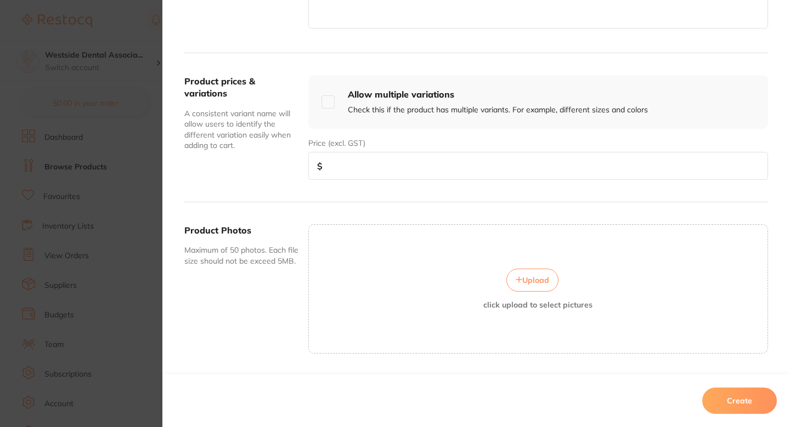
click at [389, 169] on input "number" at bounding box center [538, 166] width 460 height 28
paste input "86.99"
type input "86.99"
click at [280, 181] on div "Product prices & variations A consistent variant name will allow users to ident…" at bounding box center [476, 127] width 584 height 149
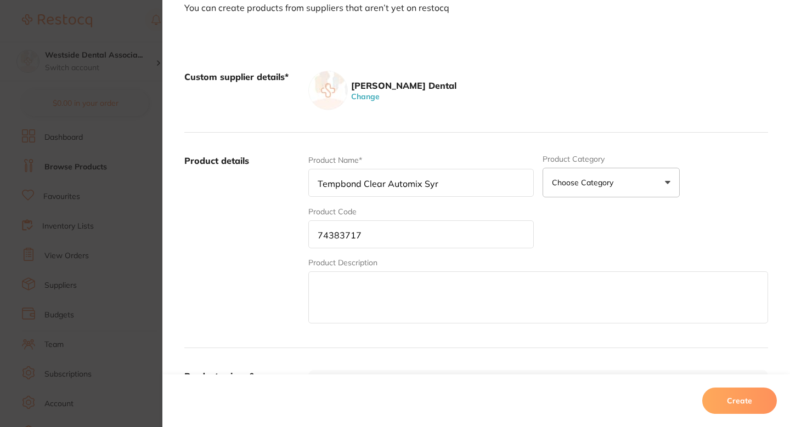
scroll to position [68, 0]
click at [278, 239] on label "Product details" at bounding box center [241, 241] width 115 height 171
click at [575, 211] on div "Product Name* Tempbond Clear Automix Syr Product Category Choose Category 3d Pr…" at bounding box center [538, 241] width 460 height 171
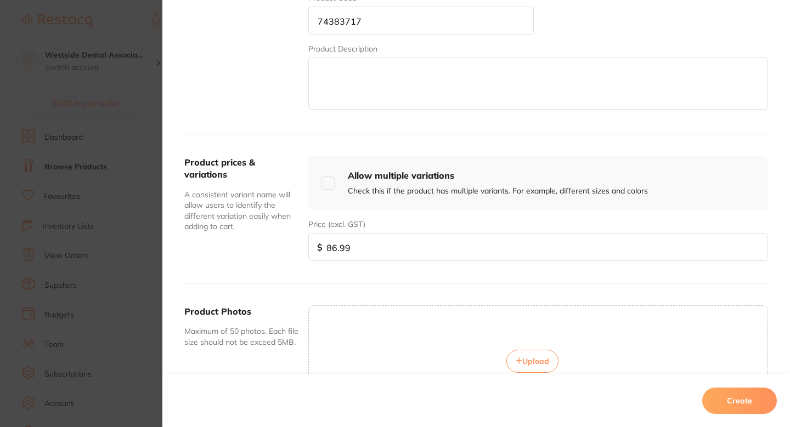
scroll to position [314, 0]
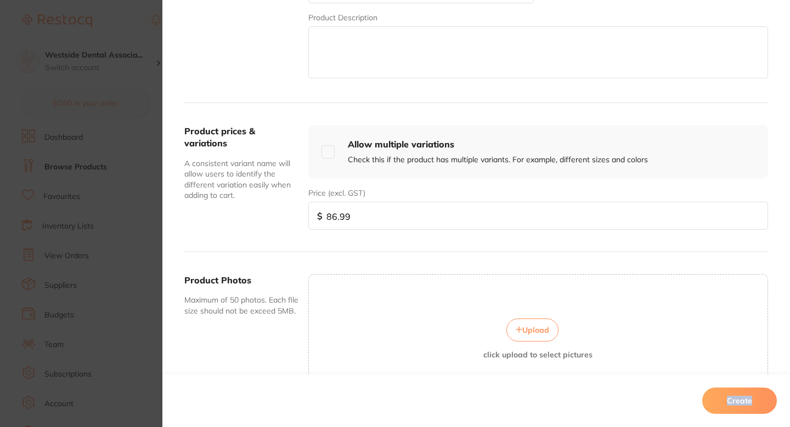
click at [736, 406] on button "Create" at bounding box center [739, 401] width 75 height 26
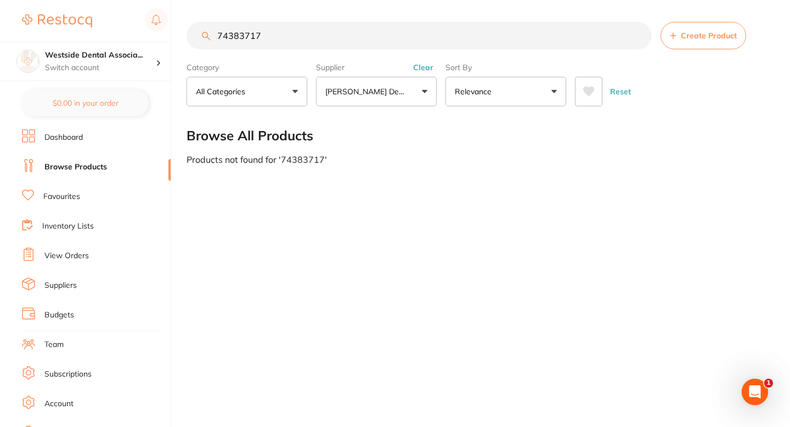
click at [354, 40] on input "74383717" at bounding box center [418, 35] width 465 height 27
paste input "1074004"
type input "71074004"
click at [678, 35] on button "Create Product" at bounding box center [703, 35] width 86 height 27
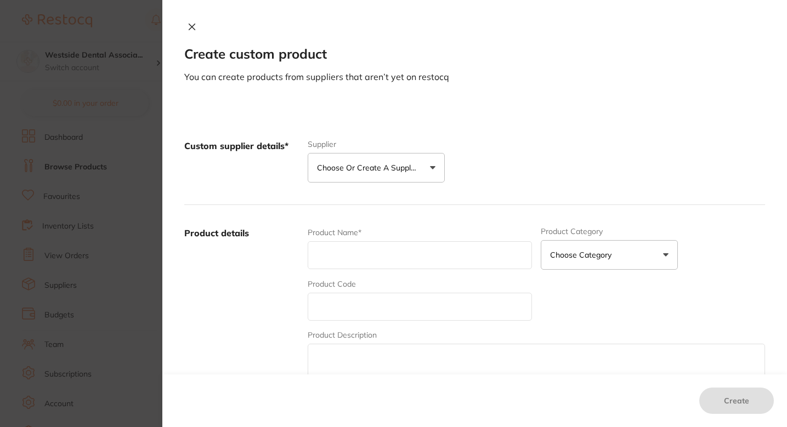
click at [388, 174] on button "Choose or create a supplier" at bounding box center [376, 168] width 137 height 30
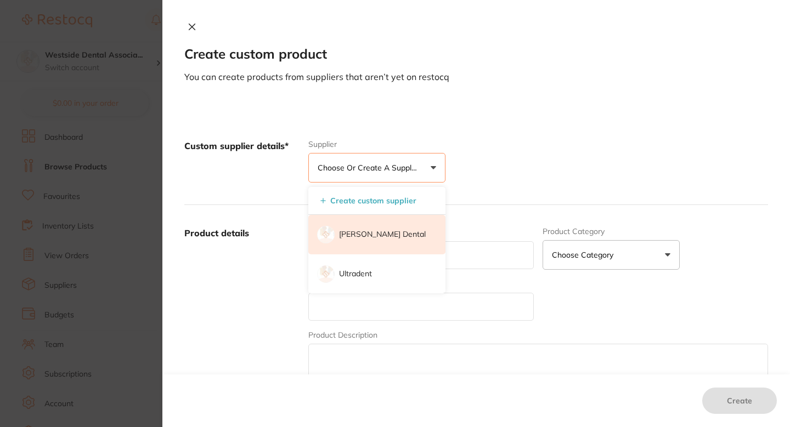
scroll to position [0, 0]
click at [359, 236] on p "[PERSON_NAME] Dental" at bounding box center [382, 234] width 87 height 11
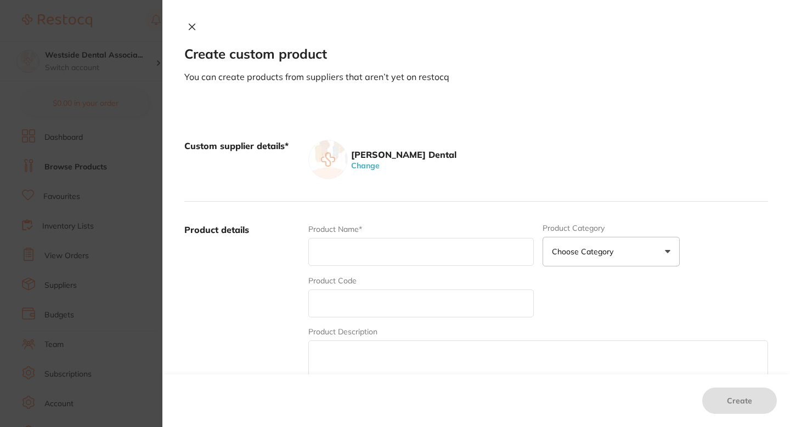
click at [359, 290] on input "text" at bounding box center [420, 304] width 225 height 28
paste input "71074004"
type input "71074004"
click at [363, 249] on input "text" at bounding box center [420, 252] width 225 height 28
click at [364, 267] on div "Product Name*" at bounding box center [420, 245] width 225 height 43
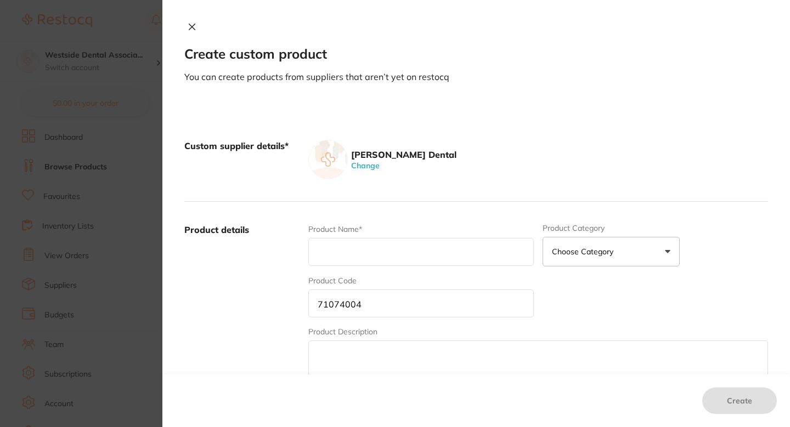
click at [368, 263] on input "text" at bounding box center [420, 252] width 225 height 28
paste input "Cotton Tip Applicator 3" 3WC 1000/Box"
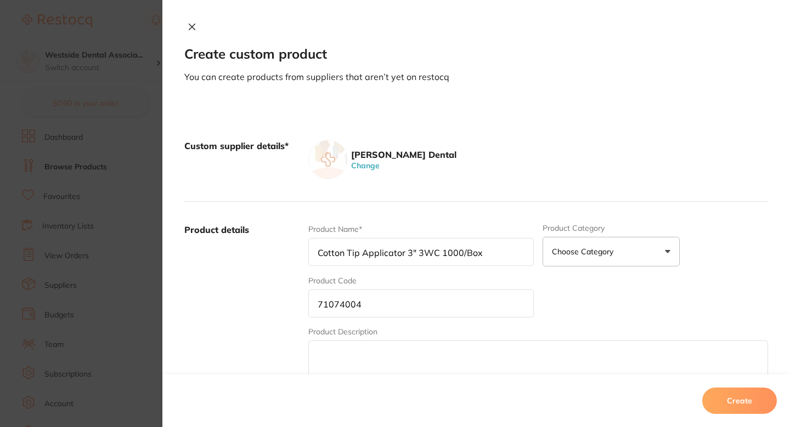
type input "Cotton Tip Applicator 3" 3WC 1000/Box"
click at [277, 275] on label "Product details" at bounding box center [241, 309] width 115 height 171
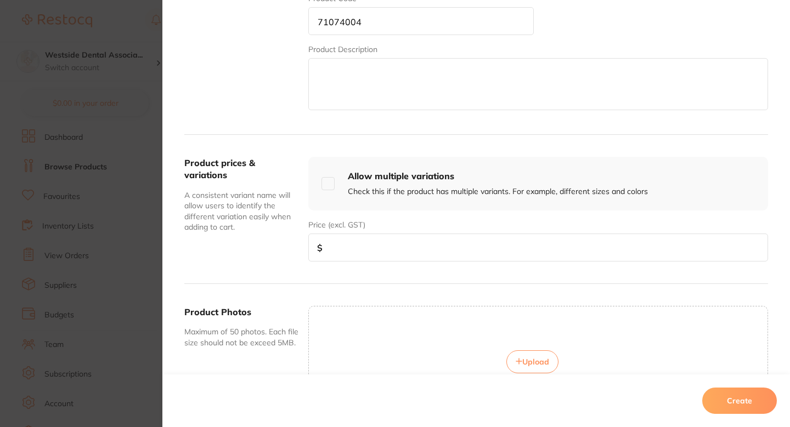
scroll to position [295, 0]
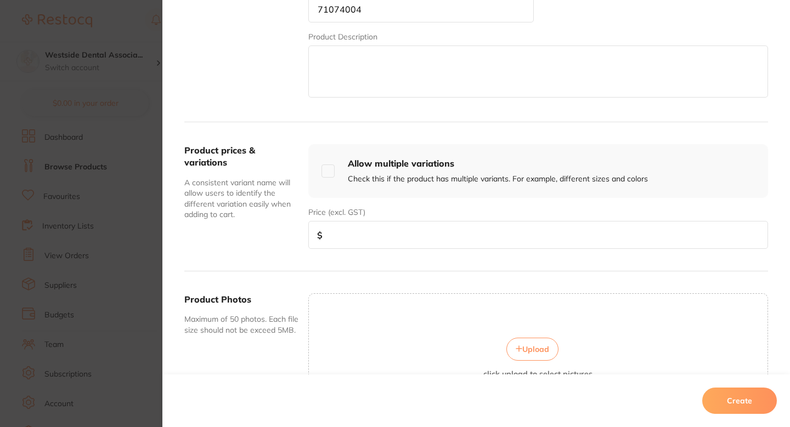
click at [354, 235] on input "number" at bounding box center [538, 235] width 460 height 28
paste input "13.99"
type input "13.99"
click at [737, 400] on button "Create" at bounding box center [739, 401] width 75 height 26
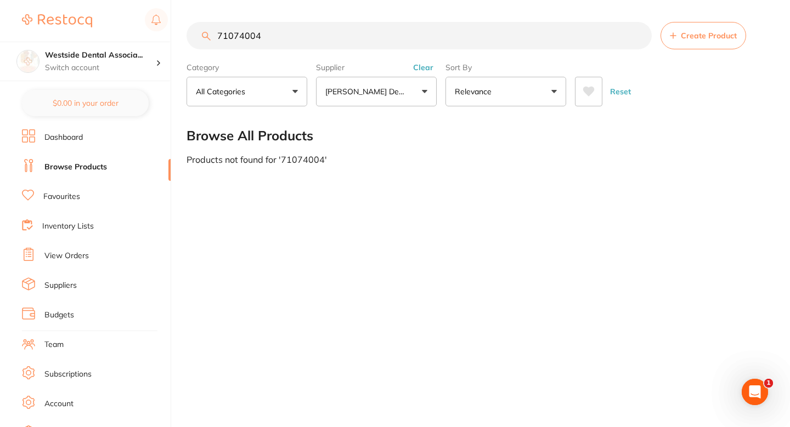
click at [504, 177] on main "71074004 Create Product Category All Categories All Categories No categories fo…" at bounding box center [487, 93] width 603 height 186
click at [369, 41] on input "71074004" at bounding box center [418, 35] width 465 height 27
paste input "0893511"
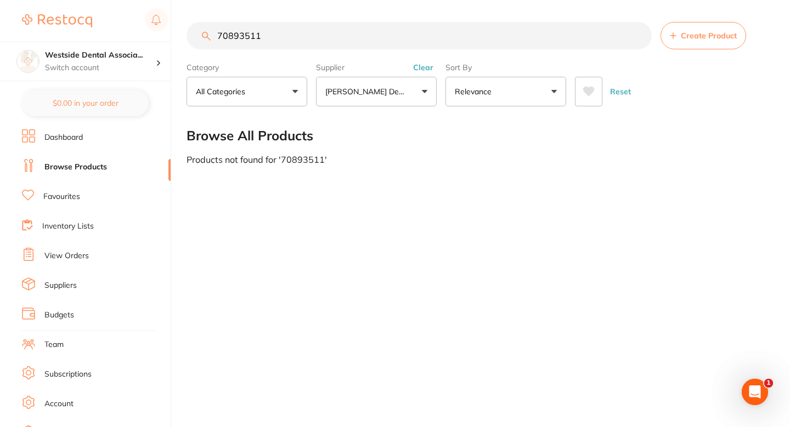
type input "70893511"
click at [704, 47] on button "Create Product" at bounding box center [703, 35] width 86 height 27
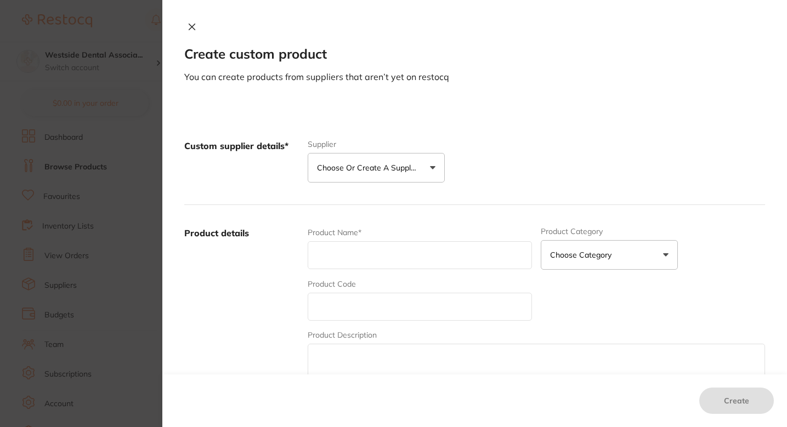
click at [378, 156] on button "Choose or create a supplier" at bounding box center [376, 168] width 137 height 30
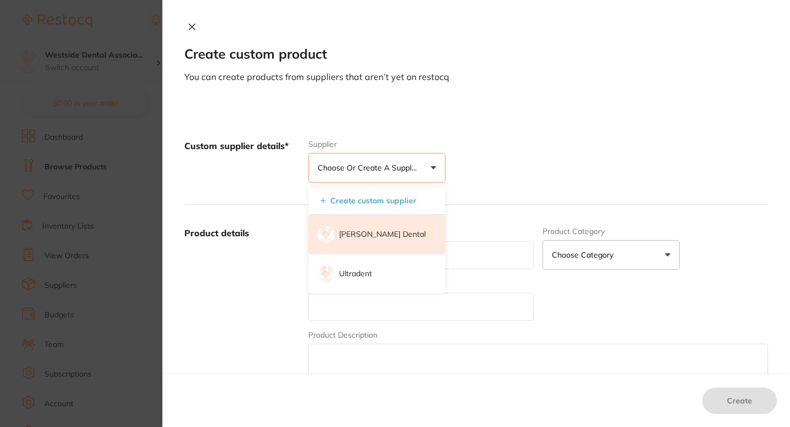
scroll to position [0, 0]
click at [363, 234] on p "[PERSON_NAME] Dental" at bounding box center [382, 234] width 87 height 11
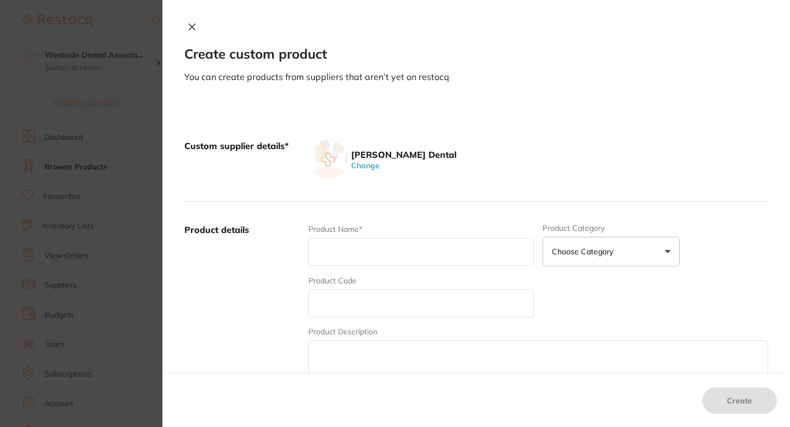
click at [360, 295] on input "text" at bounding box center [420, 304] width 225 height 28
paste input "70893511"
type input "70893511"
click at [367, 244] on input "text" at bounding box center [420, 252] width 225 height 28
paste input "Syr Endo Luer Lock 3cc 100/Pk"
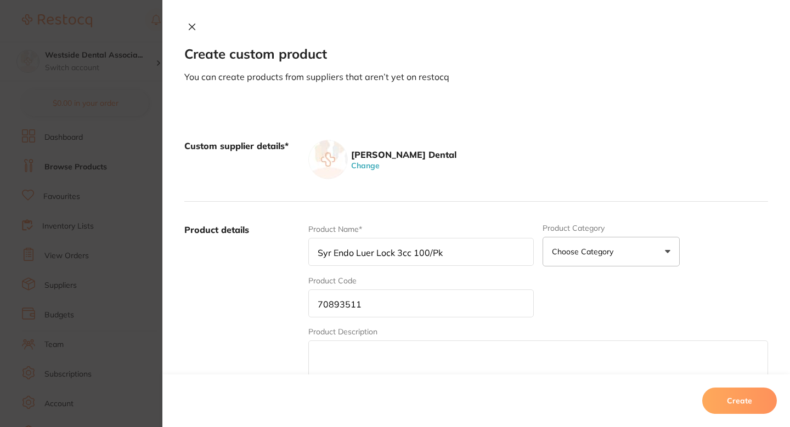
type input "Syr Endo Luer Lock 3cc 100/Pk"
click at [297, 259] on label "Product details" at bounding box center [241, 309] width 115 height 171
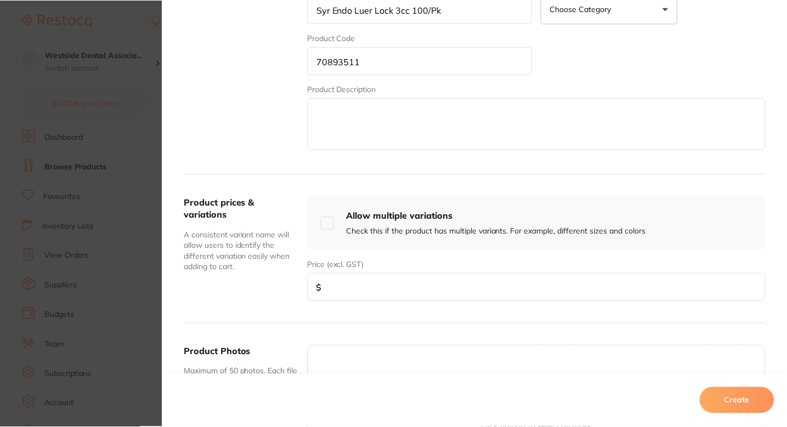
scroll to position [246, 0]
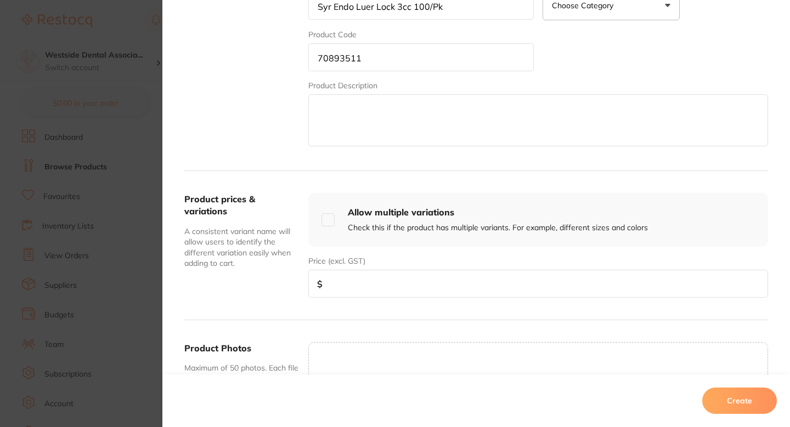
click at [337, 286] on input "number" at bounding box center [538, 284] width 460 height 28
paste input "10.37"
type input "10.37"
click at [744, 398] on button "Create" at bounding box center [739, 401] width 75 height 26
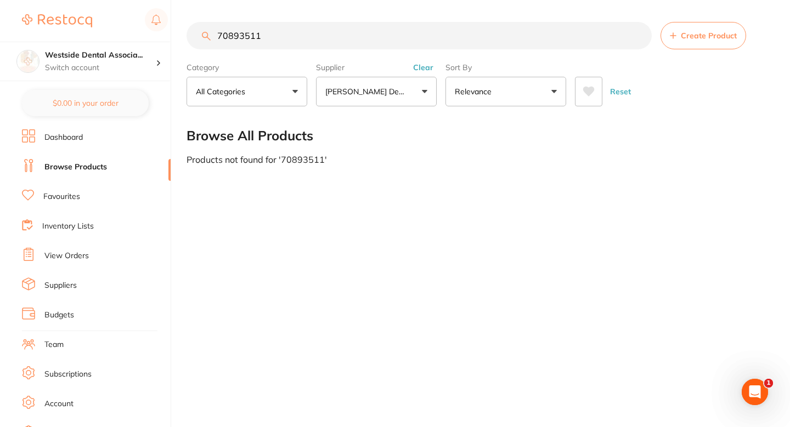
click at [319, 27] on input "70893511" at bounding box center [418, 35] width 465 height 27
paste input "370858"
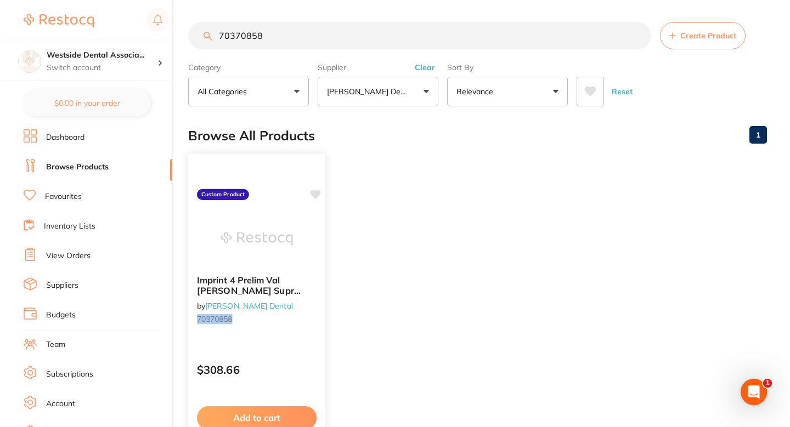
scroll to position [0, 0]
type input "70370858"
click at [294, 329] on div "Imprint 4 Prelim Val Pk Penta Supr Quick by Patterson Dental 70370858" at bounding box center [254, 302] width 137 height 71
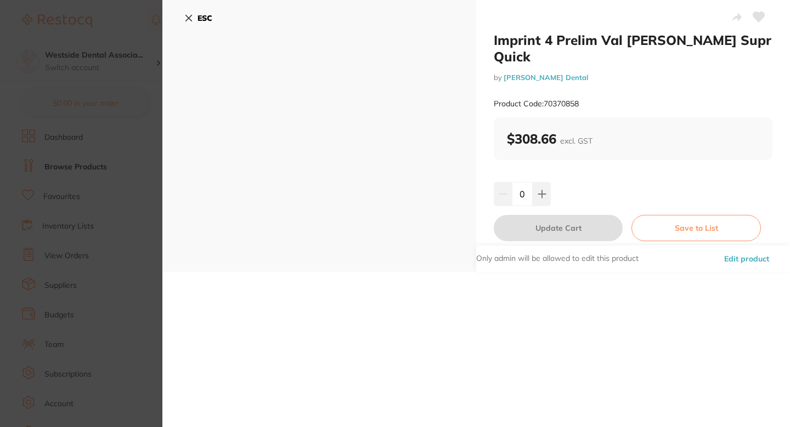
click at [722, 246] on button "Edit product" at bounding box center [747, 259] width 52 height 26
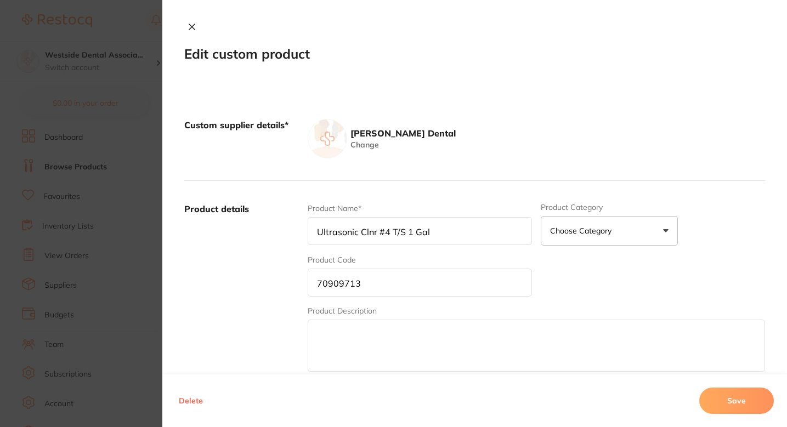
type input "Imprint 4 Prelim Val Pk Penta Supr Quick"
type input "70370858"
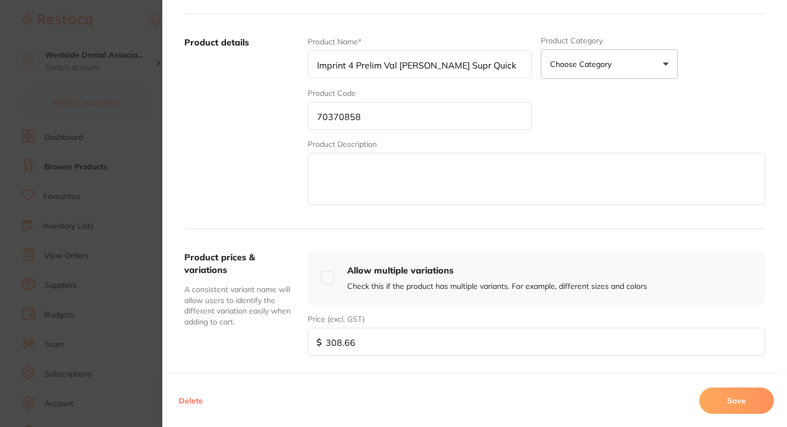
scroll to position [207, 0]
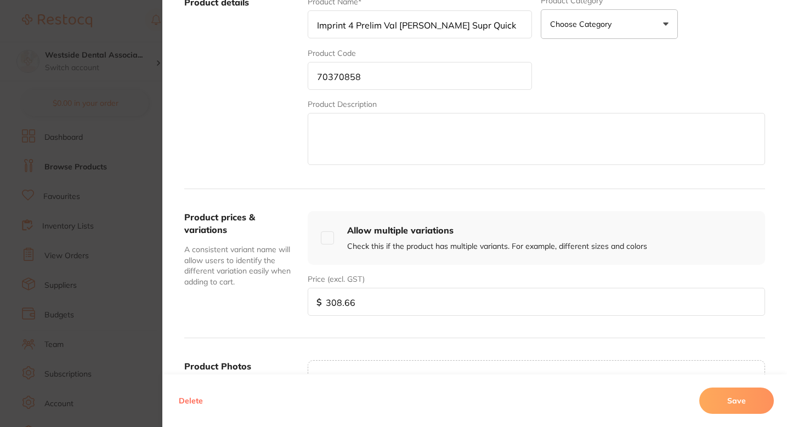
click at [379, 312] on input "308.66" at bounding box center [536, 302] width 457 height 28
paste input "40.99"
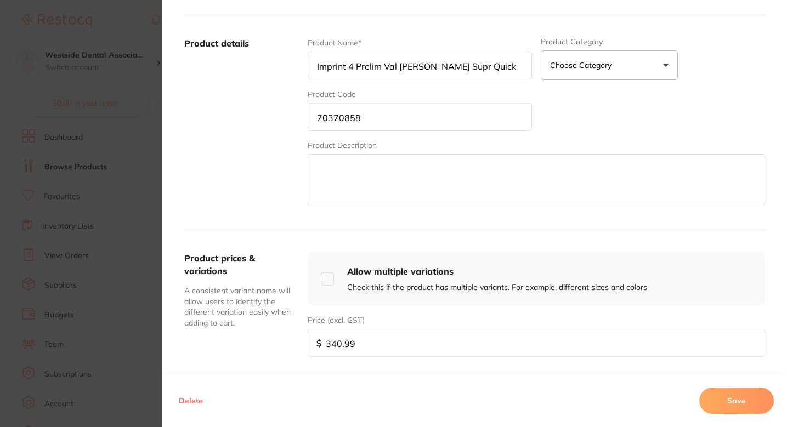
type input "340.99"
click at [255, 202] on label "Product details" at bounding box center [241, 122] width 115 height 171
click at [264, 194] on label "Product details" at bounding box center [241, 122] width 115 height 171
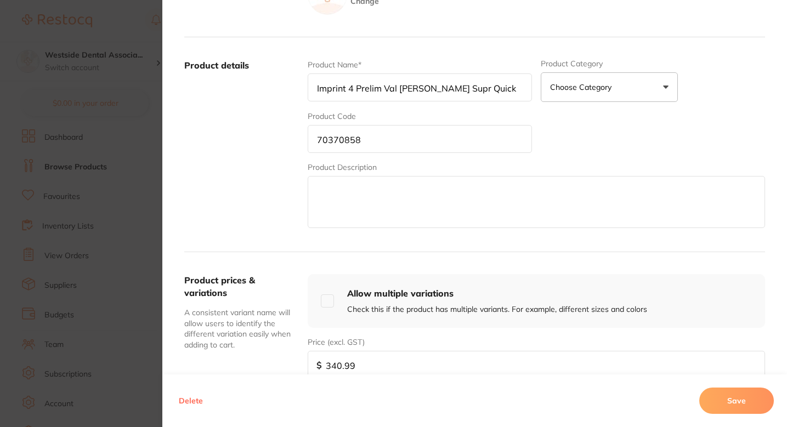
click at [591, 152] on div "Product Name* Imprint 4 Prelim Val Pk Penta Supr Quick Product Category Choose …" at bounding box center [536, 144] width 457 height 171
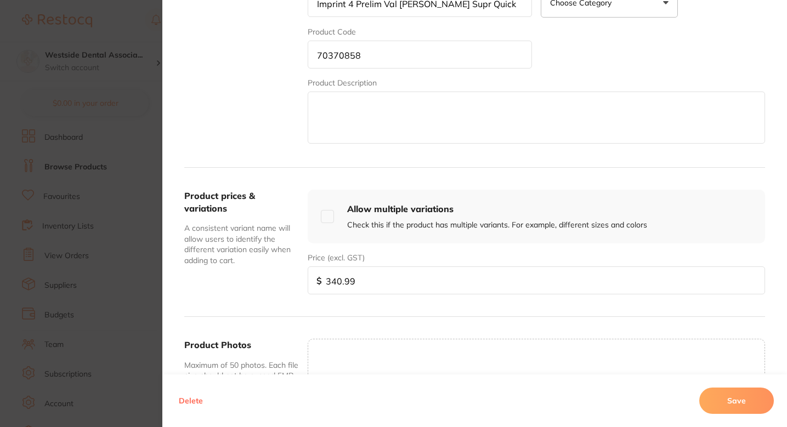
scroll to position [285, 0]
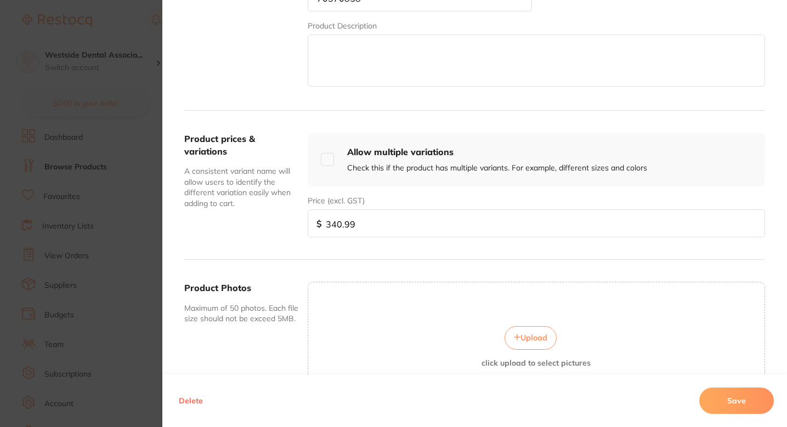
click at [735, 394] on button "Save" at bounding box center [736, 401] width 75 height 26
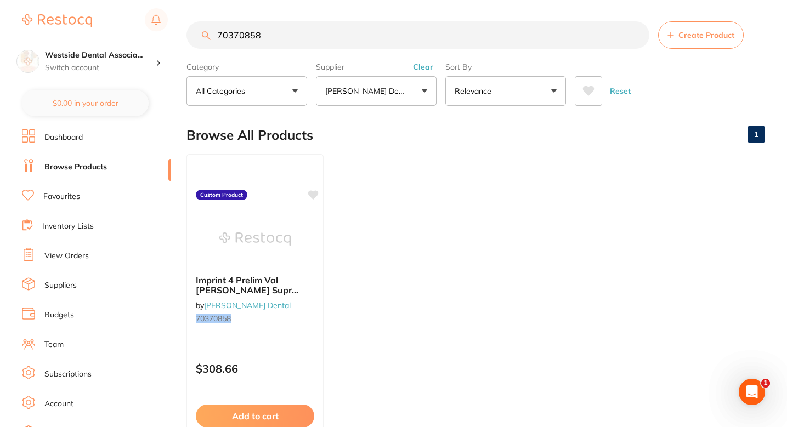
click at [536, 242] on ul "Imprint 4 Prelim Val Pk Penta Supr Quick by Patterson Dental 70370858 Custom Pr…" at bounding box center [475, 311] width 579 height 315
click at [326, 43] on input "70370858" at bounding box center [417, 34] width 463 height 27
paste input "7095342"
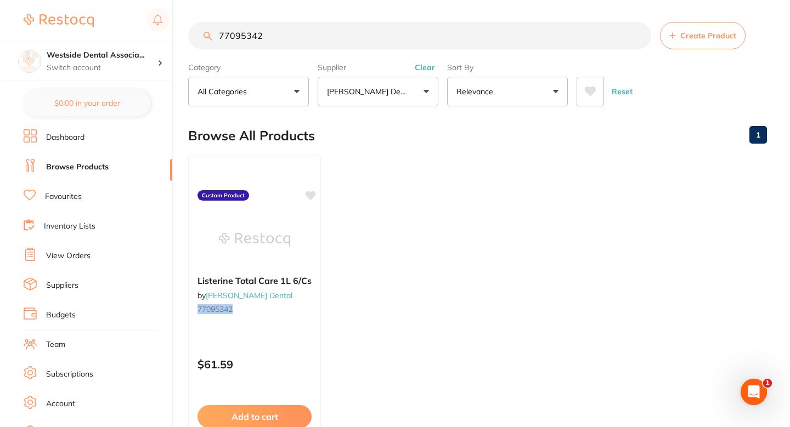
scroll to position [0, 0]
type input "77095342"
click at [304, 322] on div "Listerine Total Care 1L 6/Cs by Patterson Dental 77095342" at bounding box center [252, 297] width 133 height 60
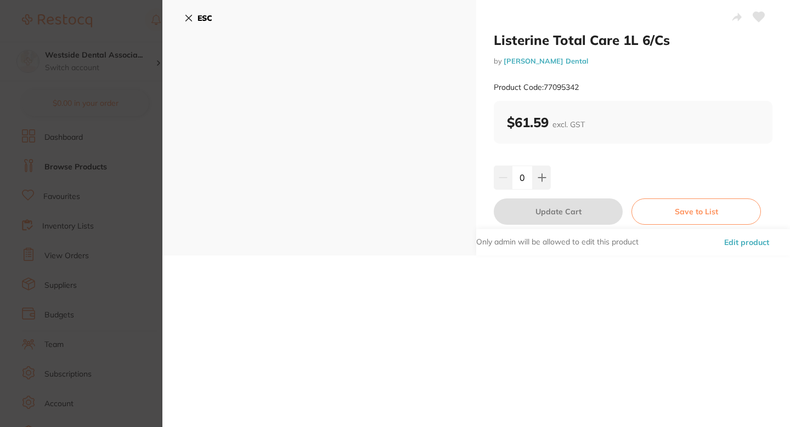
click at [152, 253] on section "Listerine Total Care 1L 6/Cs by Patterson Dental Product Code: 77095342 ESC Lis…" at bounding box center [395, 213] width 790 height 427
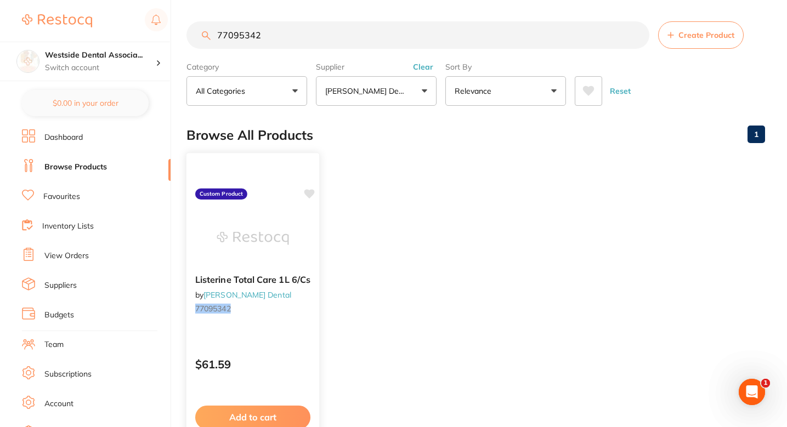
click at [306, 333] on div "Listerine Total Care 1L 6/Cs by Patterson Dental 77095342 Custom Product $61.59…" at bounding box center [253, 311] width 134 height 319
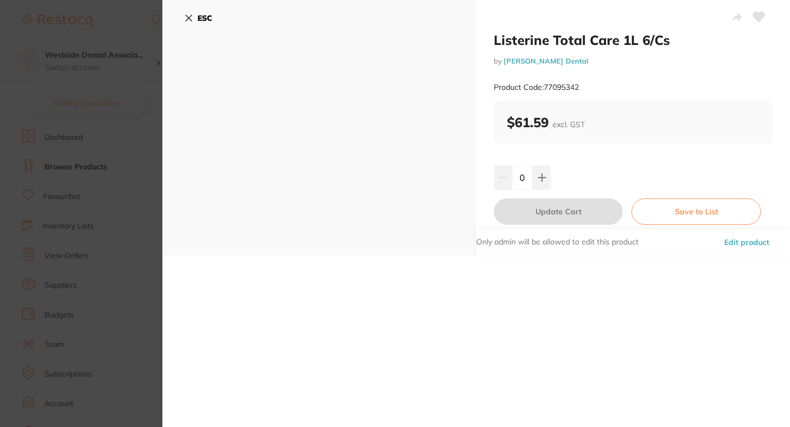
click at [733, 244] on button "Edit product" at bounding box center [747, 242] width 52 height 26
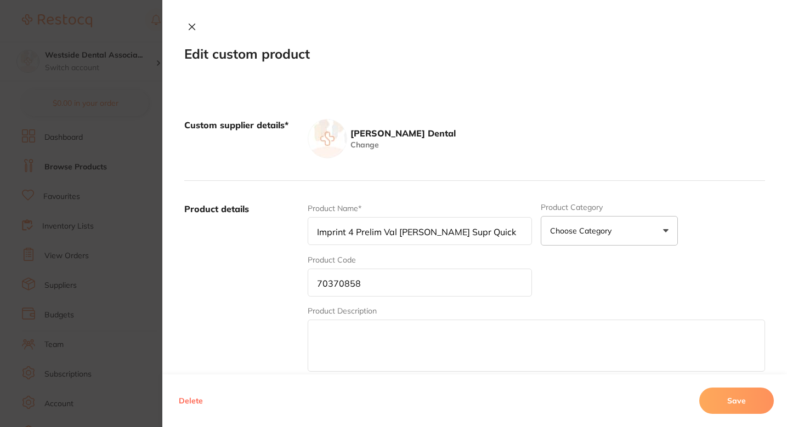
type input "Listerine Total Care 1L 6/Cs"
type input "77095342"
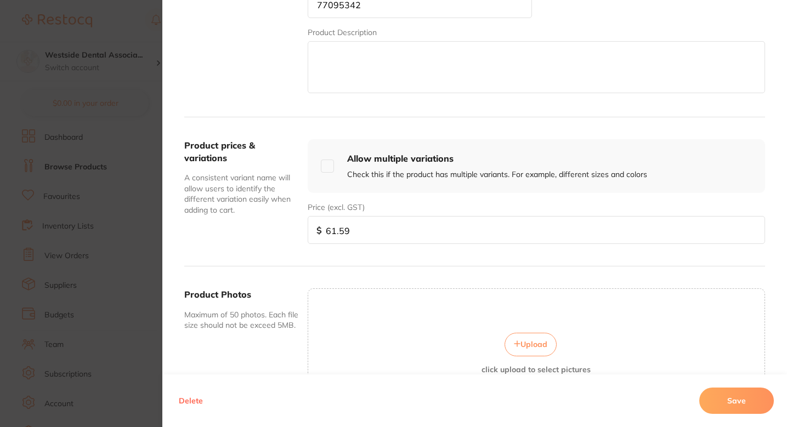
click at [405, 245] on div "Product prices & variations A consistent variant name will allow users to ident…" at bounding box center [474, 191] width 581 height 149
click at [394, 240] on input "61.59" at bounding box center [536, 230] width 457 height 28
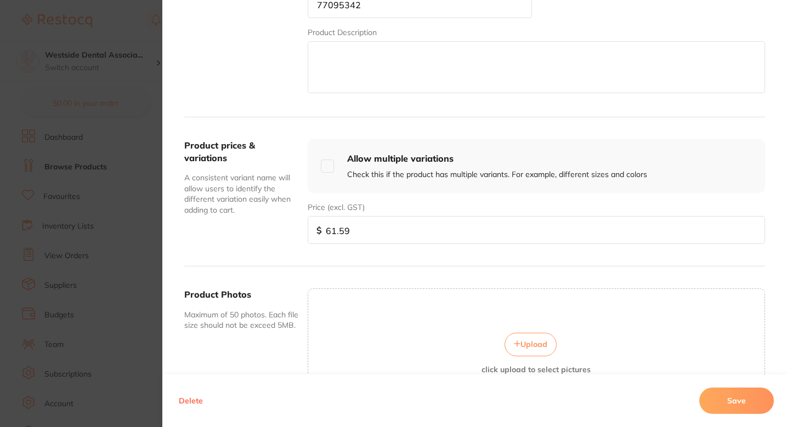
paste input "55.9"
type input "55.99"
click at [724, 396] on button "Save" at bounding box center [736, 401] width 75 height 26
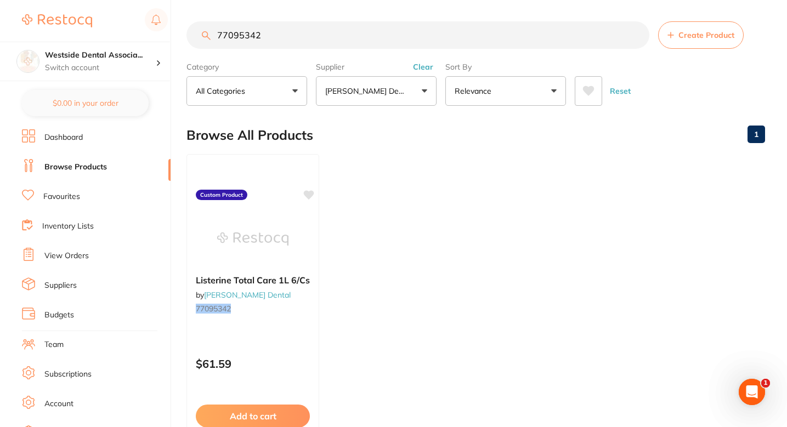
click at [458, 228] on ul "Listerine Total Care 1L 6/Cs by Patterson Dental 77095342 Custom Product $61.59…" at bounding box center [475, 311] width 579 height 315
click at [353, 35] on input "77095342" at bounding box center [417, 34] width 463 height 27
paste input "1596402"
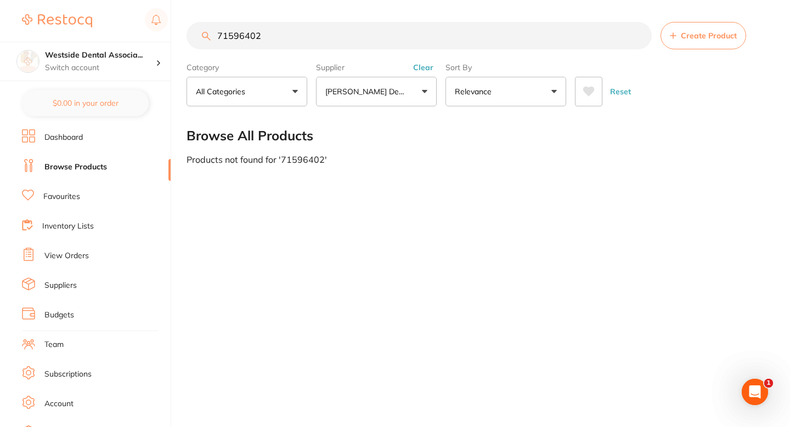
type input "71596402"
click at [690, 27] on button "Create Product" at bounding box center [703, 35] width 86 height 27
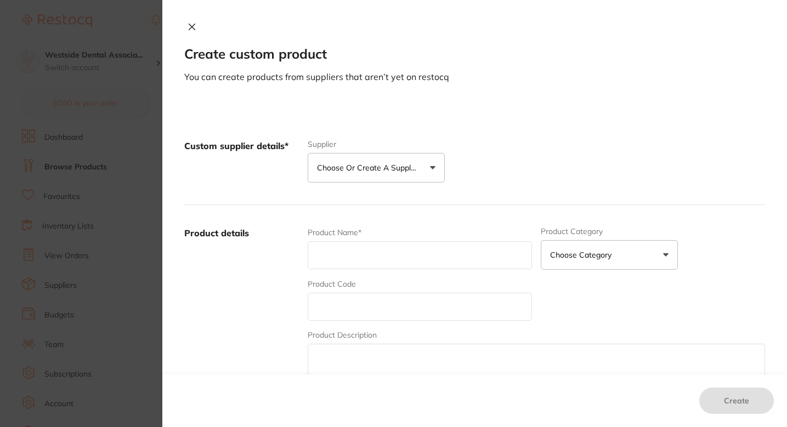
click at [386, 160] on button "Choose or create a supplier" at bounding box center [376, 168] width 137 height 30
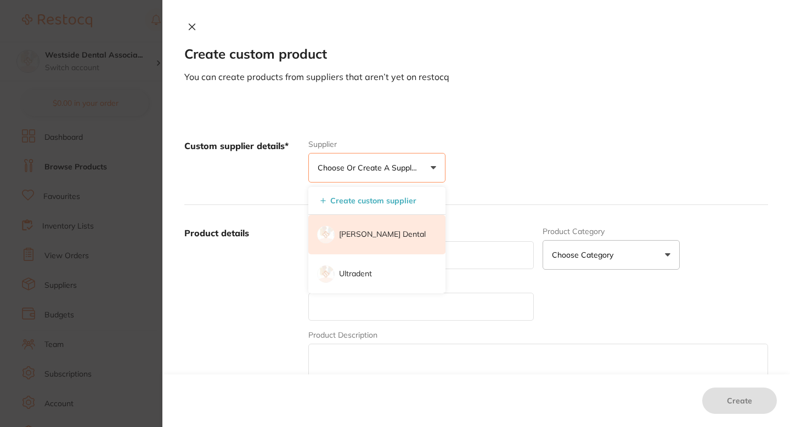
click at [369, 231] on p "[PERSON_NAME] Dental" at bounding box center [382, 234] width 87 height 11
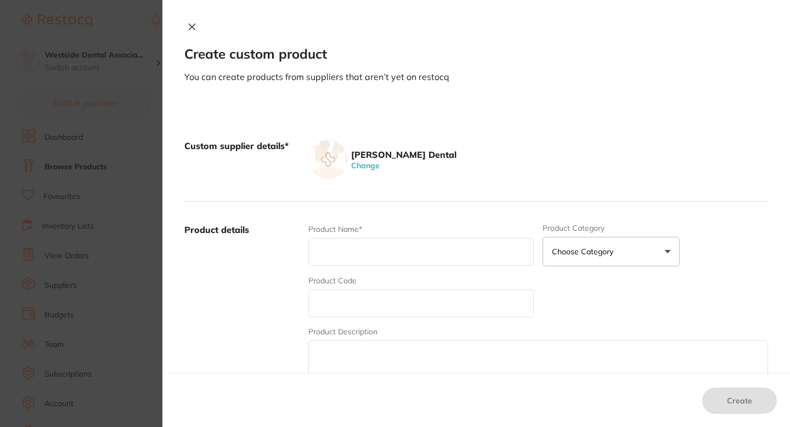
click at [363, 302] on input "text" at bounding box center [420, 304] width 225 height 28
paste input "71596402"
type input "71596402"
click at [388, 261] on input "text" at bounding box center [420, 252] width 225 height 28
paste input "Toothbrush End Tuft Tapered"
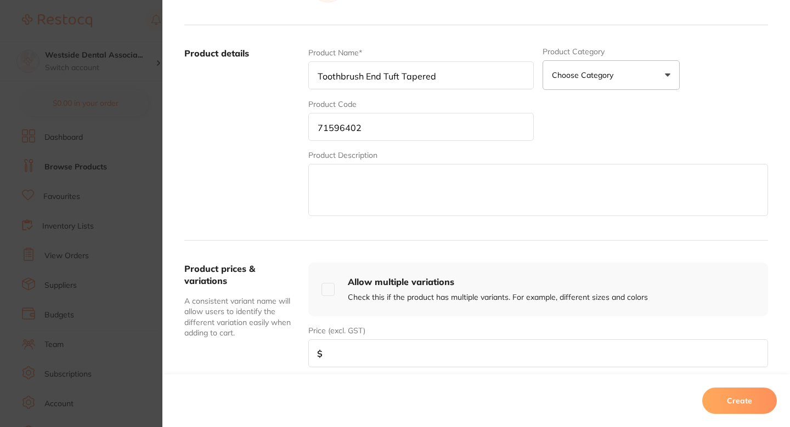
scroll to position [184, 0]
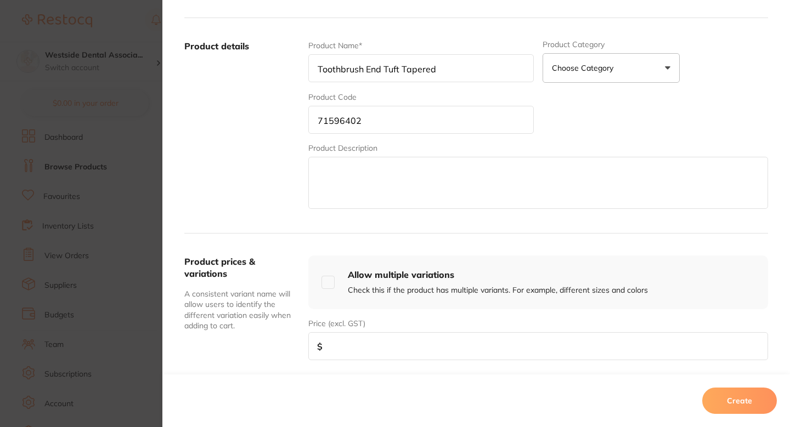
type input "Toothbrush End Tuft Tapered"
click at [434, 333] on input "number" at bounding box center [538, 346] width 460 height 28
paste input "12.88"
type input "12.88"
click at [731, 394] on button "Create" at bounding box center [739, 401] width 75 height 26
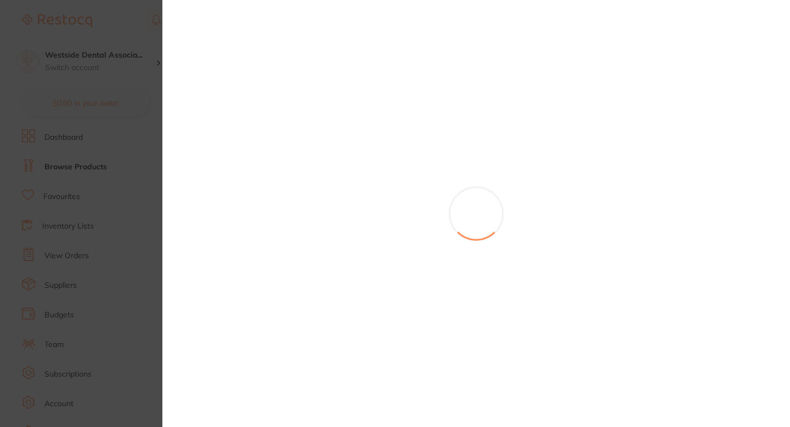
click at [133, 136] on section at bounding box center [395, 213] width 790 height 427
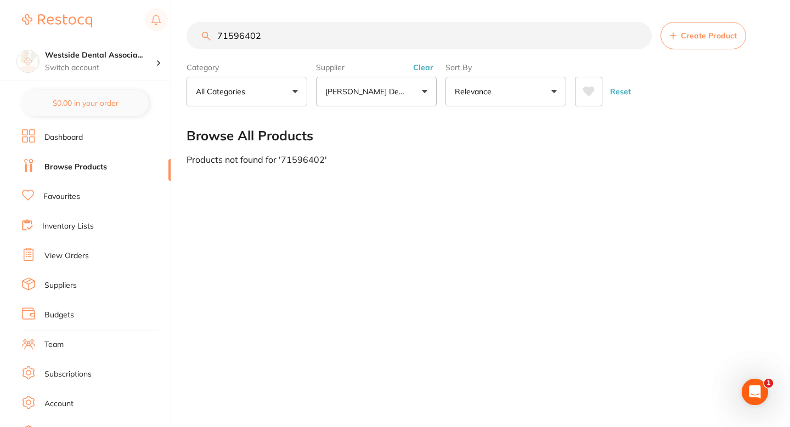
click at [389, 181] on main "71596402 Create Product Category All Categories All Categories No categories fo…" at bounding box center [487, 93] width 603 height 186
click at [366, 38] on input "71596402" at bounding box center [418, 35] width 465 height 27
click at [389, 119] on div "Browse All Products" at bounding box center [476, 135] width 581 height 37
click at [326, 31] on input "71596402" at bounding box center [418, 35] width 465 height 27
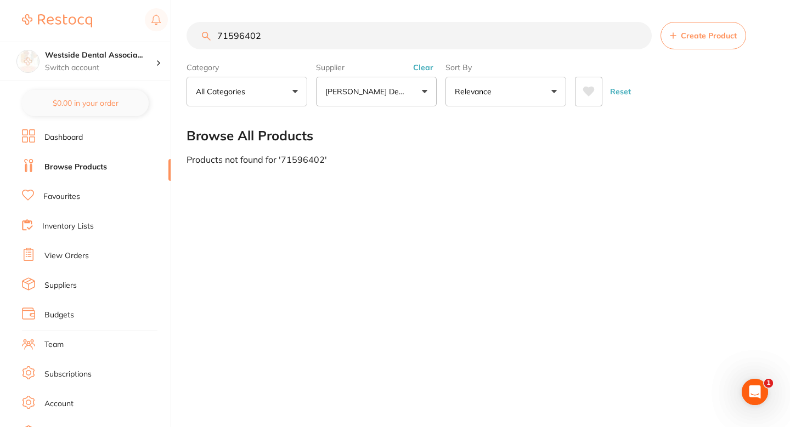
click at [326, 31] on input "71596402" at bounding box center [418, 35] width 465 height 27
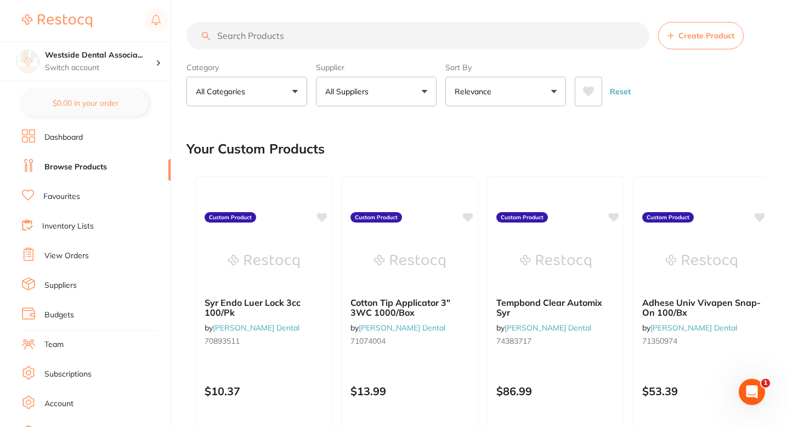
click at [305, 42] on input "search" at bounding box center [417, 35] width 463 height 27
paste input "71596402"
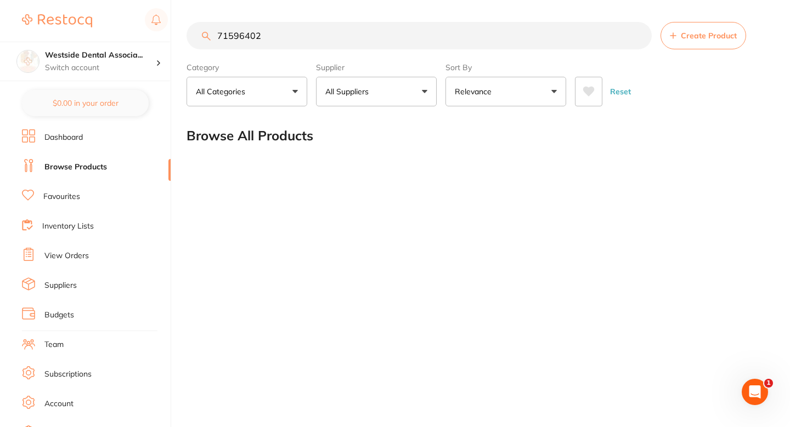
type input "71596402"
click at [385, 96] on button "All Suppliers" at bounding box center [376, 92] width 121 height 30
click at [305, 48] on input "71596402" at bounding box center [418, 35] width 465 height 27
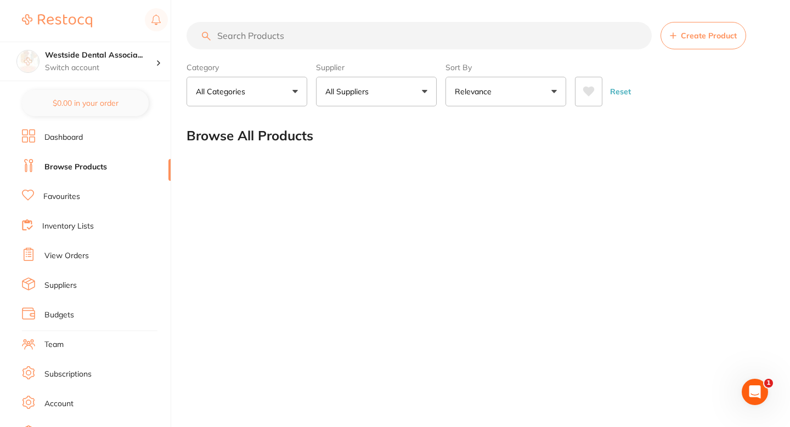
click at [381, 84] on button "All Suppliers" at bounding box center [376, 92] width 121 height 30
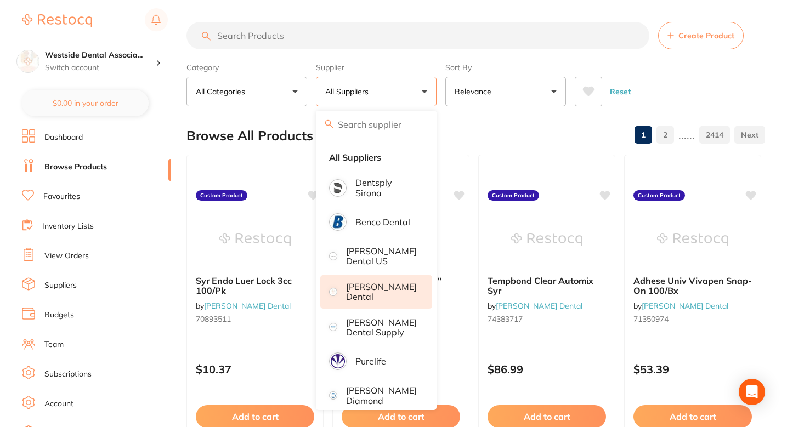
click at [382, 308] on li "[PERSON_NAME] Dental" at bounding box center [376, 291] width 112 height 33
click at [292, 44] on input "search" at bounding box center [417, 35] width 463 height 27
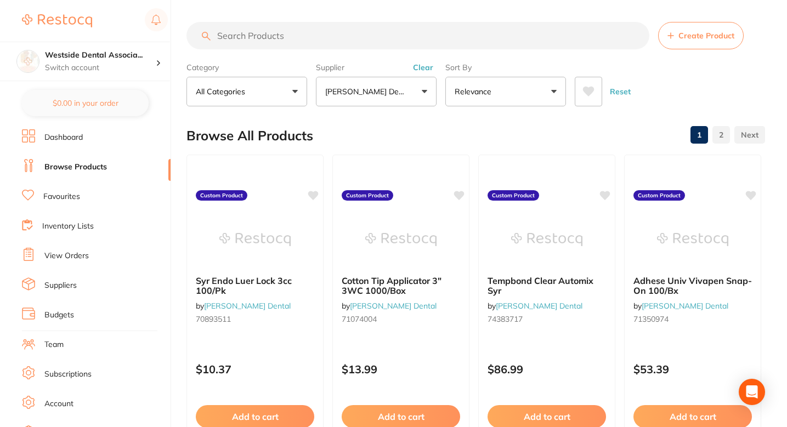
click at [292, 44] on input "search" at bounding box center [417, 35] width 463 height 27
paste input "71596402"
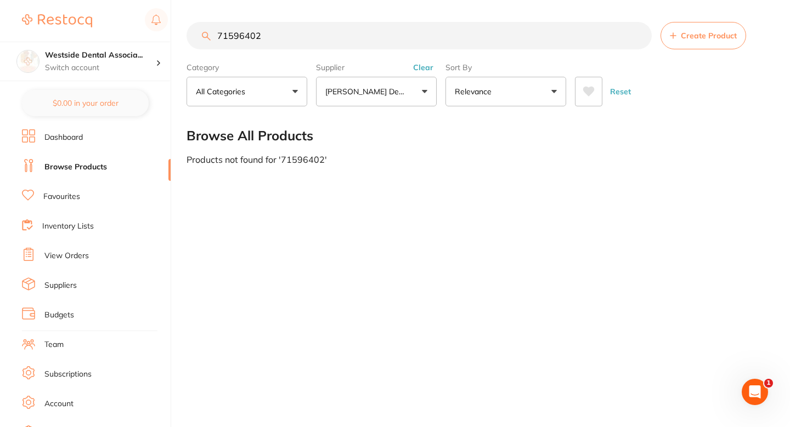
click at [314, 47] on input "71596402" at bounding box center [418, 35] width 465 height 27
click at [677, 37] on button "Create Product" at bounding box center [703, 35] width 86 height 27
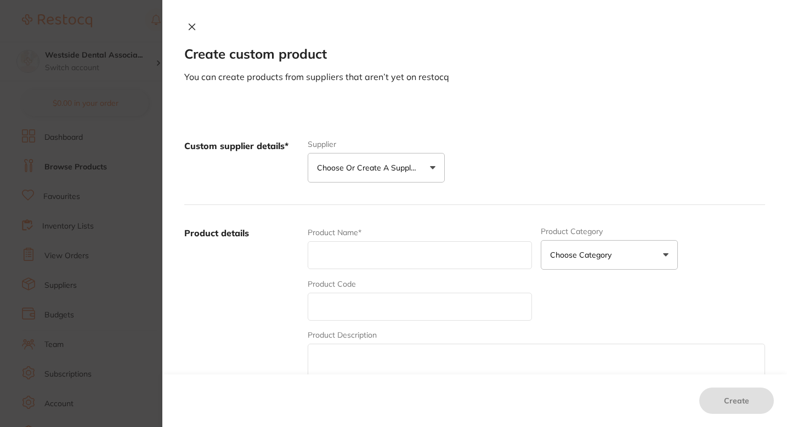
click at [142, 136] on section "Create custom product You can create products from suppliers that aren’t yet on…" at bounding box center [393, 213] width 787 height 427
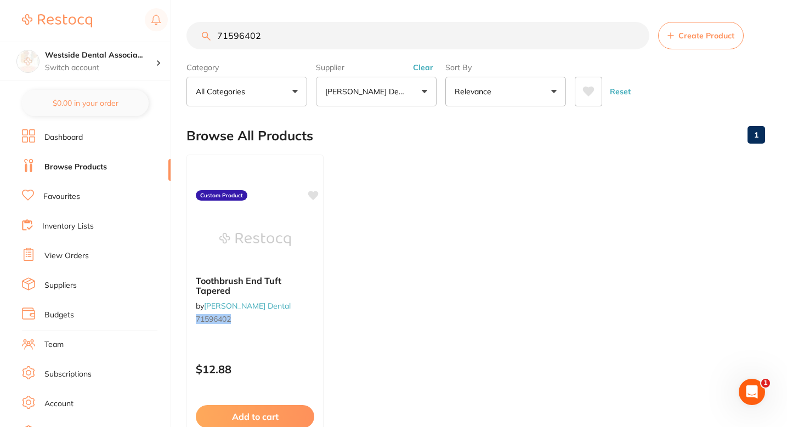
click at [424, 212] on ul "Toothbrush End Tuft Tapered by Patterson Dental 71596402 Custom Product $12.88 …" at bounding box center [475, 312] width 579 height 315
click at [445, 177] on ul "Toothbrush End Tuft Tapered by Patterson Dental 71596402 Custom Product $12.88 …" at bounding box center [475, 312] width 579 height 315
click at [493, 201] on ul "Toothbrush End Tuft Tapered by Patterson Dental 71596402 Custom Product $12.88 …" at bounding box center [475, 312] width 579 height 315
click at [307, 48] on input "71596402" at bounding box center [417, 35] width 463 height 27
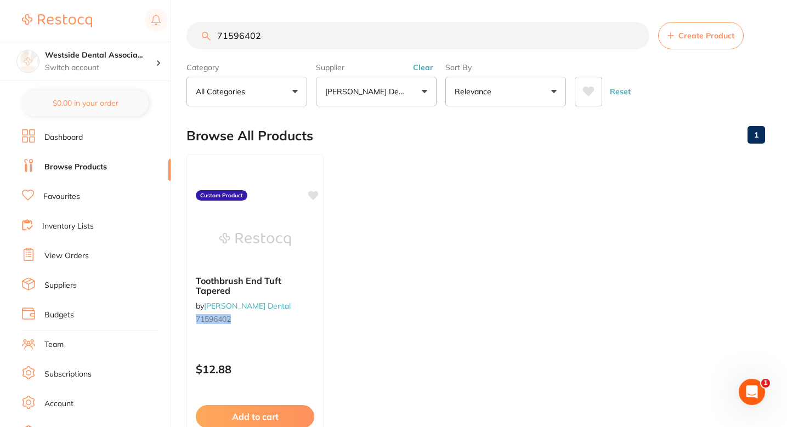
paste input "0877209"
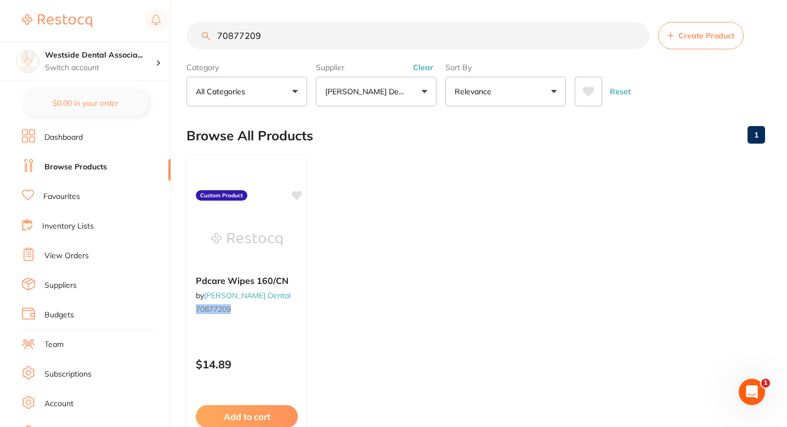
click at [318, 47] on input "70877209" at bounding box center [417, 35] width 463 height 27
paste input "1105048"
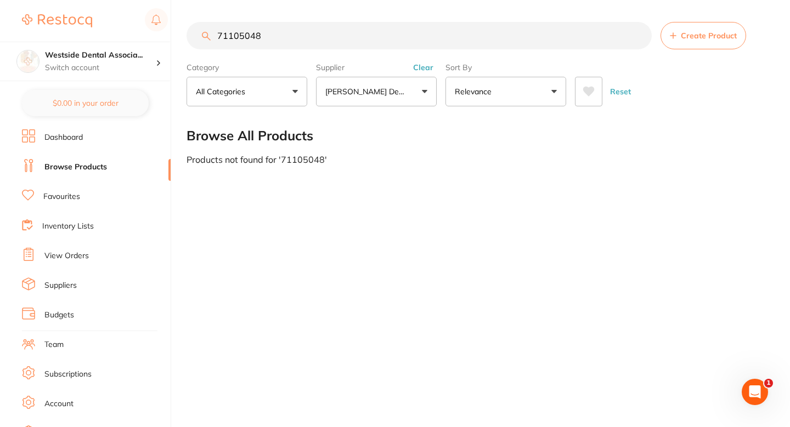
type input "71105048"
click at [680, 24] on button "Create Product" at bounding box center [703, 35] width 86 height 27
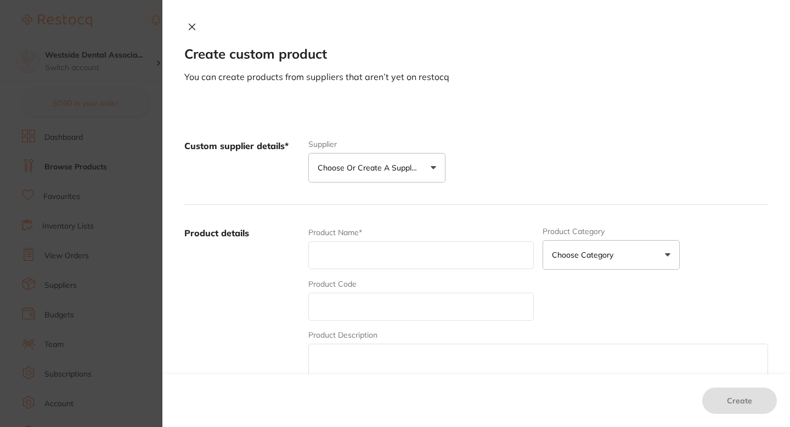
click at [400, 174] on button "Choose or create a supplier" at bounding box center [376, 168] width 137 height 30
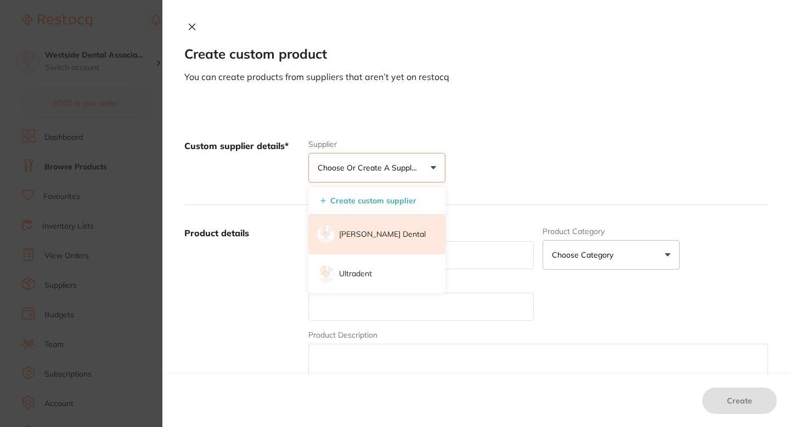
click at [387, 227] on li "[PERSON_NAME] Dental" at bounding box center [376, 234] width 137 height 39
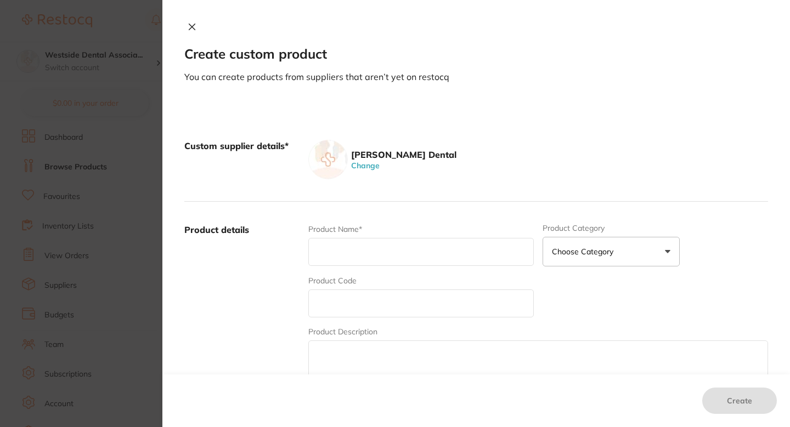
click at [378, 299] on input "text" at bounding box center [420, 304] width 225 height 28
paste input "71105048"
type input "71105048"
click at [377, 265] on div "Product Name*" at bounding box center [420, 245] width 225 height 43
click at [365, 235] on div "Product Name*" at bounding box center [420, 245] width 225 height 43
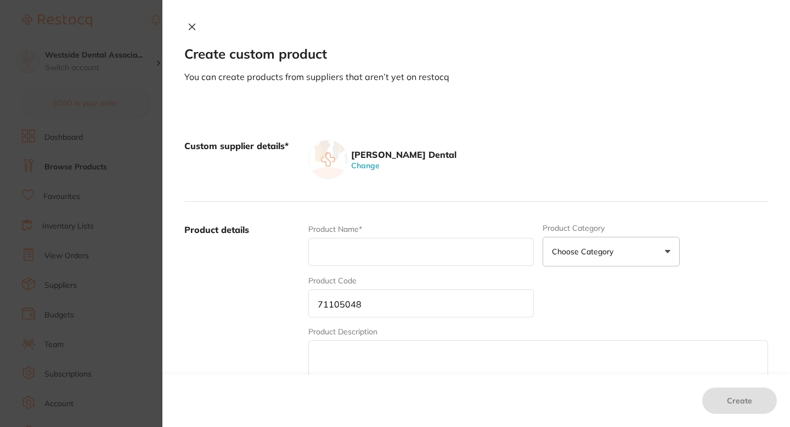
click at [365, 245] on input "text" at bounding box center [420, 252] width 225 height 28
paste input "Safewear Jacket Hipster Medium Black 12/"
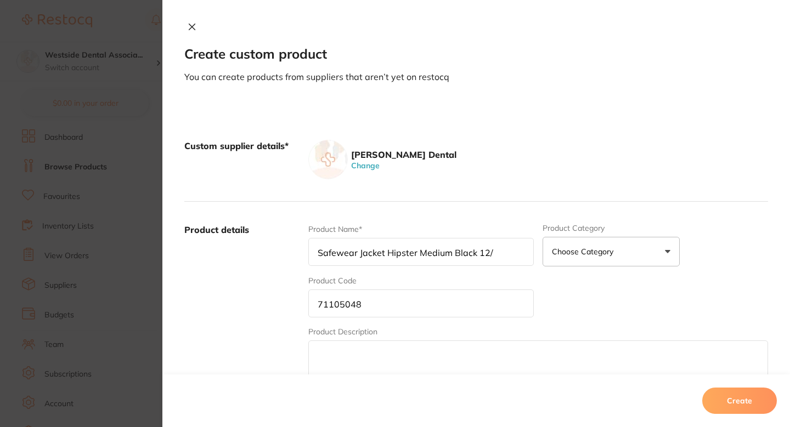
type input "Safewear Jacket Hipster Medium Black 12/"
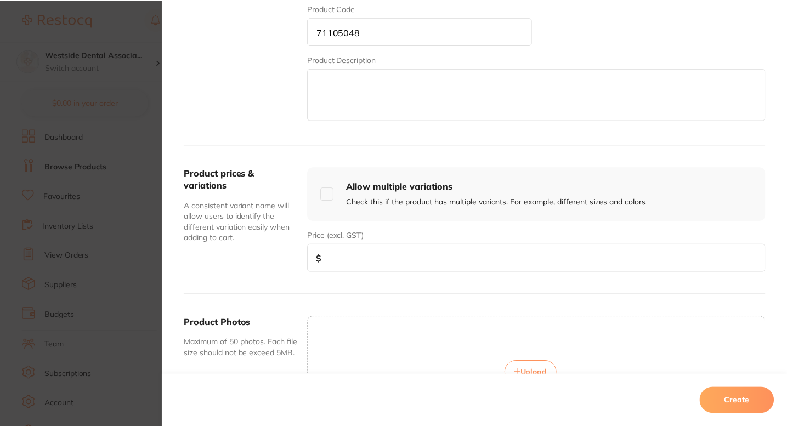
scroll to position [321, 0]
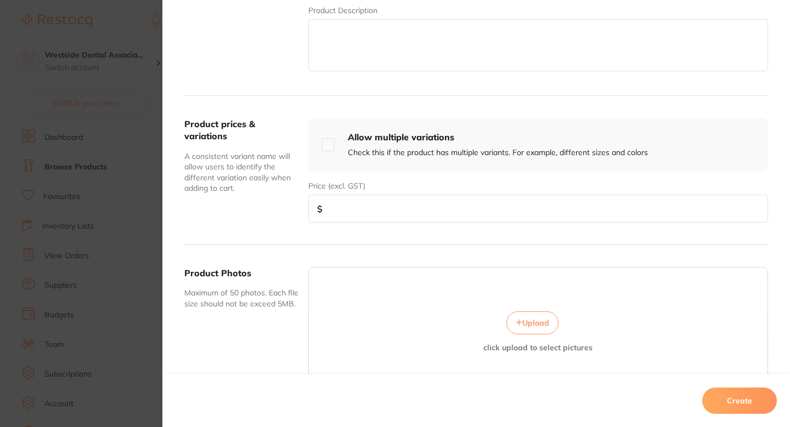
click at [405, 211] on input "number" at bounding box center [538, 209] width 460 height 28
paste input "29.99"
type input "29.99"
click at [414, 234] on div "Product prices & variations A consistent variant name will allow users to ident…" at bounding box center [476, 170] width 584 height 149
click at [740, 404] on button "Create" at bounding box center [739, 401] width 75 height 26
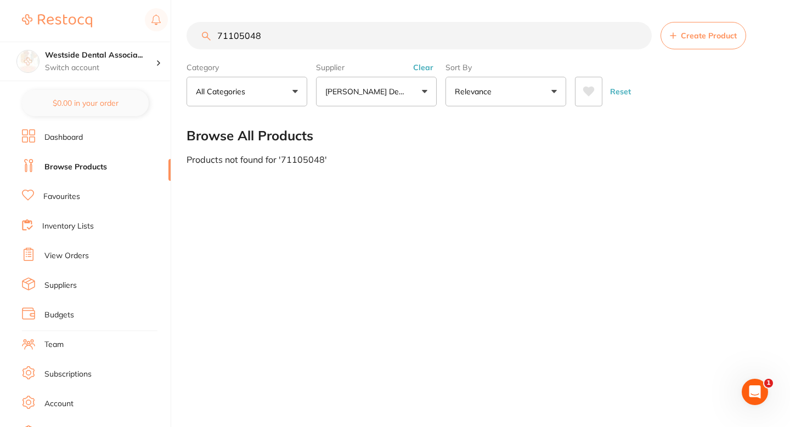
click at [531, 240] on div "71105048 Create Product Category All Categories All Categories No categories fo…" at bounding box center [487, 213] width 603 height 427
click at [402, 39] on input "71105048" at bounding box center [418, 35] width 465 height 27
paste input "341692"
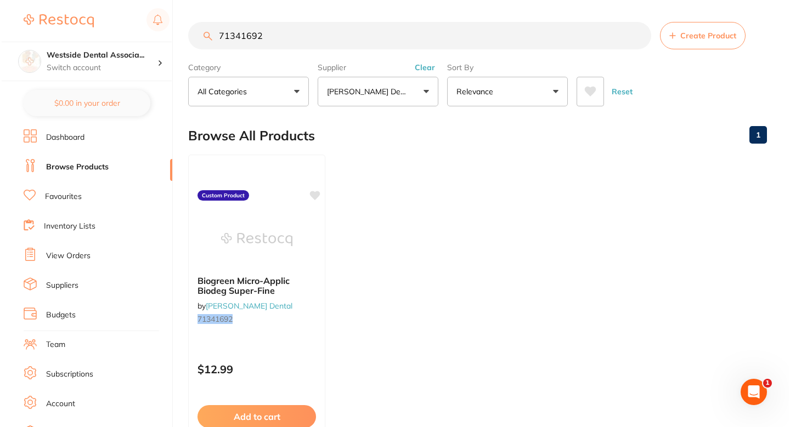
scroll to position [0, 0]
click at [391, 237] on ul "Biogreen Micro-Applic Biodeg Super-Fine by Patterson Dental 71341692 Custom Pro…" at bounding box center [475, 312] width 579 height 315
click at [409, 26] on input "71341692" at bounding box center [417, 35] width 463 height 27
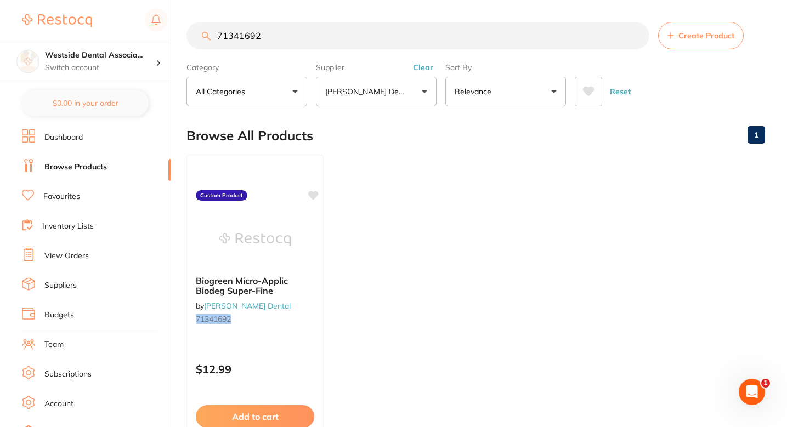
paste input "84"
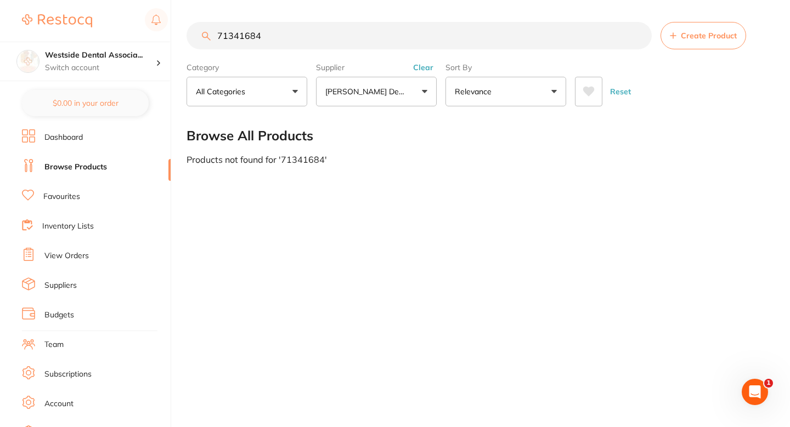
type input "71341684"
click at [699, 53] on section "71341684 Create Product Category All Categories All Categories No categories fo…" at bounding box center [476, 64] width 581 height 84
click at [701, 39] on span "Create Product" at bounding box center [709, 35] width 56 height 9
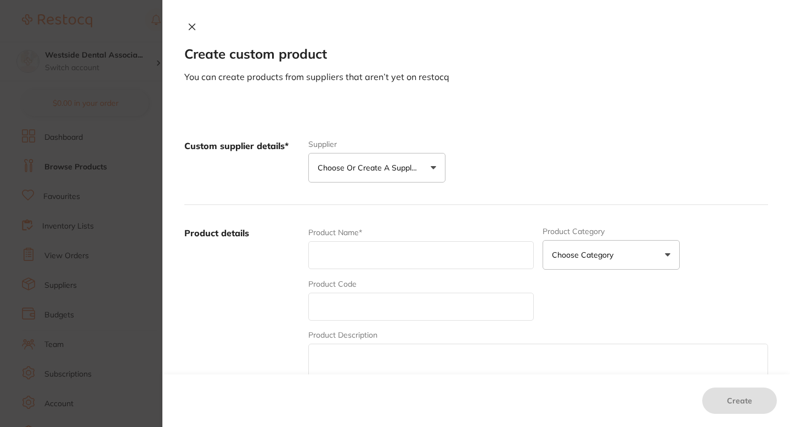
click at [432, 170] on button "Choose or create a supplier" at bounding box center [376, 168] width 137 height 30
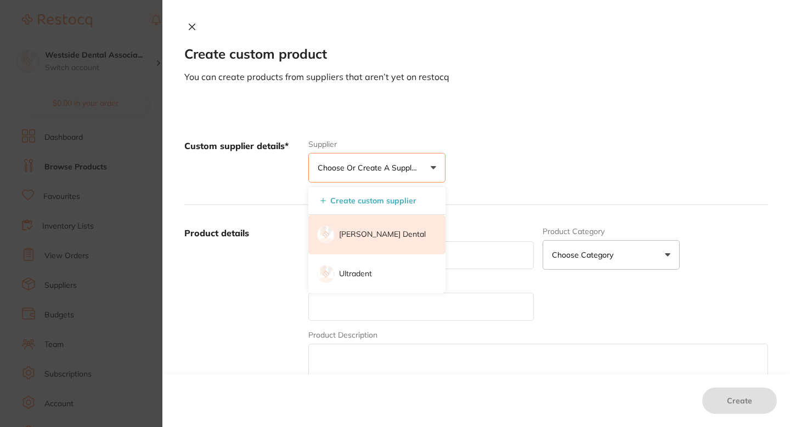
click at [393, 227] on li "[PERSON_NAME] Dental" at bounding box center [376, 234] width 137 height 39
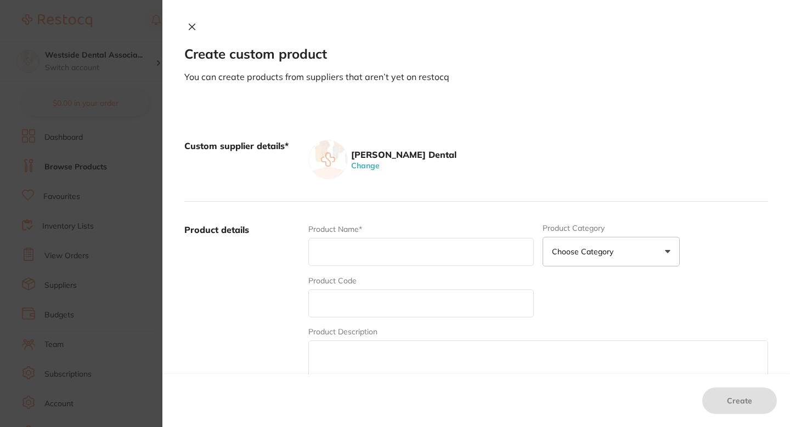
click at [373, 296] on input "text" at bounding box center [420, 304] width 225 height 28
paste input "71341684"
type input "71341684"
click at [371, 254] on input "text" at bounding box center [420, 252] width 225 height 28
click at [384, 257] on input "text" at bounding box center [420, 252] width 225 height 28
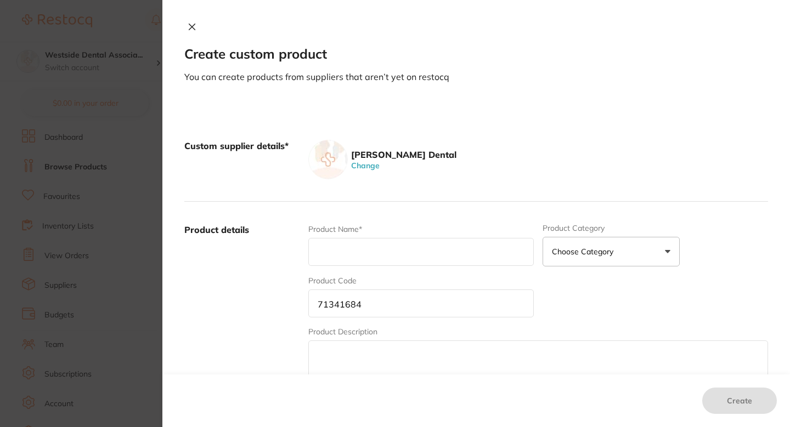
paste input "Biogreen Micro-Applicator Biodeg Fine"
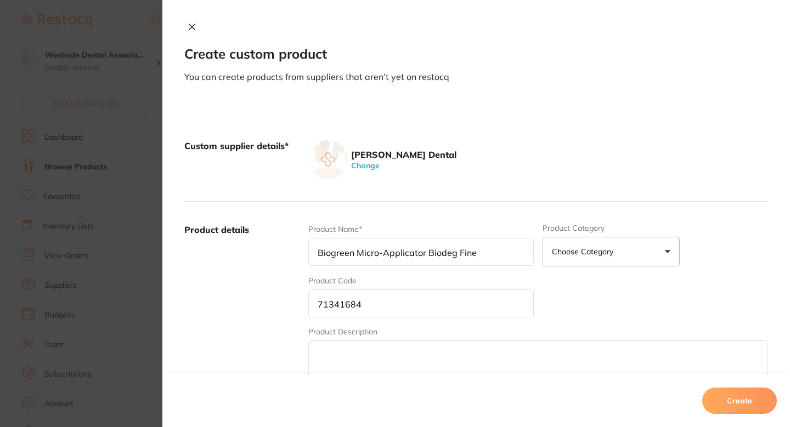
type input "Biogreen Micro-Applicator Biodeg Fine"
click at [279, 275] on label "Product details" at bounding box center [241, 309] width 115 height 171
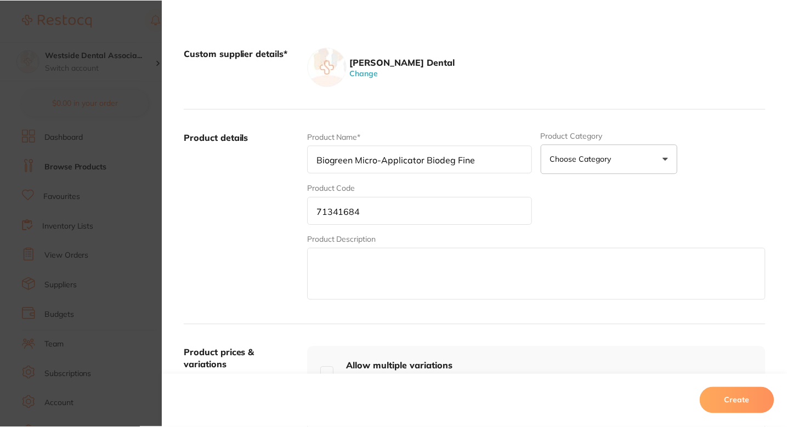
scroll to position [200, 0]
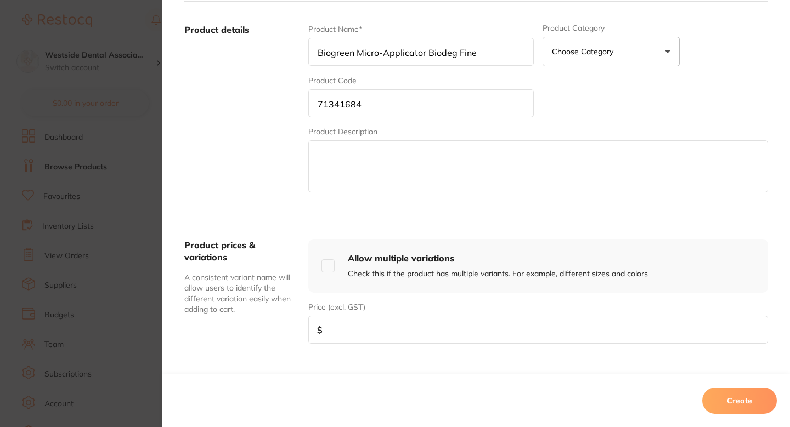
click at [391, 334] on input "number" at bounding box center [538, 330] width 460 height 28
paste input "12.99"
type input "12.99"
click at [745, 400] on button "Create" at bounding box center [739, 401] width 75 height 26
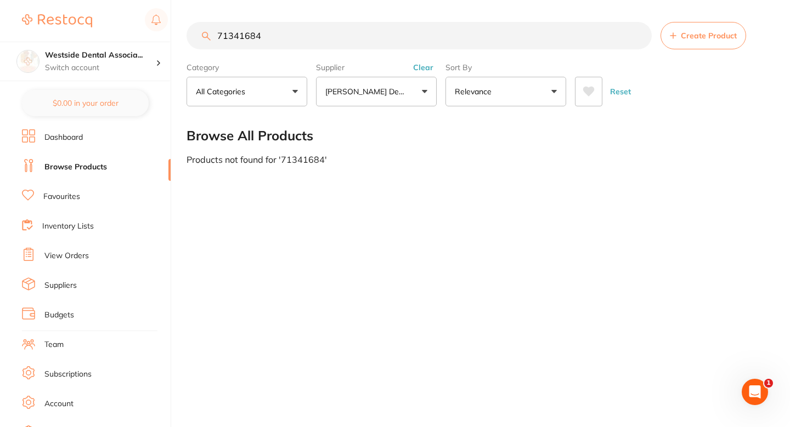
click at [416, 202] on div "71341684 Create Product Category All Categories All Categories No categories fo…" at bounding box center [487, 213] width 603 height 427
click at [291, 45] on input "71341684" at bounding box center [418, 35] width 465 height 27
paste input "71341684"
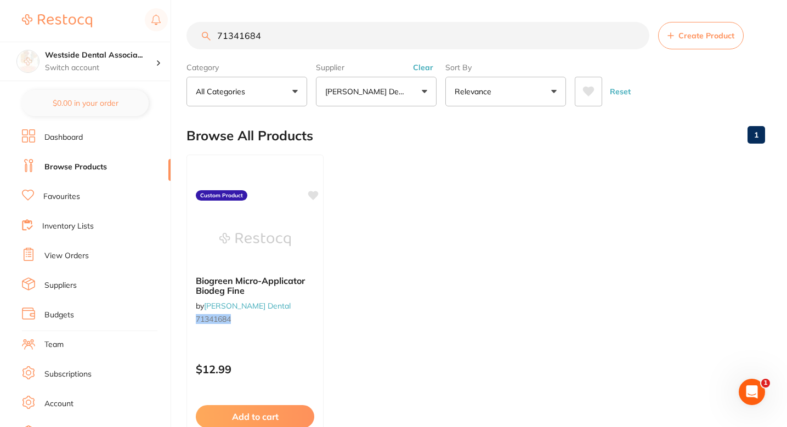
scroll to position [0, 0]
type input "71341684"
click at [381, 222] on ul "Biogreen Micro-Applicator Biodeg Fine by Patterson Dental 71341684 Custom Produ…" at bounding box center [475, 312] width 579 height 315
